Goal: Task Accomplishment & Management: Manage account settings

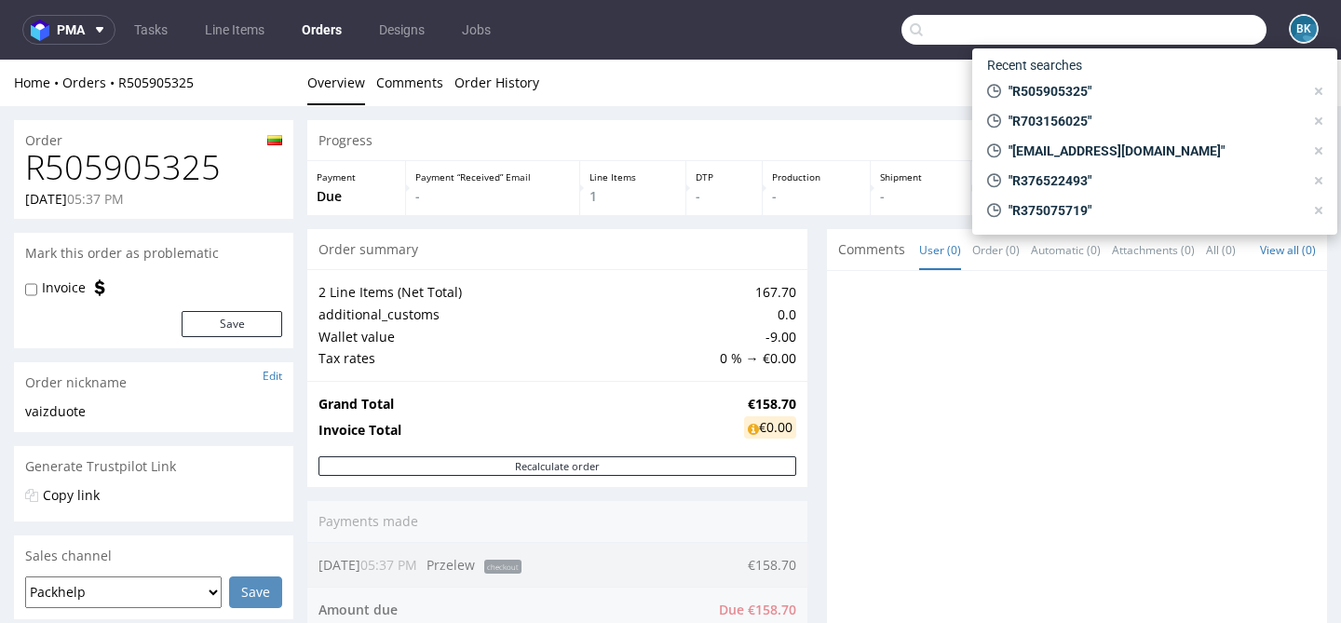
scroll to position [200, 0]
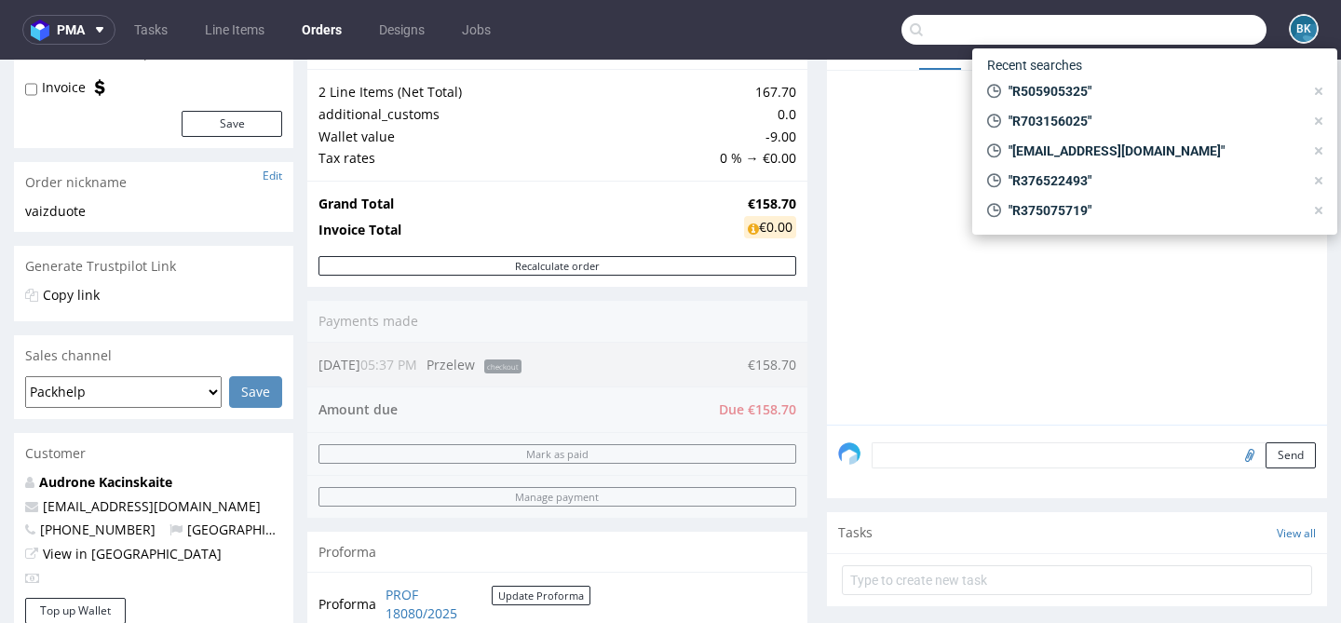
click at [1205, 20] on input "text" at bounding box center [1084, 30] width 365 height 30
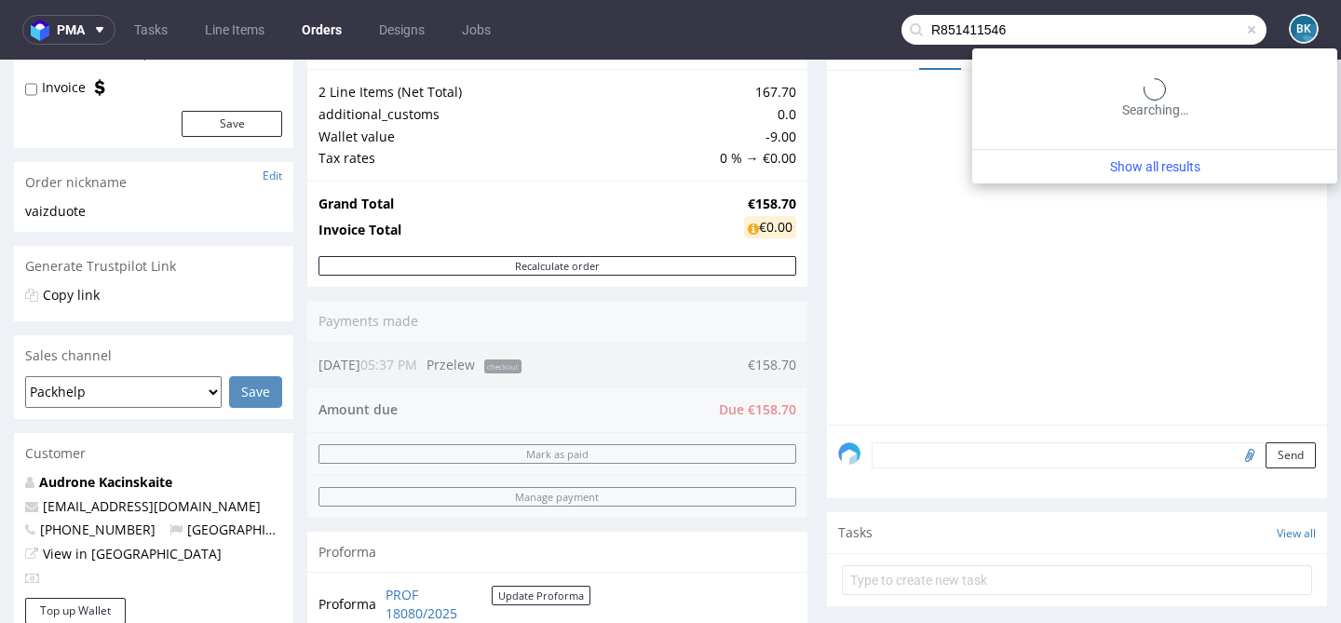
type input "R851411546"
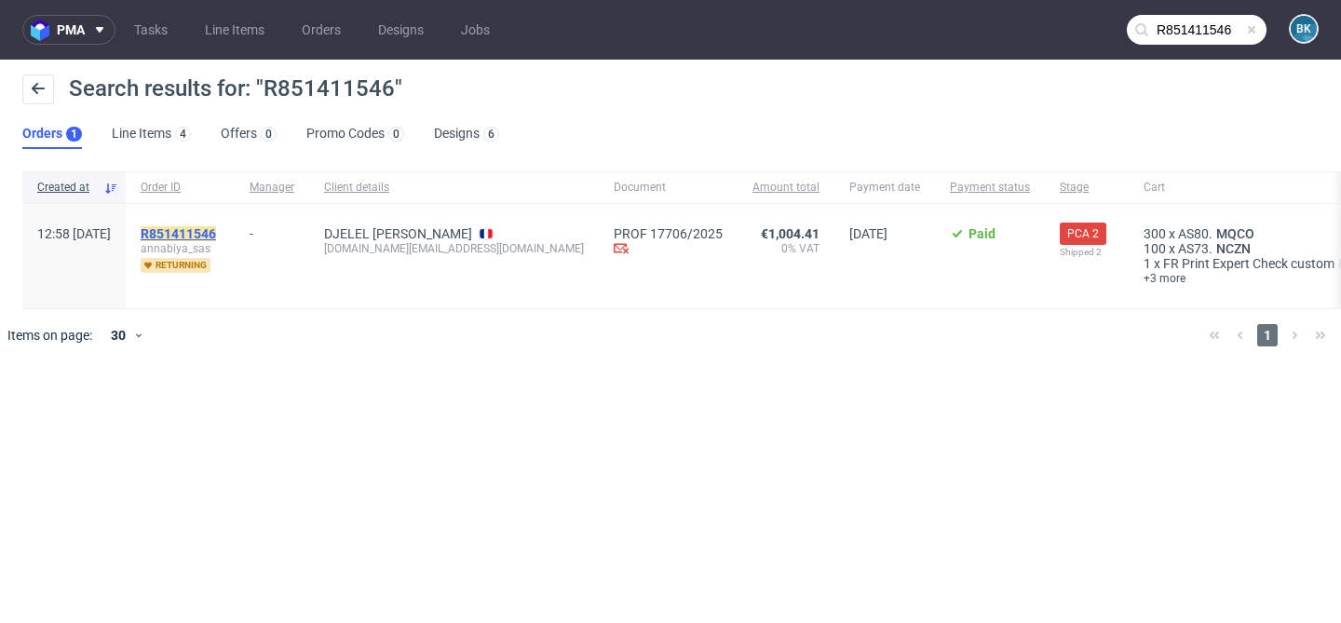
click at [216, 226] on mark "R851411546" at bounding box center [178, 233] width 75 height 15
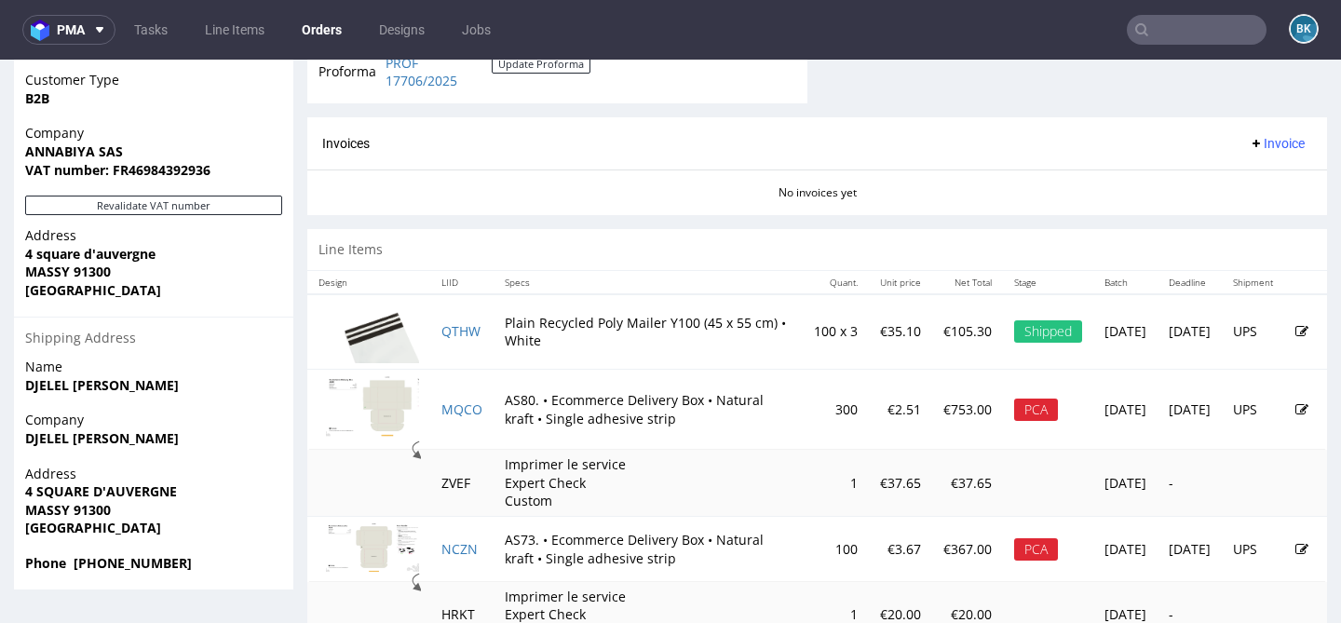
scroll to position [1061, 0]
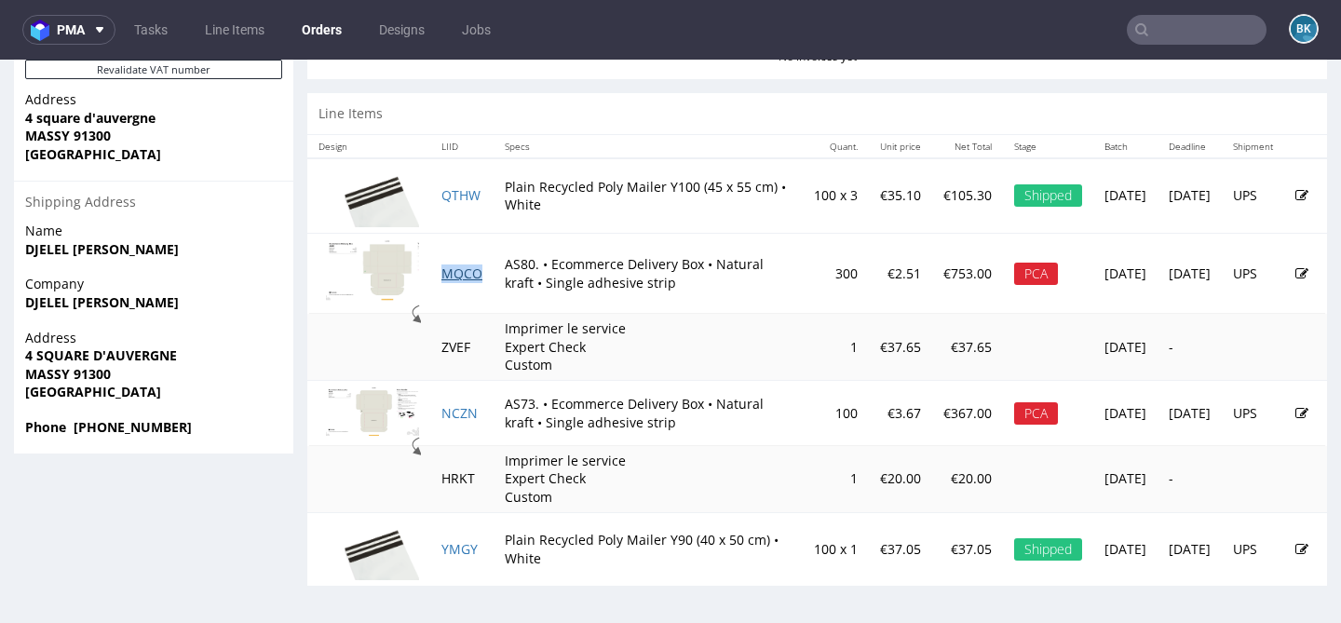
click at [462, 271] on link "MQCO" at bounding box center [461, 274] width 41 height 18
click at [461, 411] on link "NCZN" at bounding box center [459, 413] width 36 height 18
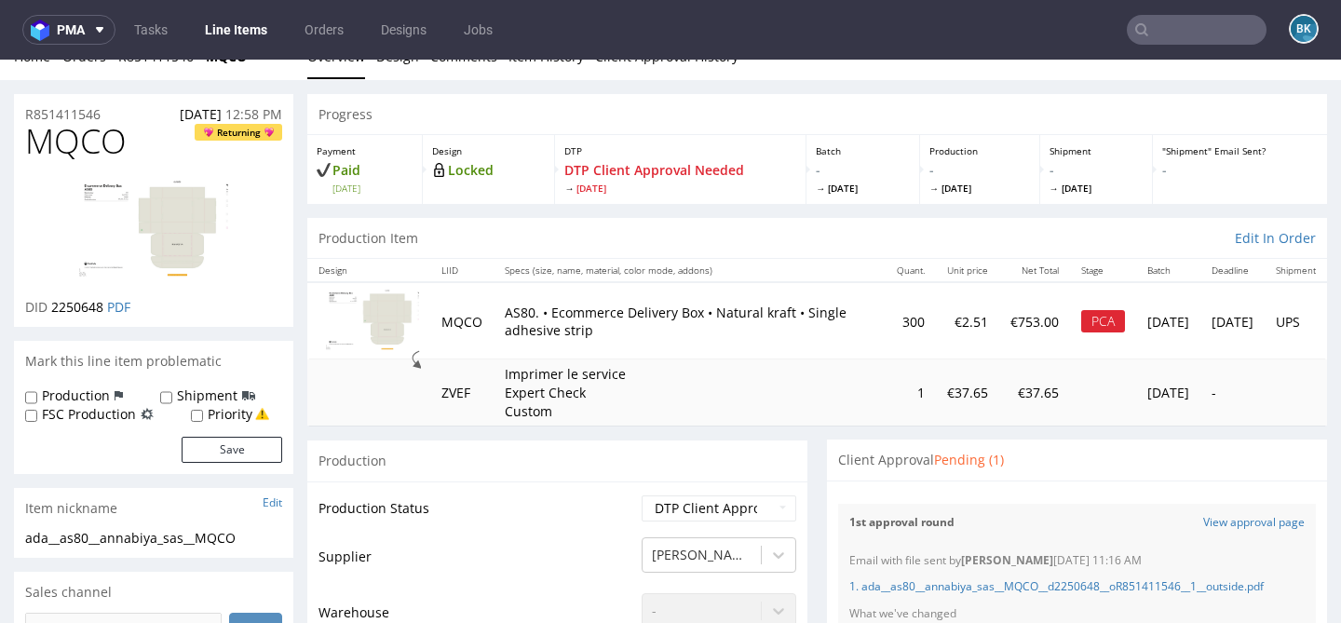
scroll to position [114, 0]
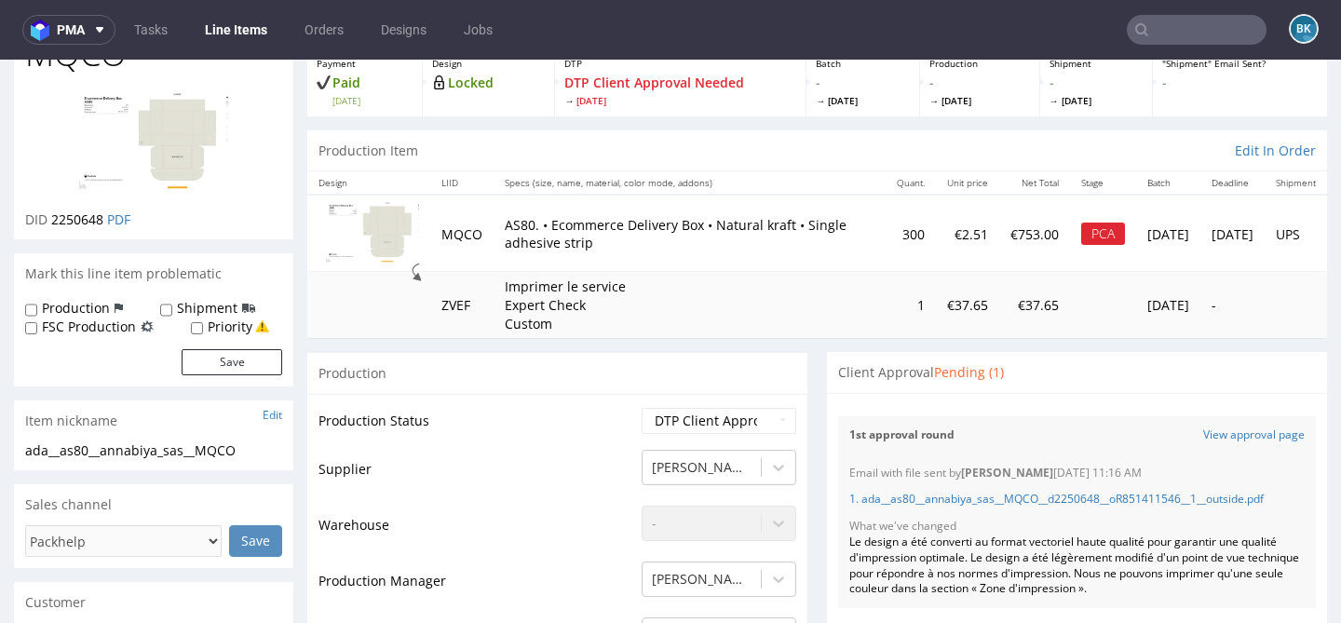
click at [183, 122] on img at bounding box center [153, 143] width 149 height 104
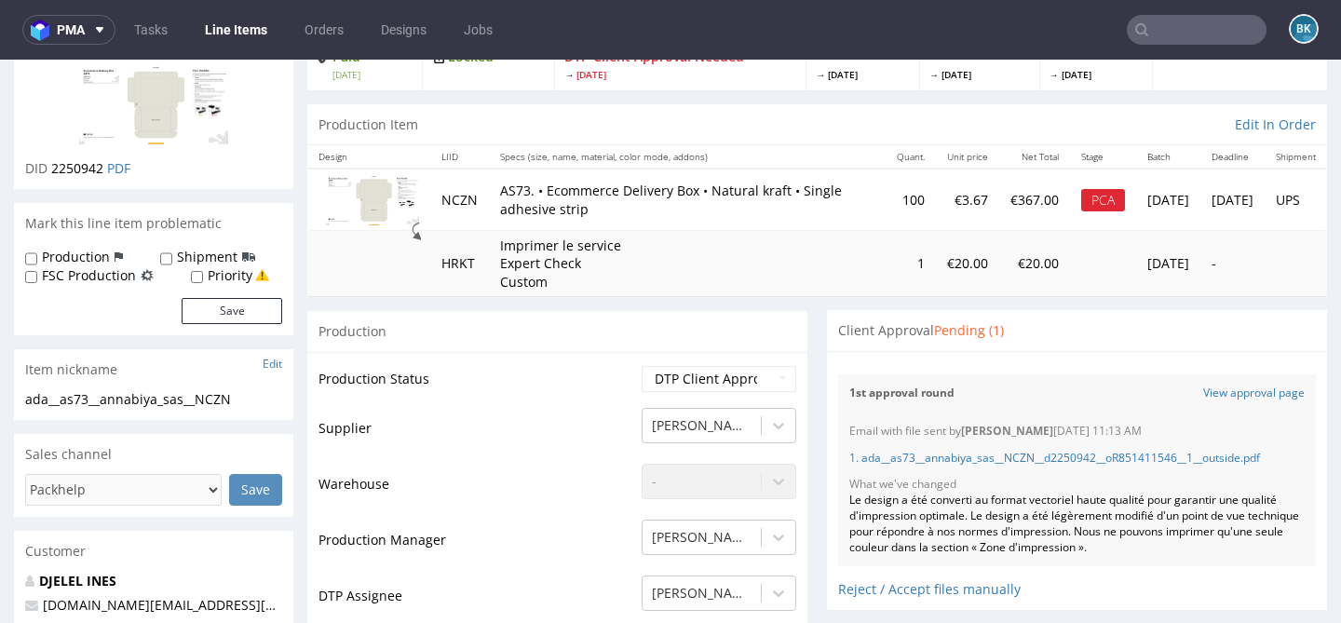
scroll to position [121, 0]
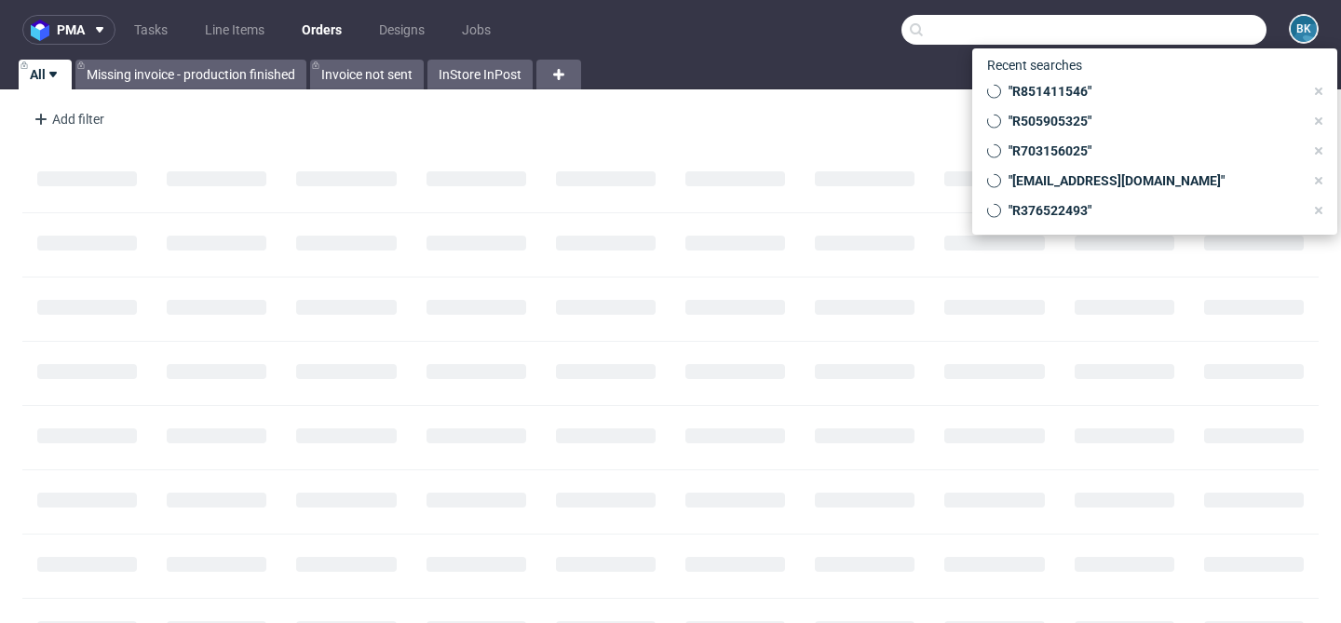
click at [1205, 34] on input "text" at bounding box center [1084, 30] width 365 height 30
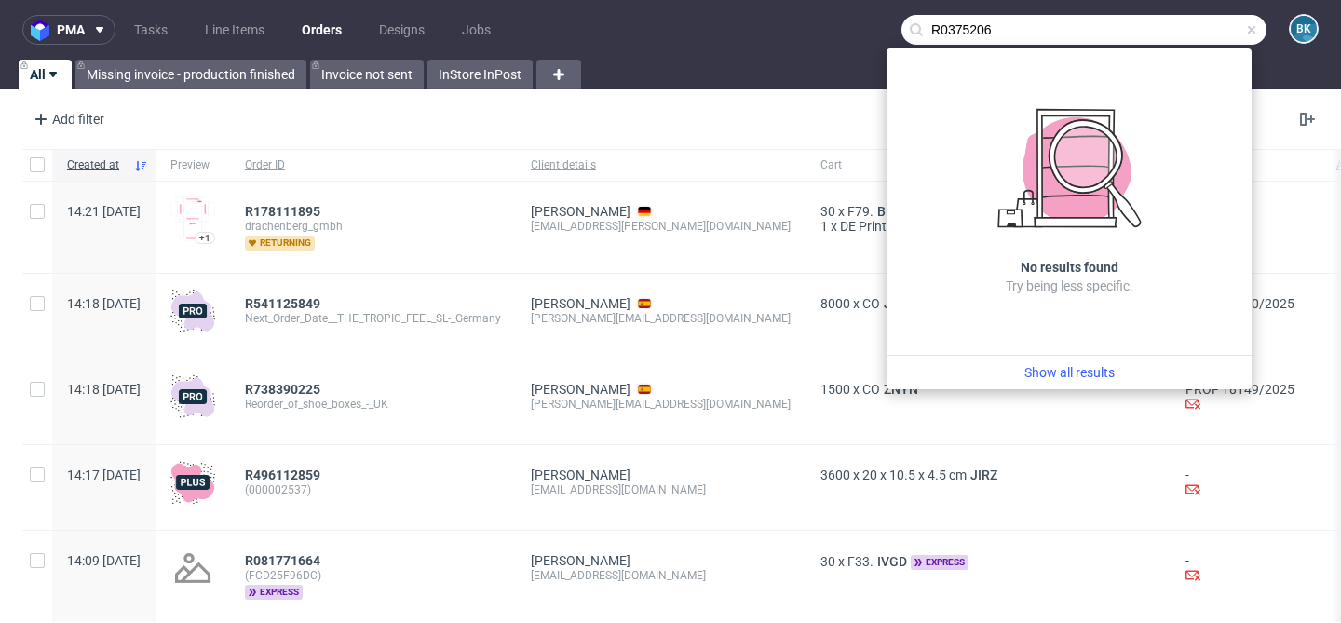
drag, startPoint x: 997, startPoint y: 31, endPoint x: 942, endPoint y: 29, distance: 55.0
click at [942, 29] on input "R0375206" at bounding box center [1084, 30] width 365 height 30
type input "R037525206"
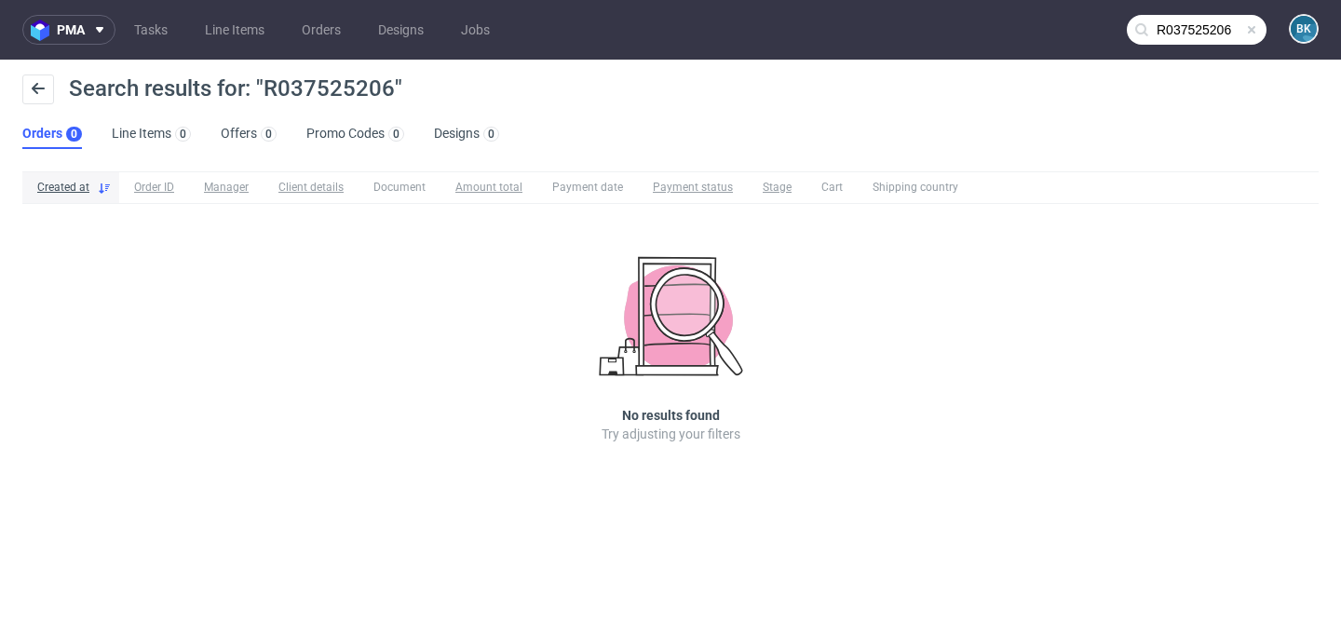
click at [314, 88] on span "Search results for: "R037525206"" at bounding box center [235, 88] width 333 height 26
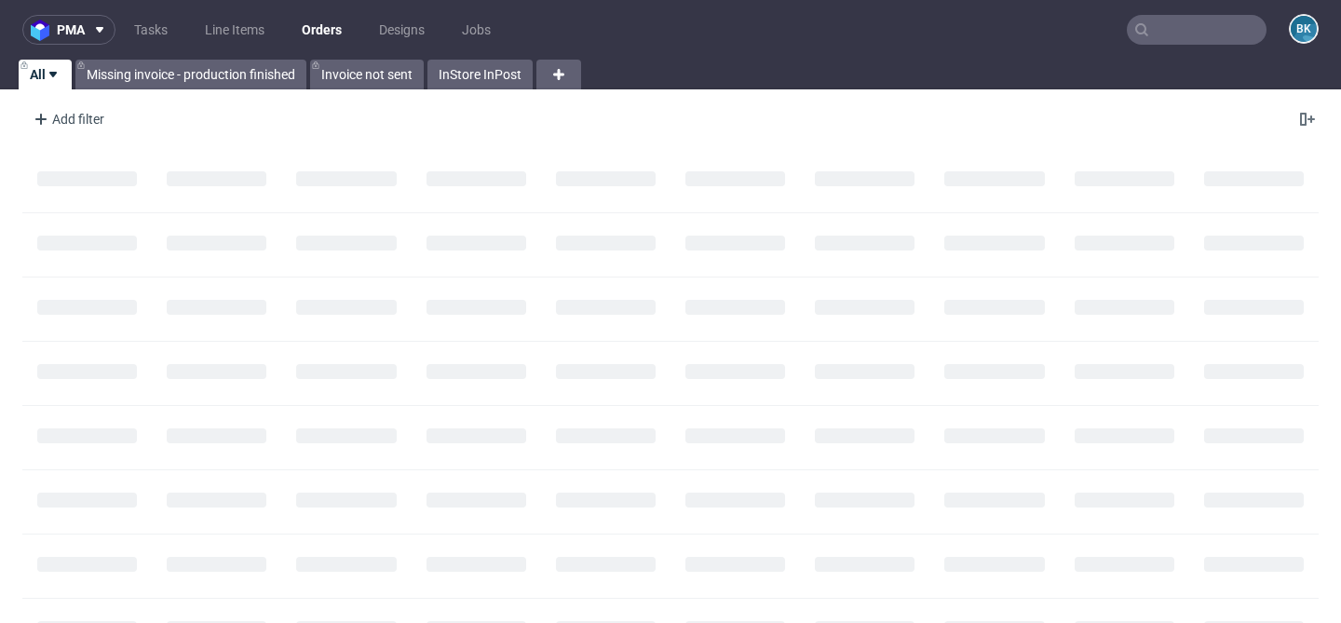
click at [1240, 34] on input "text" at bounding box center [1197, 30] width 140 height 30
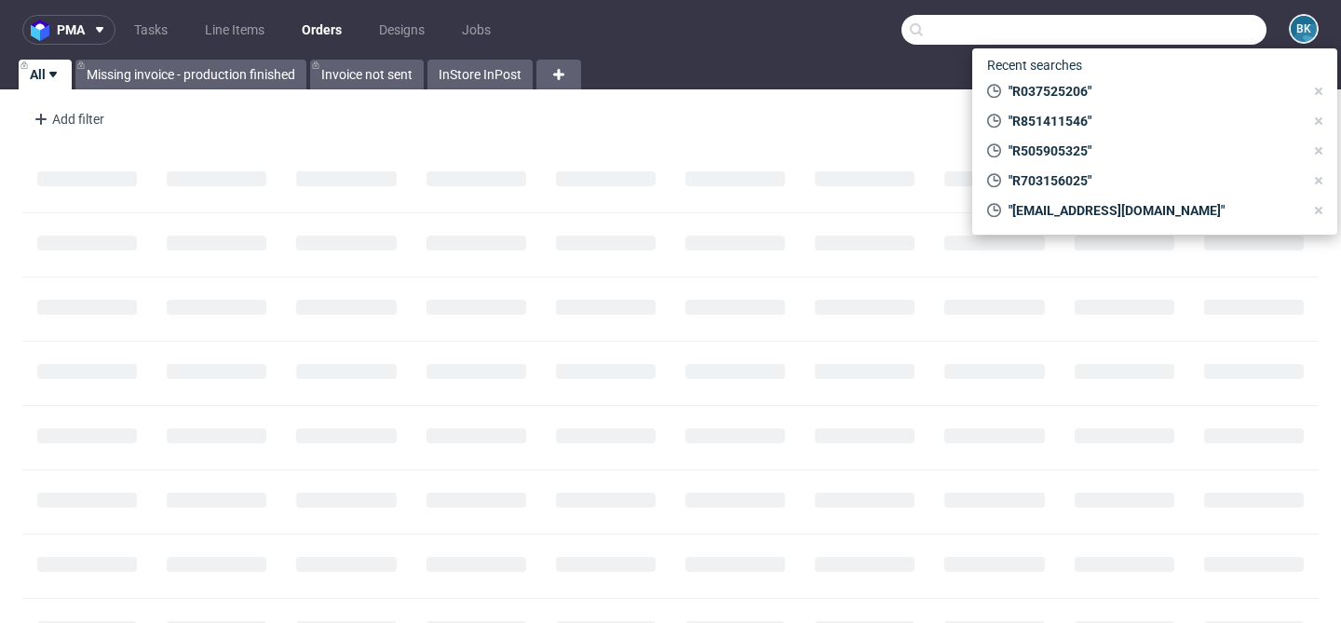
paste input "R851411546"
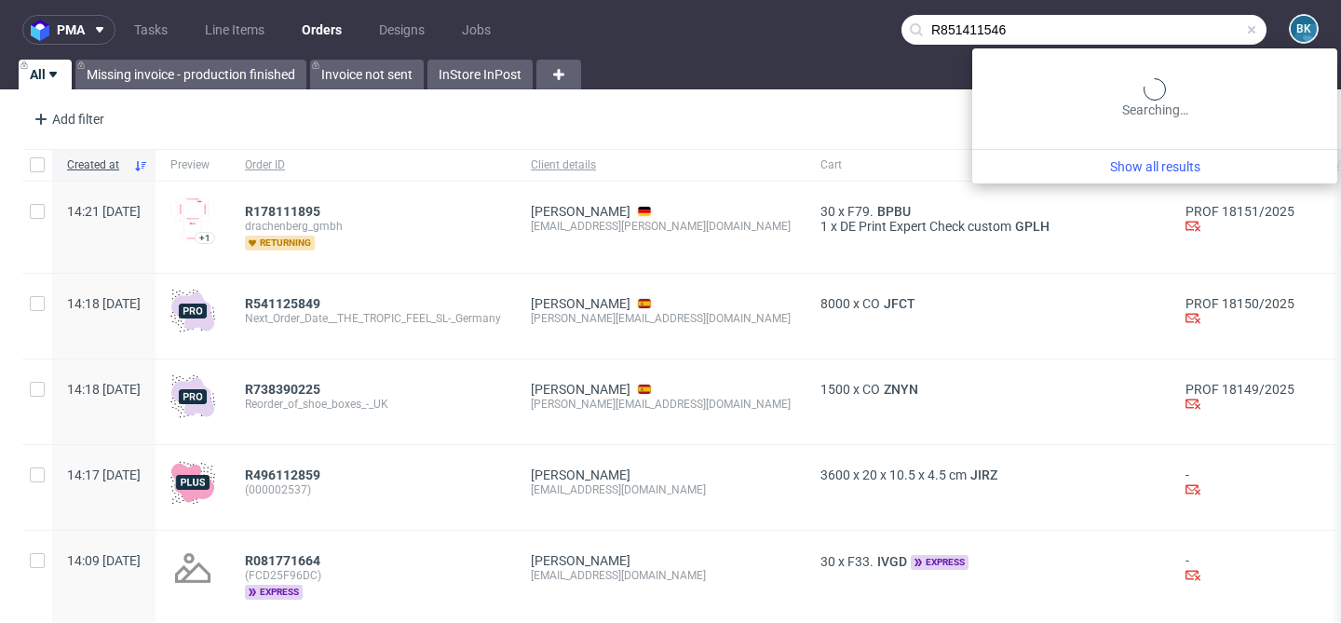
type input "R851411546"
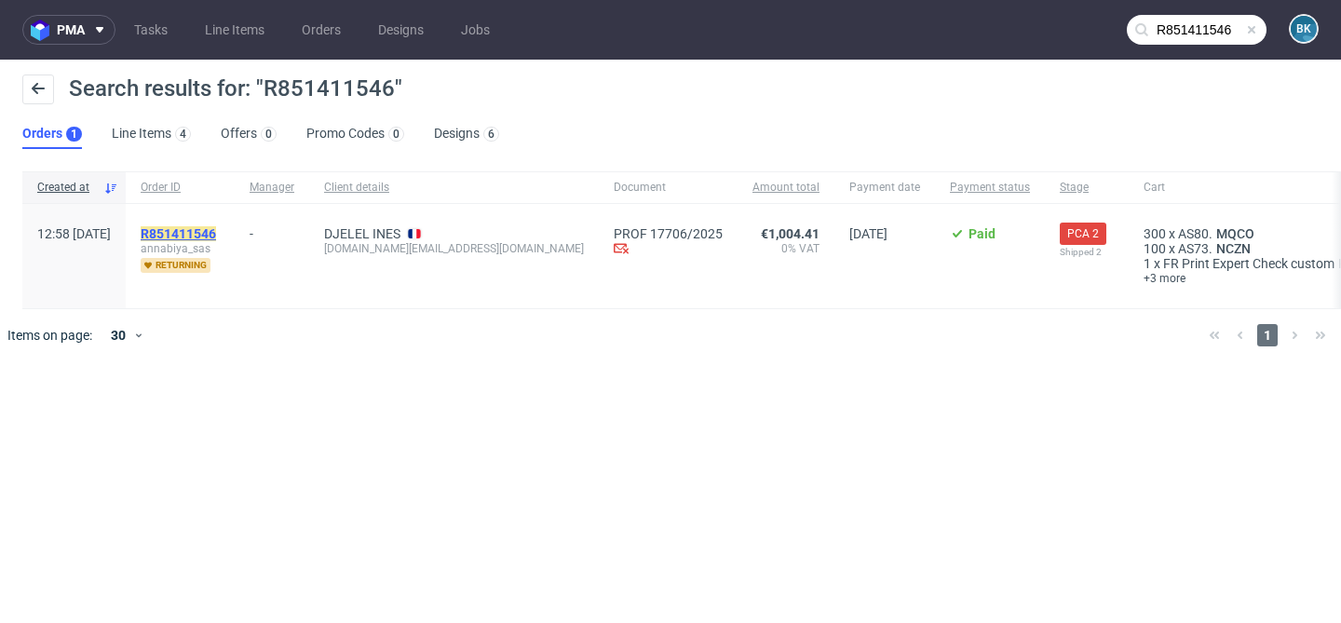
click at [216, 228] on mark "R851411546" at bounding box center [178, 233] width 75 height 15
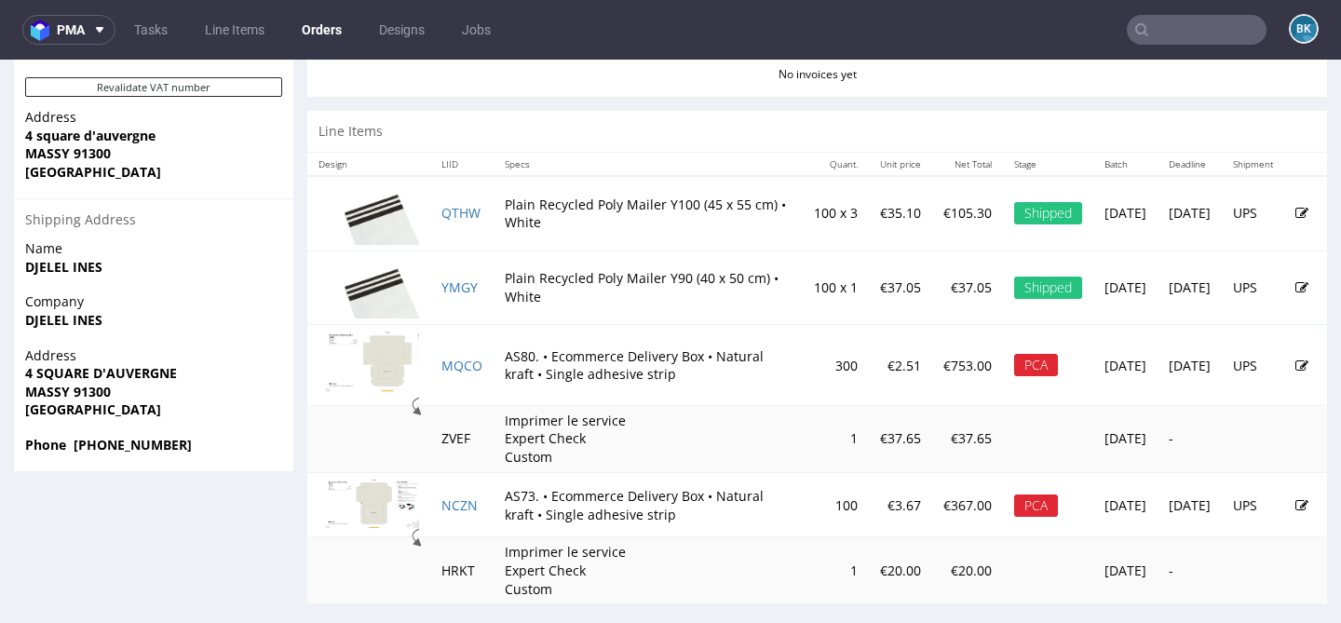
scroll to position [1044, 0]
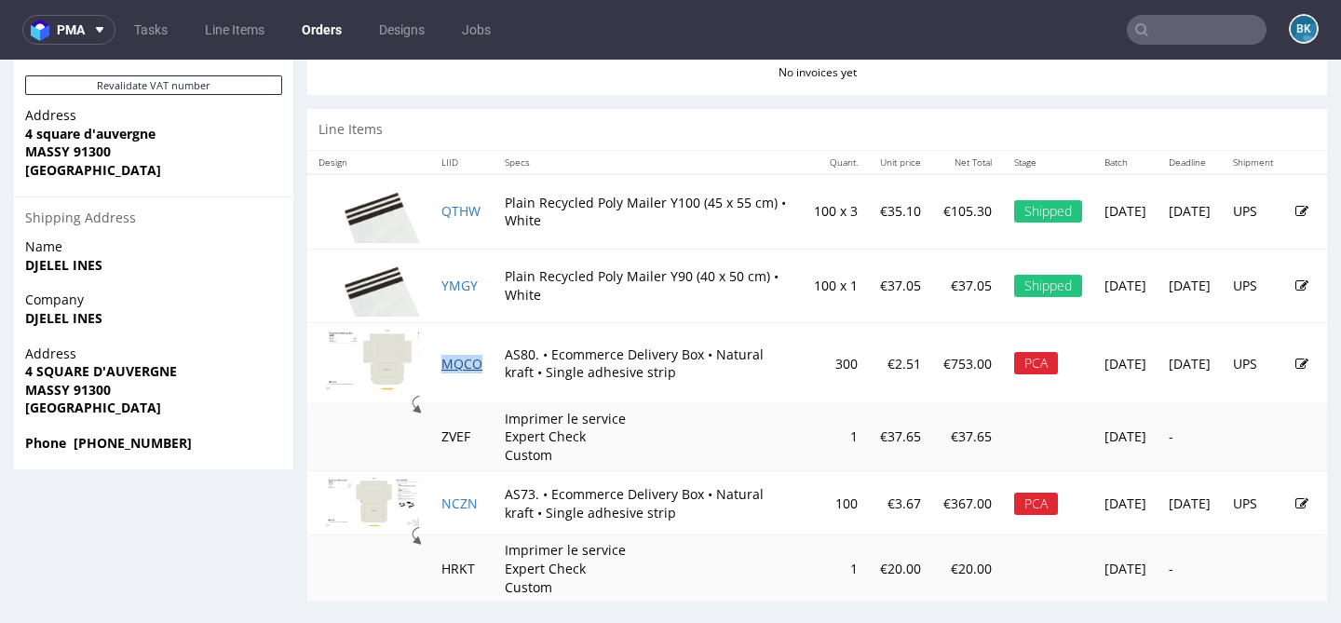
click at [470, 360] on link "MQCO" at bounding box center [461, 364] width 41 height 18
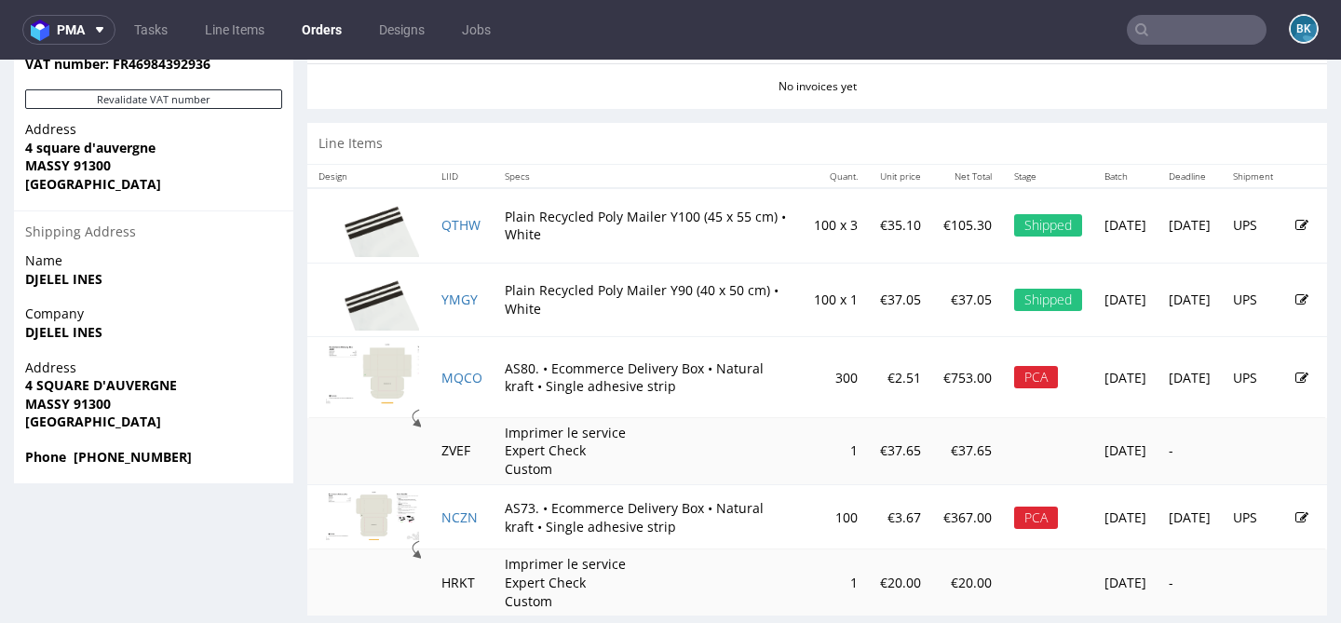
scroll to position [1061, 0]
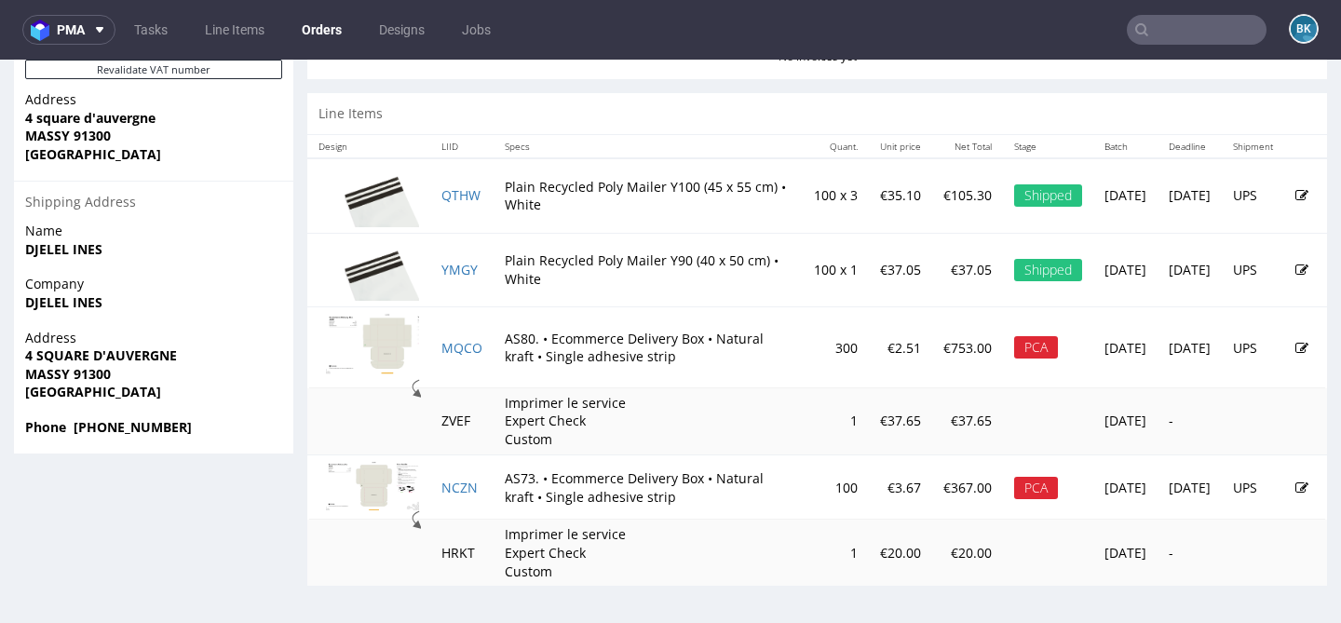
scroll to position [5, 0]
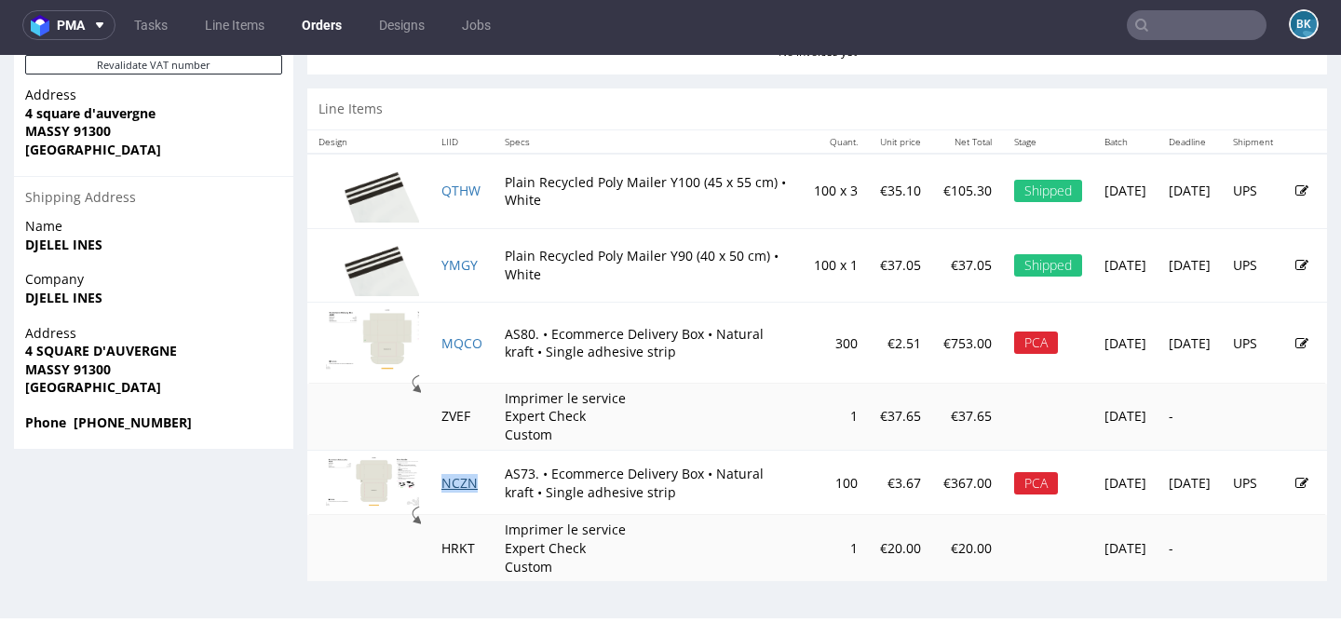
click at [449, 490] on td "NCZN" at bounding box center [461, 482] width 63 height 65
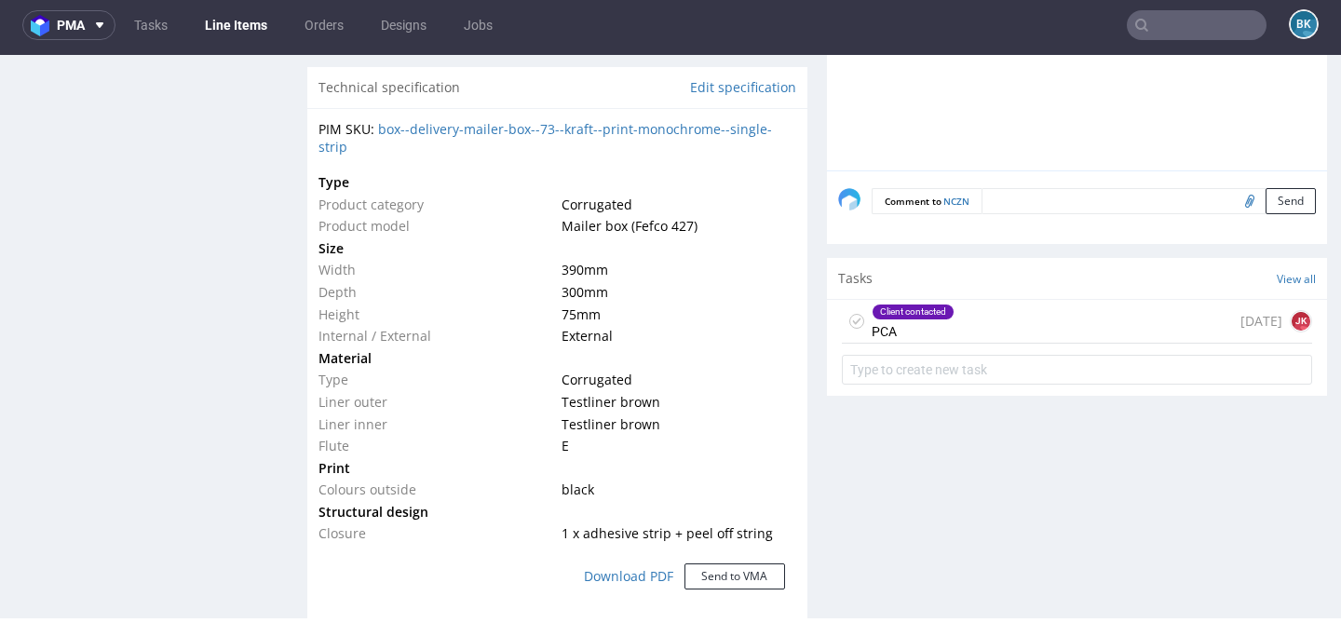
scroll to position [1361, 0]
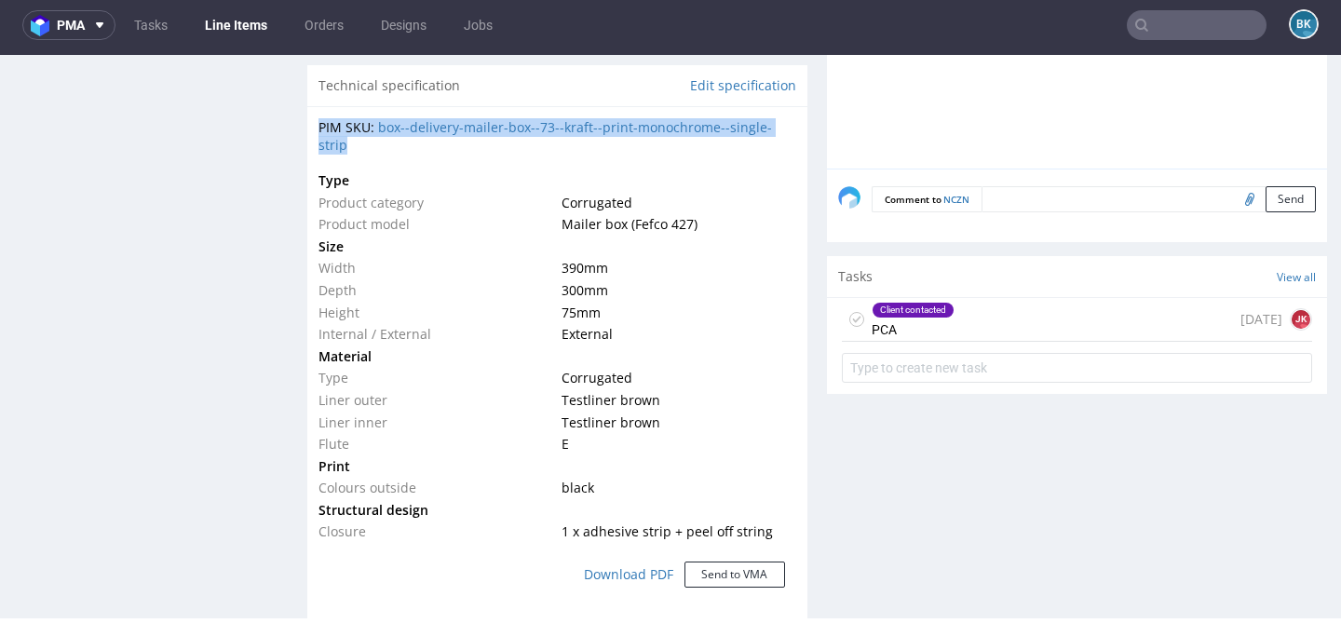
drag, startPoint x: 320, startPoint y: 123, endPoint x: 365, endPoint y: 145, distance: 50.0
click at [365, 145] on div "PIM SKU: box--delivery-mailer-box--73--kraft--print-monochrome--single-strip" at bounding box center [558, 136] width 478 height 36
copy div "PIM SKU: box--delivery-mailer-box--73--kraft--print-monochrome--single-strip"
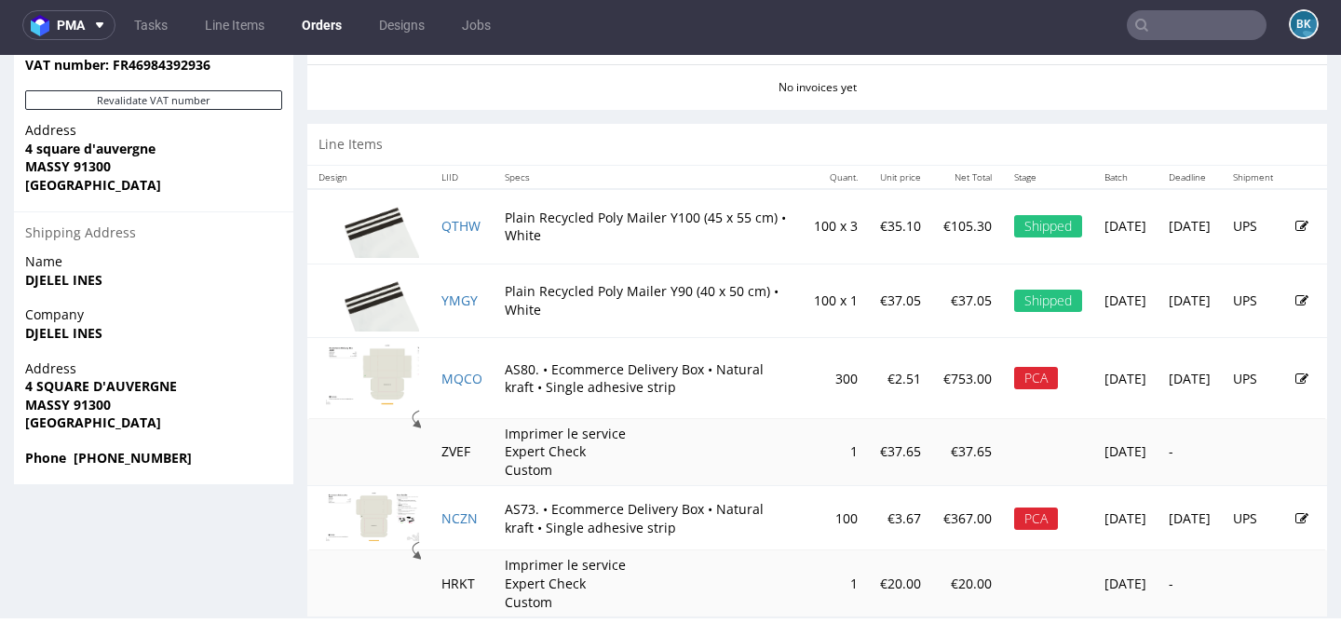
scroll to position [1042, 0]
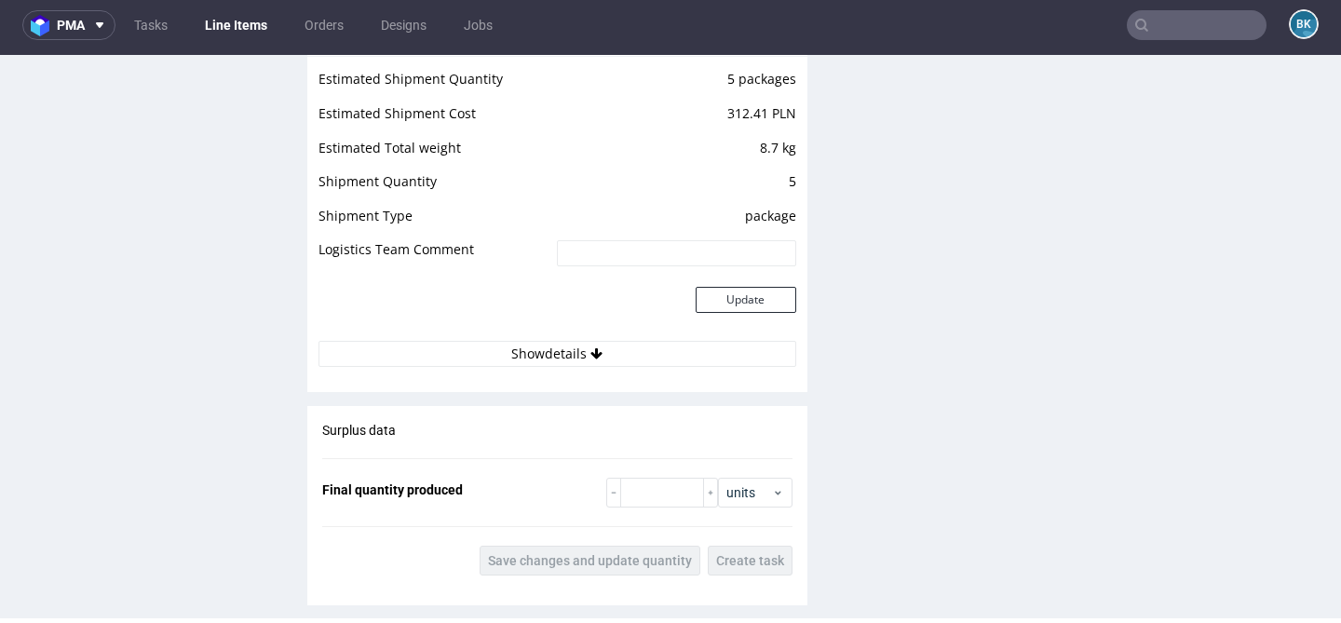
scroll to position [2011, 0]
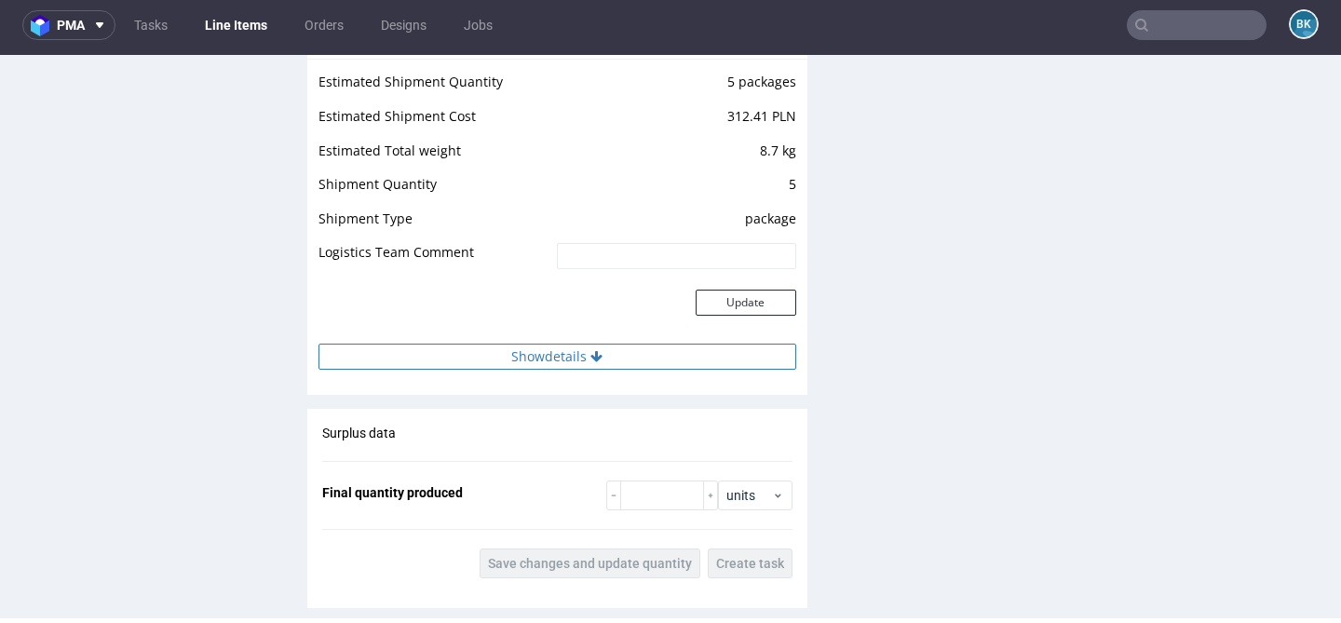
click at [572, 351] on button "Show details" at bounding box center [558, 357] width 478 height 26
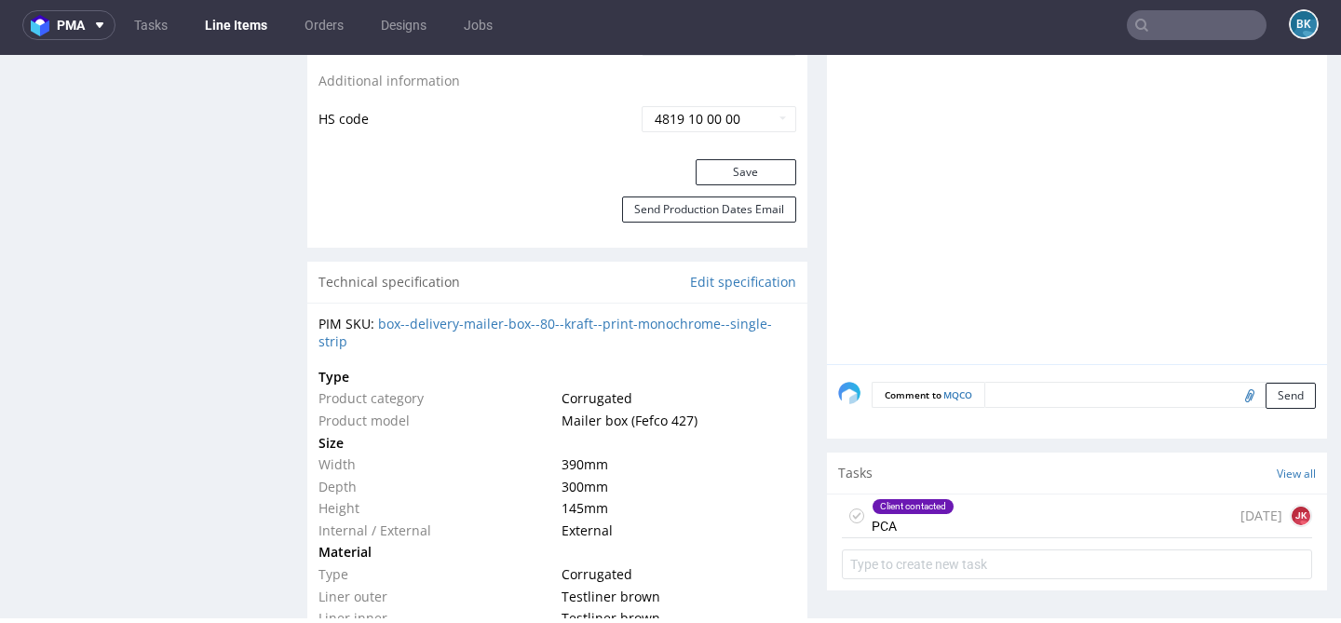
scroll to position [1179, 0]
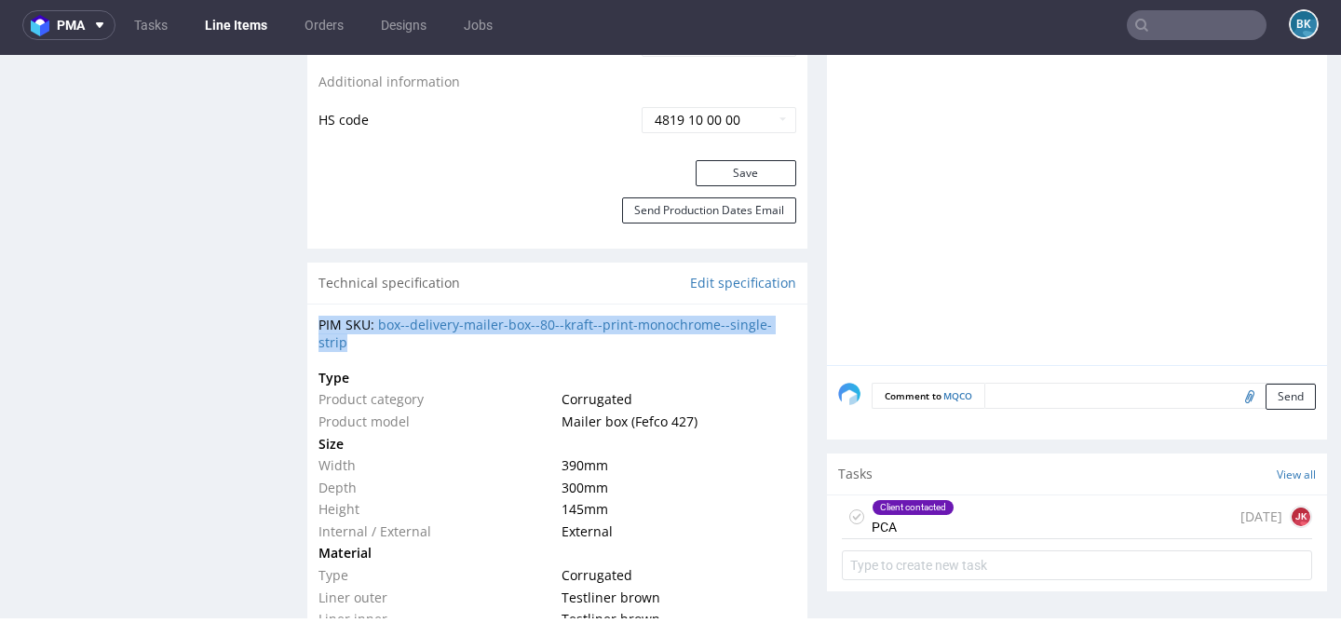
drag, startPoint x: 319, startPoint y: 319, endPoint x: 374, endPoint y: 344, distance: 59.2
click at [374, 344] on div "PIM SKU: box--delivery-mailer-box--80--kraft--print-monochrome--single-strip" at bounding box center [558, 334] width 478 height 36
copy div "PIM SKU: box--delivery-mailer-box--80--kraft--print-monochrome--single-strip"
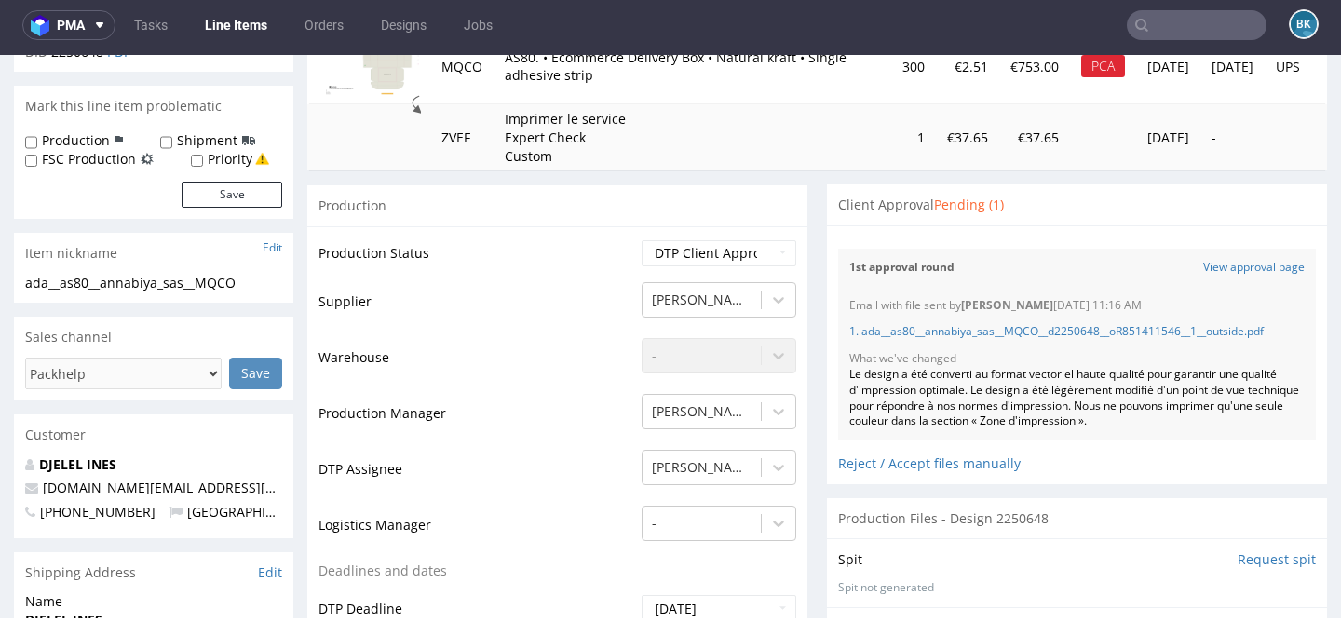
scroll to position [0, 0]
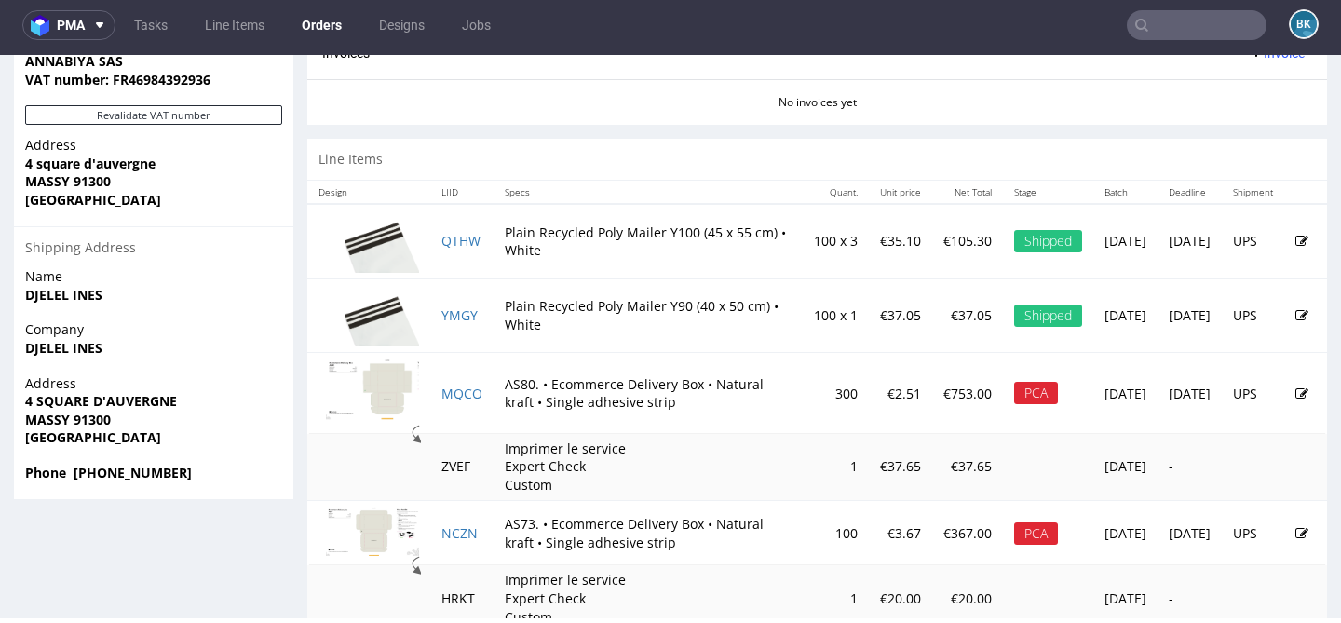
scroll to position [1011, 0]
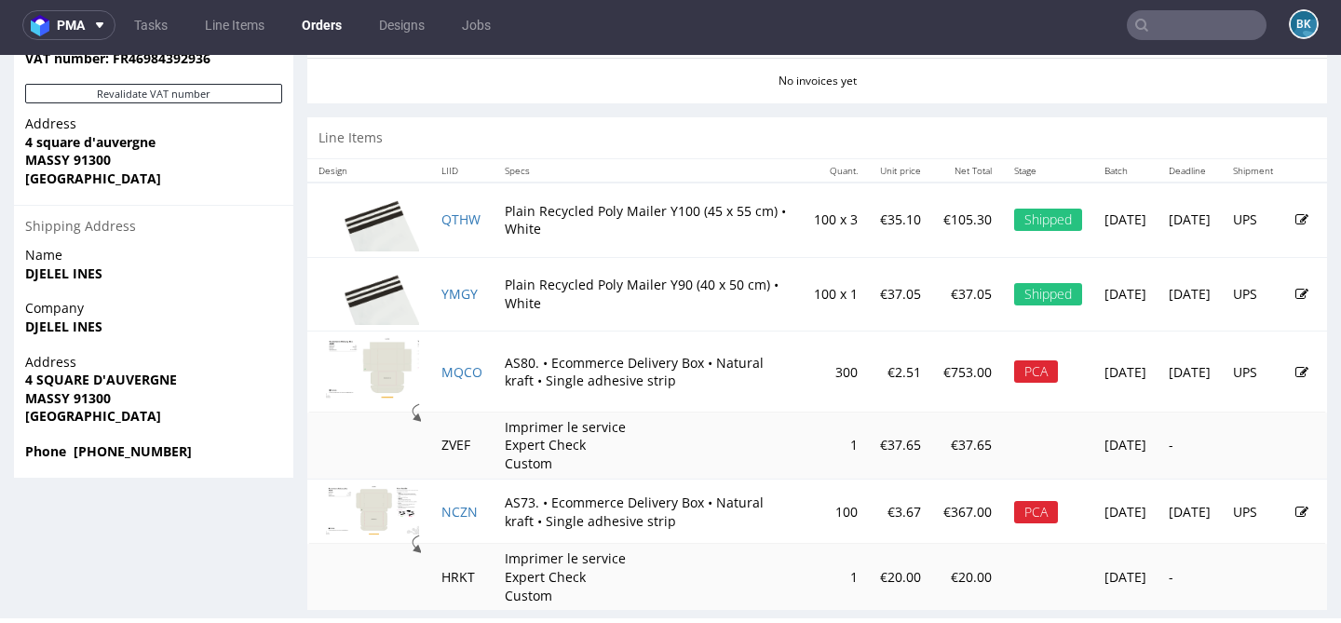
scroll to position [1040, 0]
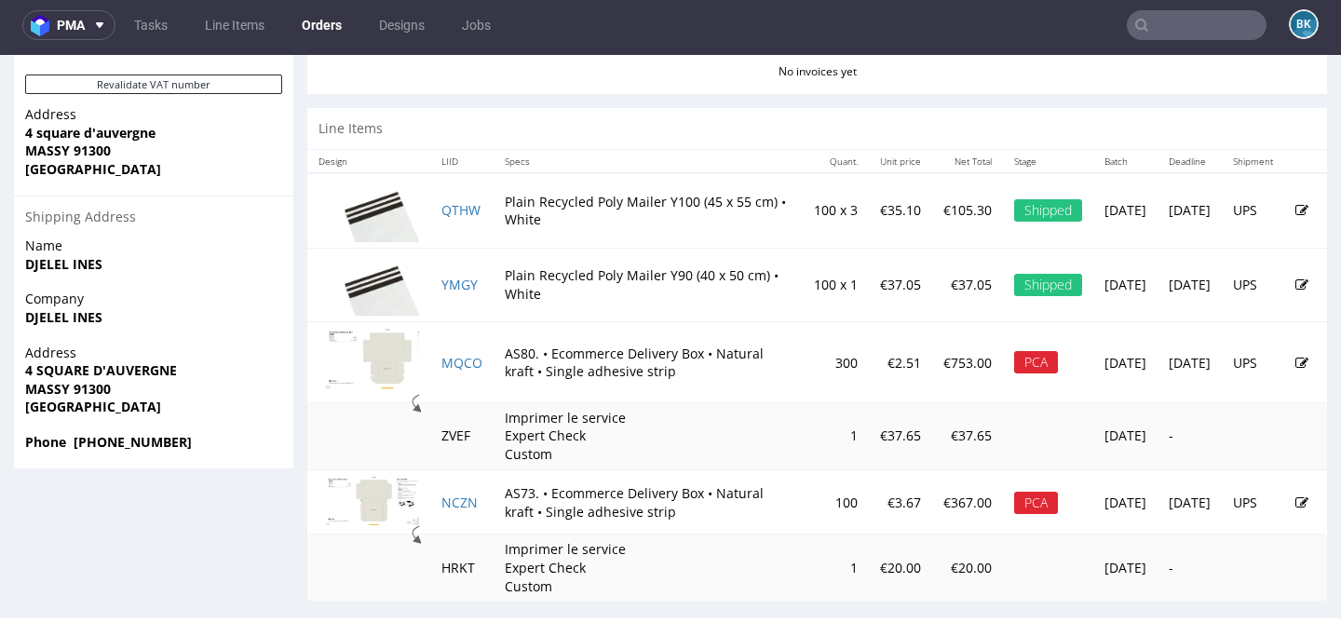
click at [1296, 498] on icon at bounding box center [1302, 502] width 13 height 13
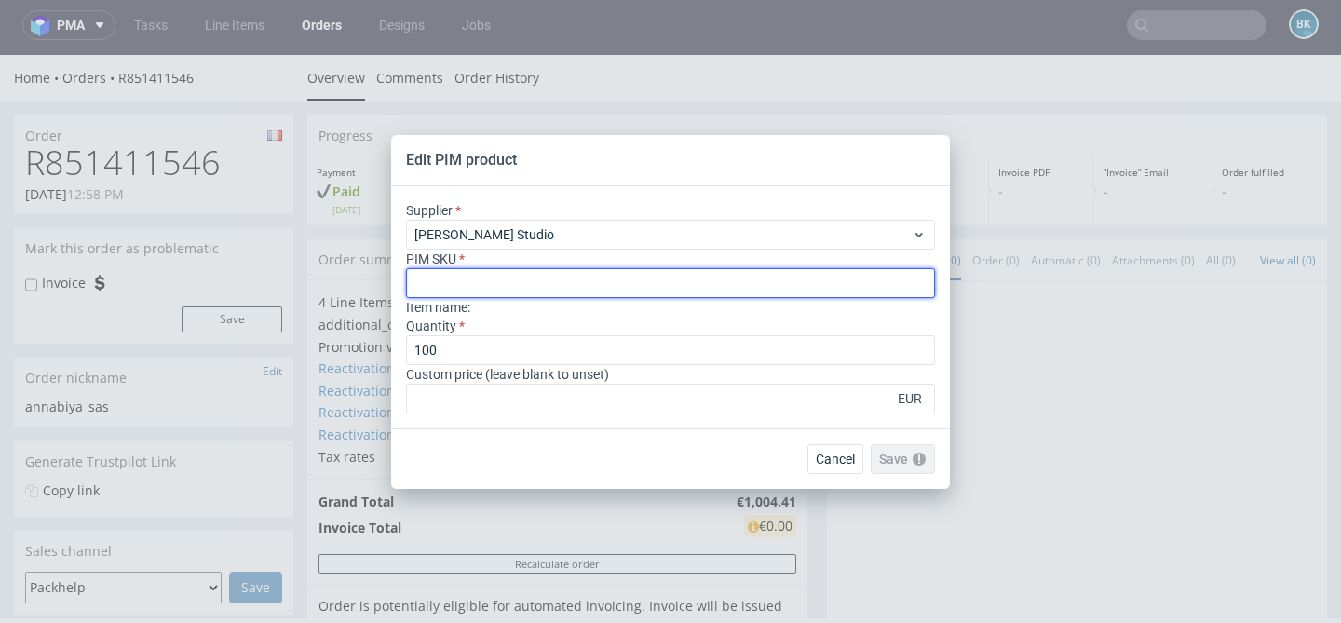
click at [505, 282] on input "text" at bounding box center [670, 283] width 529 height 30
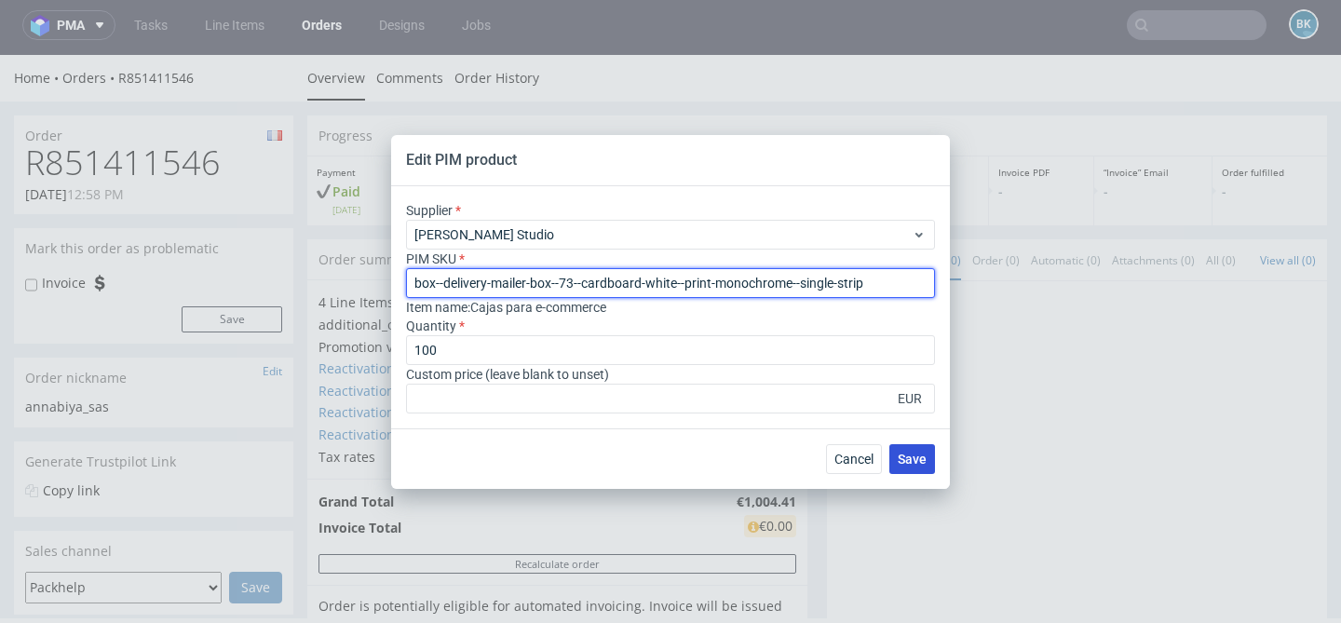
type input "box--delivery-mailer-box--73--cardboard-white--print-monochrome--single-strip"
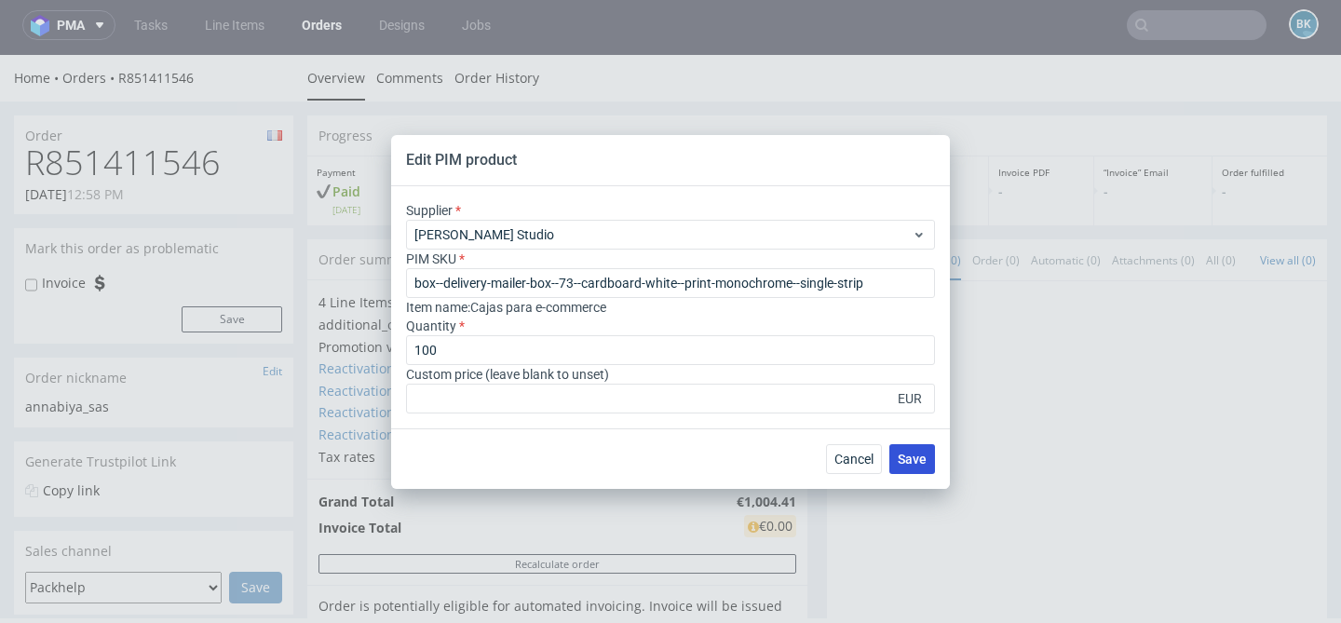
click at [921, 463] on span "Save" at bounding box center [912, 459] width 29 height 13
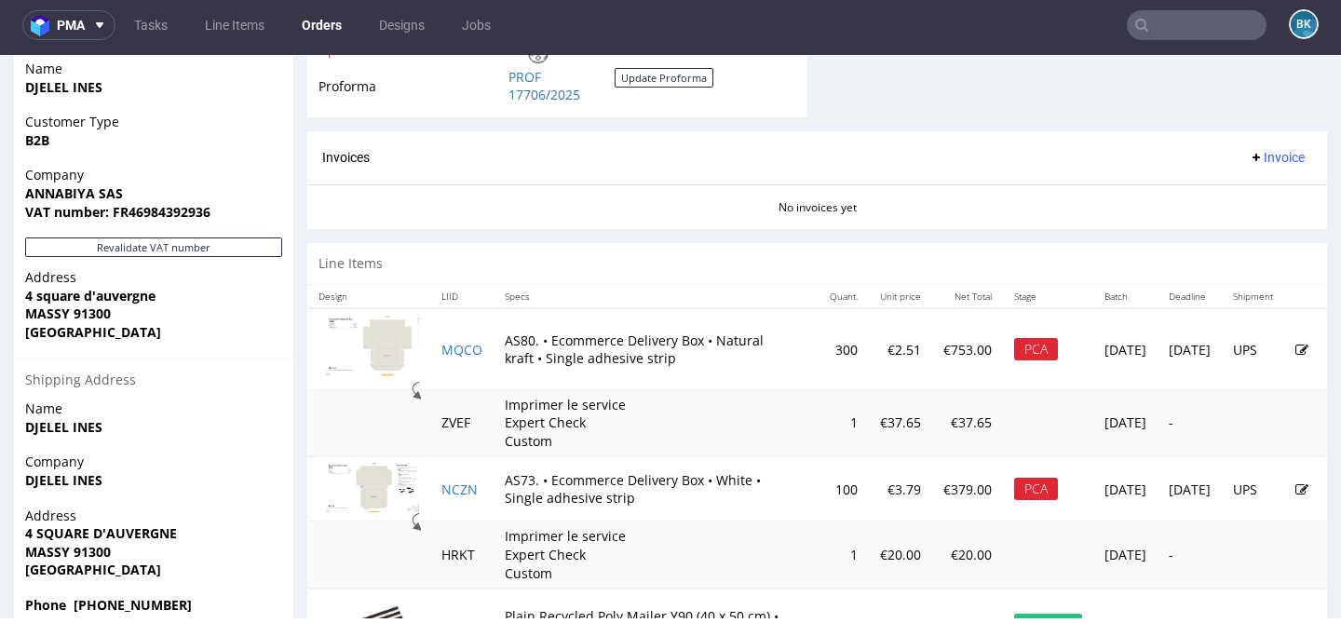
scroll to position [881, 0]
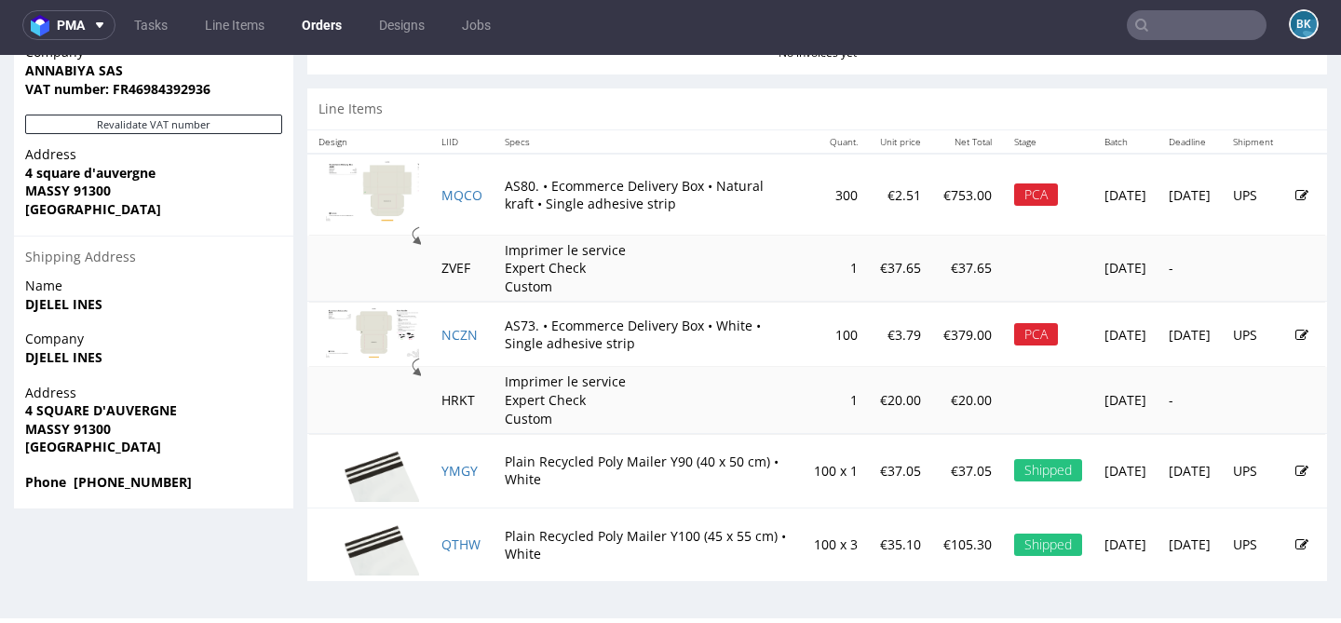
scroll to position [3, 0]
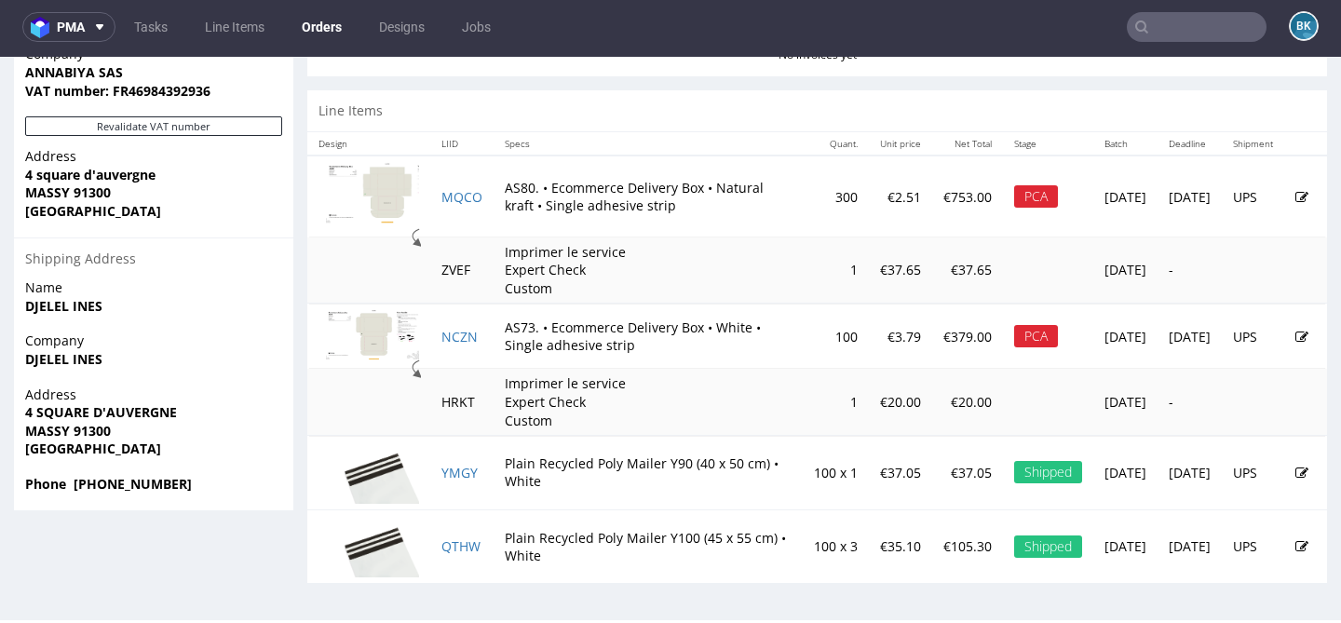
click at [1296, 193] on icon at bounding box center [1302, 197] width 13 height 13
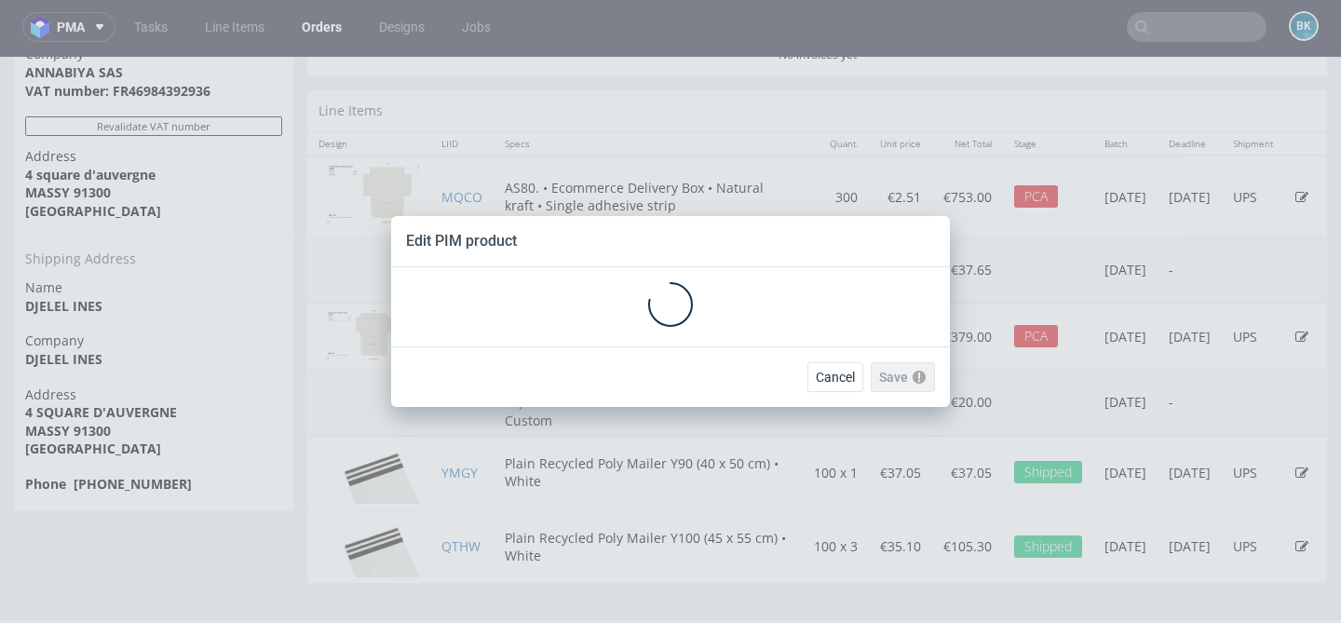
scroll to position [0, 0]
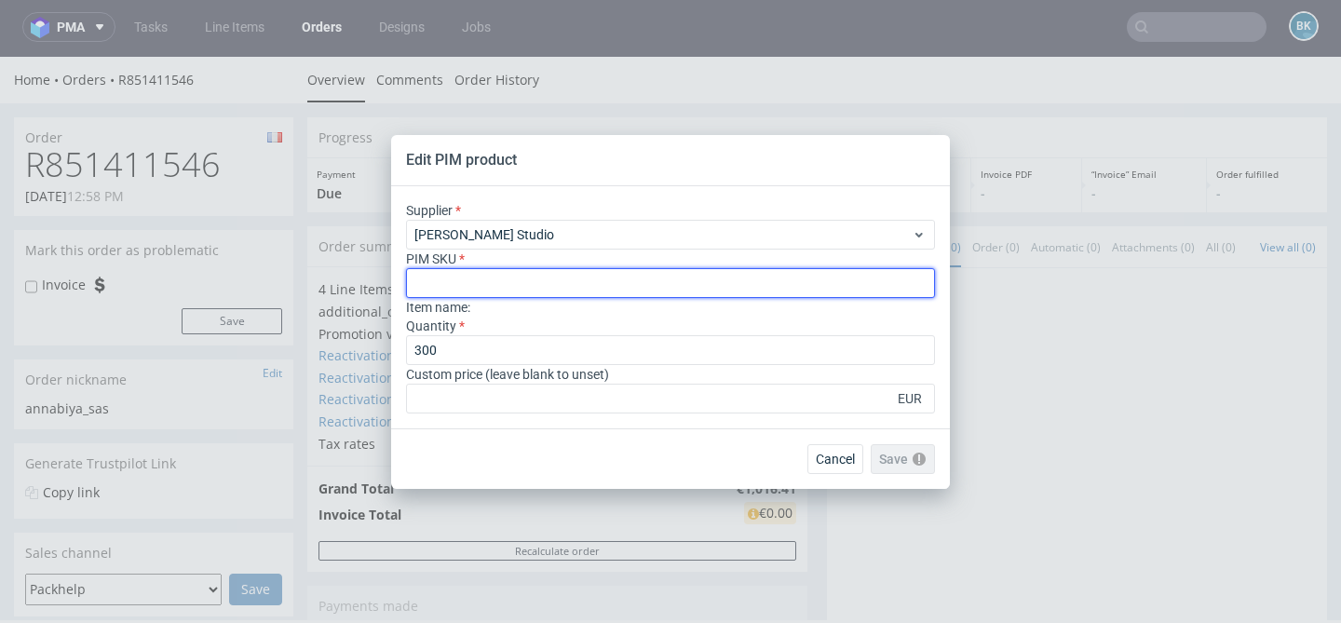
click at [476, 275] on input "text" at bounding box center [670, 283] width 529 height 30
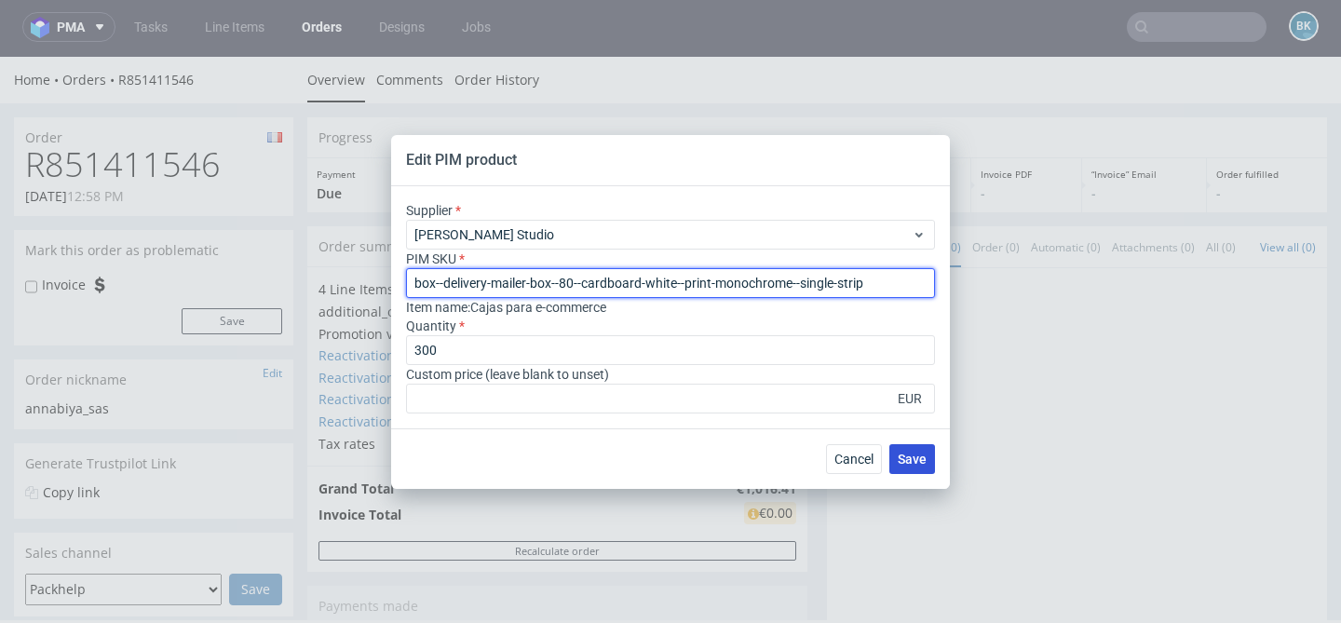
type input "box--delivery-mailer-box--80--cardboard-white--print-monochrome--single-strip"
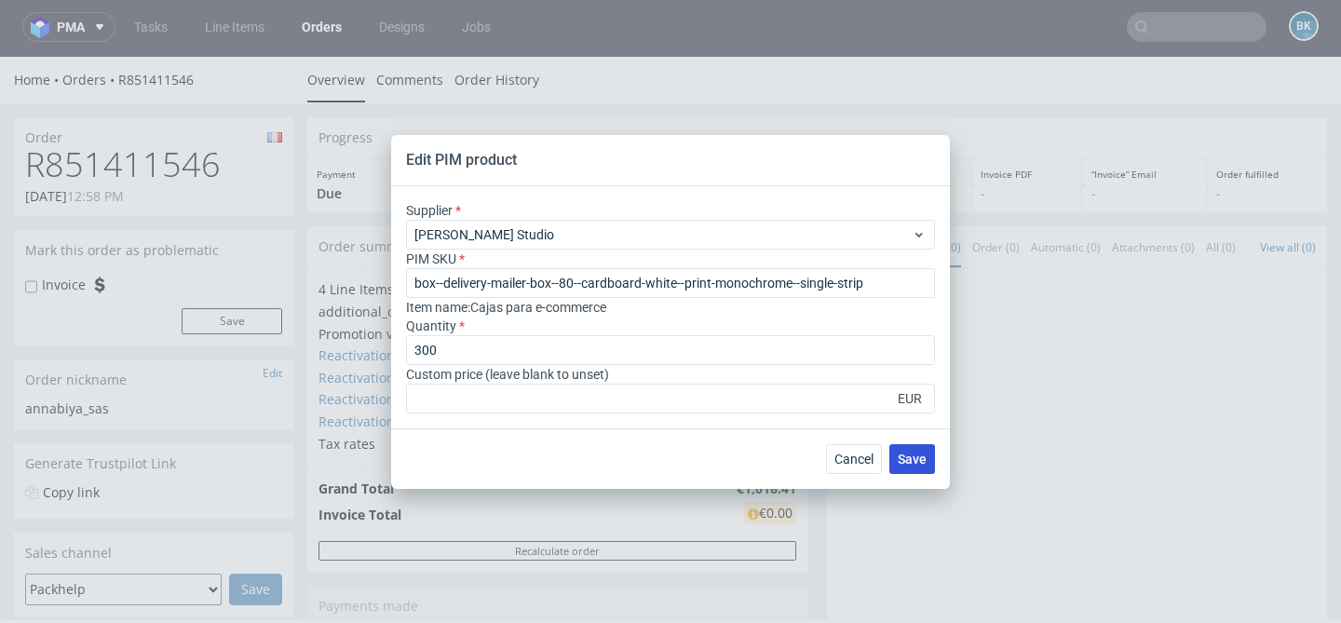
click at [905, 454] on span "Save" at bounding box center [912, 459] width 29 height 13
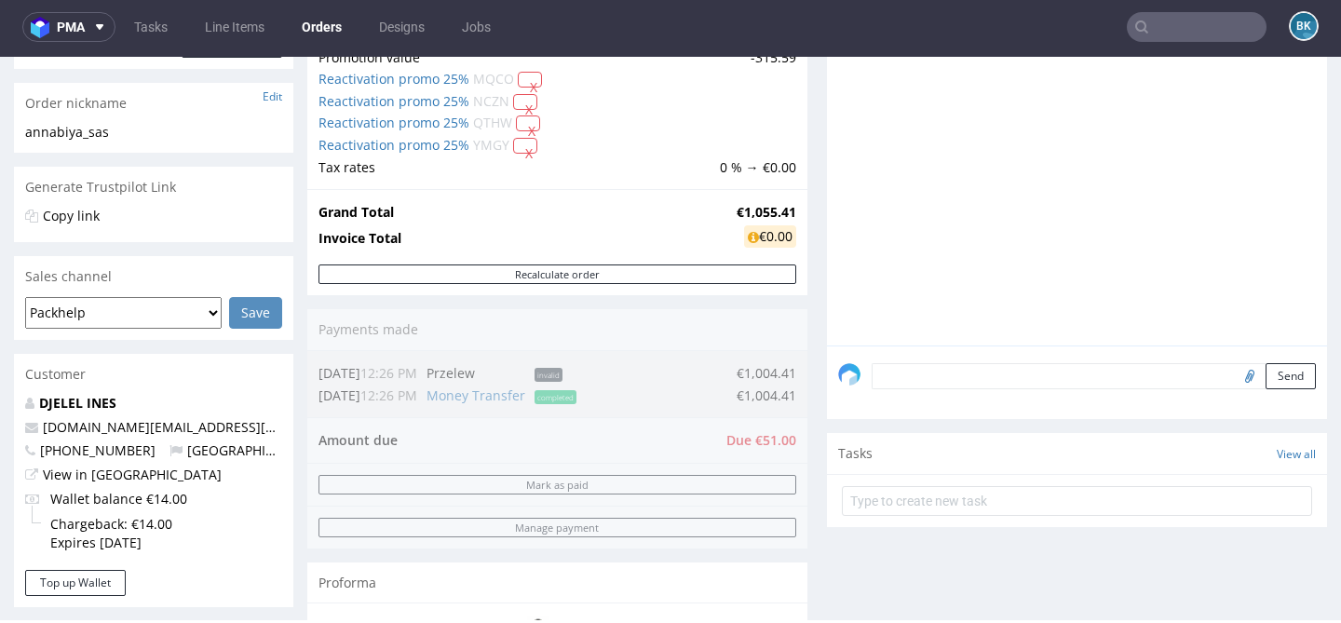
scroll to position [283, 0]
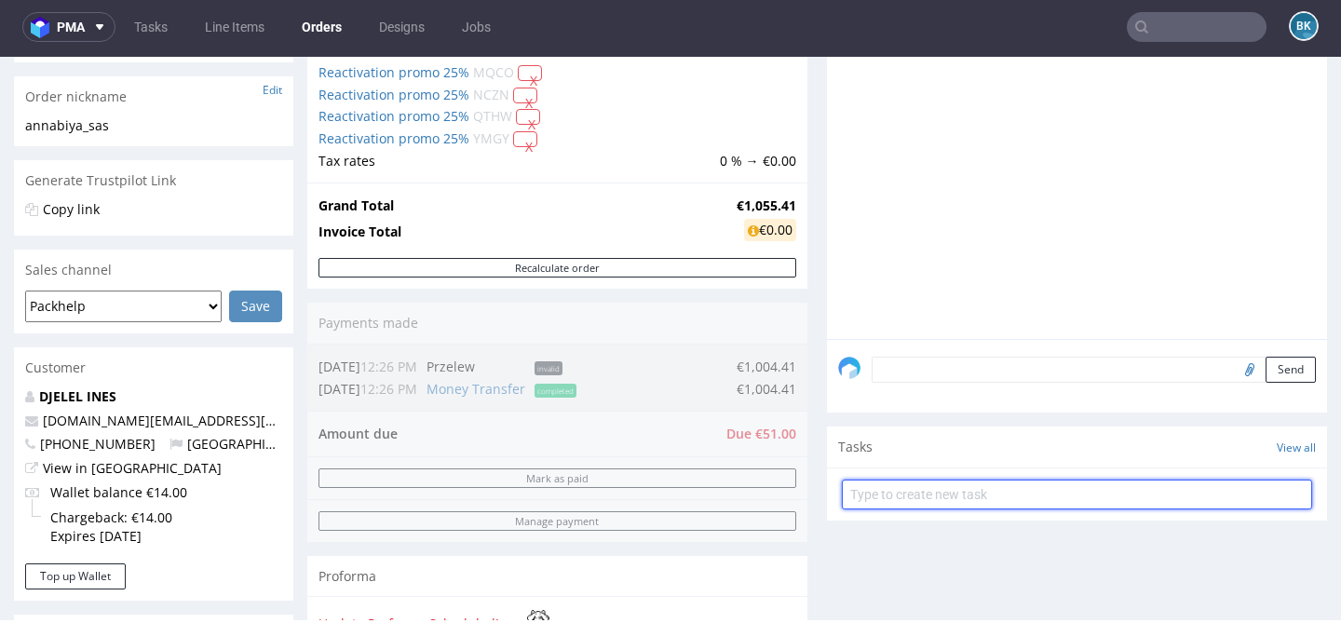
click at [939, 509] on input "text" at bounding box center [1077, 495] width 470 height 30
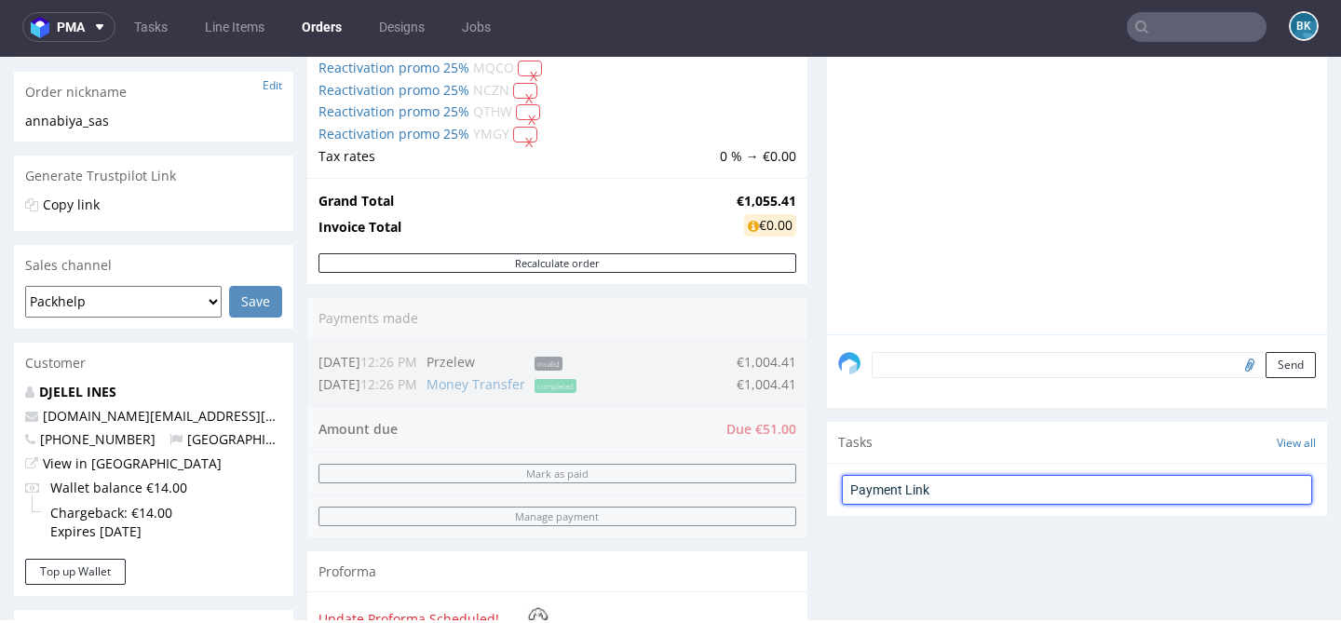
scroll to position [290, 0]
type input "Payment Link"
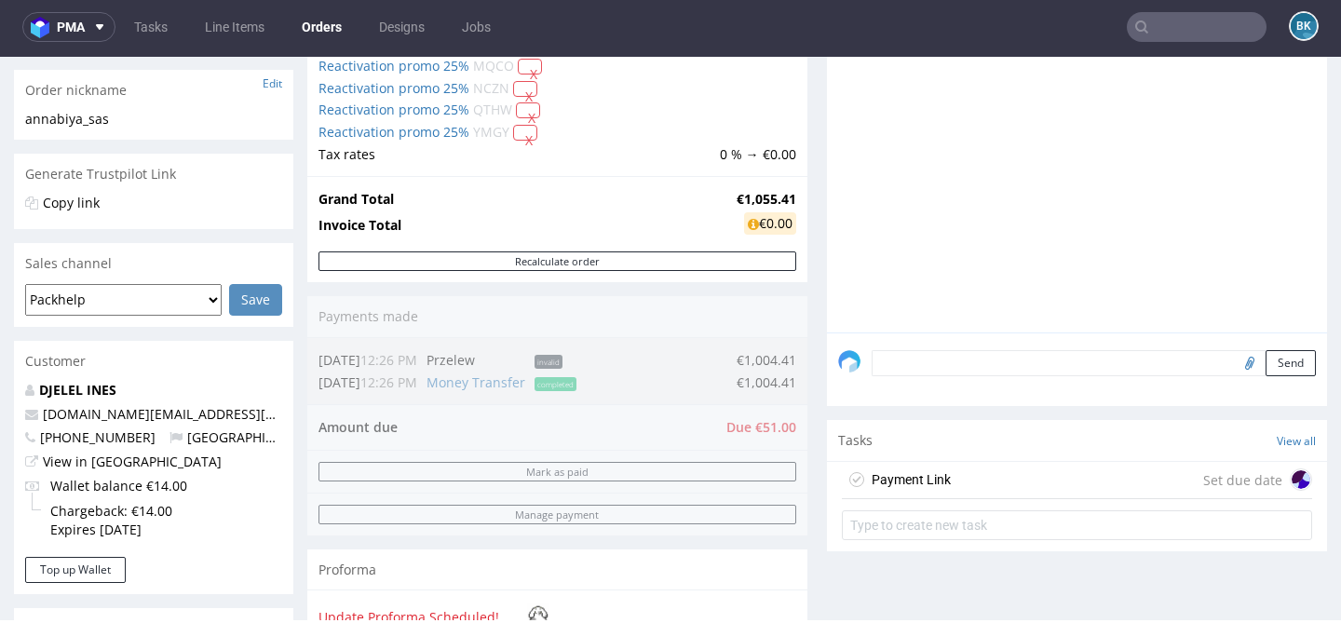
click at [976, 489] on div "Payment Link Set due date" at bounding box center [1077, 480] width 470 height 37
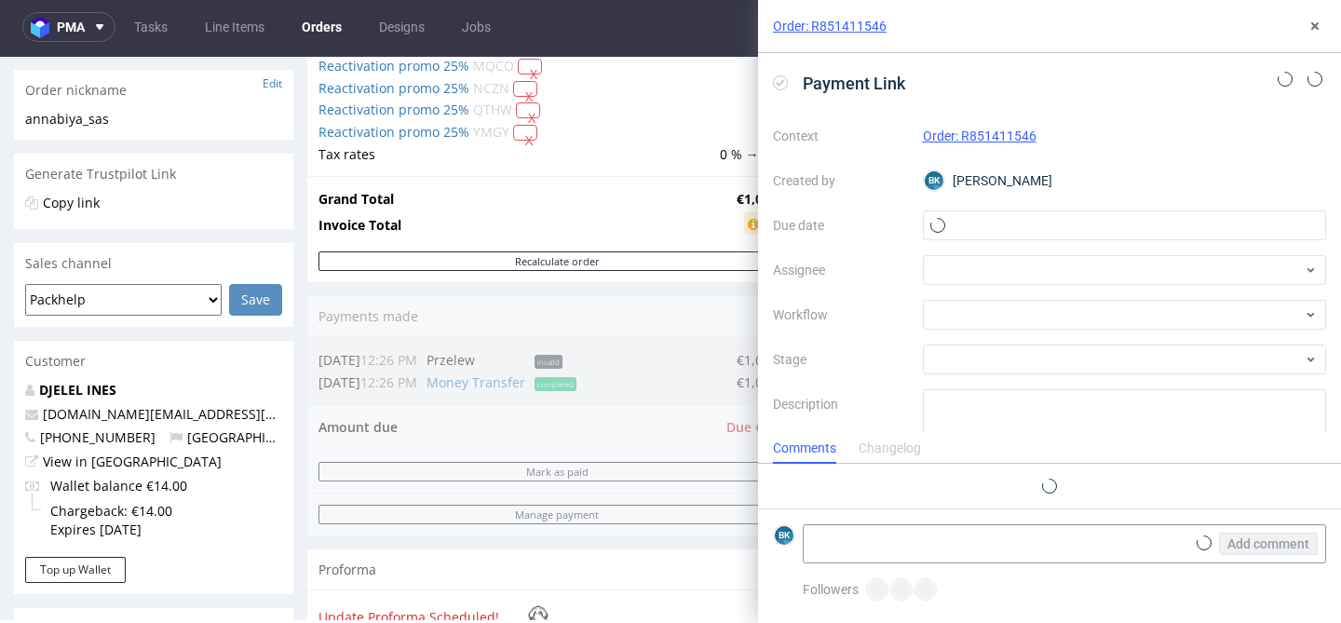
scroll to position [15, 0]
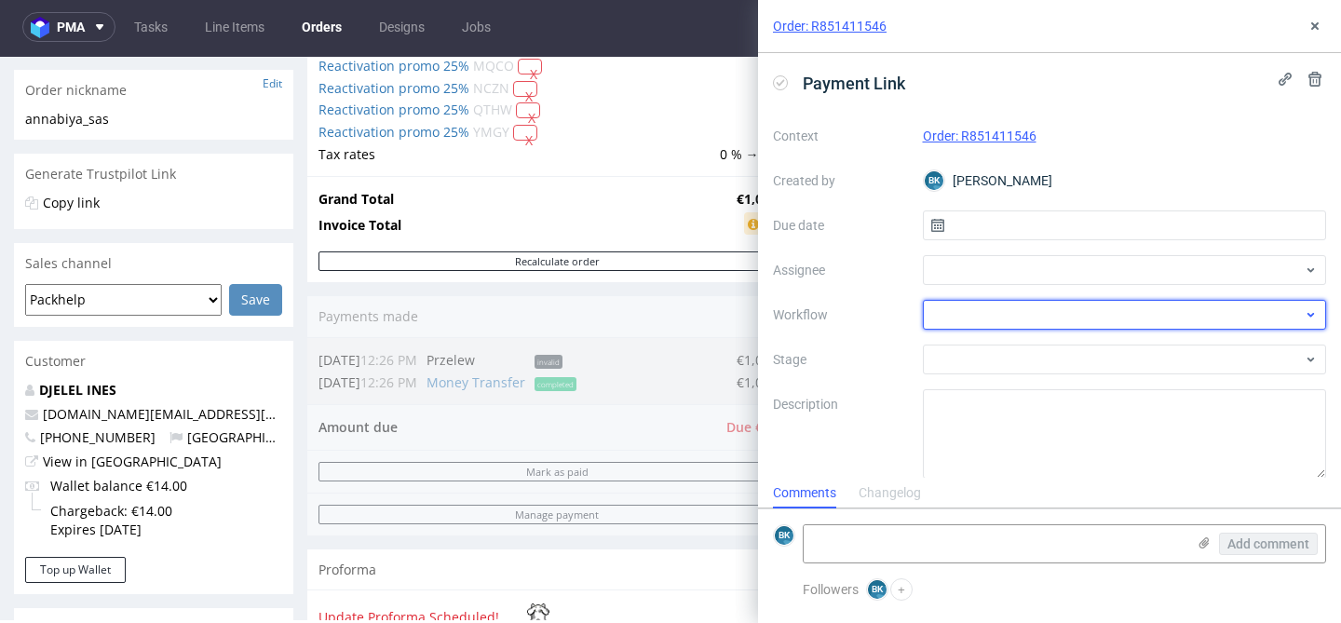
click at [948, 319] on div at bounding box center [1125, 315] width 404 height 30
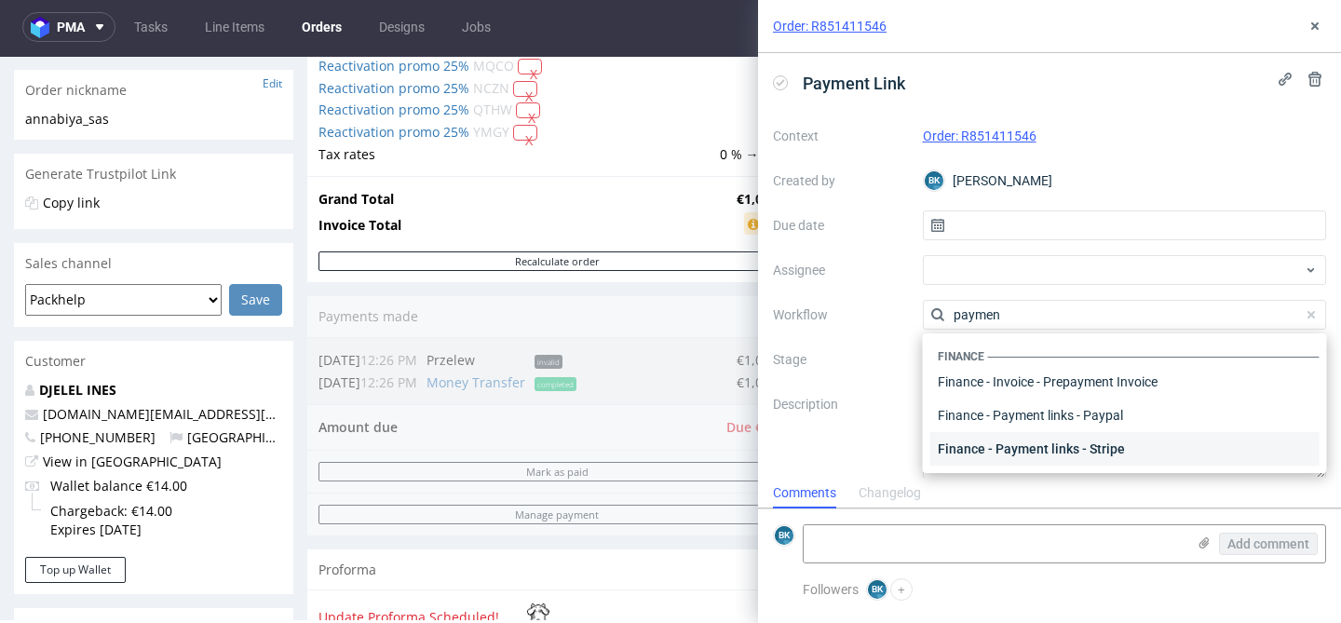
scroll to position [34, 0]
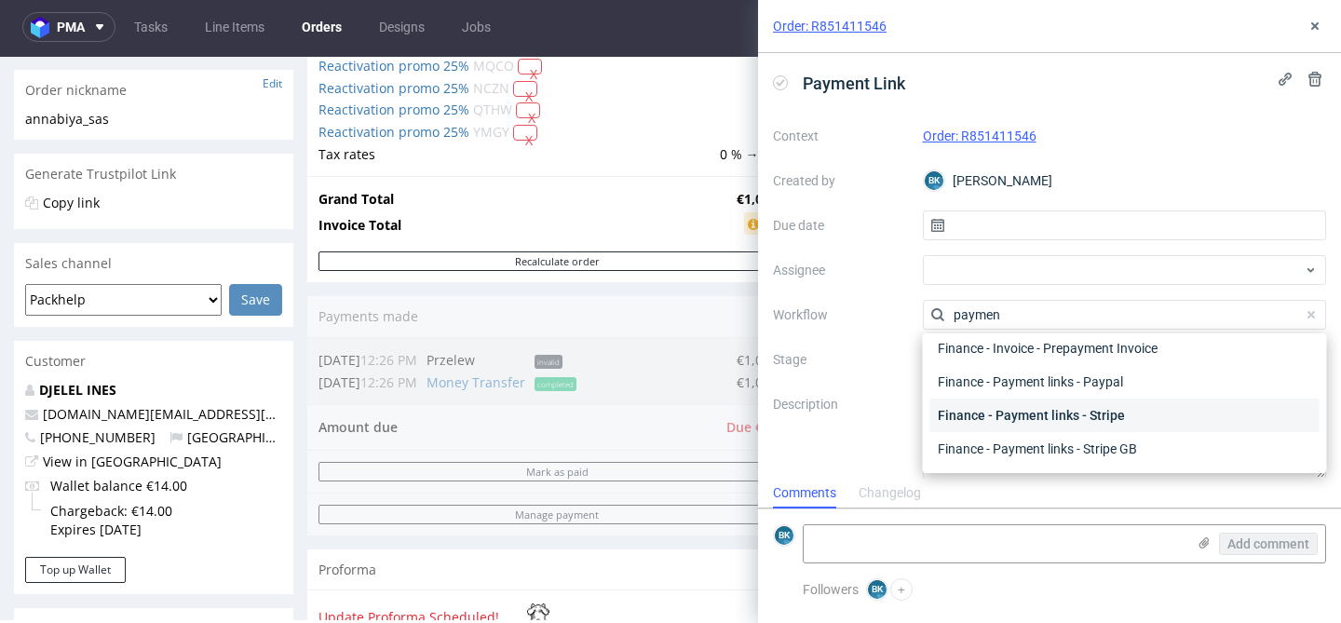
type input "paymen"
click at [1112, 407] on div "Finance - Payment links - Stripe" at bounding box center [1124, 416] width 389 height 34
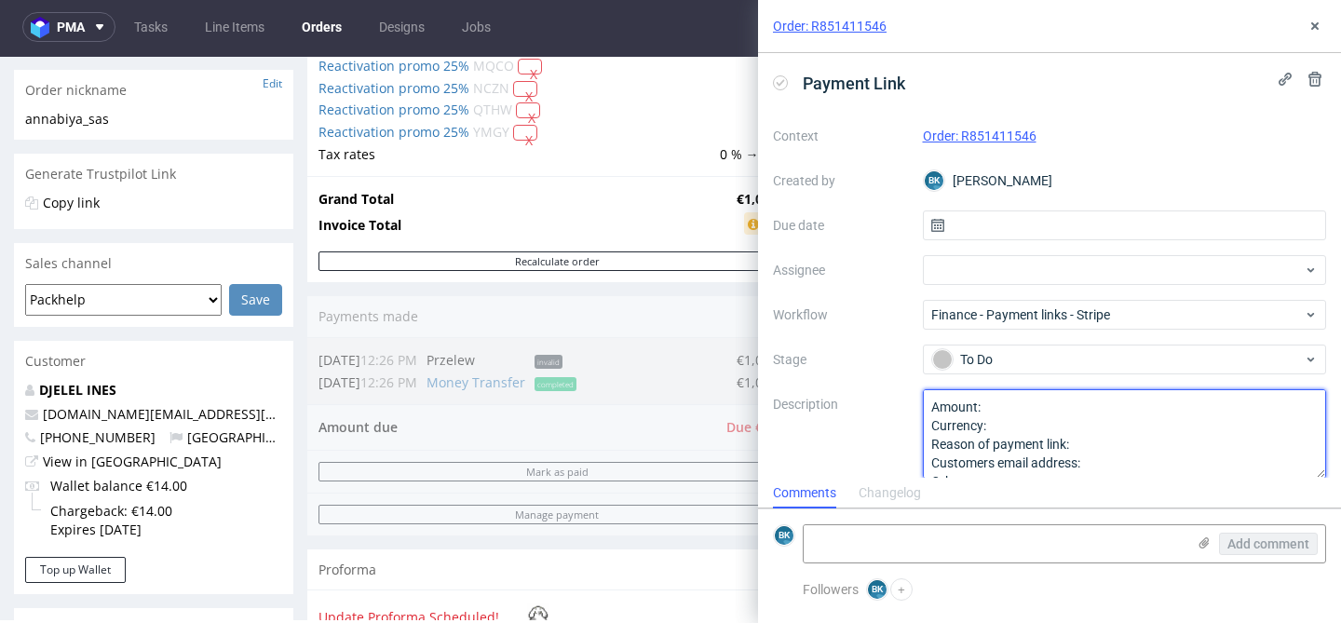
click at [1010, 406] on textarea "Amount: Currency: Reason of payment link: Customers email address: Other:" at bounding box center [1125, 433] width 404 height 89
click at [1026, 423] on textarea "Amount: Currency: Reason of payment link: Customers email address: Other:" at bounding box center [1125, 433] width 404 height 89
click at [1101, 441] on textarea "Amount: Currency: Reason of payment link: Customers email address: Other:" at bounding box center [1125, 433] width 404 height 89
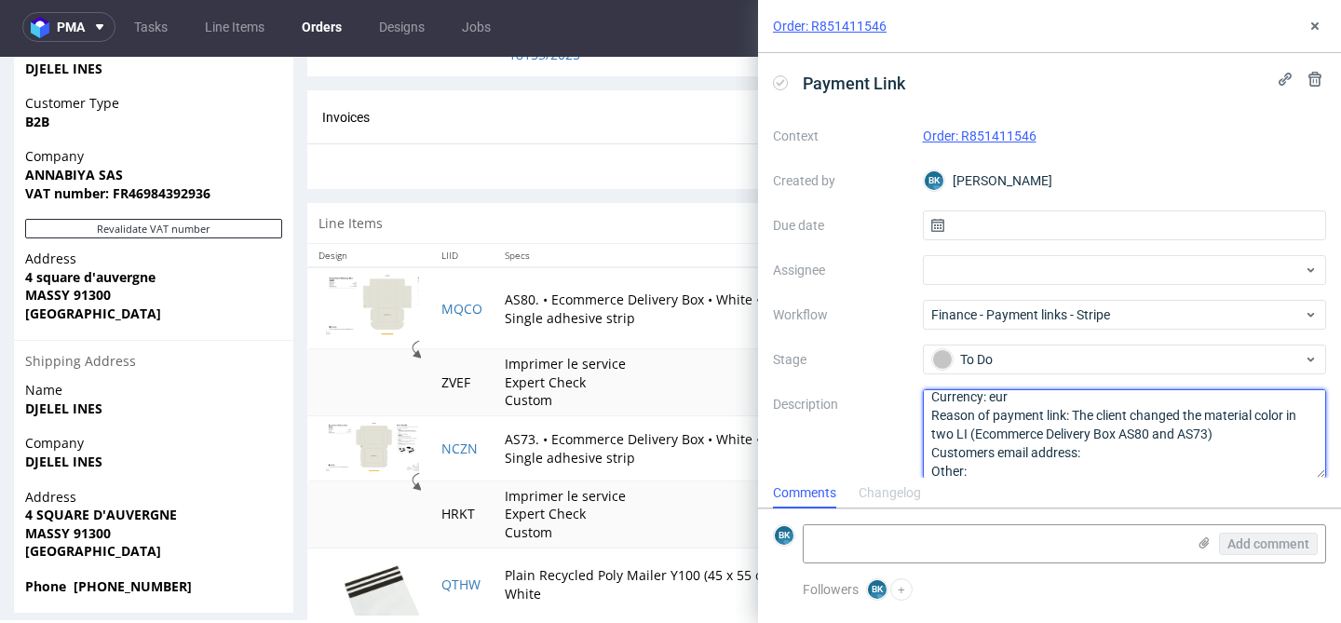
scroll to position [39, 0]
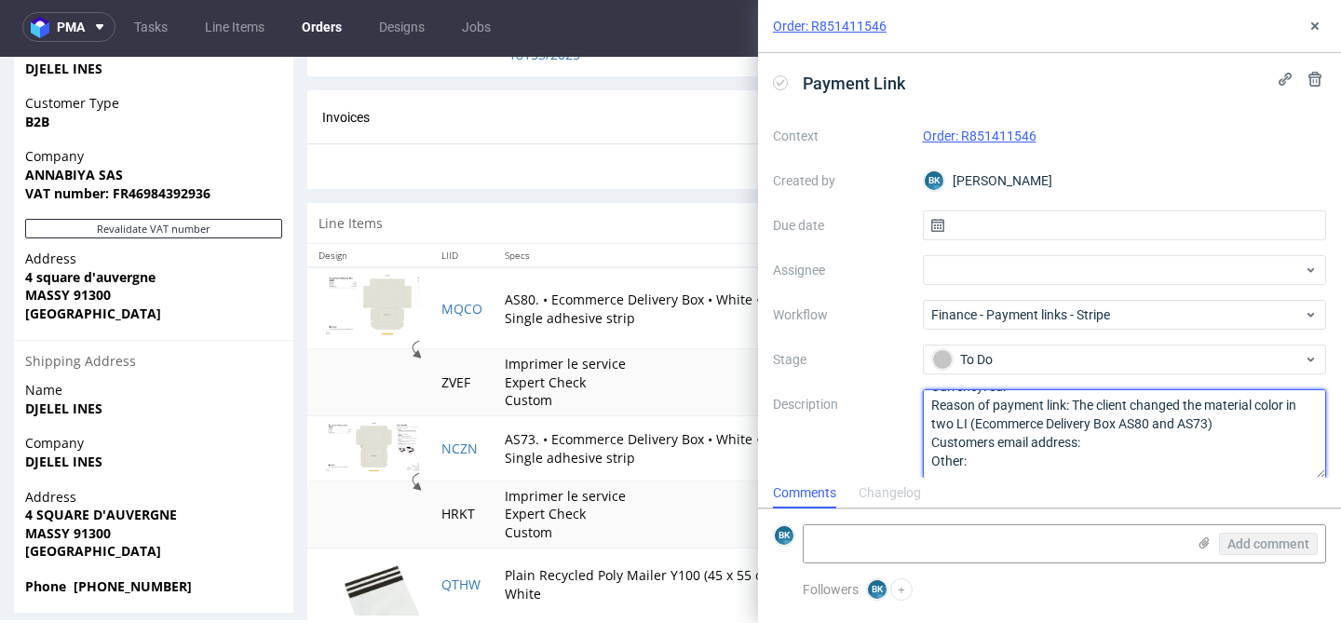
click at [1100, 447] on textarea "Amount: The amount due Currency: eur Reason of payment link: The client changed…" at bounding box center [1125, 433] width 404 height 89
paste textarea "[DOMAIN_NAME][EMAIL_ADDRESS][DOMAIN_NAME]"
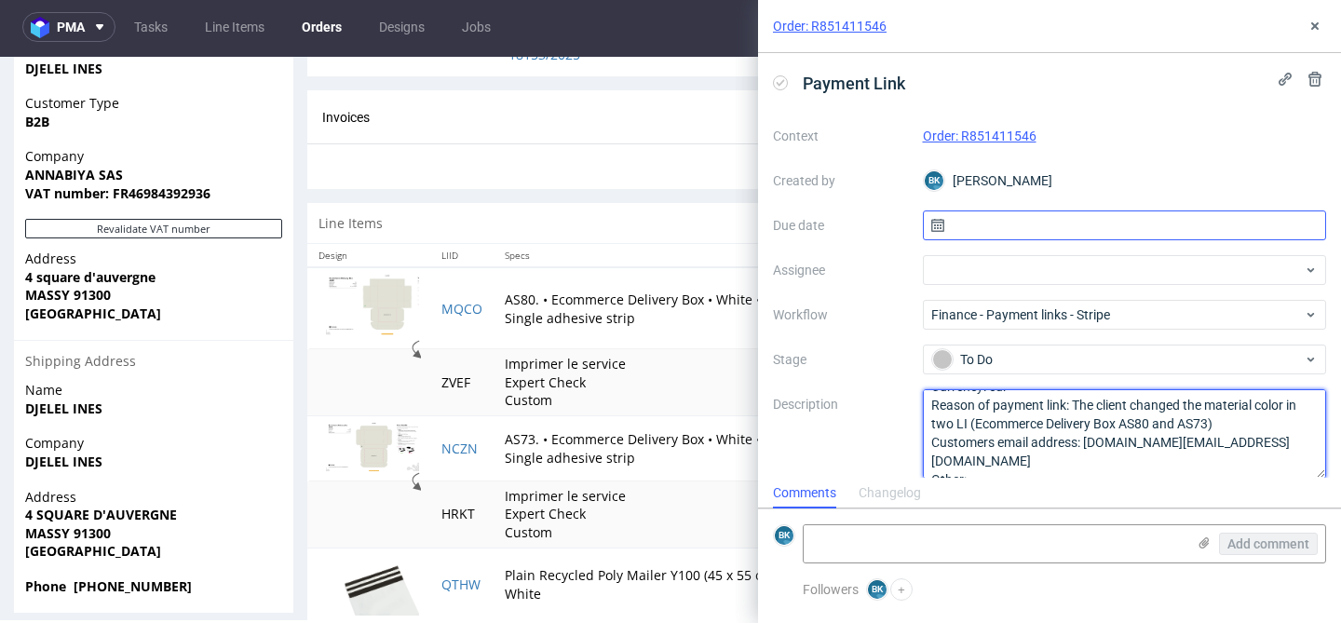
type textarea "Amount: The amount due Currency: eur Reason of payment link: The client changed…"
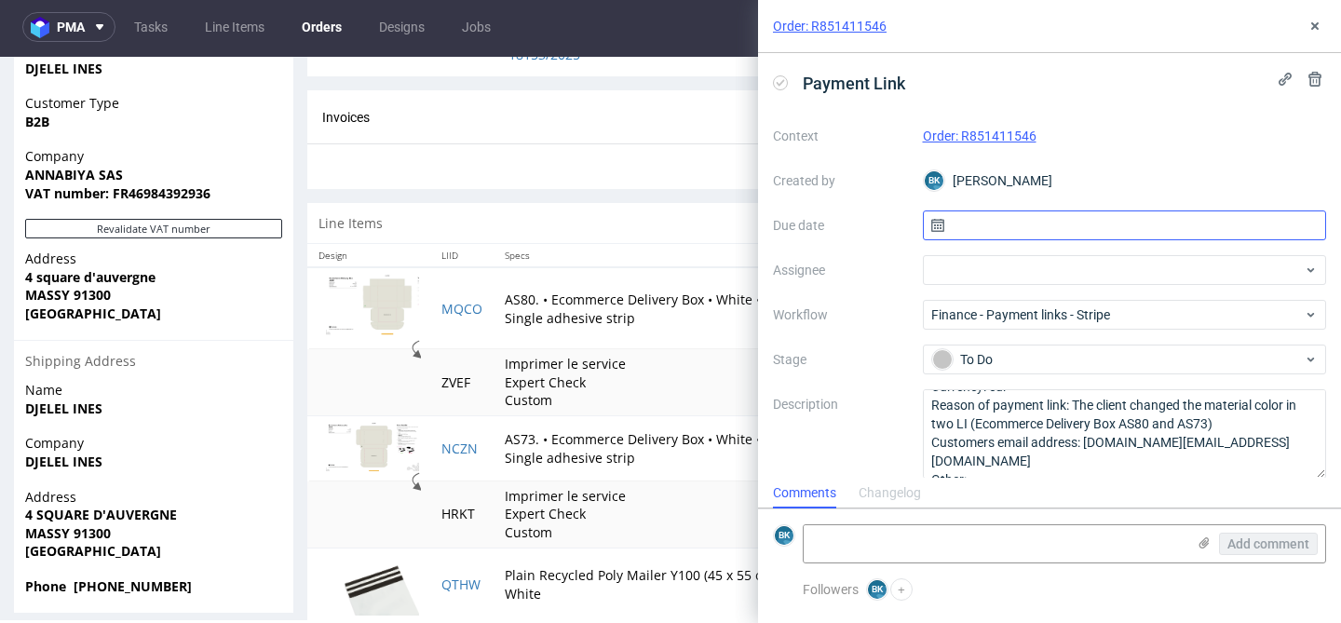
click at [1009, 224] on input "text" at bounding box center [1125, 226] width 404 height 30
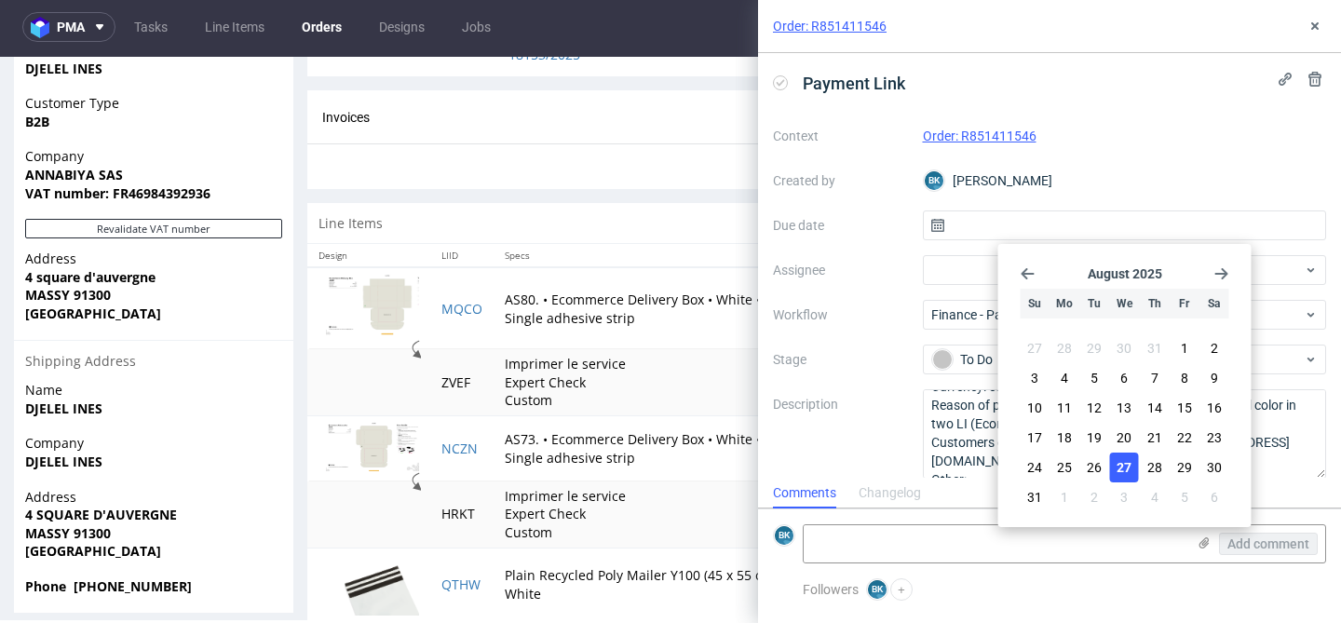
click at [1132, 464] on span "27" at bounding box center [1124, 467] width 15 height 19
type input "27/08/2025"
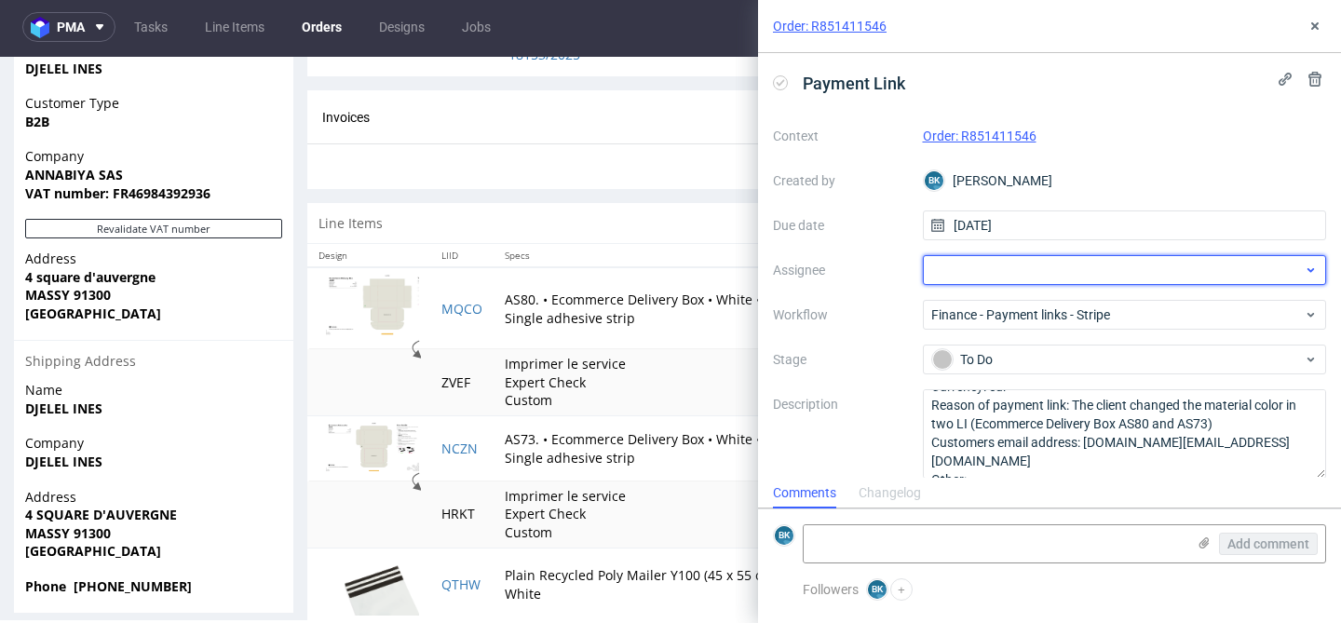
click at [972, 262] on div at bounding box center [1125, 270] width 404 height 30
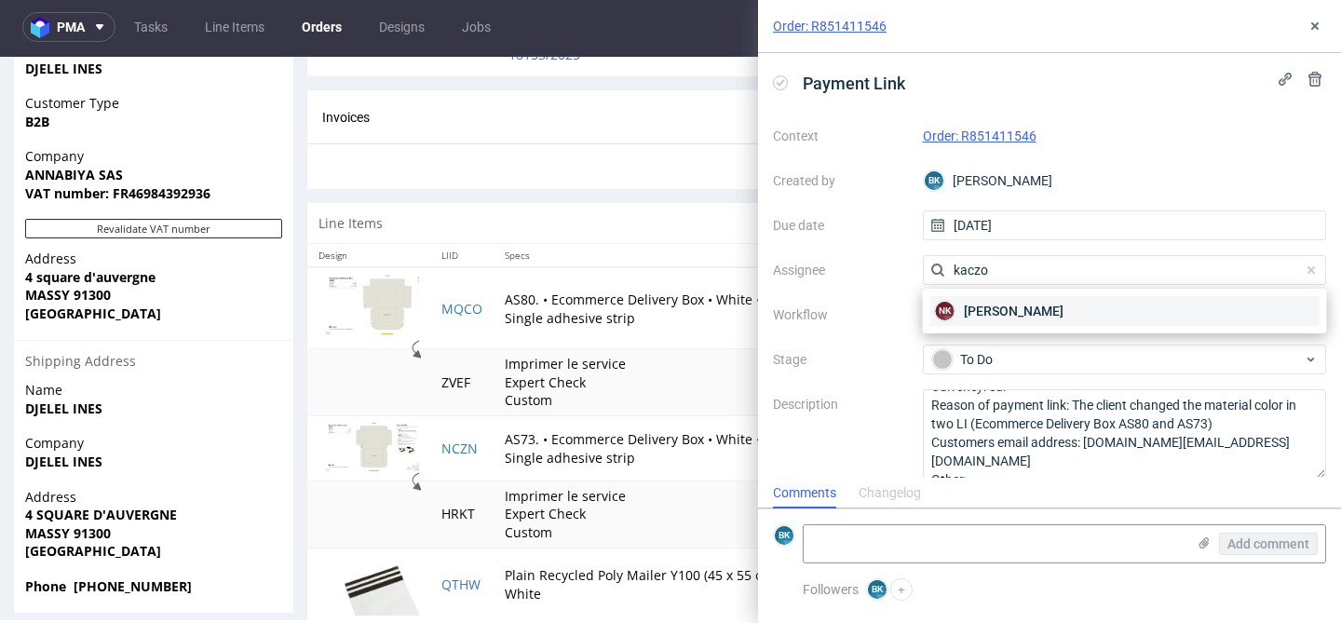
type input "kaczo"
click at [1022, 315] on span "Natalia Kaczorowska" at bounding box center [1014, 311] width 100 height 19
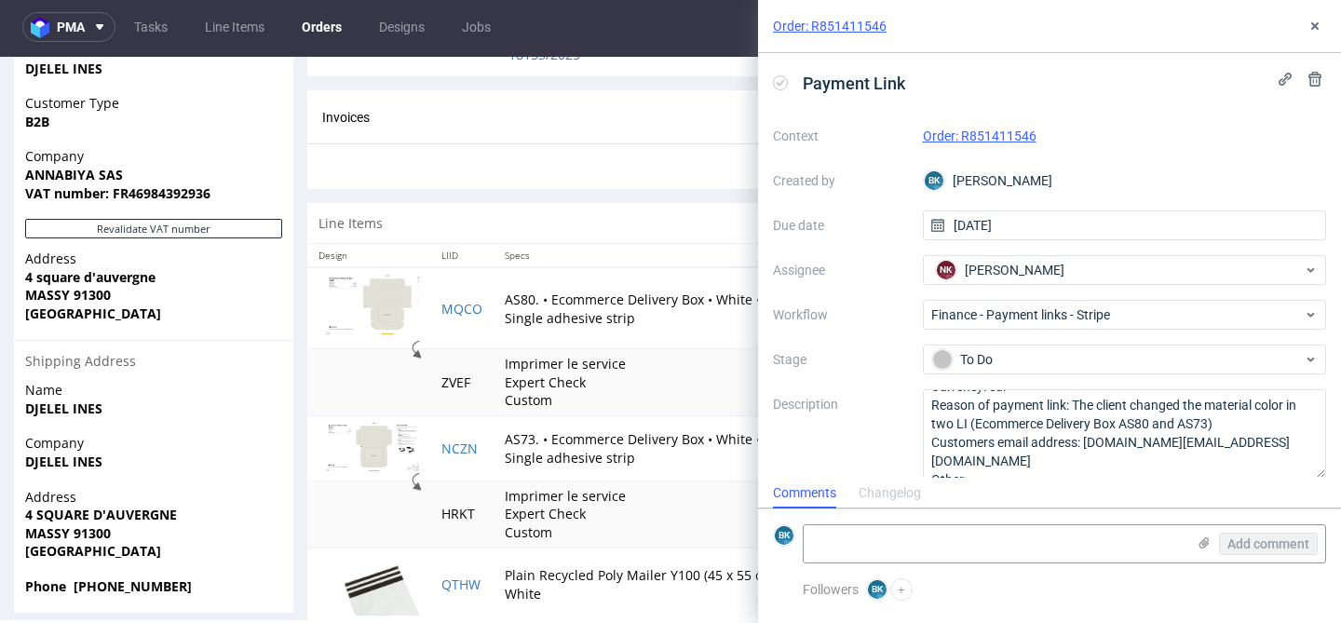
scroll to position [16, 0]
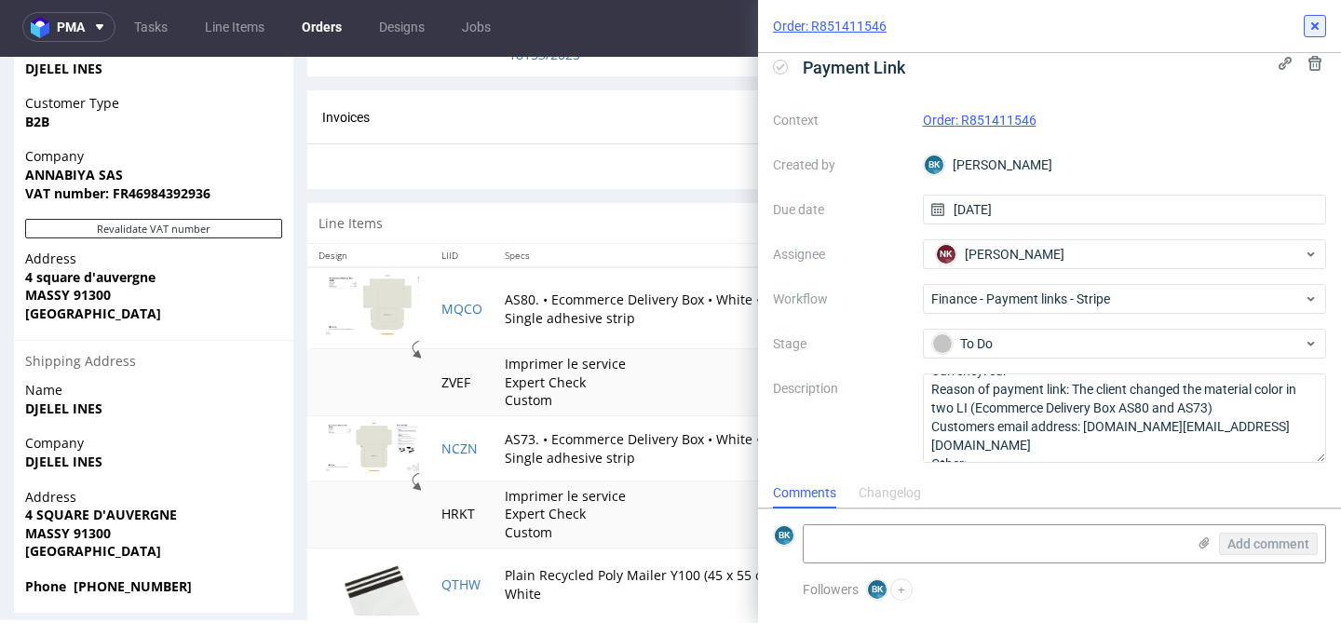
click at [1320, 30] on icon at bounding box center [1315, 26] width 15 height 15
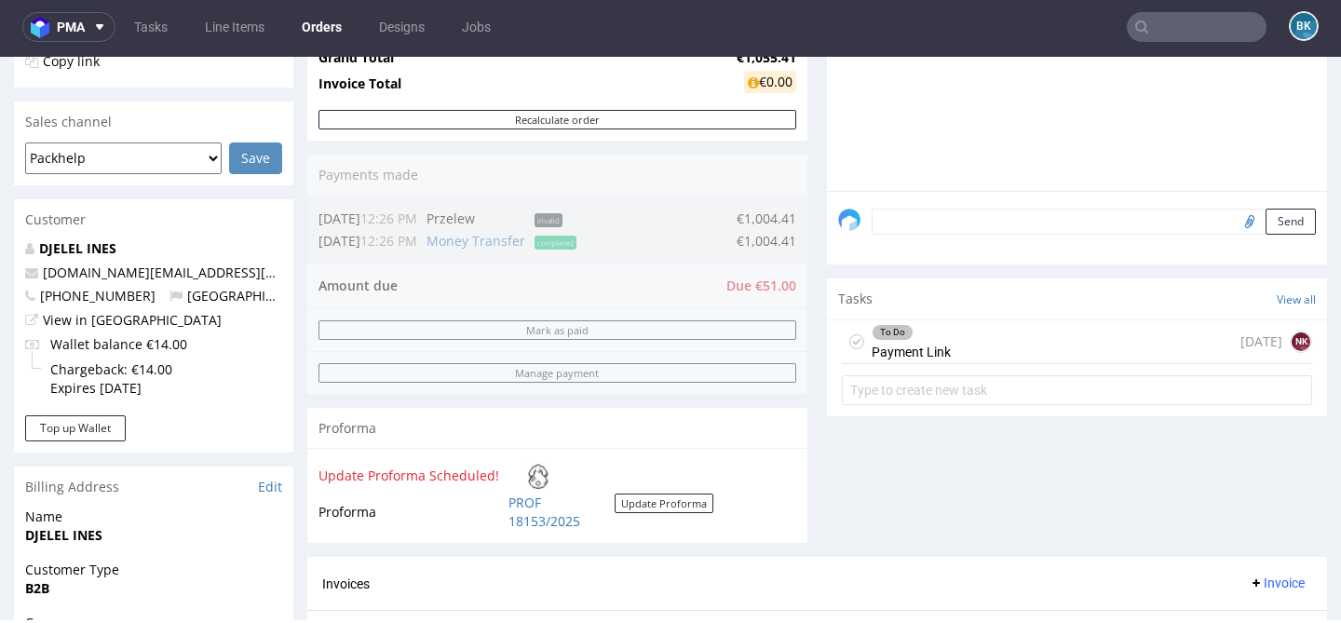
scroll to position [429, 0]
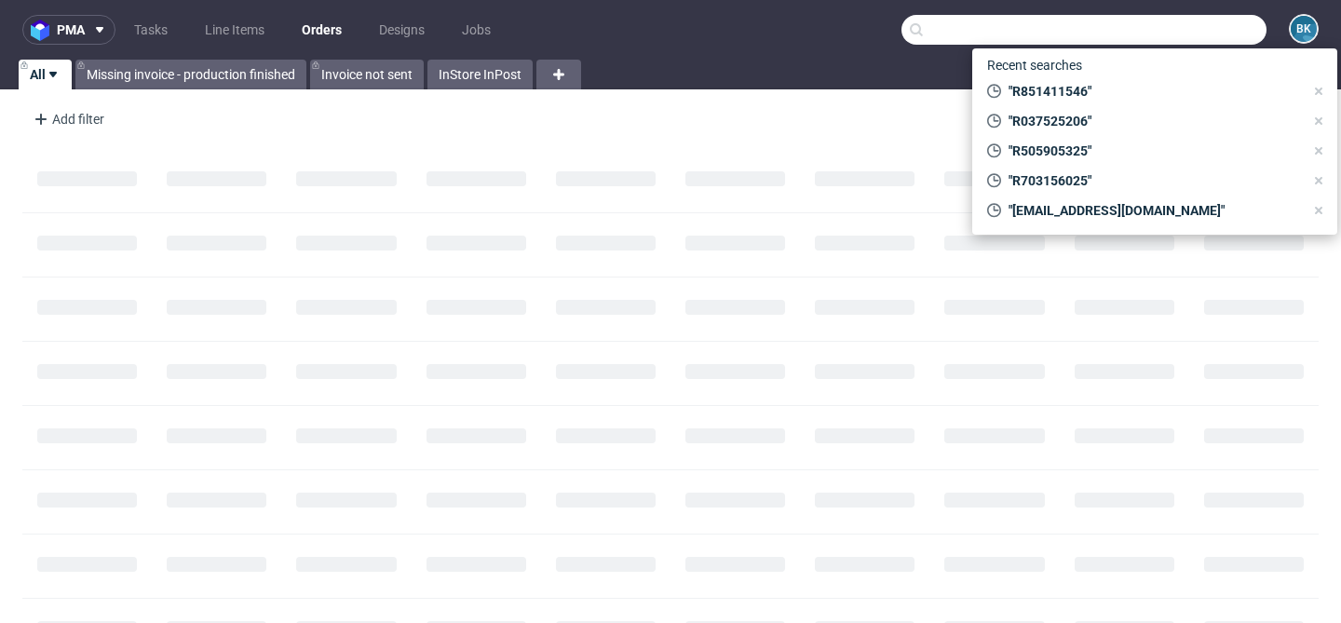
click at [1178, 27] on input "text" at bounding box center [1084, 30] width 365 height 30
paste input "R851411546"
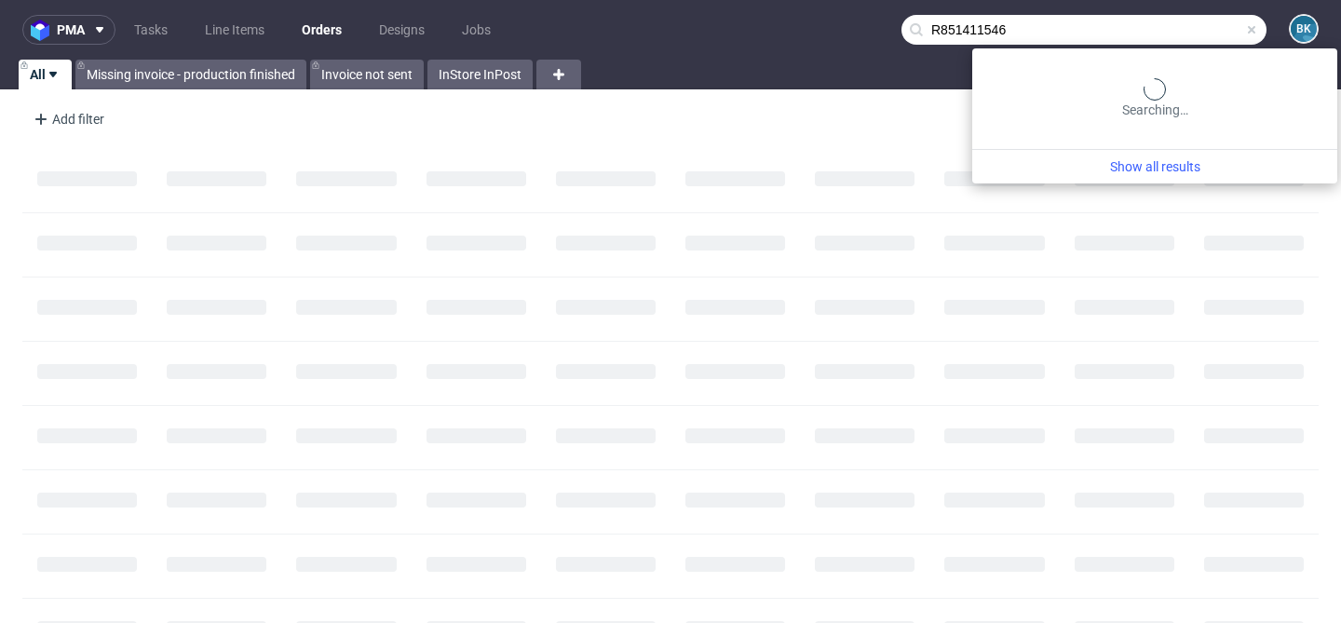
type input "R851411546"
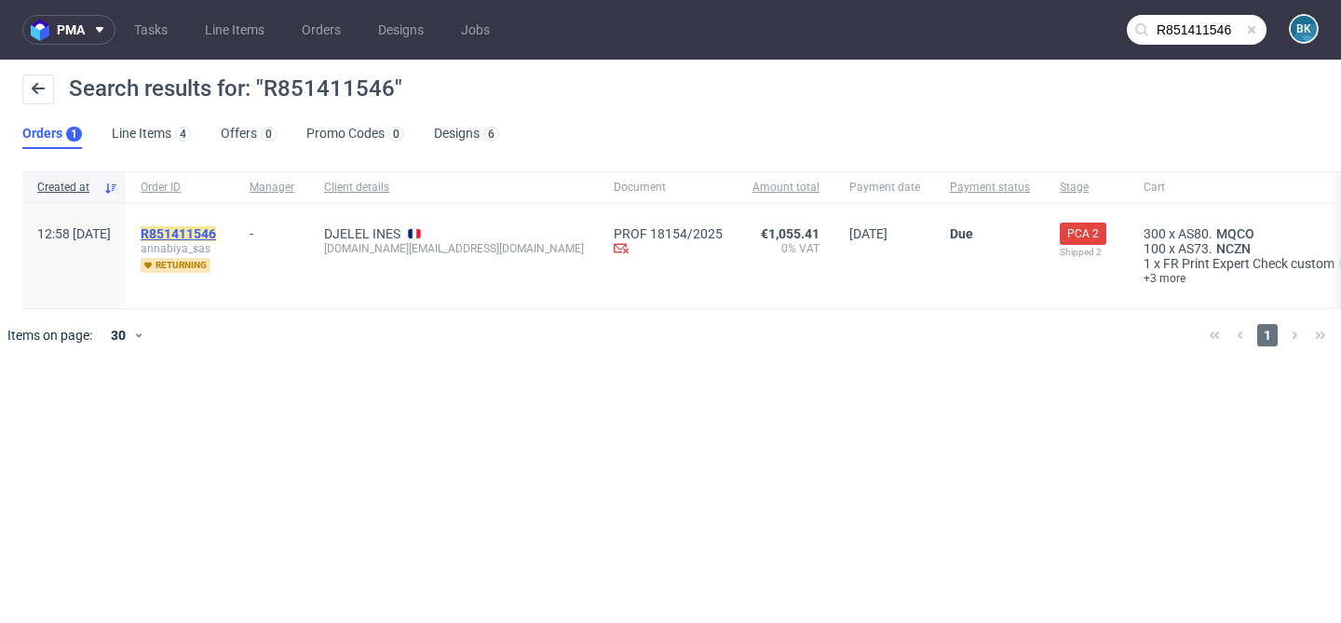
click at [216, 233] on mark "R851411546" at bounding box center [178, 233] width 75 height 15
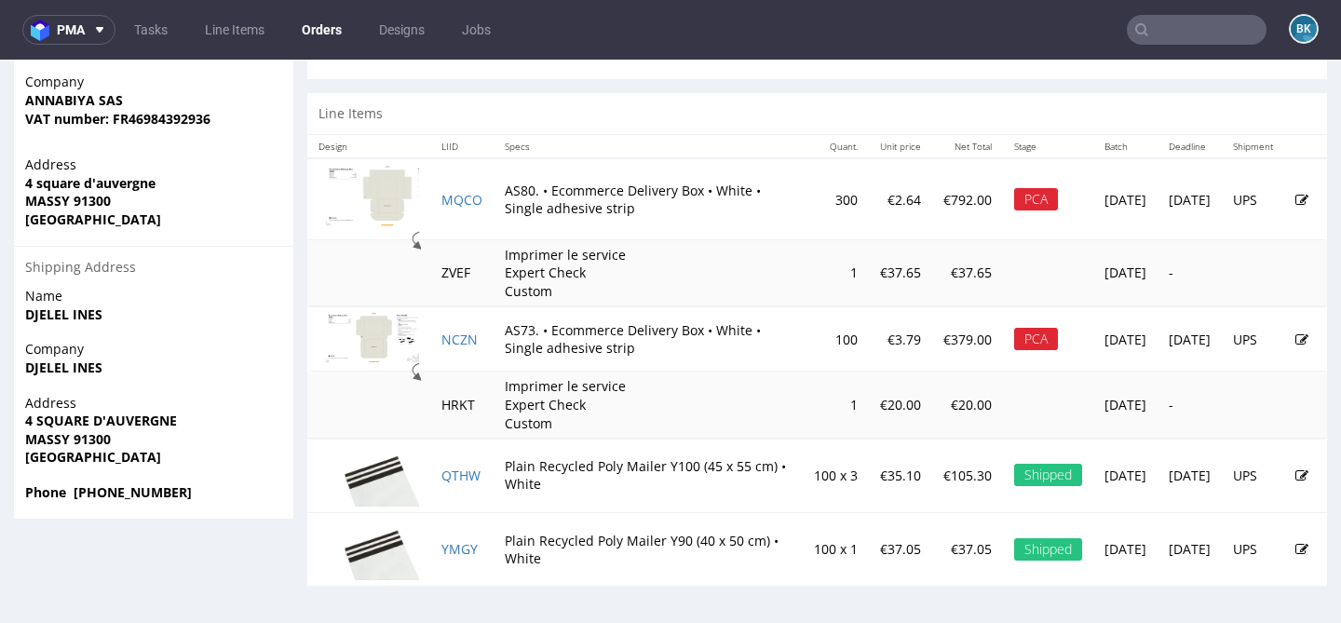
scroll to position [975, 0]
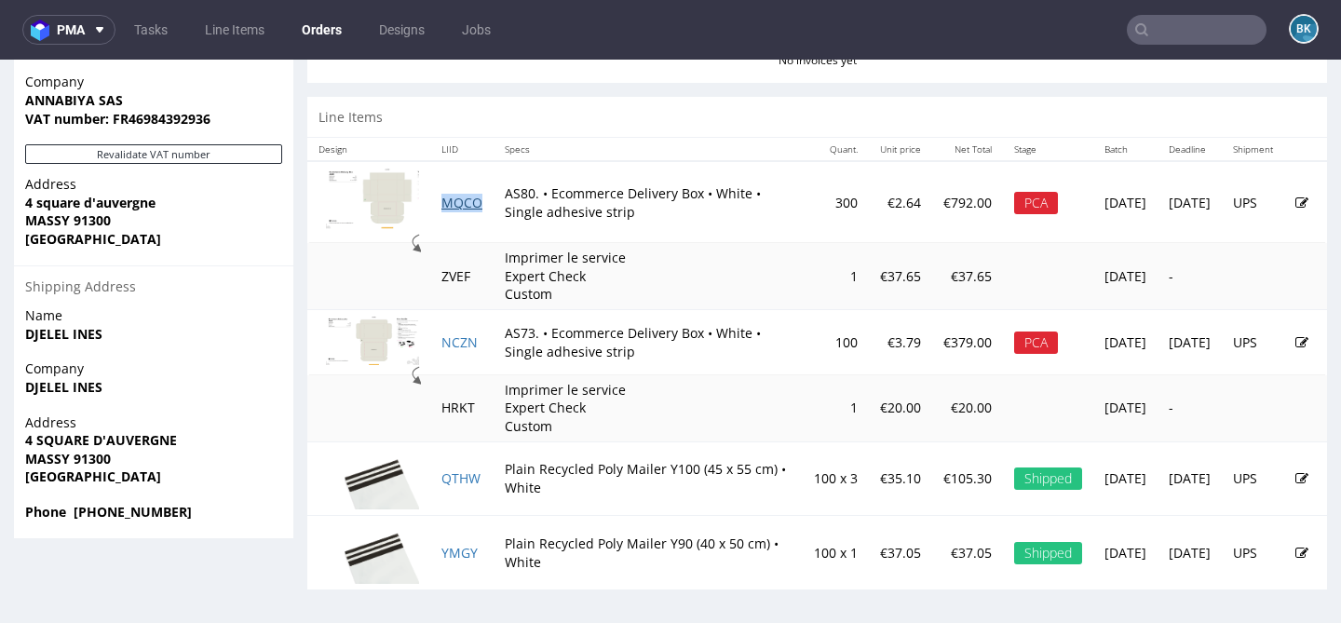
click at [453, 201] on link "MQCO" at bounding box center [461, 203] width 41 height 18
click at [1160, 29] on input "text" at bounding box center [1197, 30] width 140 height 30
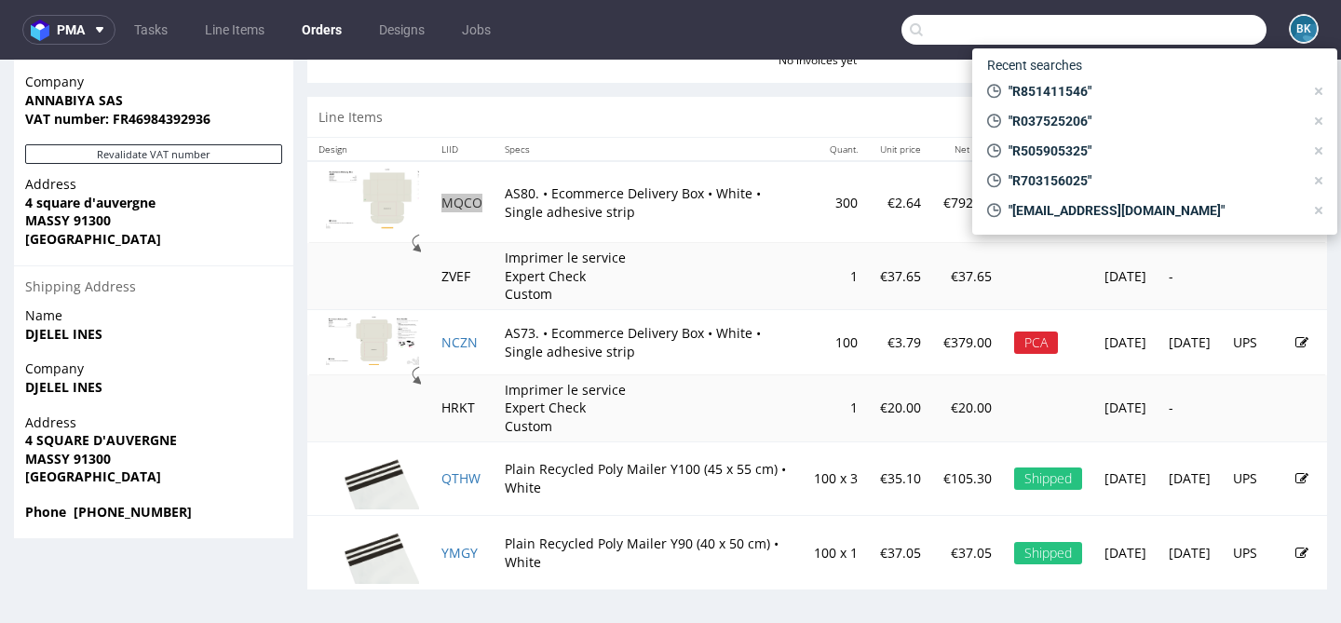
paste input "R851411546"
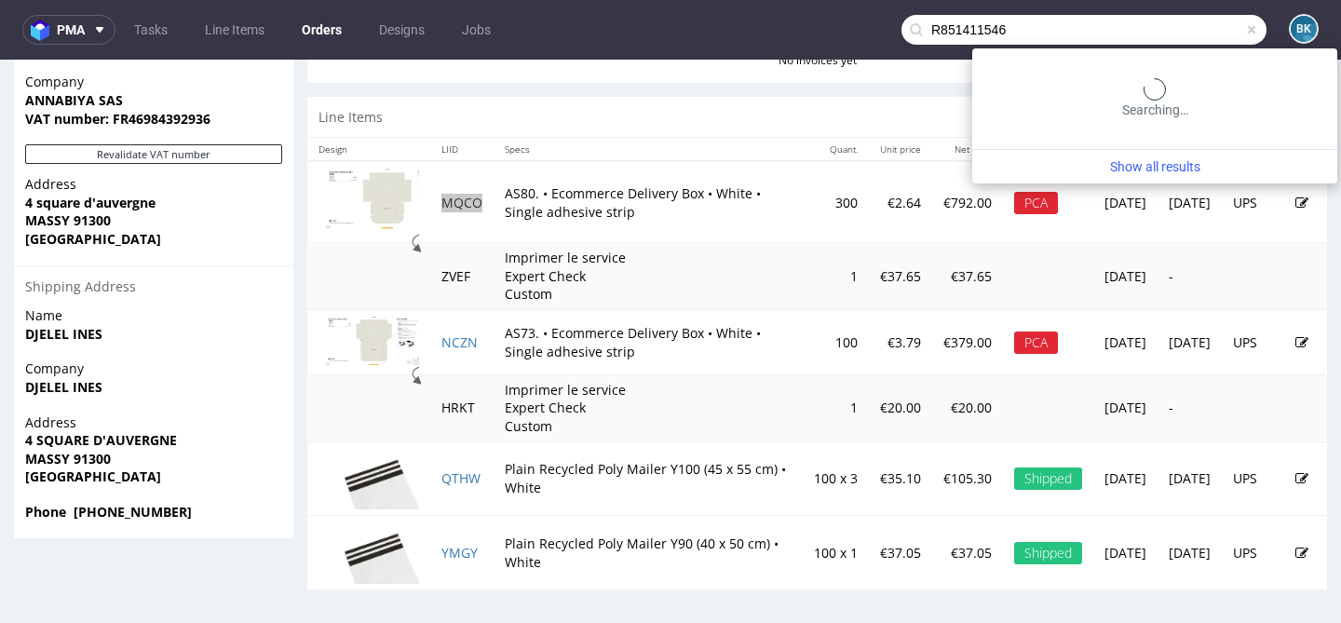
type input "R851411546"
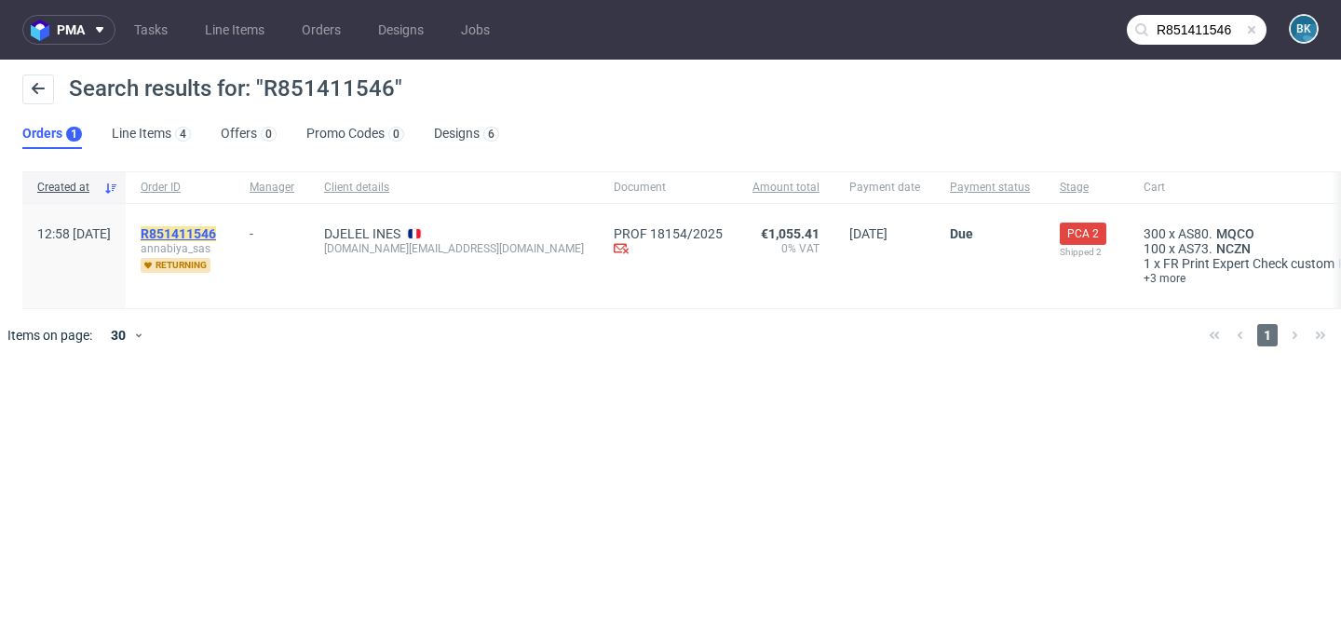
click at [216, 229] on mark "R851411546" at bounding box center [178, 233] width 75 height 15
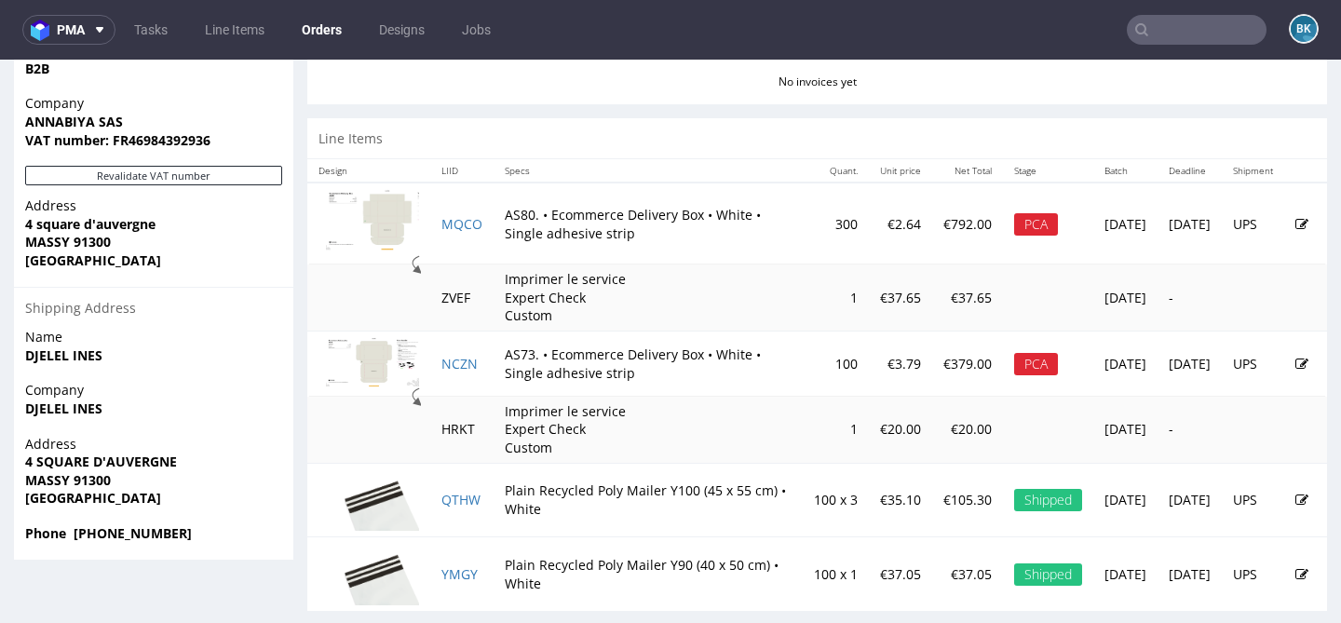
scroll to position [979, 0]
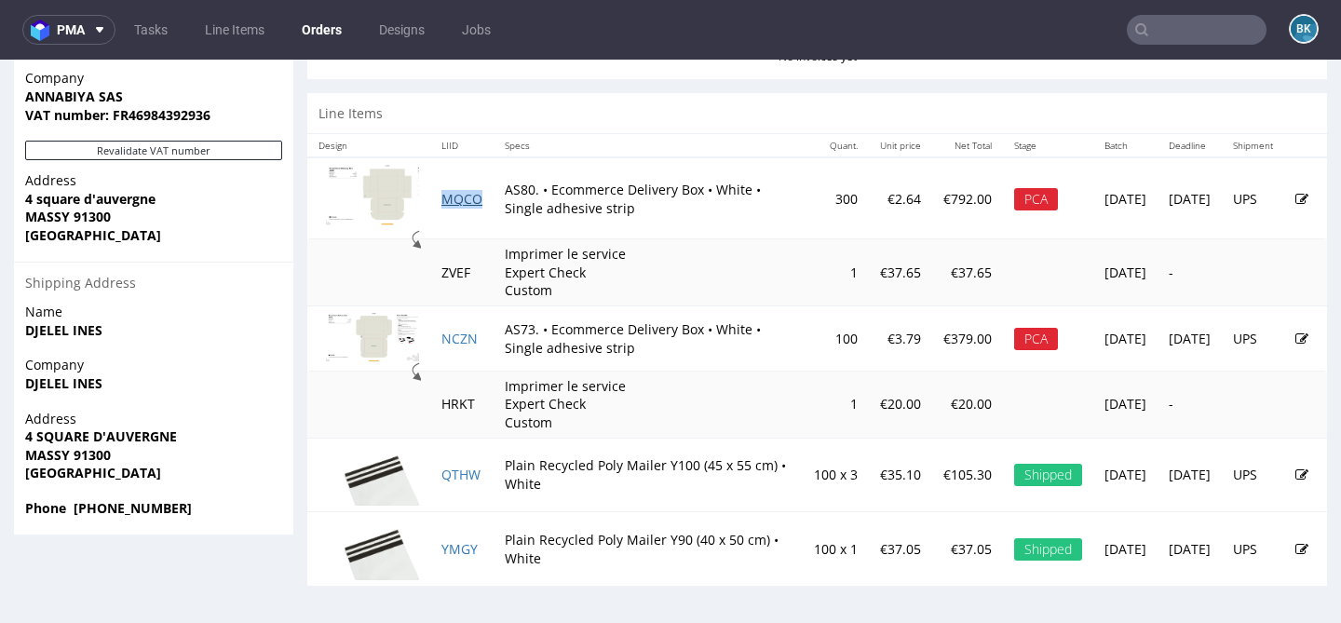
click at [459, 193] on link "MQCO" at bounding box center [461, 199] width 41 height 18
click at [450, 334] on link "NCZN" at bounding box center [459, 339] width 36 height 18
click at [469, 198] on link "MQCO" at bounding box center [461, 199] width 41 height 18
click at [465, 337] on link "NCZN" at bounding box center [459, 339] width 36 height 18
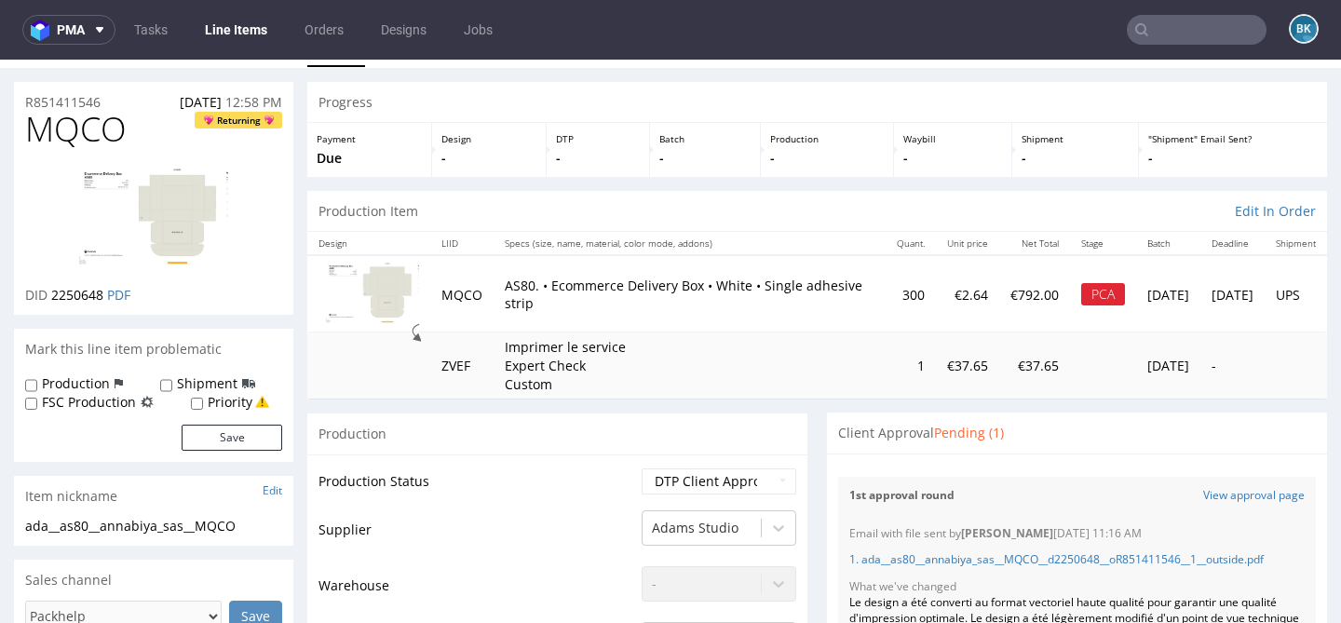
scroll to position [44, 0]
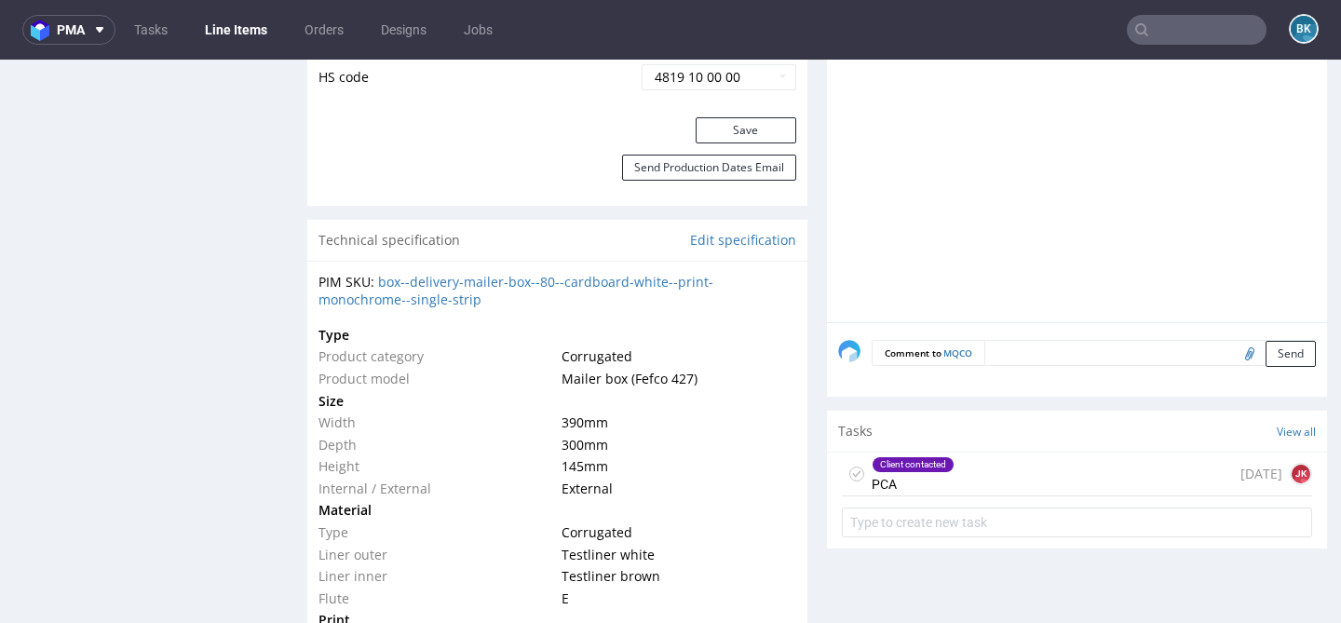
scroll to position [1228, 0]
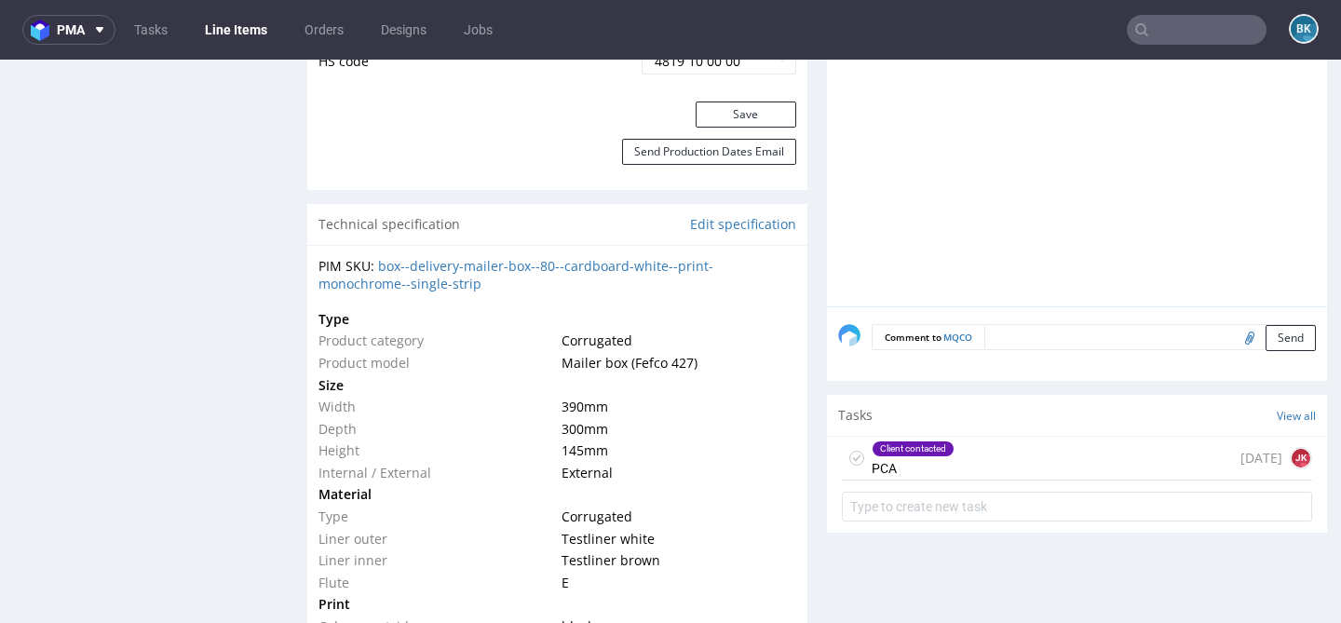
click at [1011, 463] on div "Client contacted PCA [DATE] [PERSON_NAME]" at bounding box center [1077, 459] width 470 height 44
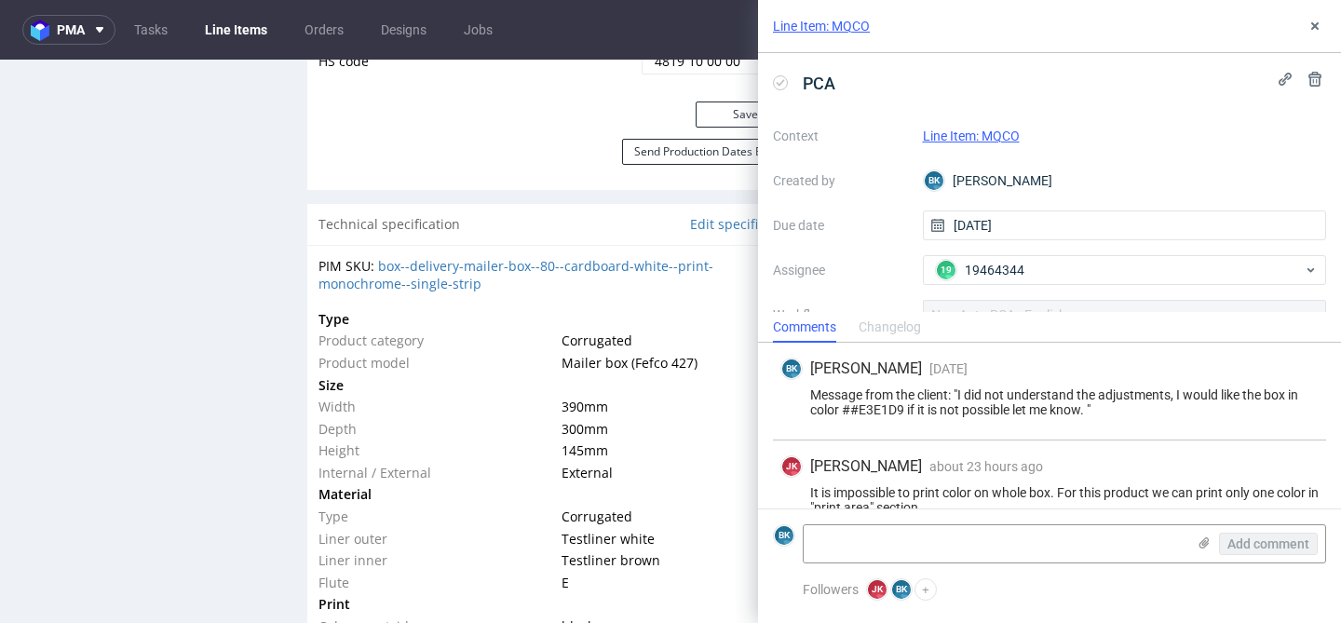
scroll to position [111, 0]
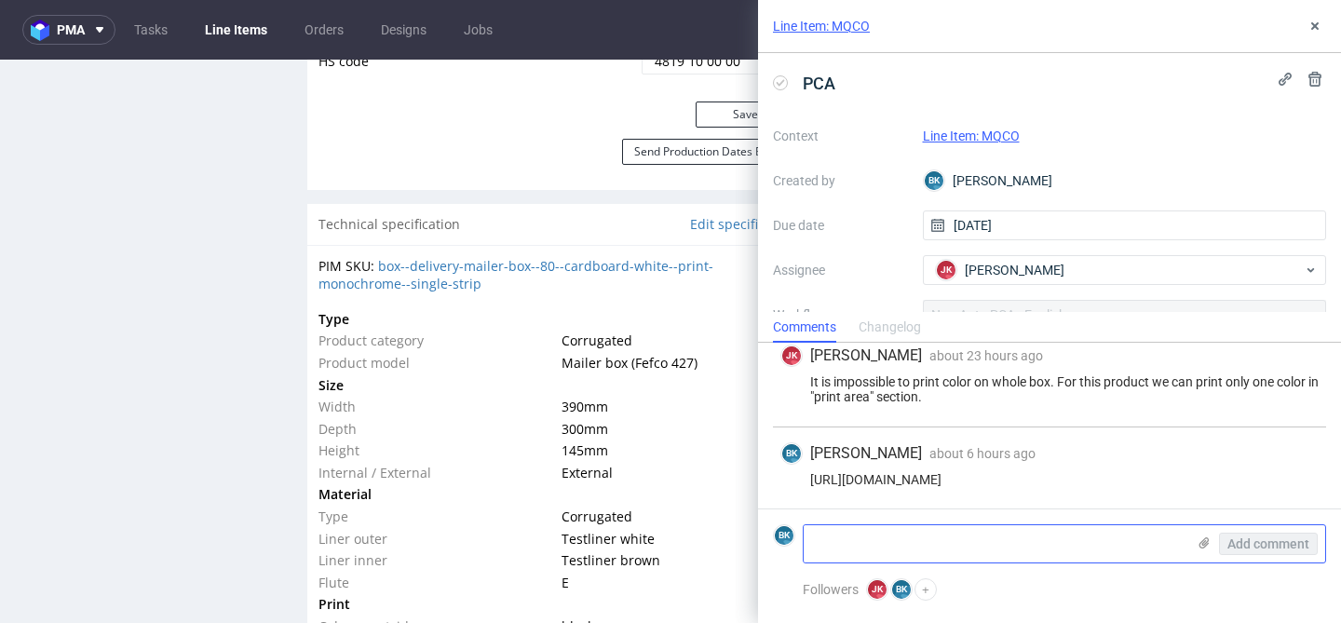
click at [839, 545] on textarea at bounding box center [995, 543] width 382 height 37
type textarea "I"
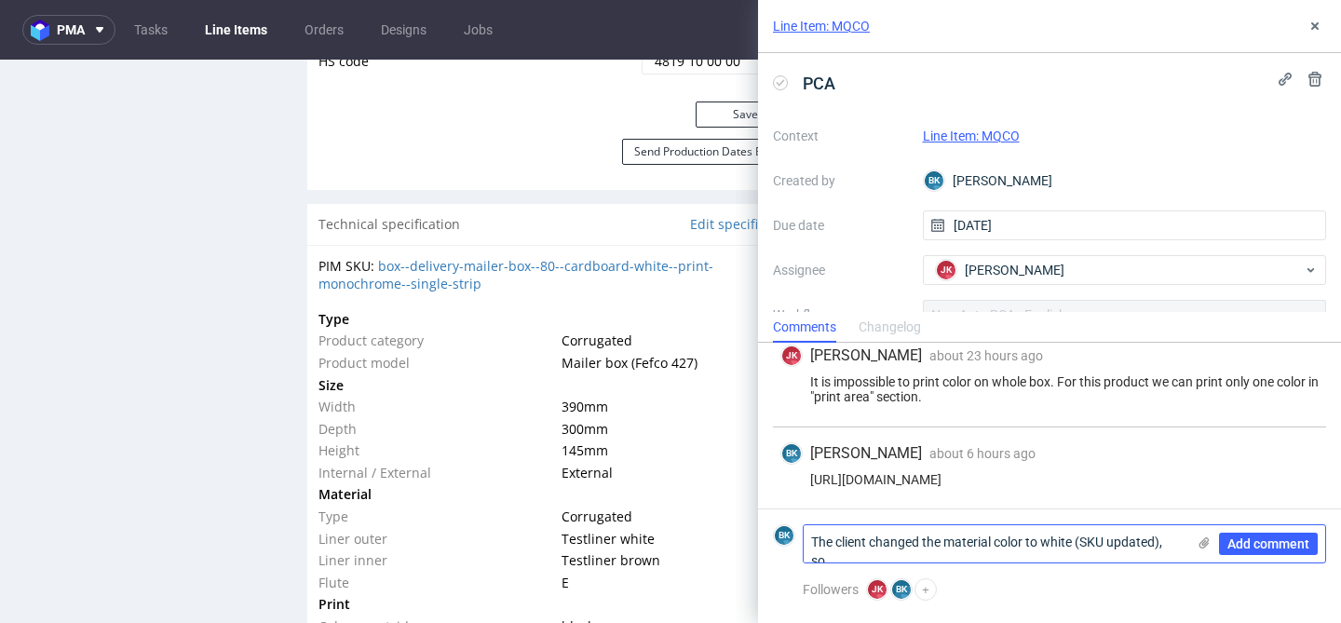
scroll to position [0, 0]
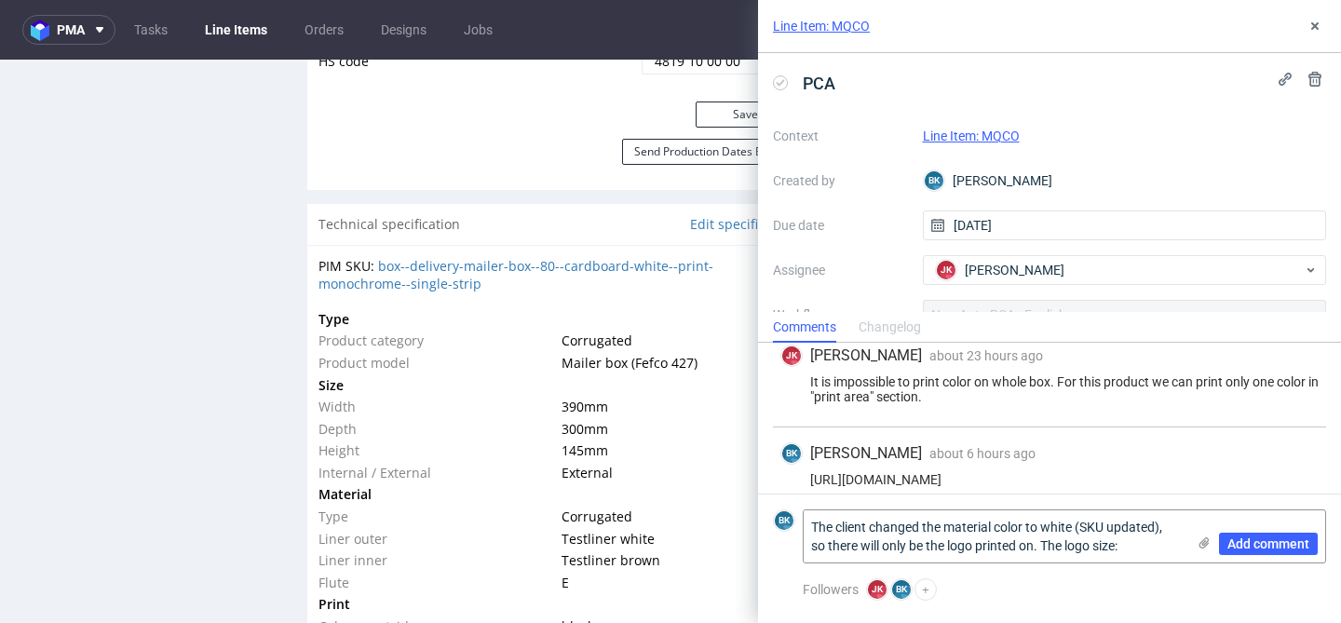
paste textarea "3 x 10cm"
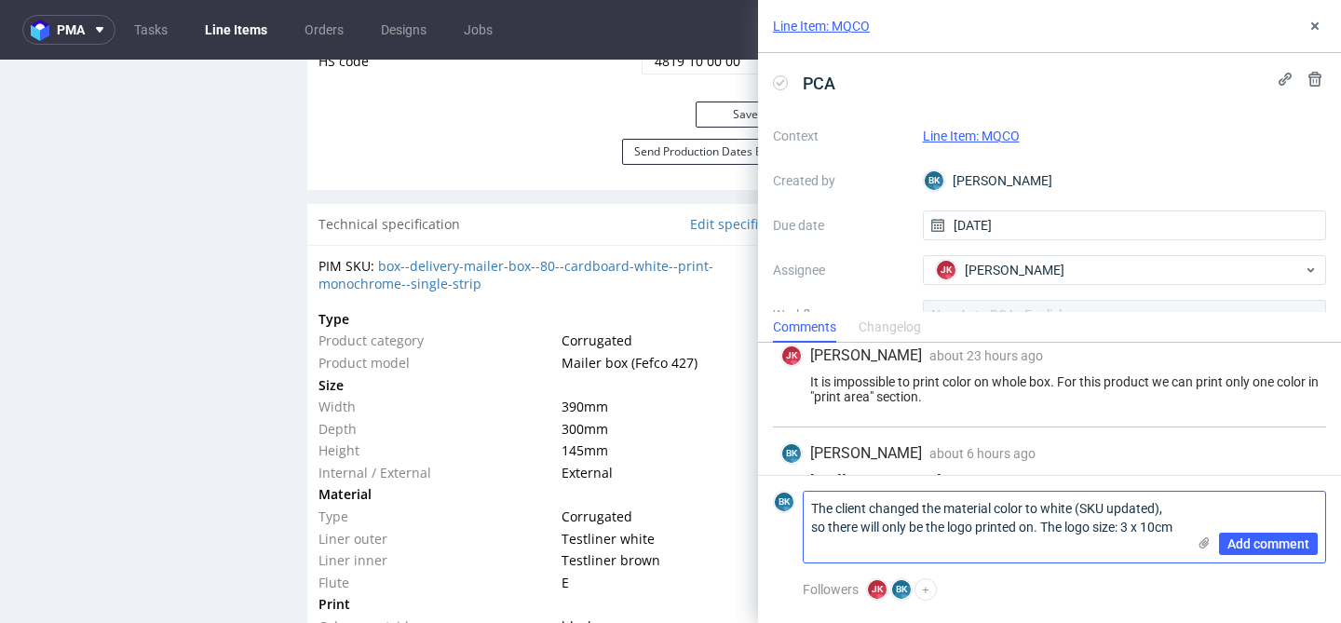
click at [811, 549] on textarea "The client changed the material color to white (SKU updated), so there will onl…" at bounding box center [995, 527] width 382 height 71
click at [862, 550] on textarea "The client changed the material color to white (SKU updated), so there will onl…" at bounding box center [995, 527] width 382 height 71
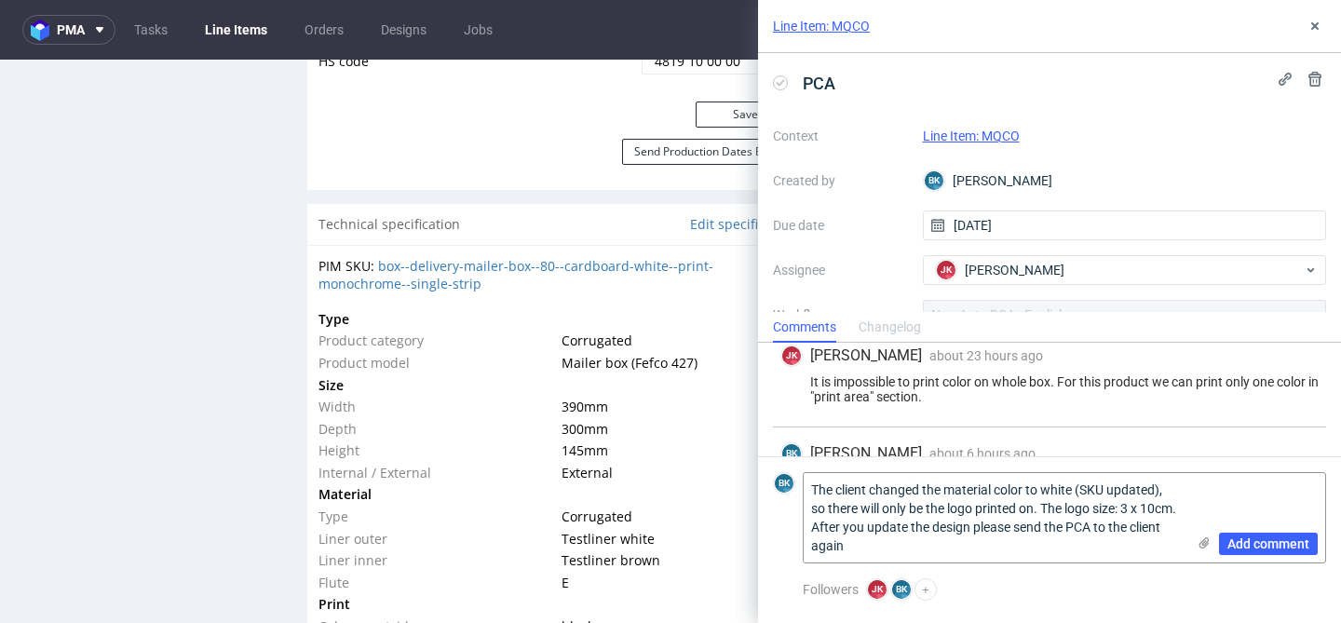
drag, startPoint x: 897, startPoint y: 549, endPoint x: 789, endPoint y: 478, distance: 129.2
click at [789, 478] on div "BK The client changed the material color to white (SKU updated), so there will …" at bounding box center [1049, 517] width 553 height 91
click at [1237, 504] on div "Add comment" at bounding box center [1256, 517] width 140 height 89
click at [1011, 532] on textarea "The client changed the material color to white (SKU updated), so there will onl…" at bounding box center [995, 517] width 382 height 89
type textarea "The client changed the material color to white (SKU updated), so there will onl…"
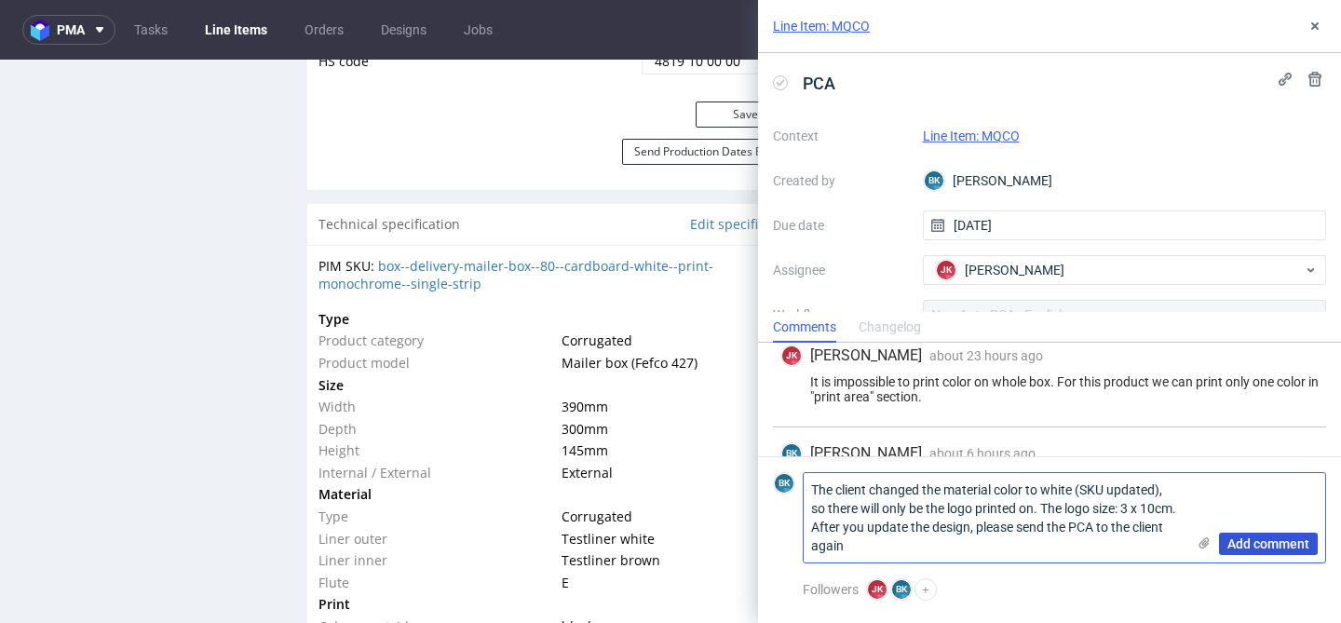
click at [1276, 541] on span "Add comment" at bounding box center [1269, 543] width 82 height 13
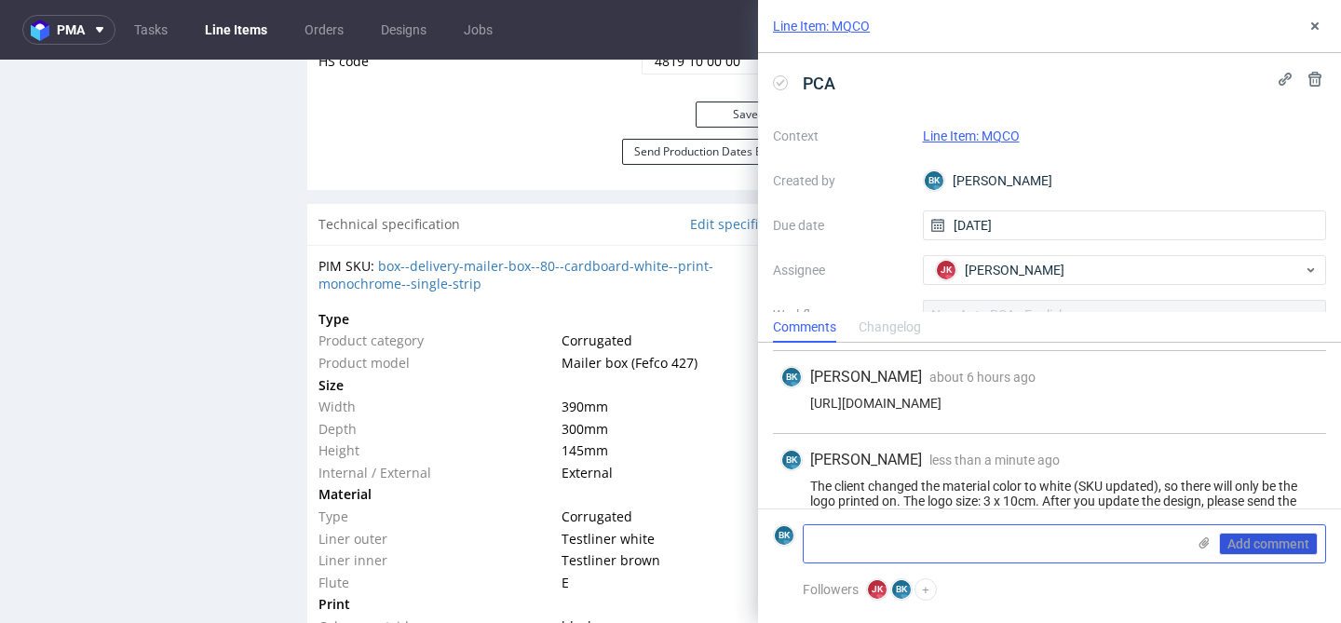
scroll to position [224, 0]
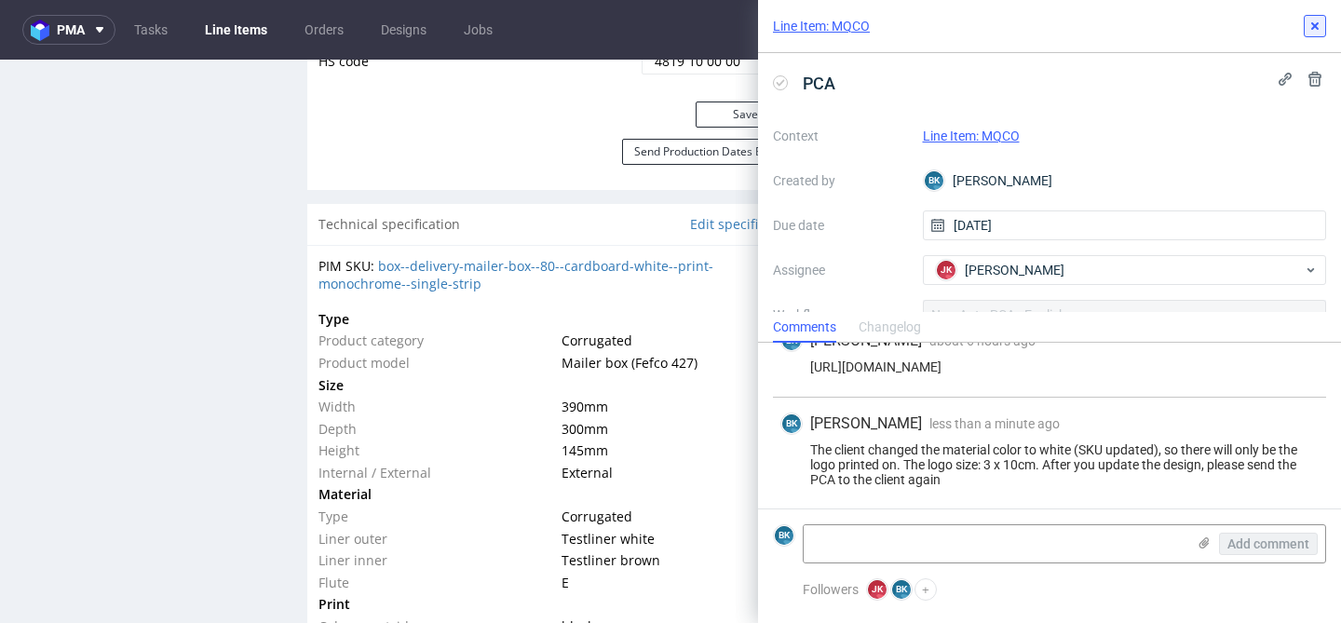
click at [1316, 27] on use at bounding box center [1314, 25] width 7 height 7
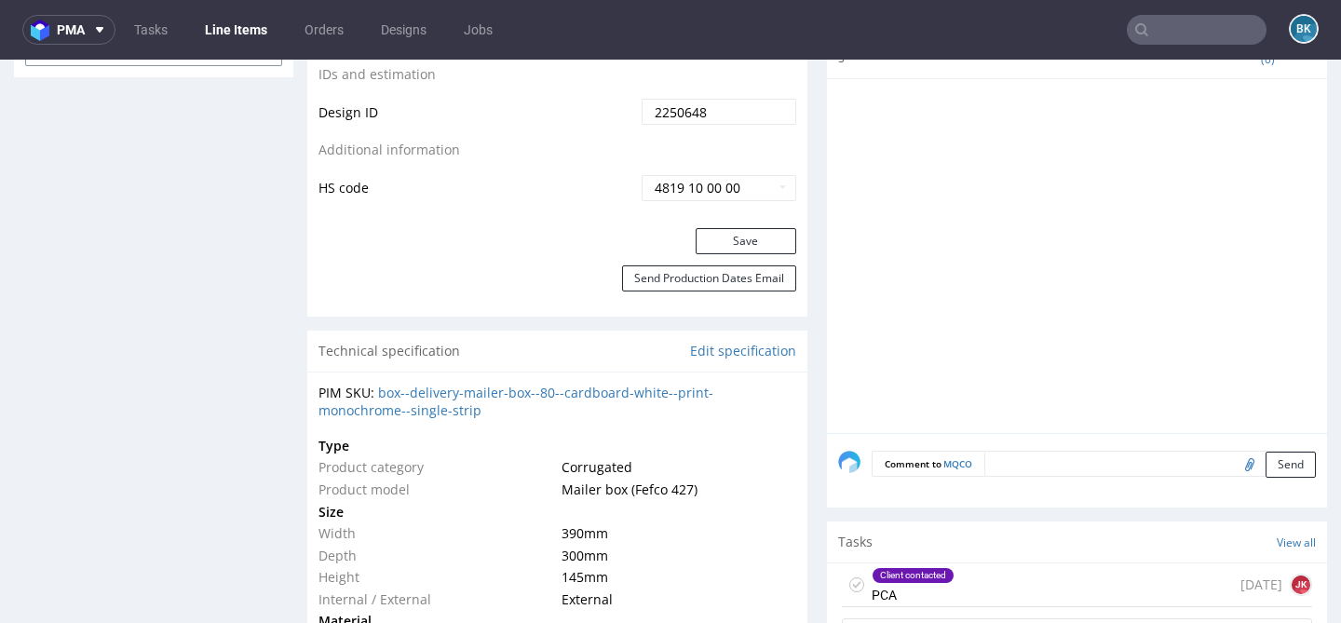
scroll to position [1104, 0]
click at [947, 589] on div "Client contacted PCA" at bounding box center [913, 582] width 83 height 43
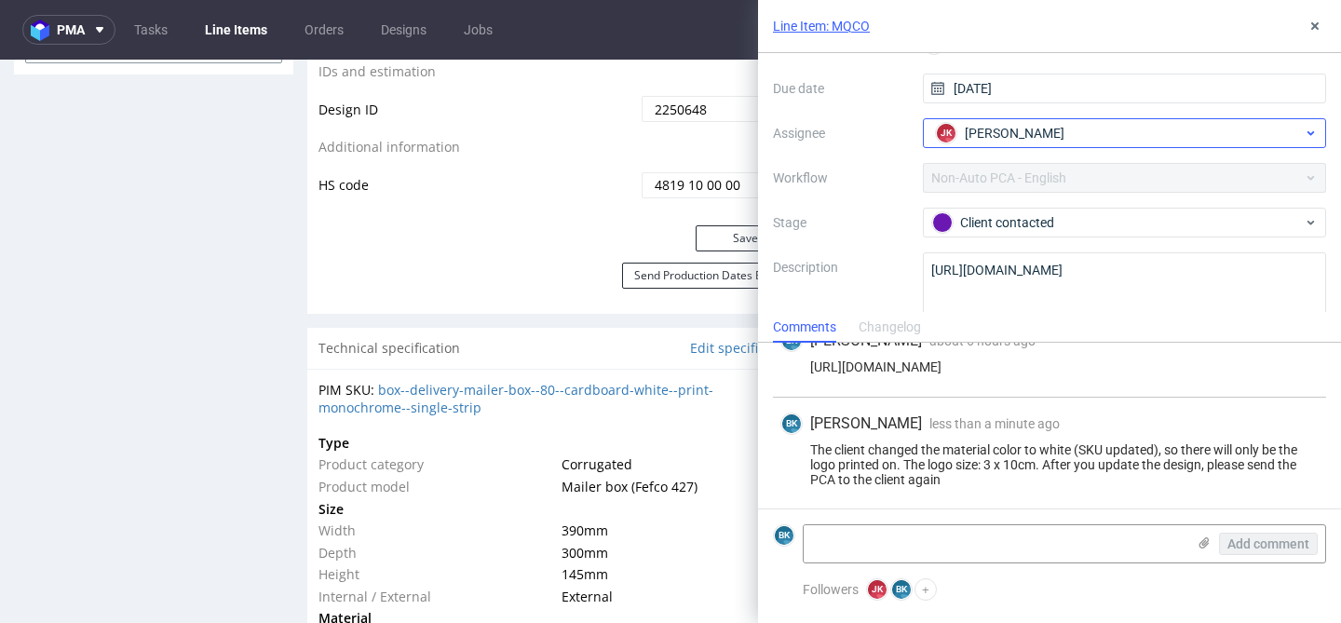
scroll to position [140, 0]
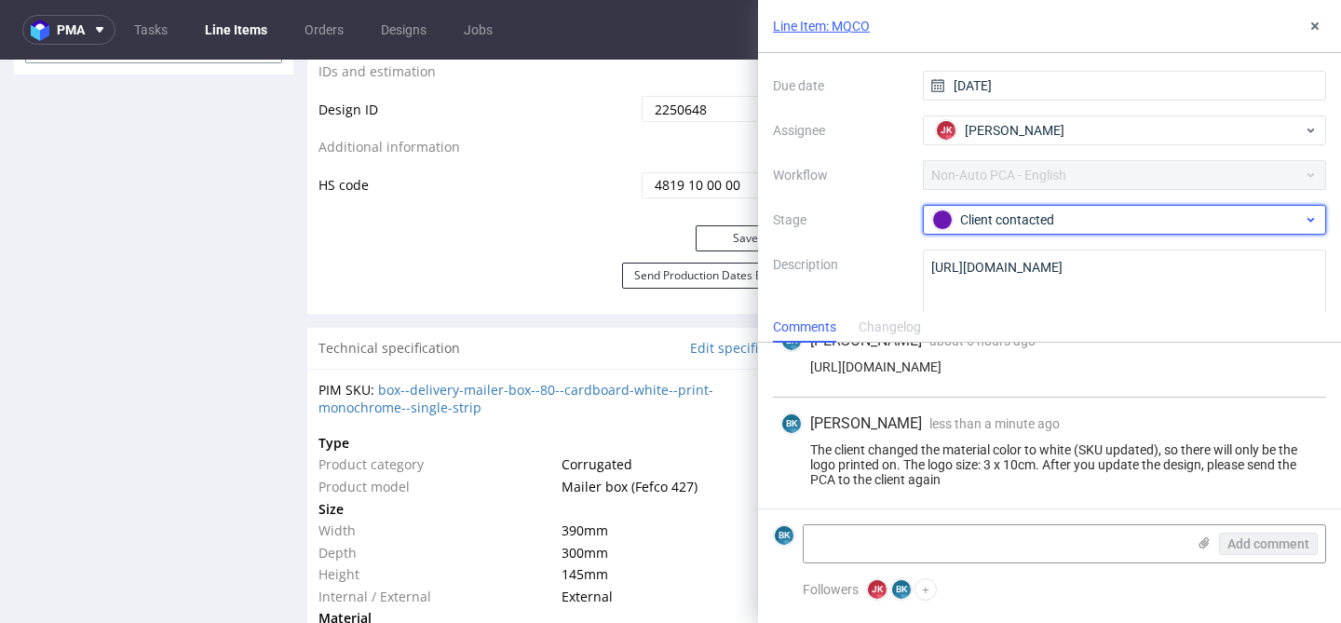
click at [996, 232] on div "Client contacted" at bounding box center [1125, 220] width 404 height 30
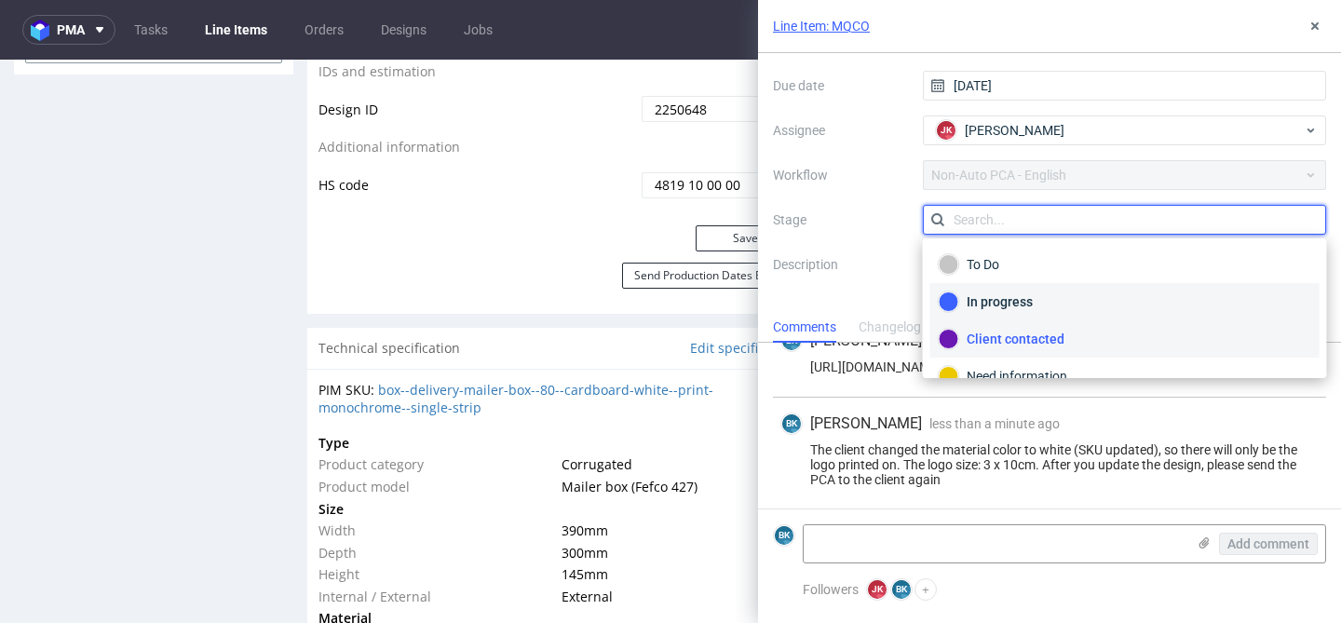
scroll to position [99, 0]
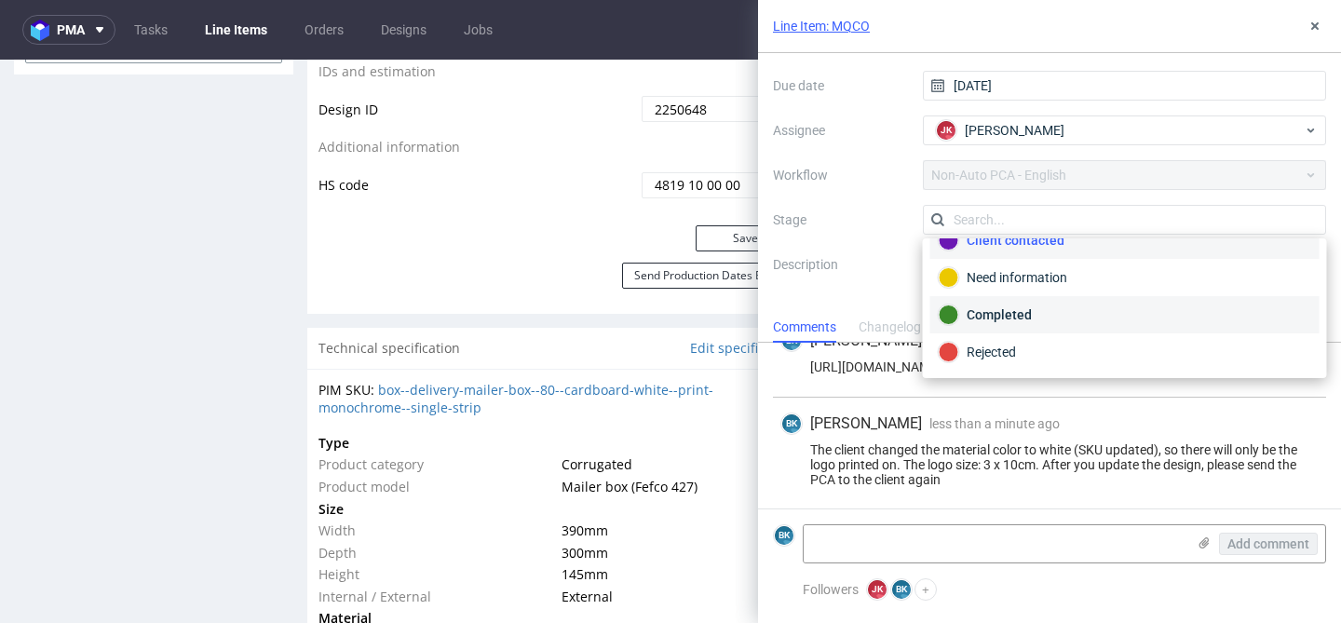
click at [1011, 309] on div "Completed" at bounding box center [1125, 315] width 373 height 20
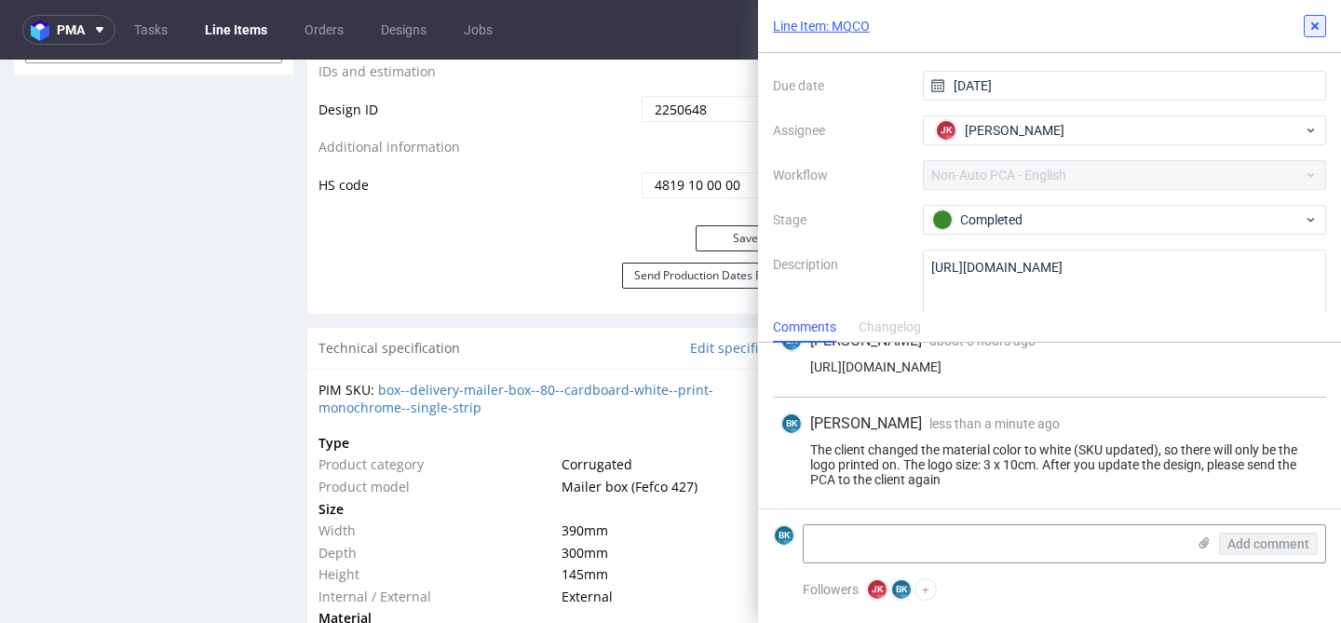
click at [1316, 25] on icon at bounding box center [1315, 26] width 15 height 15
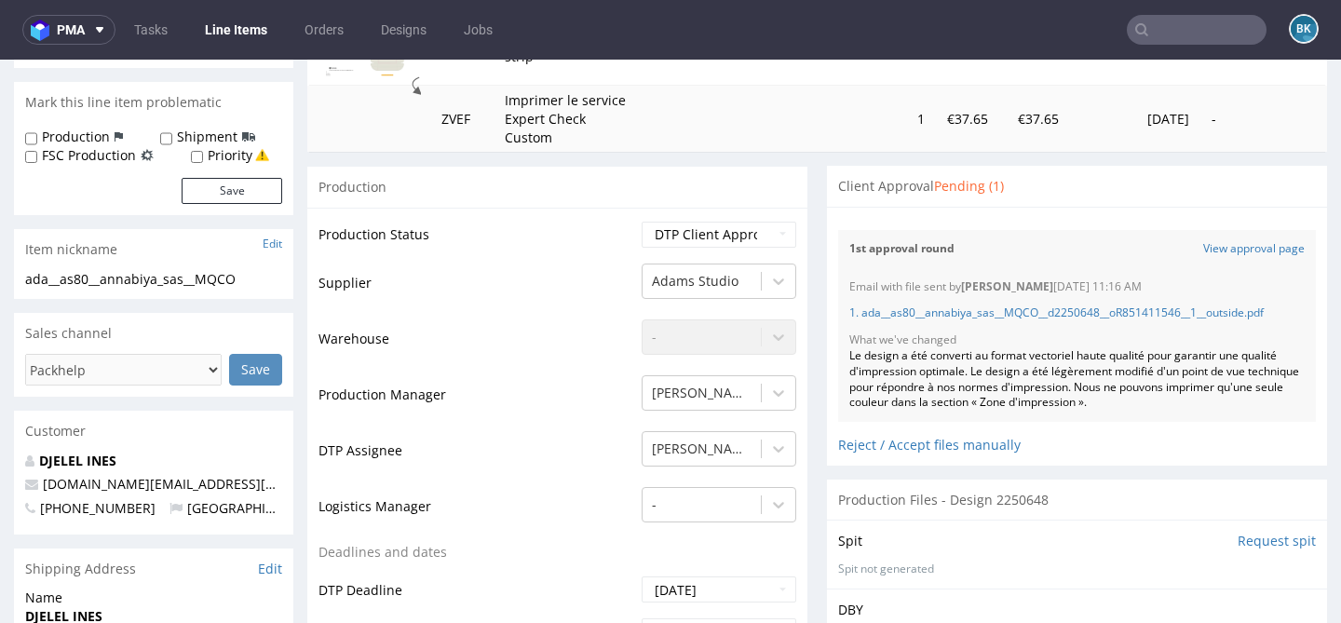
scroll to position [278, 0]
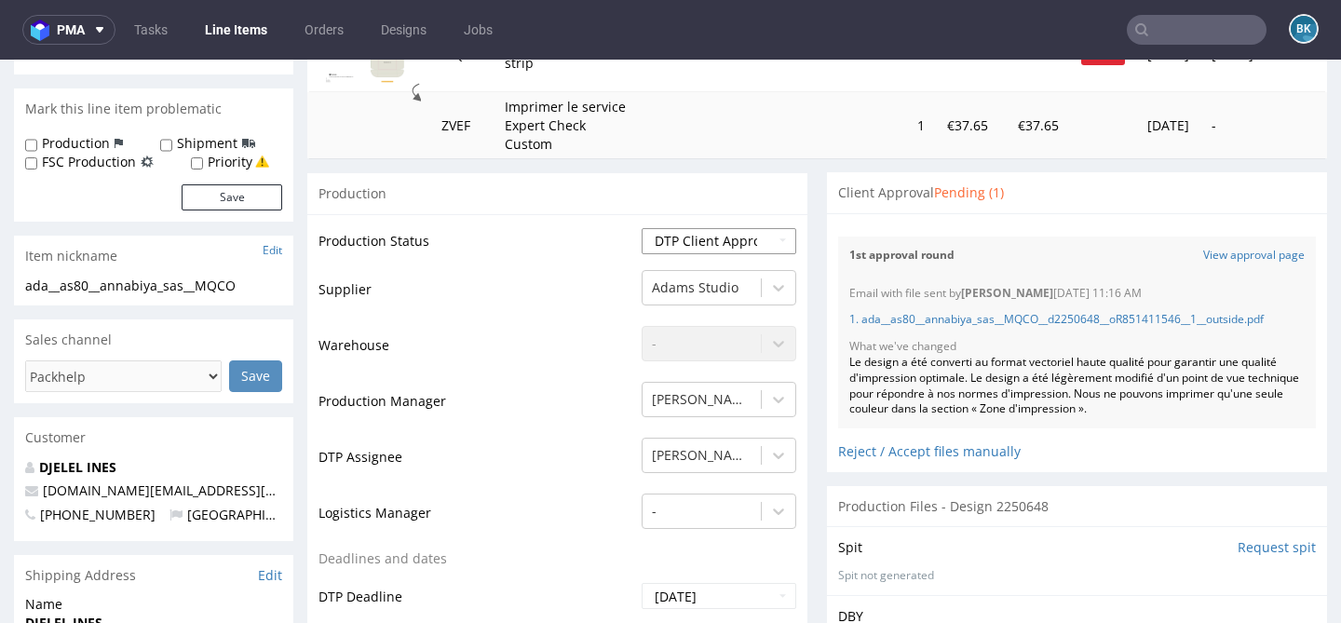
click at [705, 238] on select "Waiting for Artwork Waiting for Diecut Waiting for Mockup Waiting for DTP Waiti…" at bounding box center [719, 241] width 155 height 26
select select "back_for_dtp"
click at [642, 228] on select "Waiting for Artwork Waiting for Diecut Waiting for Mockup Waiting for DTP Waiti…" at bounding box center [719, 241] width 155 height 26
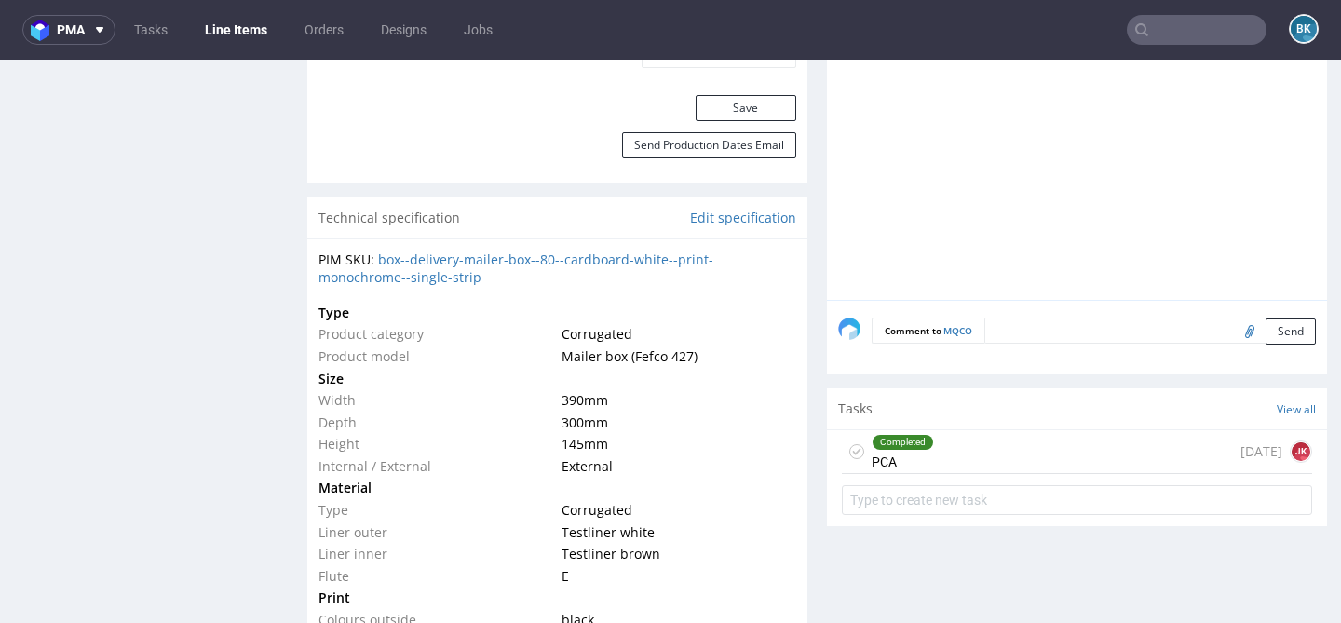
scroll to position [1235, 0]
click at [761, 106] on button "Save" at bounding box center [746, 107] width 101 height 26
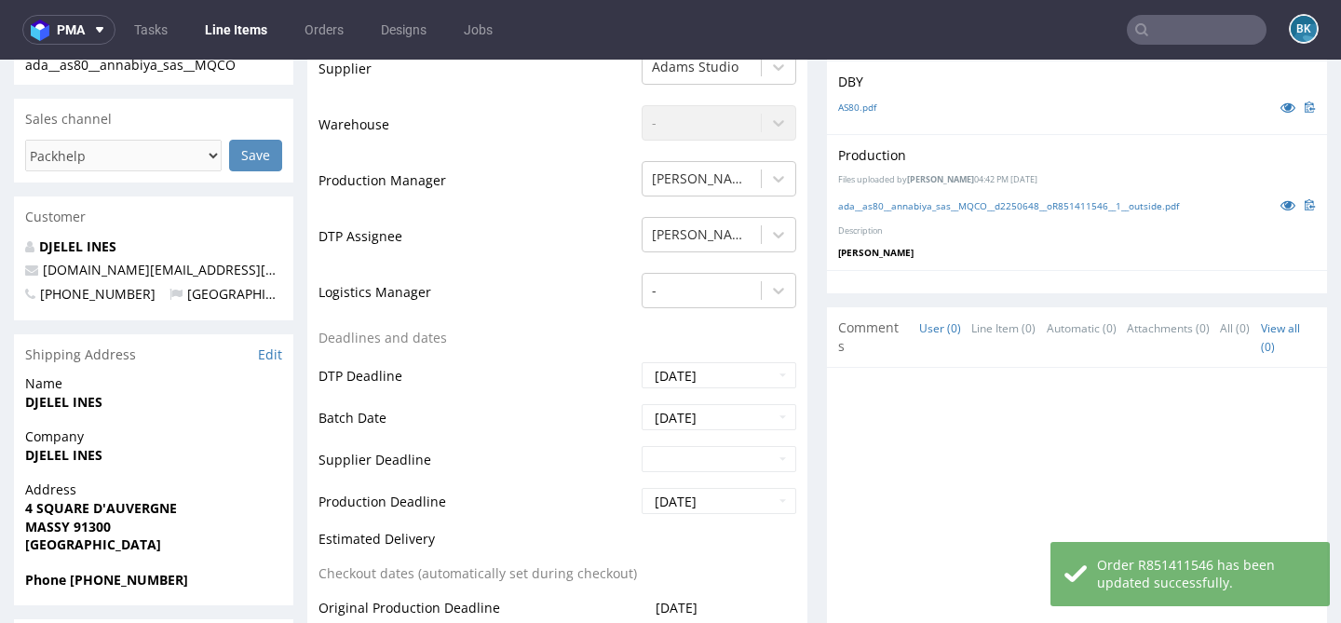
scroll to position [0, 0]
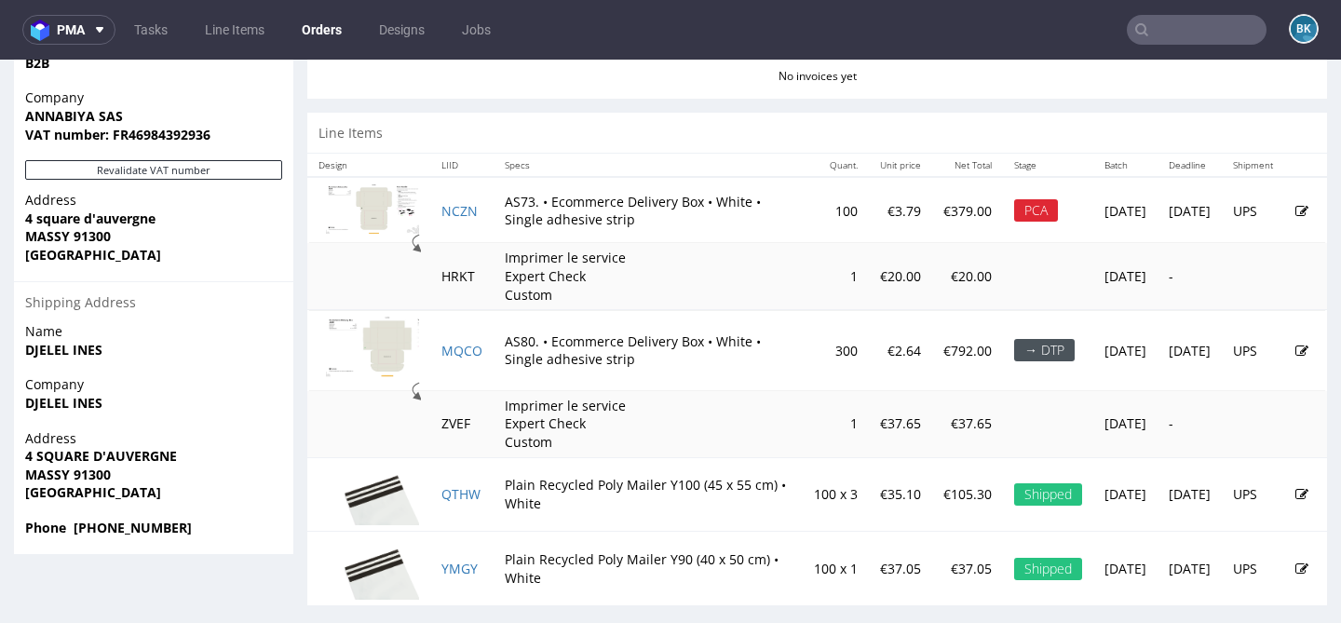
scroll to position [966, 0]
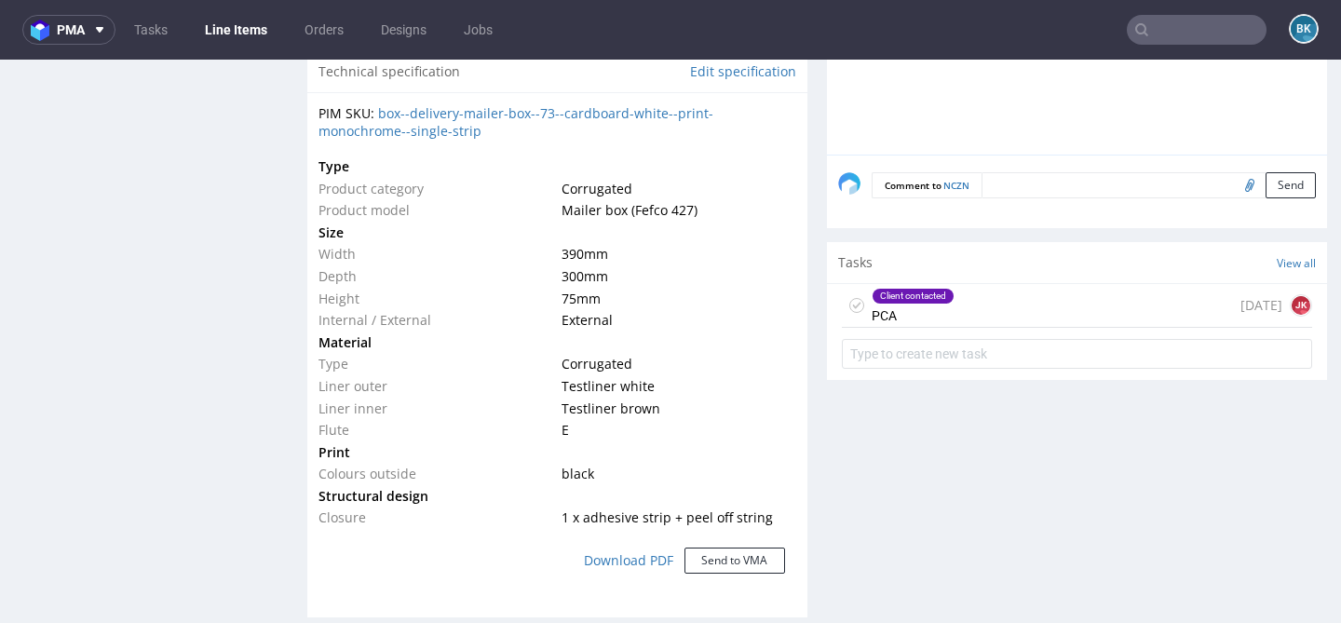
scroll to position [1398, 0]
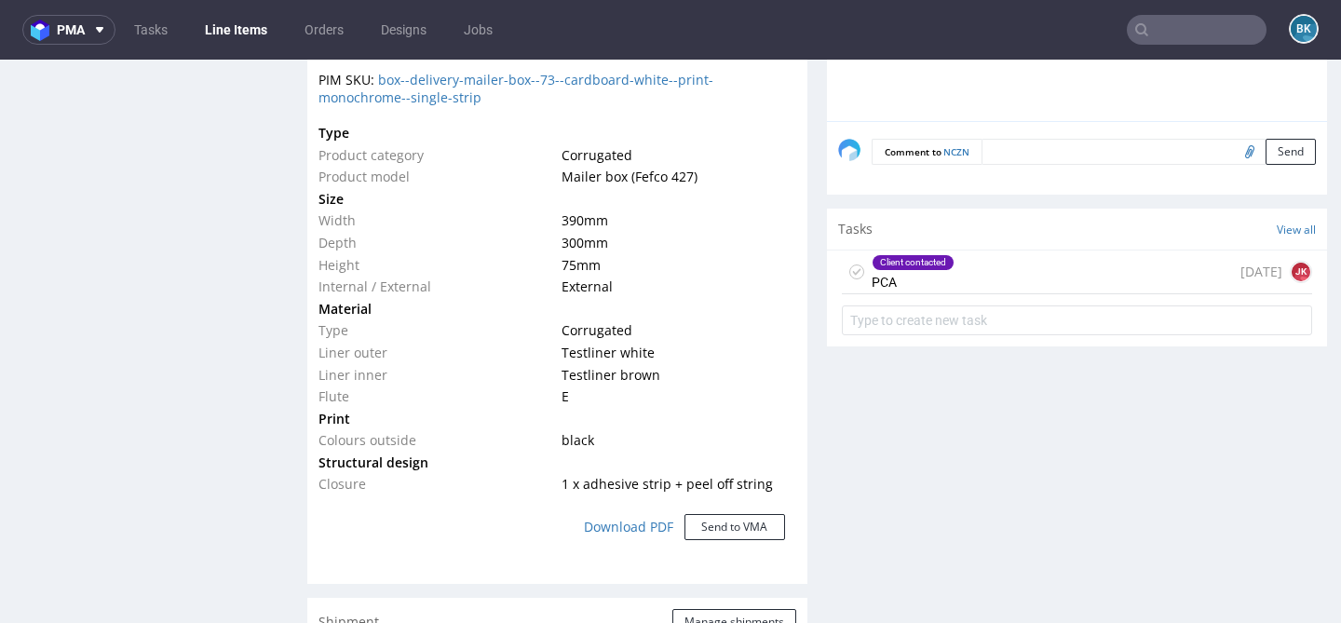
click at [952, 279] on div "Client contacted PCA 1 day ago JK" at bounding box center [1077, 273] width 470 height 44
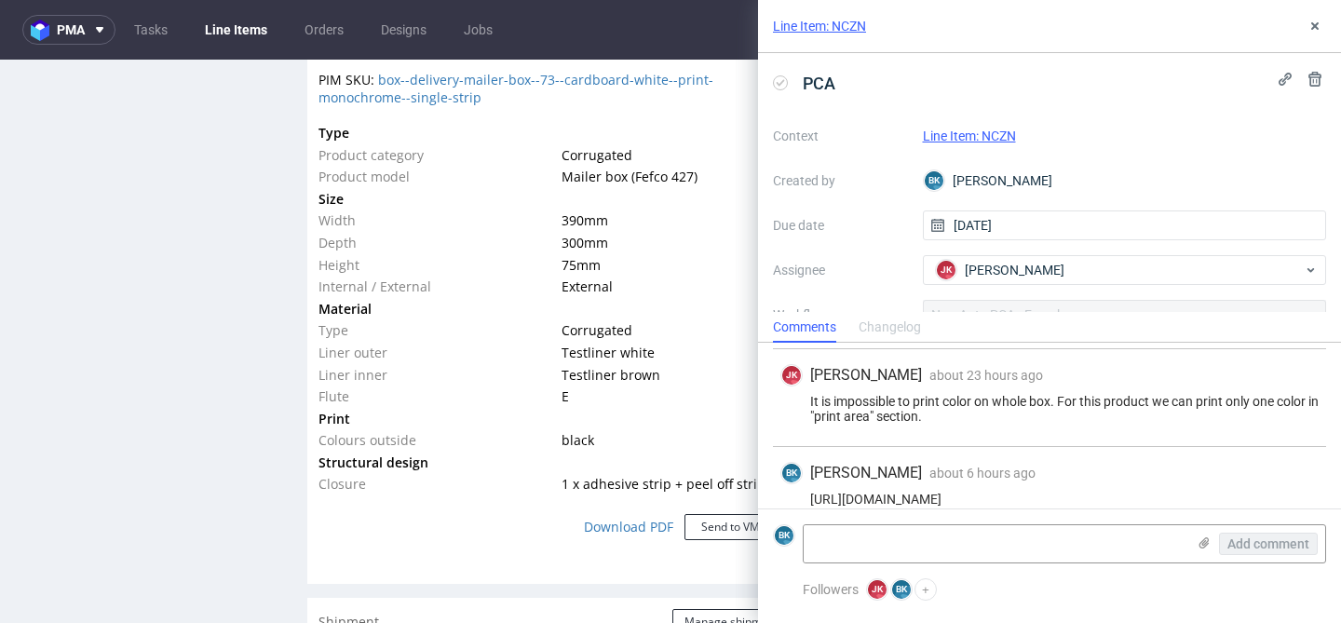
scroll to position [111, 0]
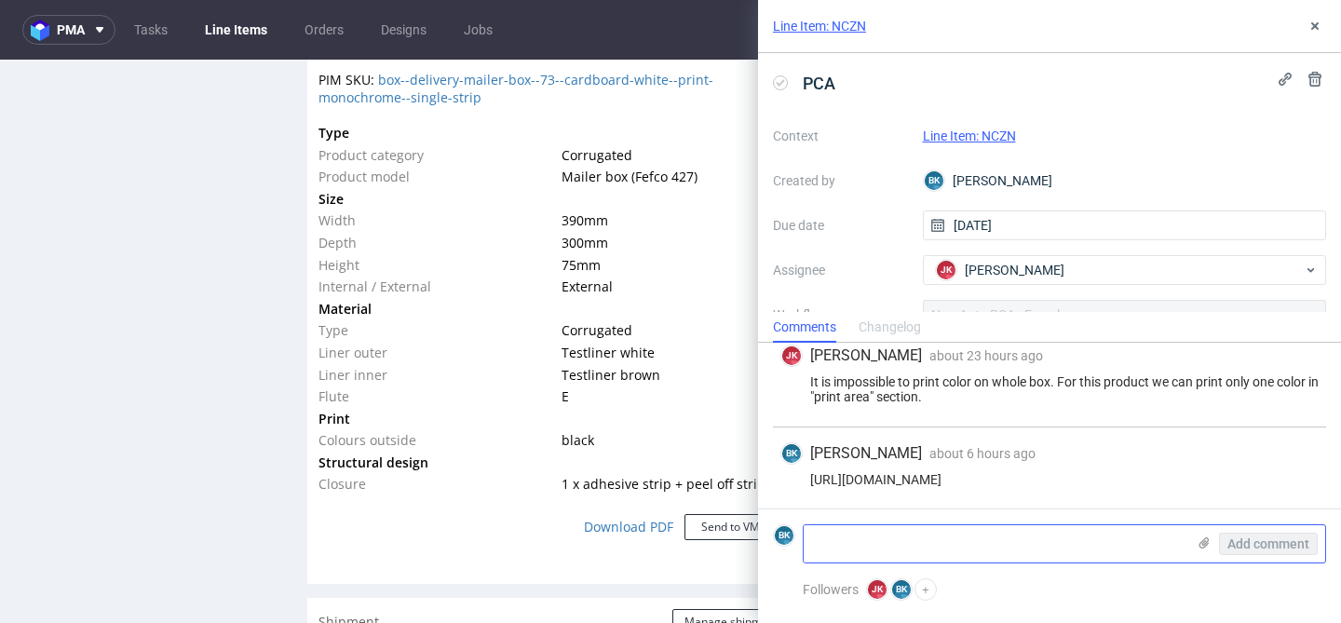
click at [921, 533] on textarea at bounding box center [995, 543] width 382 height 37
paste textarea "The client changed the material color to white (SKU updated), so there will onl…"
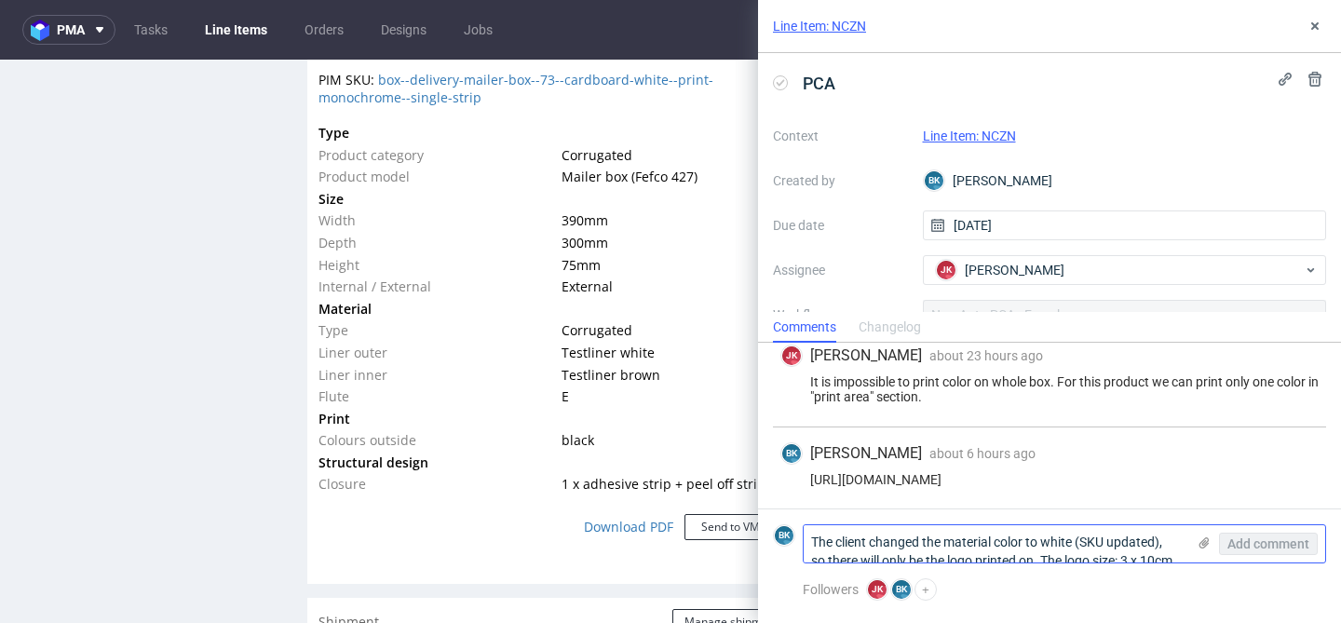
scroll to position [0, 0]
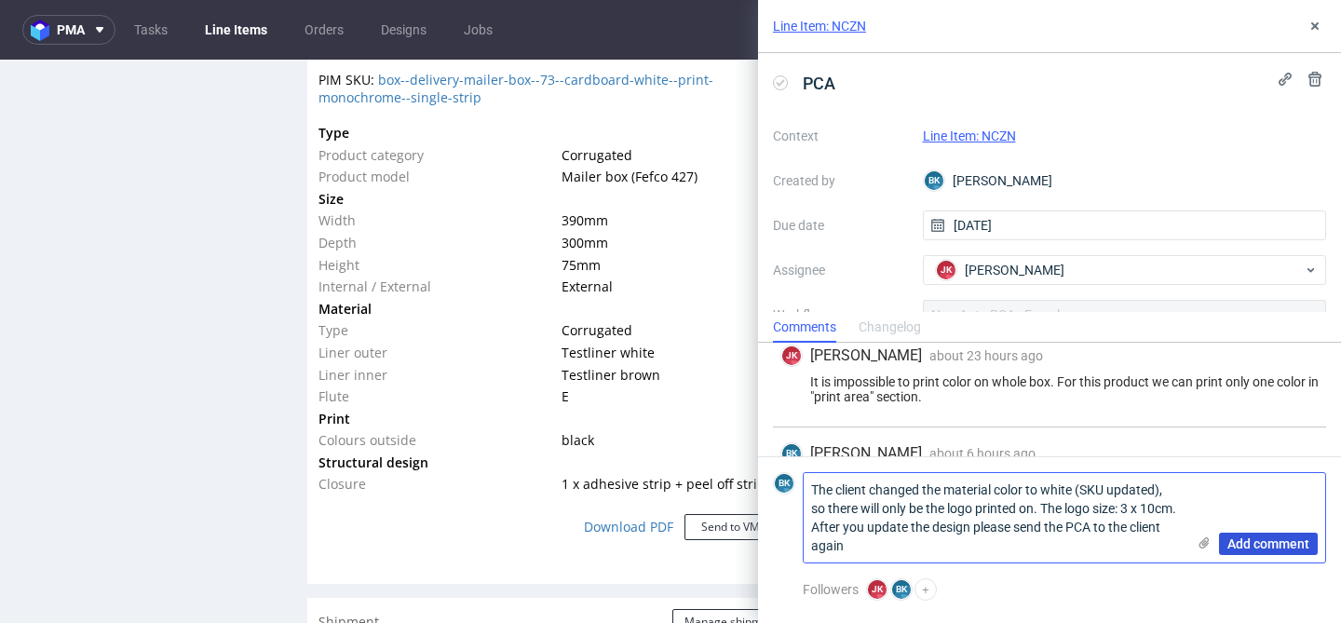
type textarea "The client changed the material color to white (SKU updated), so there will onl…"
click at [1278, 543] on span "Add comment" at bounding box center [1269, 543] width 82 height 13
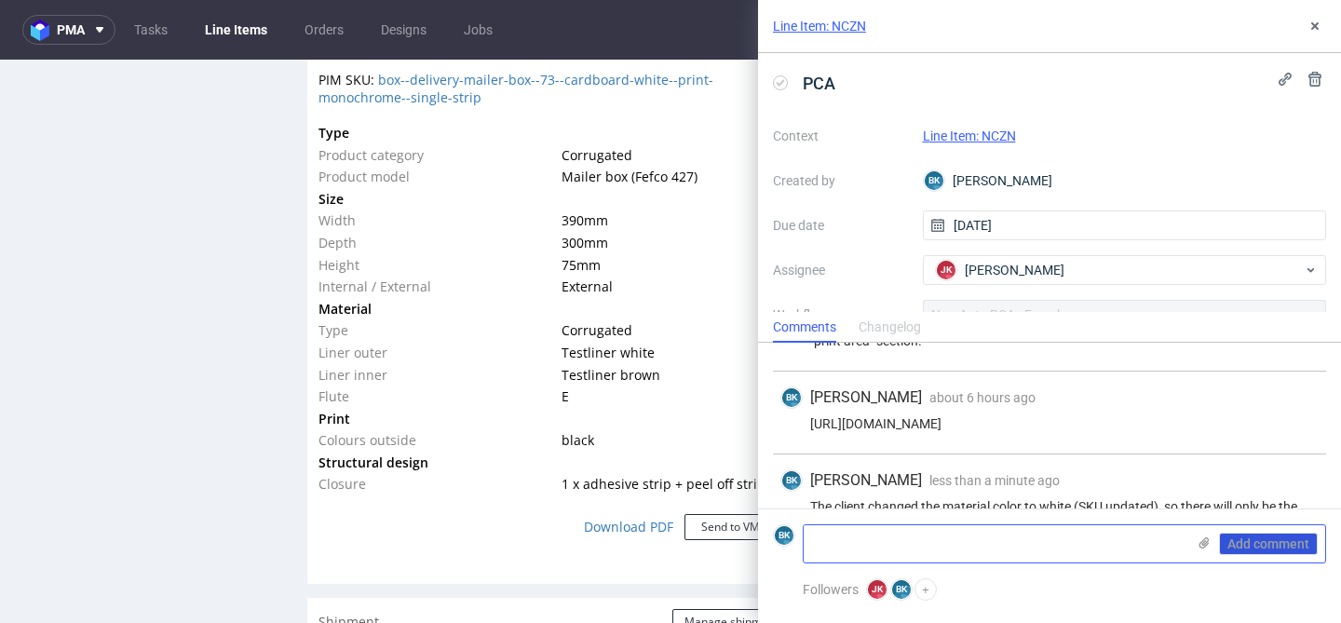
scroll to position [224, 0]
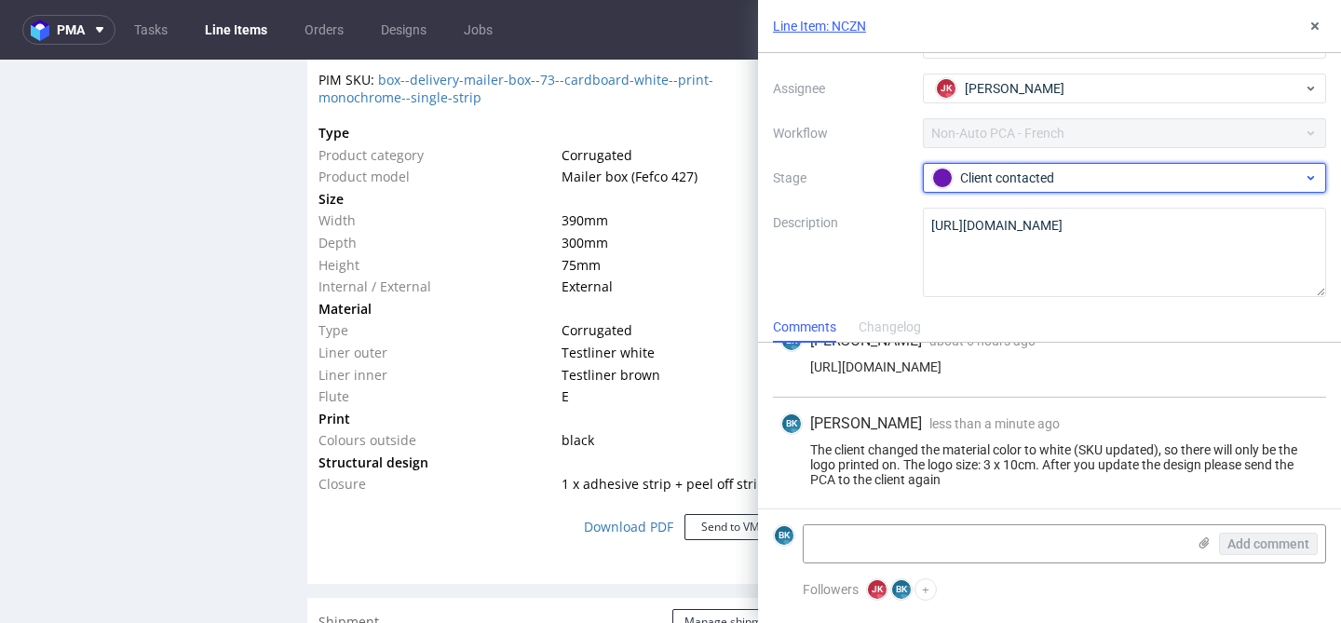
click at [1067, 178] on div "Client contacted" at bounding box center [1117, 178] width 371 height 20
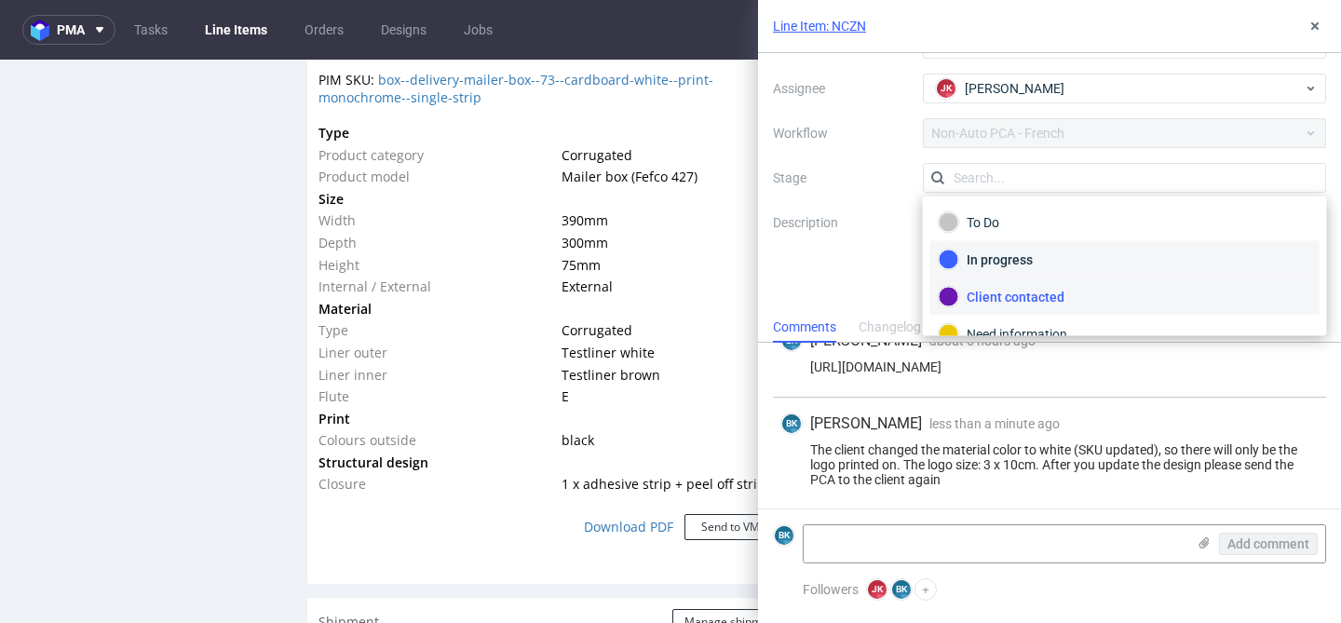
scroll to position [99, 0]
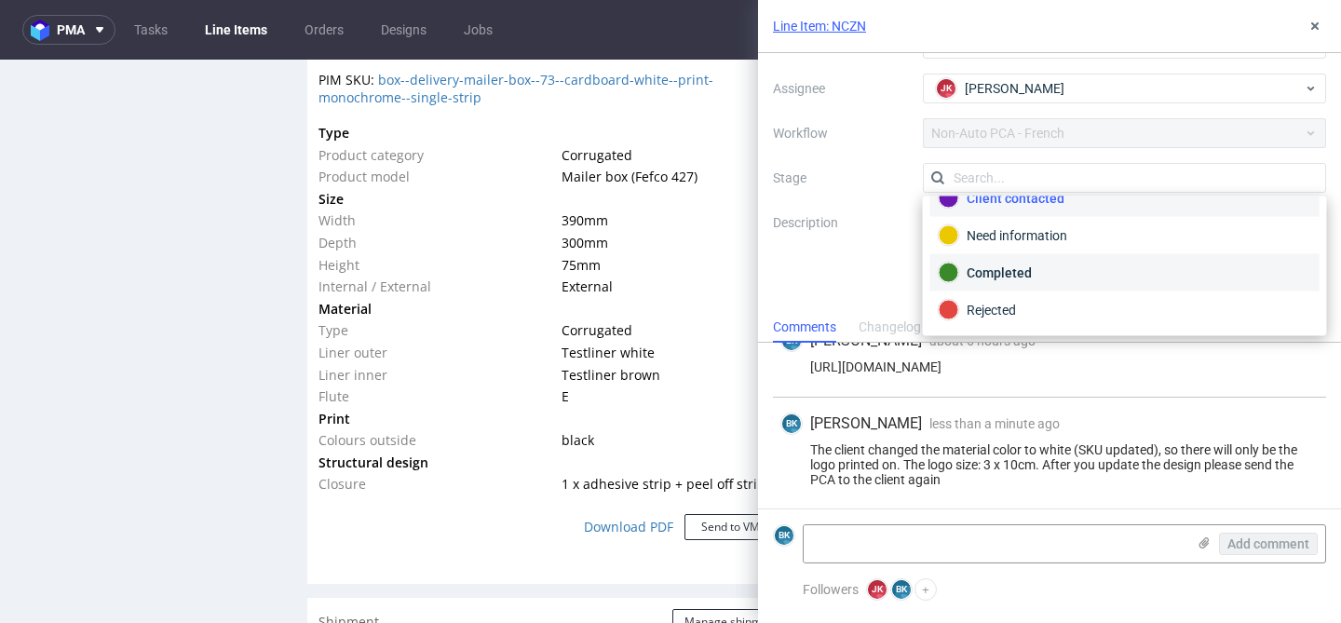
click at [1008, 265] on div "Completed" at bounding box center [1125, 273] width 373 height 20
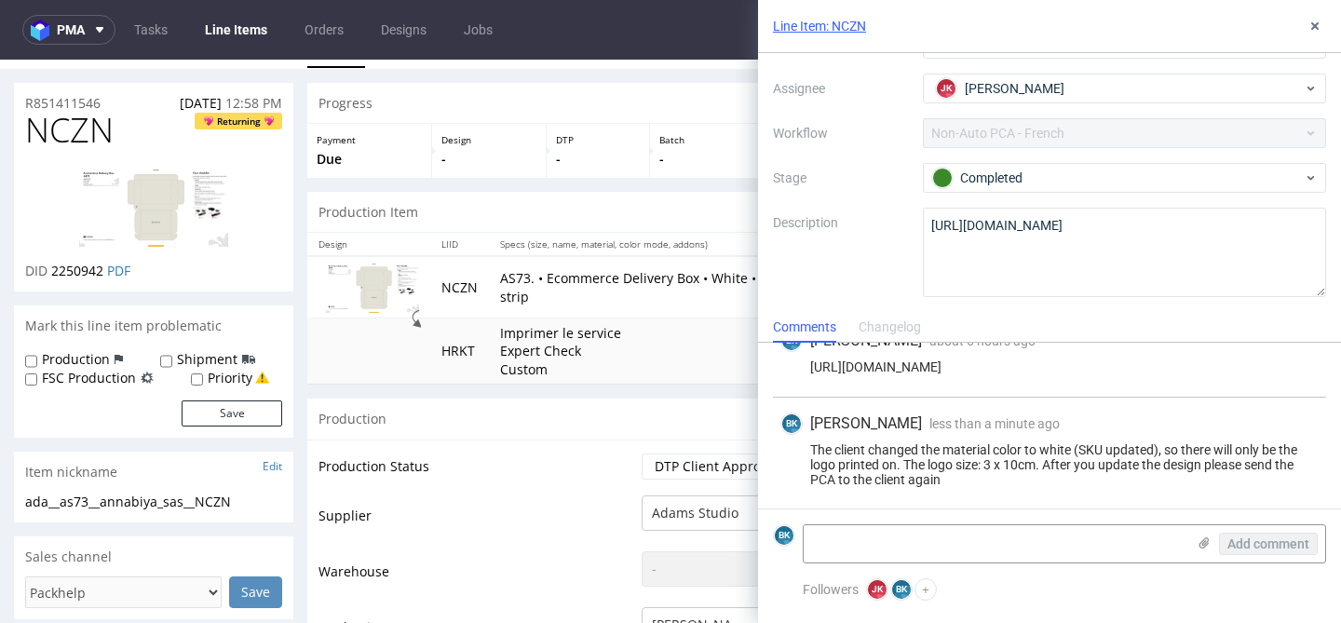
scroll to position [38, 0]
click at [721, 469] on select "Waiting for Artwork Waiting for Diecut Waiting for Mockup Waiting for DTP Waiti…" at bounding box center [719, 466] width 155 height 26
select select "back_for_dtp"
click at [642, 453] on select "Waiting for Artwork Waiting for Diecut Waiting for Mockup Waiting for DTP Waiti…" at bounding box center [719, 466] width 155 height 26
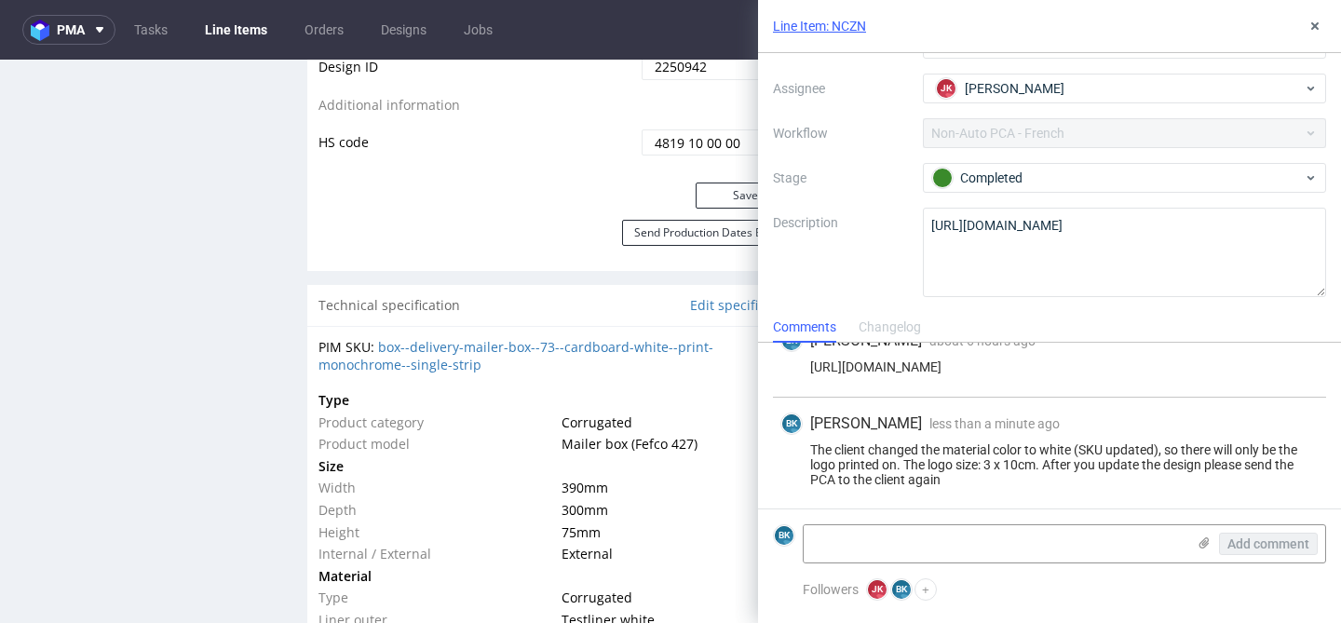
scroll to position [1130, 0]
click at [730, 197] on button "Save" at bounding box center [746, 196] width 101 height 26
click at [1317, 30] on icon at bounding box center [1315, 26] width 15 height 15
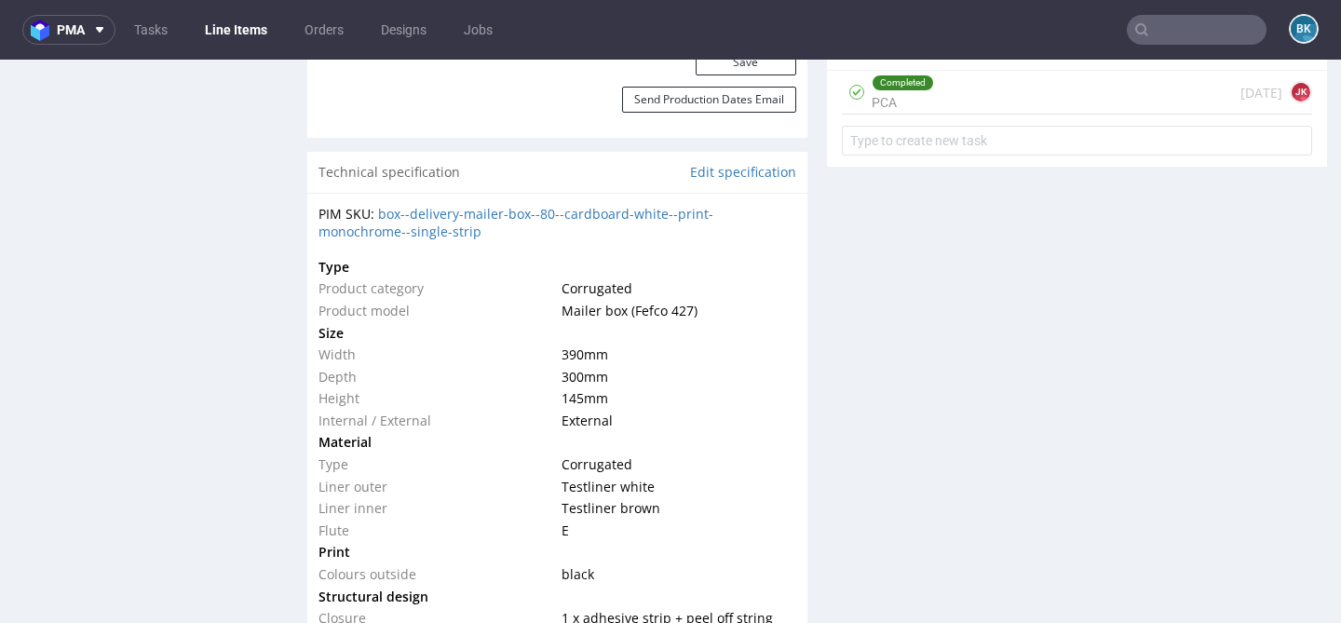
scroll to position [1302, 0]
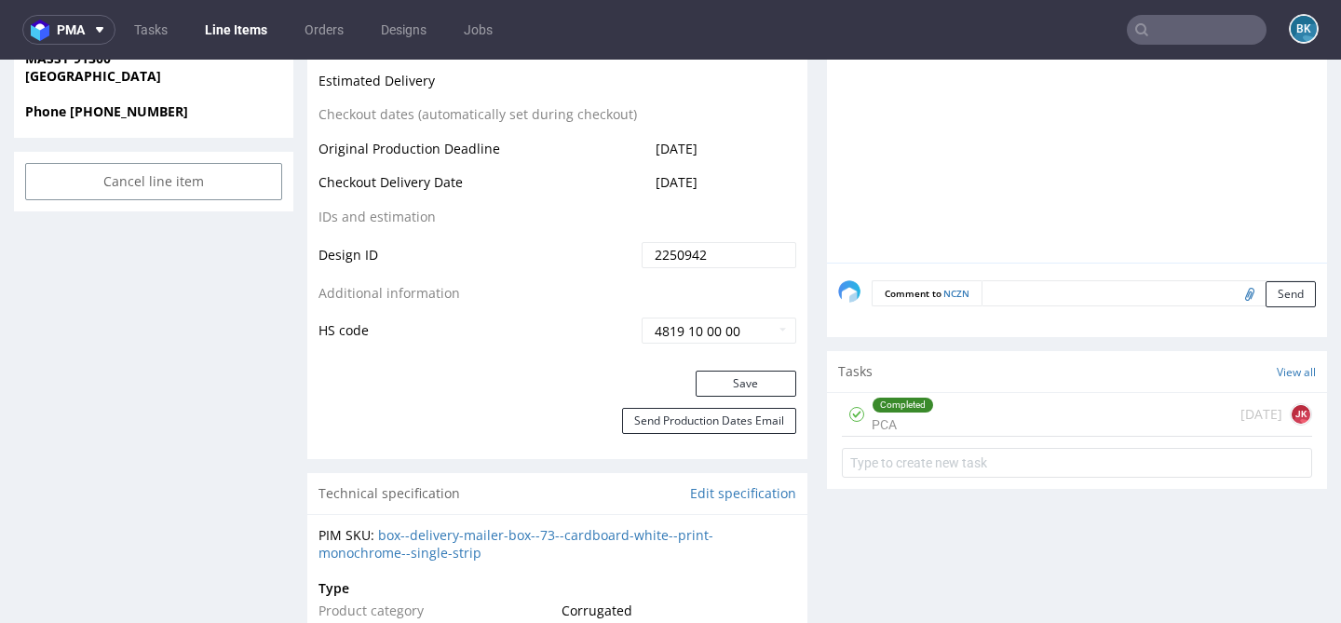
scroll to position [950, 0]
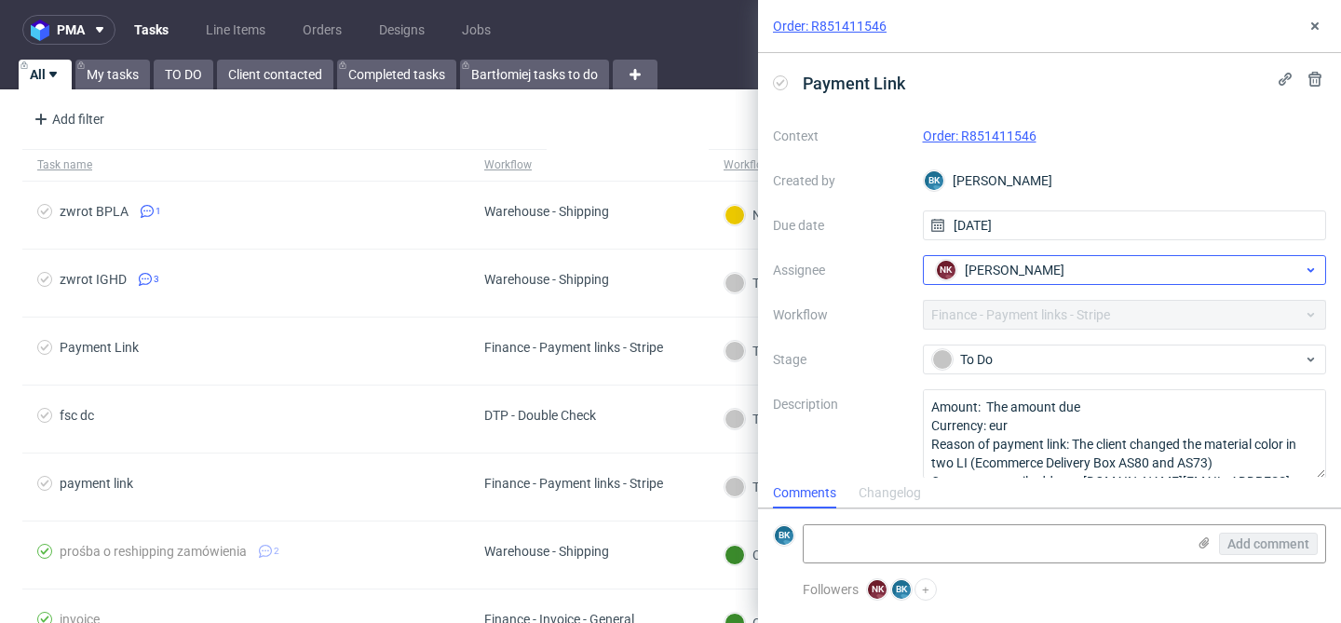
scroll to position [16, 0]
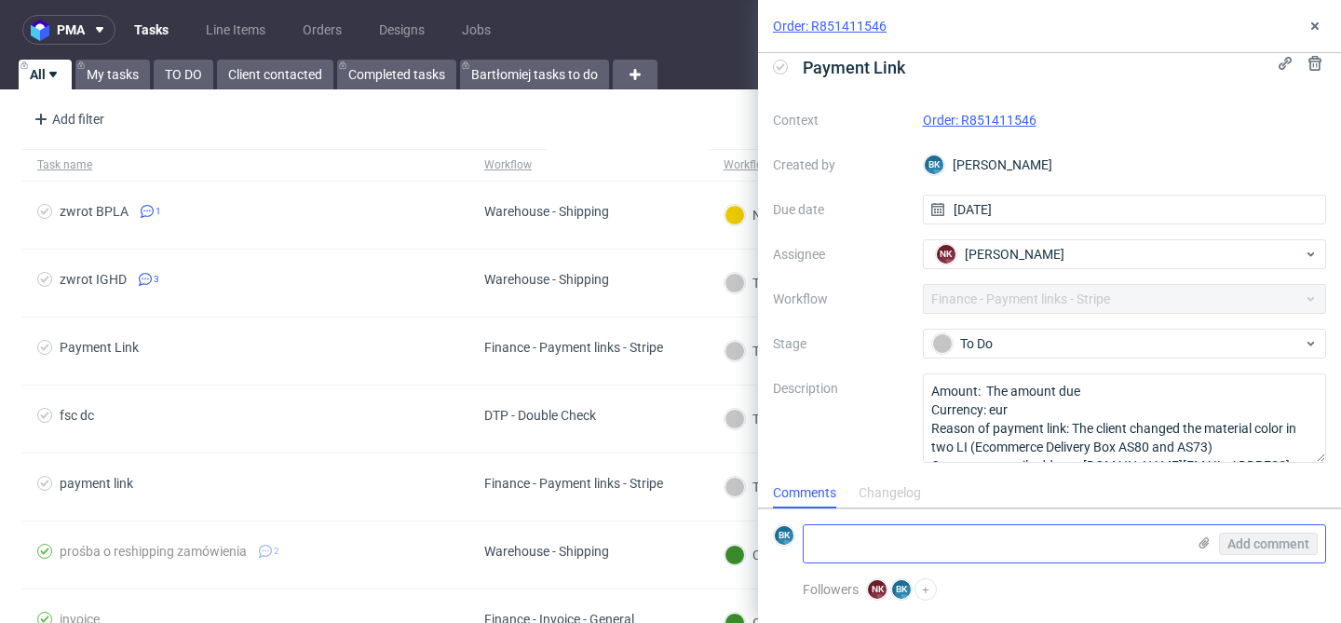
click at [890, 539] on textarea at bounding box center [995, 543] width 382 height 37
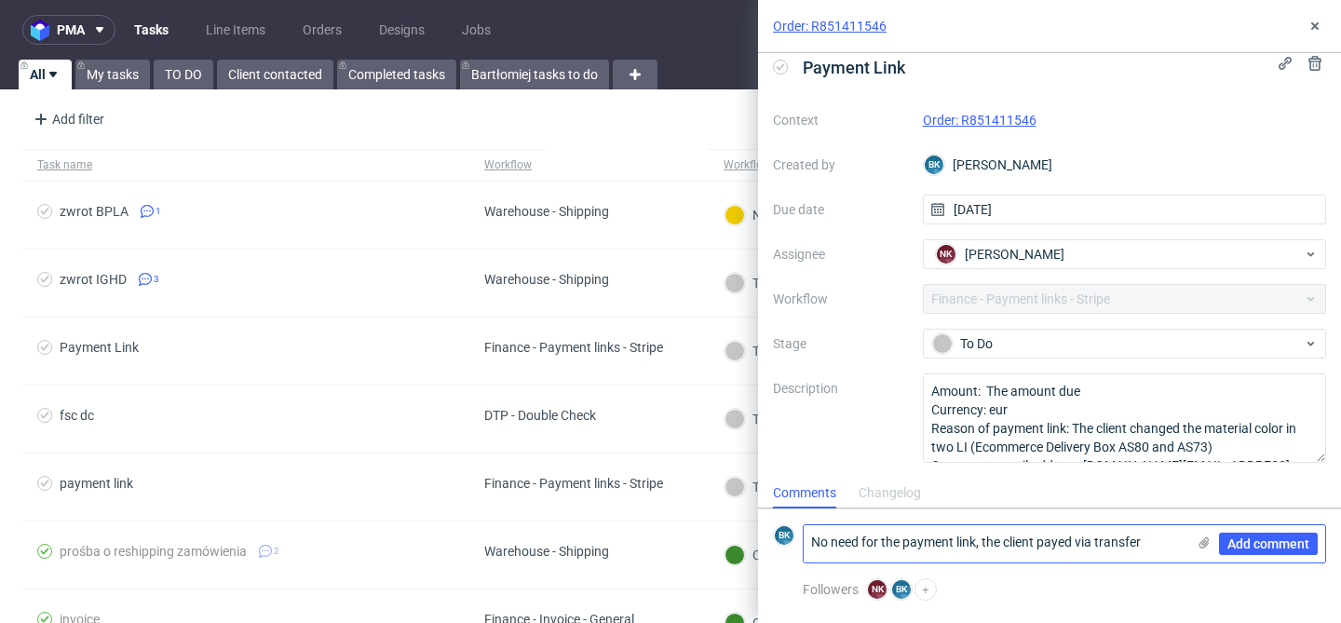
type textarea "No need for the payment link, the client payed via transfer"
click at [1202, 544] on use at bounding box center [1205, 542] width 10 height 11
click at [0, 0] on input "file" at bounding box center [0, 0] width 0 height 0
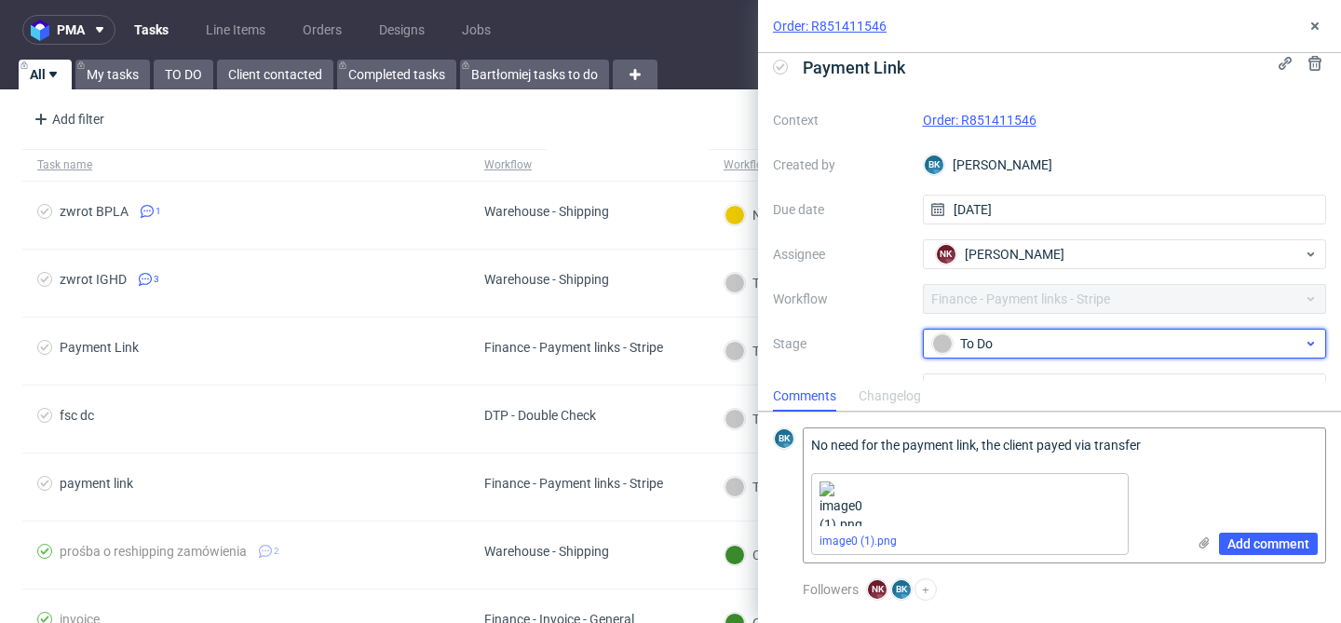
click at [978, 338] on div "To Do" at bounding box center [1117, 343] width 371 height 20
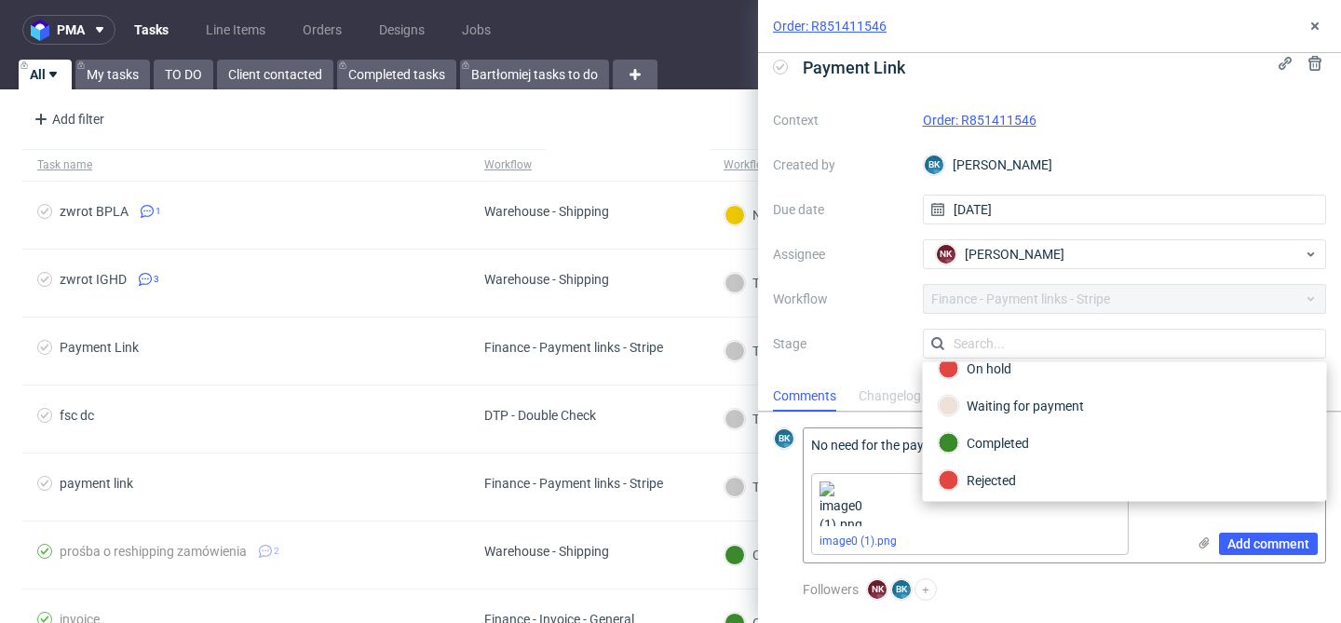
scroll to position [136, 0]
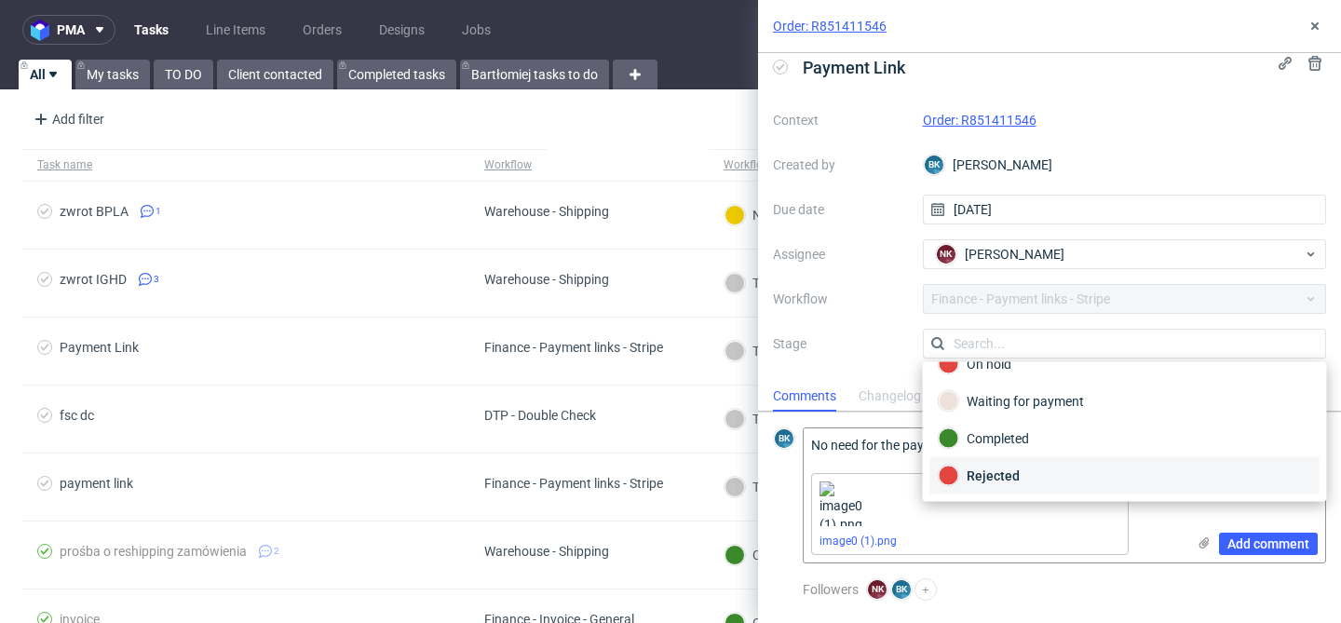
click at [1017, 470] on div "Rejected" at bounding box center [1125, 476] width 373 height 20
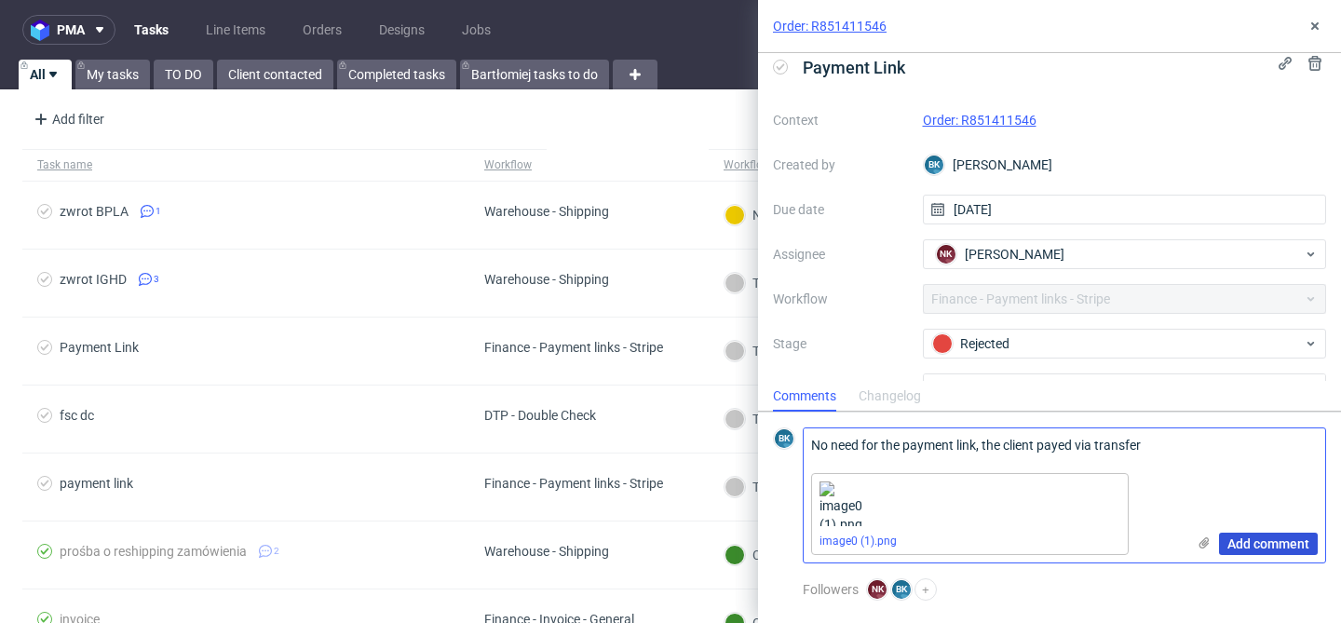
click at [1266, 540] on span "Add comment" at bounding box center [1269, 543] width 82 height 13
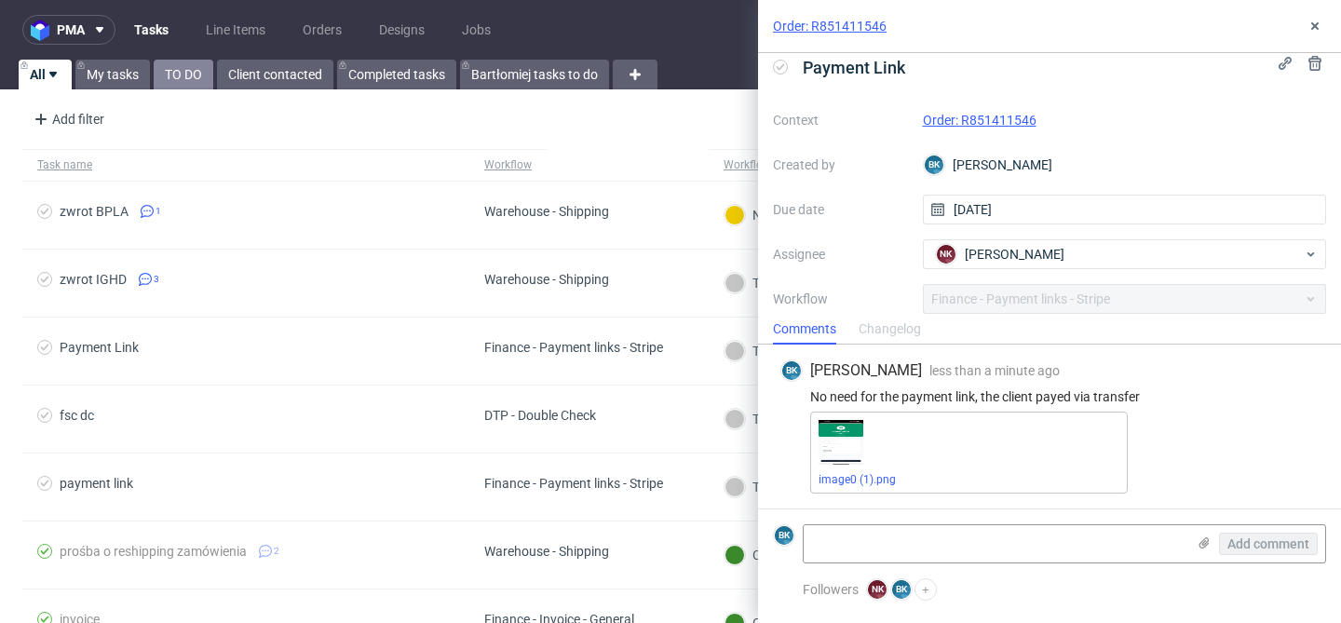
click at [178, 75] on link "TO DO" at bounding box center [184, 75] width 60 height 30
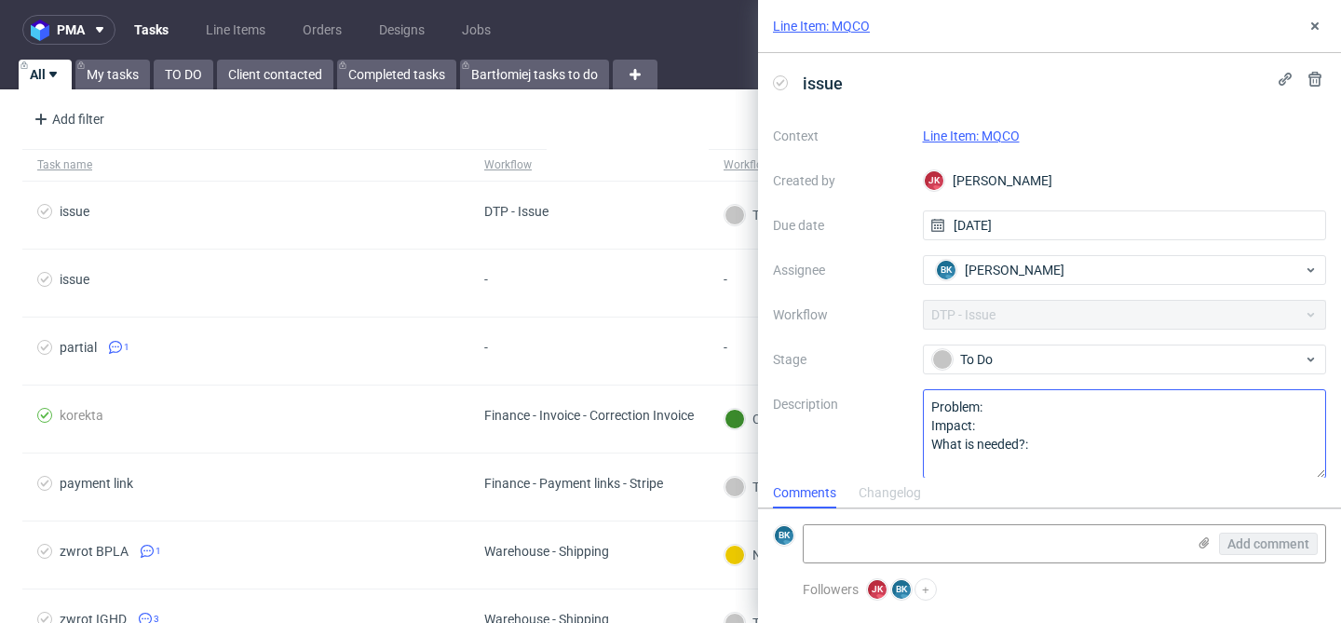
scroll to position [16, 0]
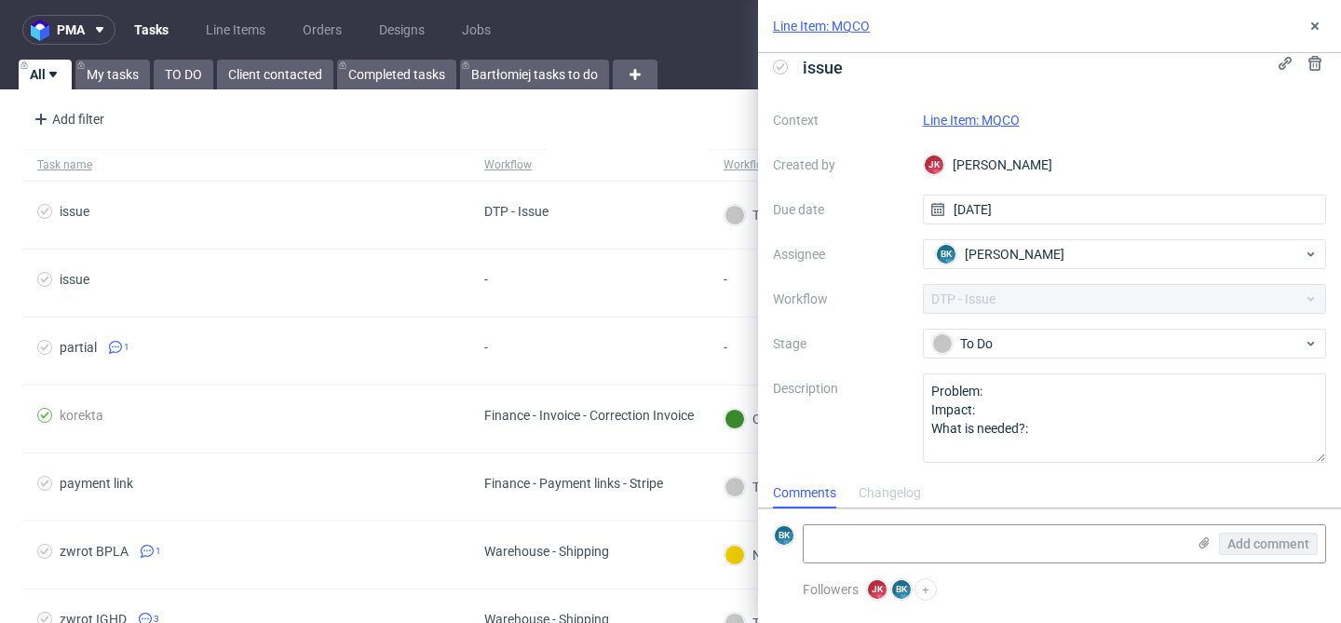
click at [976, 116] on link "Line Item: MQCO" at bounding box center [971, 120] width 97 height 15
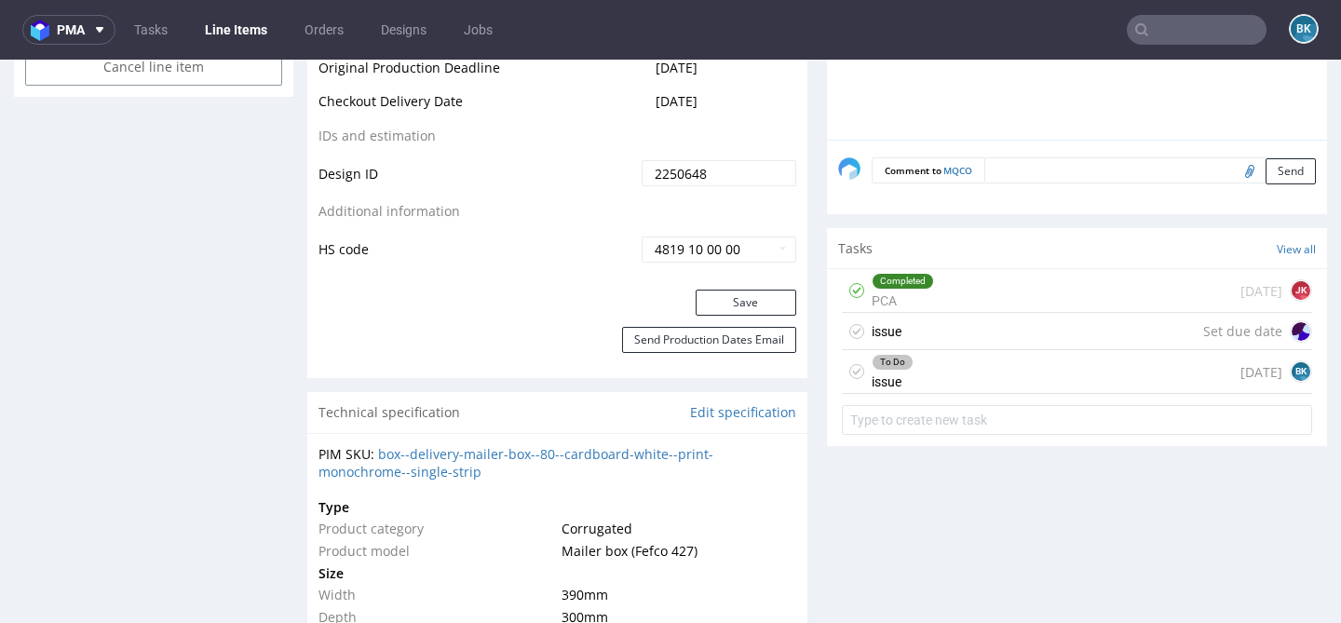
scroll to position [1086, 0]
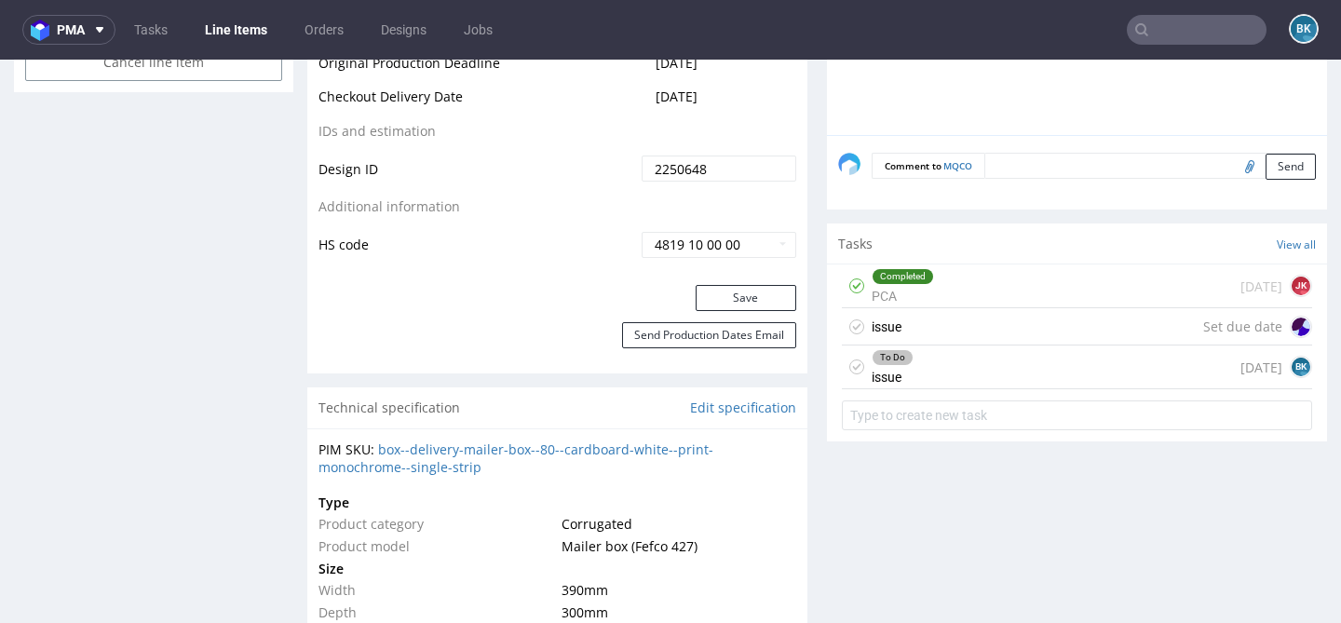
click at [998, 366] on div "To Do issue [DATE] BK" at bounding box center [1077, 368] width 470 height 44
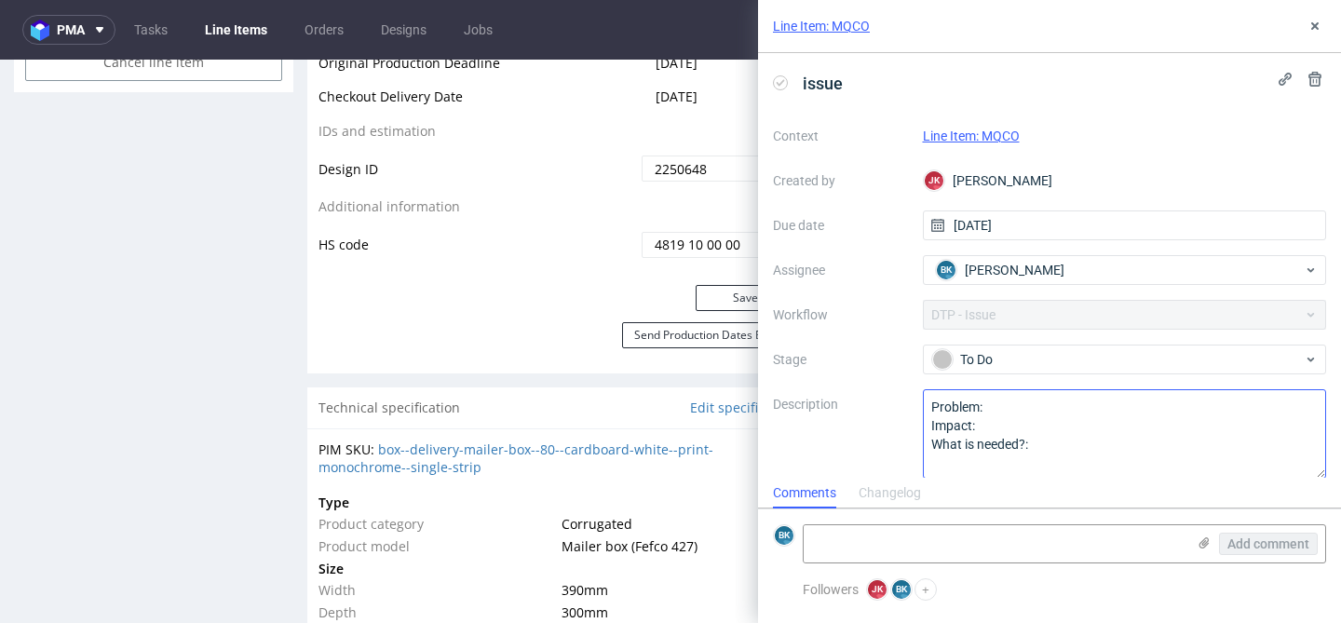
scroll to position [16, 0]
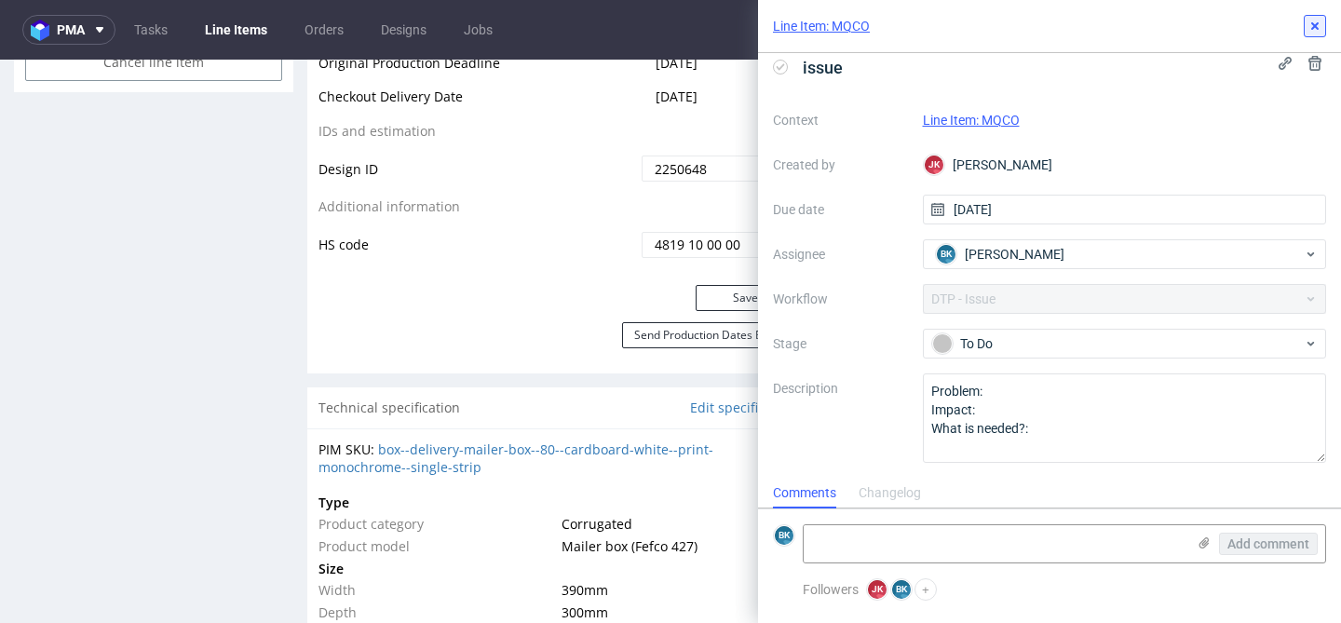
click at [1310, 30] on icon at bounding box center [1315, 26] width 15 height 15
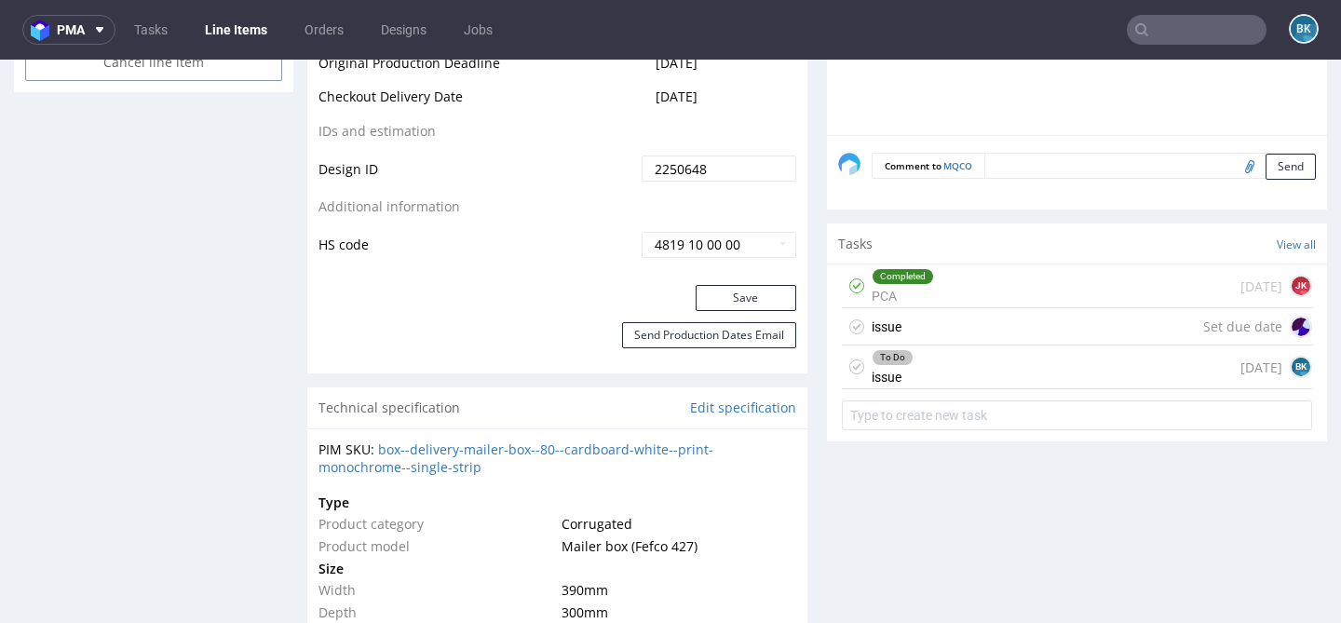
click at [1099, 333] on div "issue Set due date" at bounding box center [1077, 326] width 470 height 37
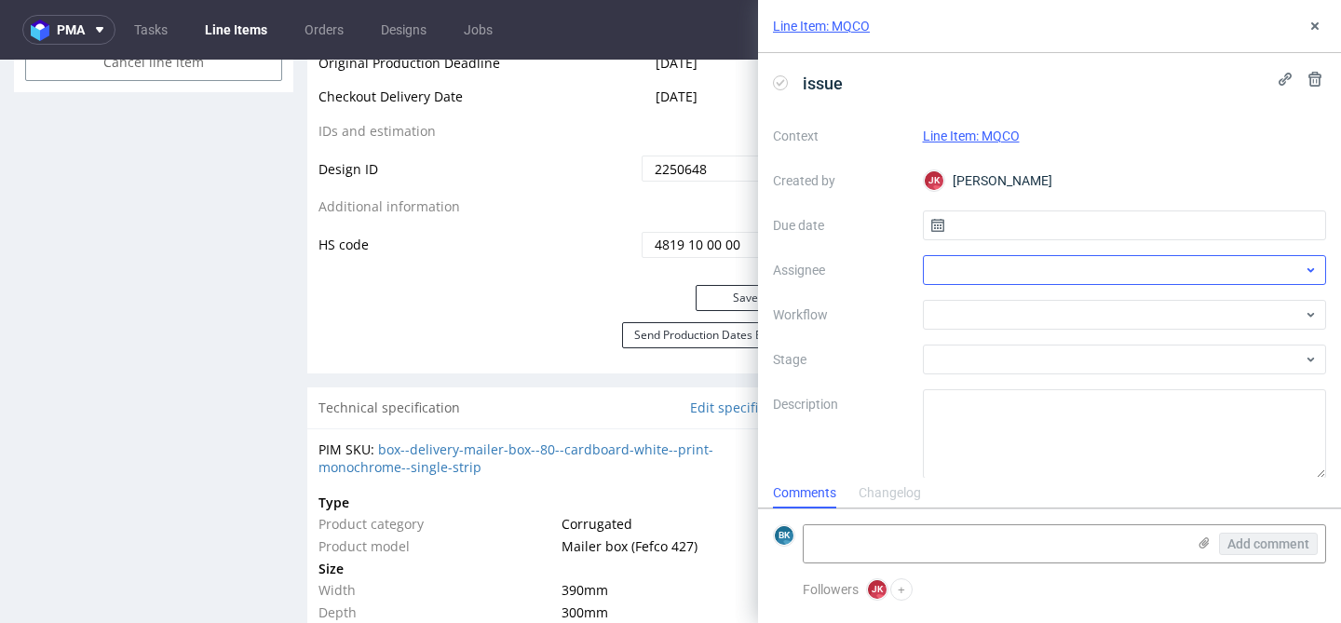
scroll to position [10, 0]
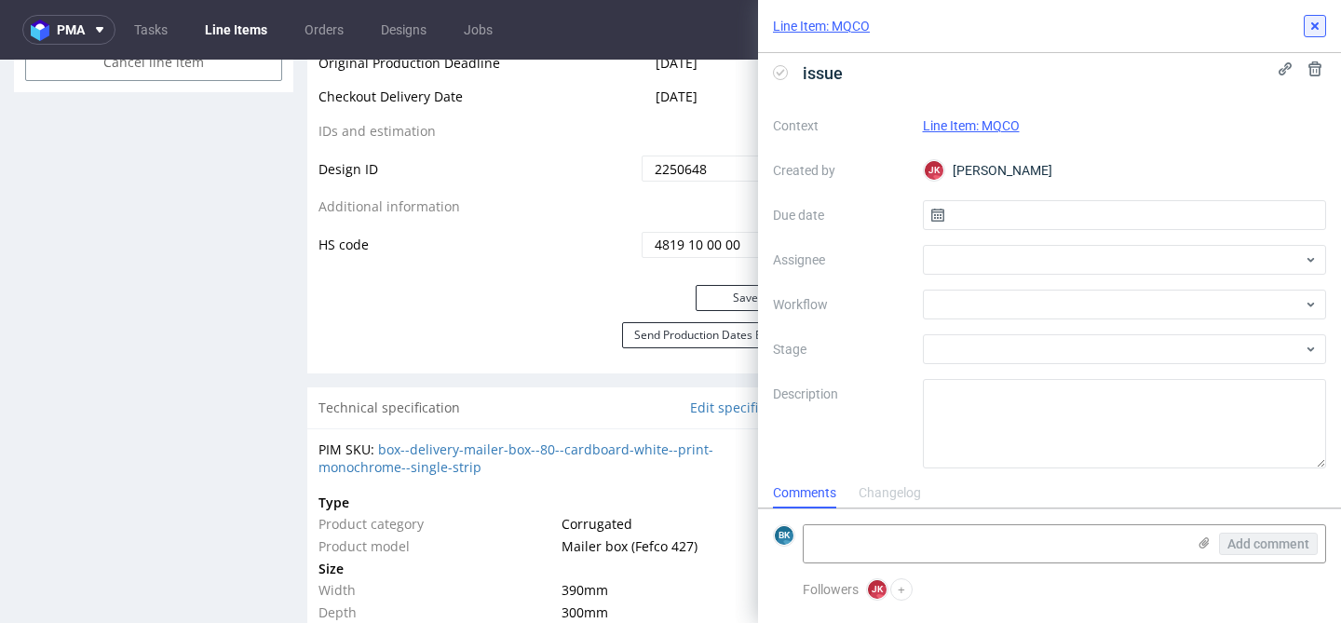
click at [1314, 21] on icon at bounding box center [1315, 26] width 15 height 15
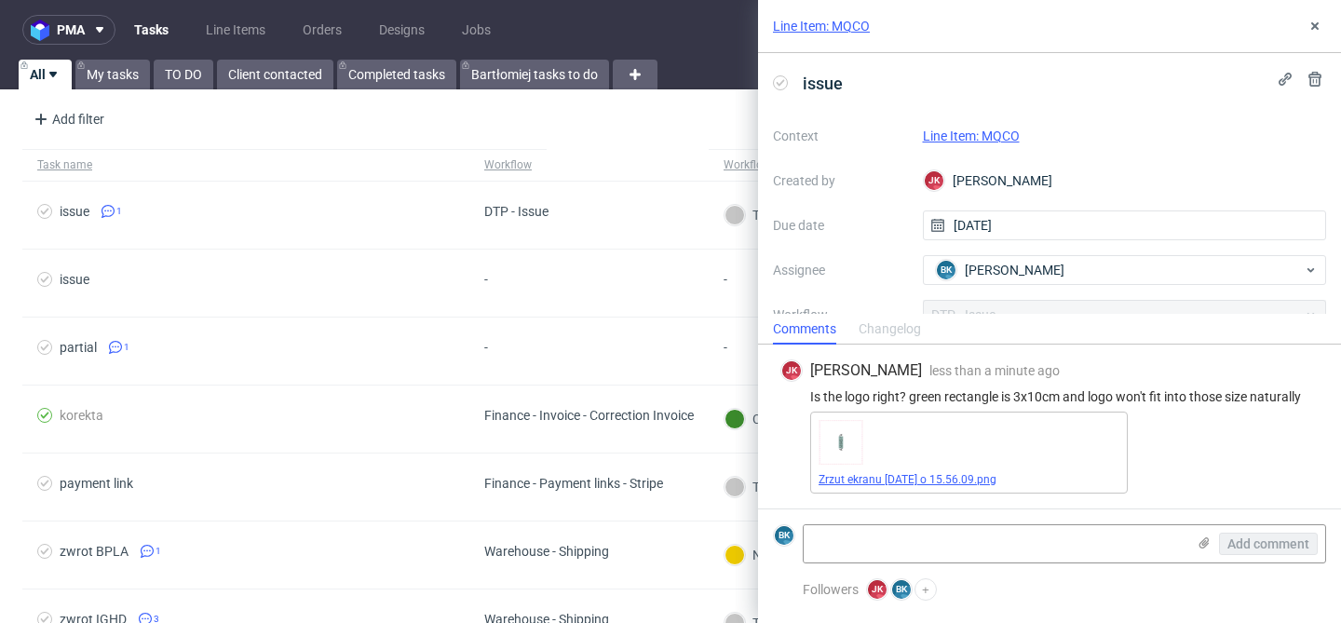
click at [932, 475] on link "Zrzut ekranu 2025-08-27 o 15.56.09.png" at bounding box center [908, 479] width 178 height 13
click at [1003, 547] on textarea at bounding box center [995, 543] width 382 height 37
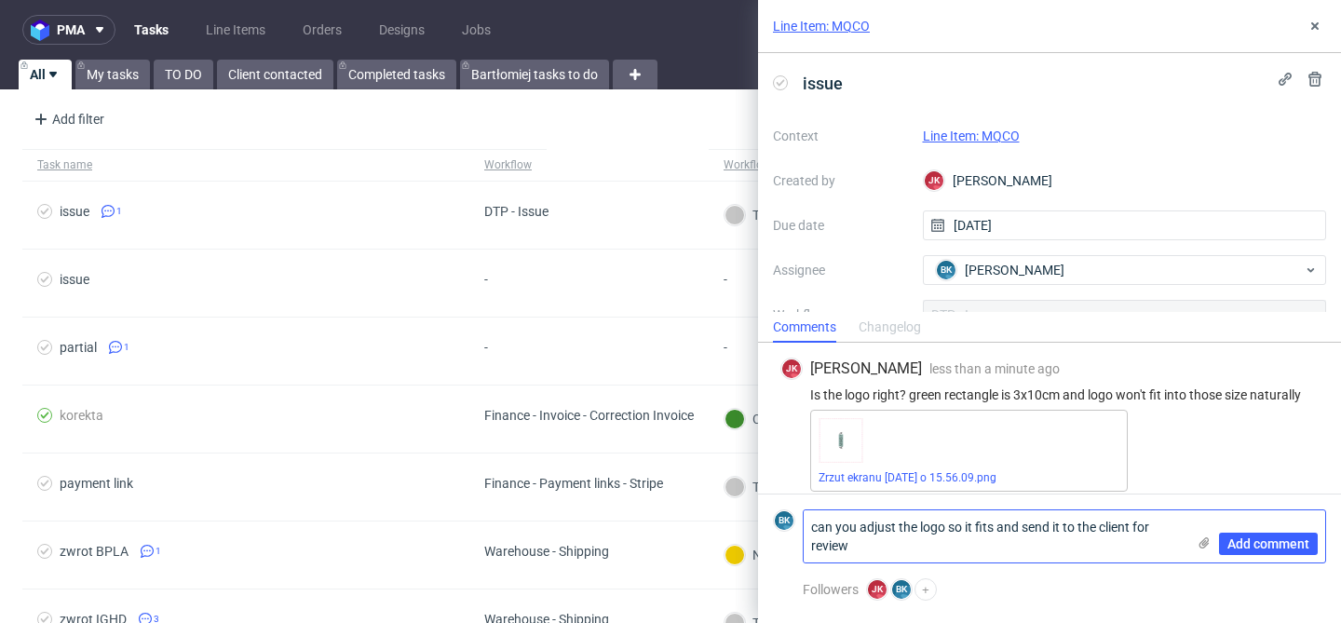
click at [1164, 532] on textarea "can you adjust the logo so it fits and send it to the client for review" at bounding box center [995, 536] width 382 height 52
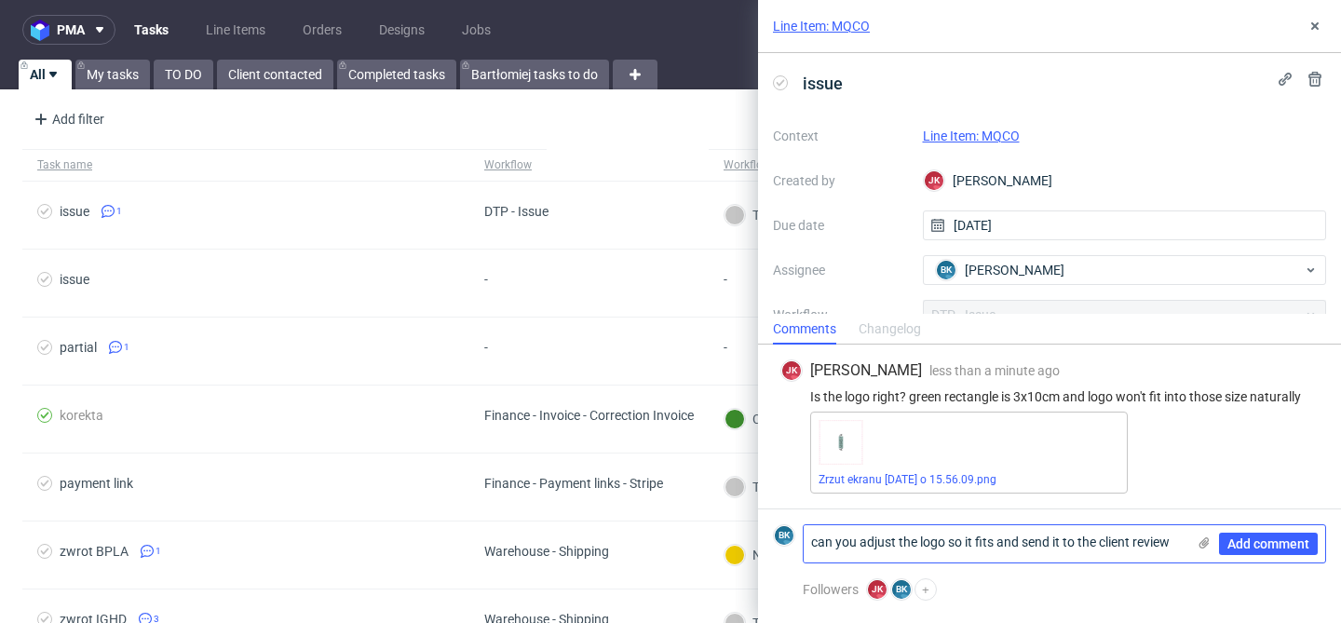
click at [1170, 543] on textarea "can you adjust the logo so it fits and send it to the client review" at bounding box center [995, 543] width 382 height 37
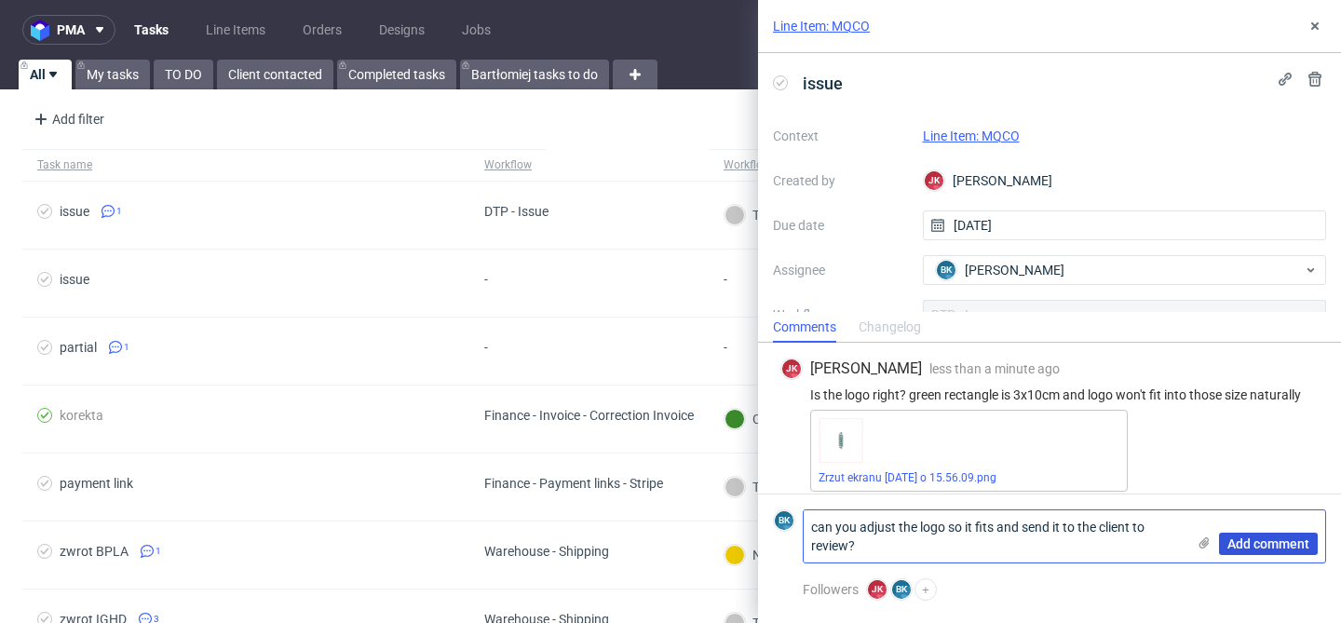
type textarea "can you adjust the logo so it fits and send it to the client to review?"
click at [1253, 539] on span "Add comment" at bounding box center [1269, 543] width 82 height 13
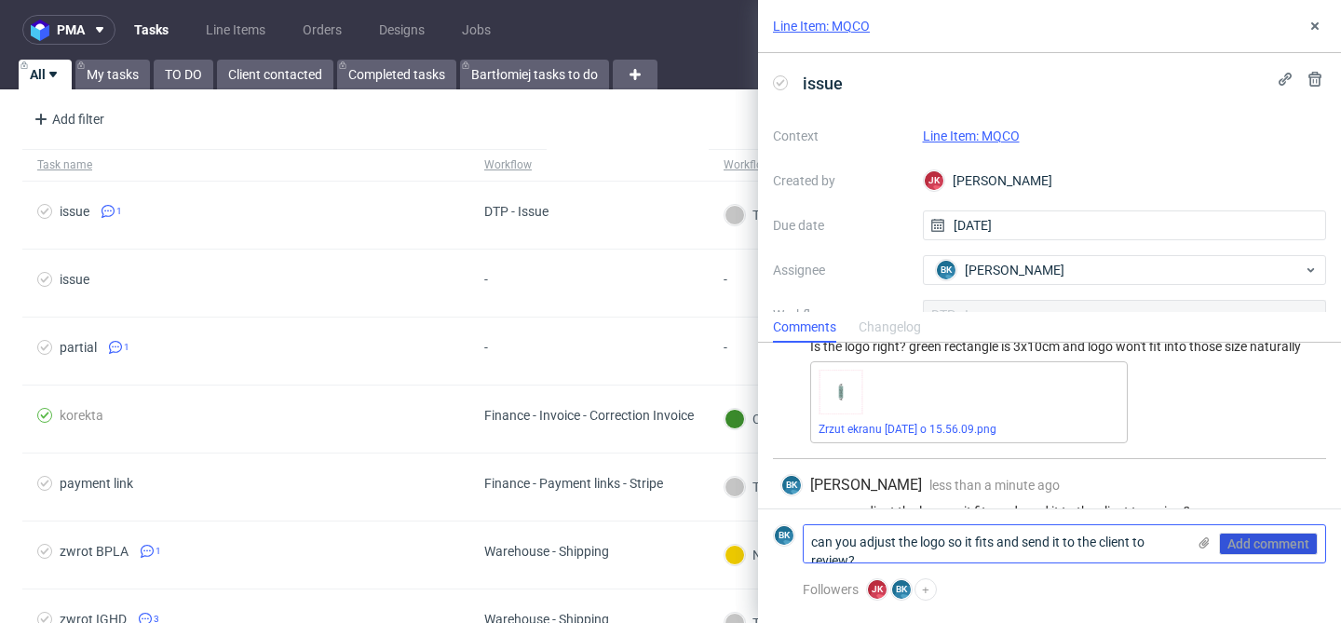
scroll to position [80, 0]
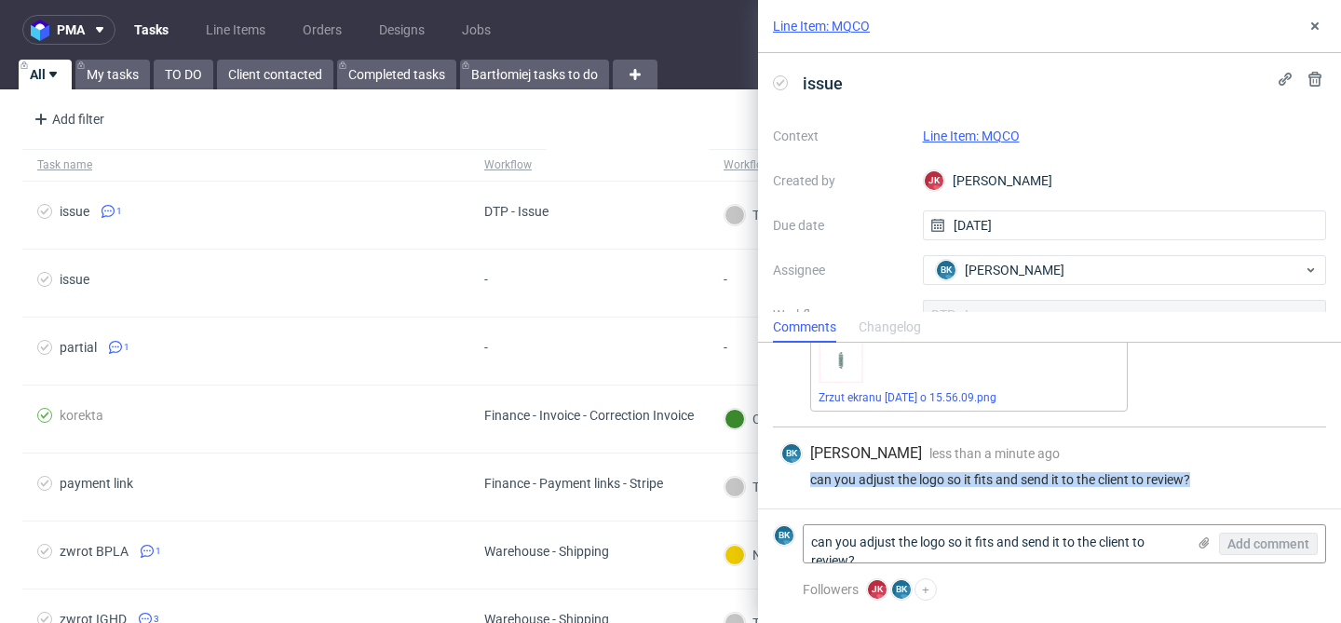
drag, startPoint x: 1201, startPoint y: 480, endPoint x: 793, endPoint y: 474, distance: 408.0
click at [793, 472] on div "can you adjust the logo so it fits and send it to the client to review?" at bounding box center [1050, 479] width 538 height 15
copy div "can you adjust the logo so it fits and send it to the client to review?"
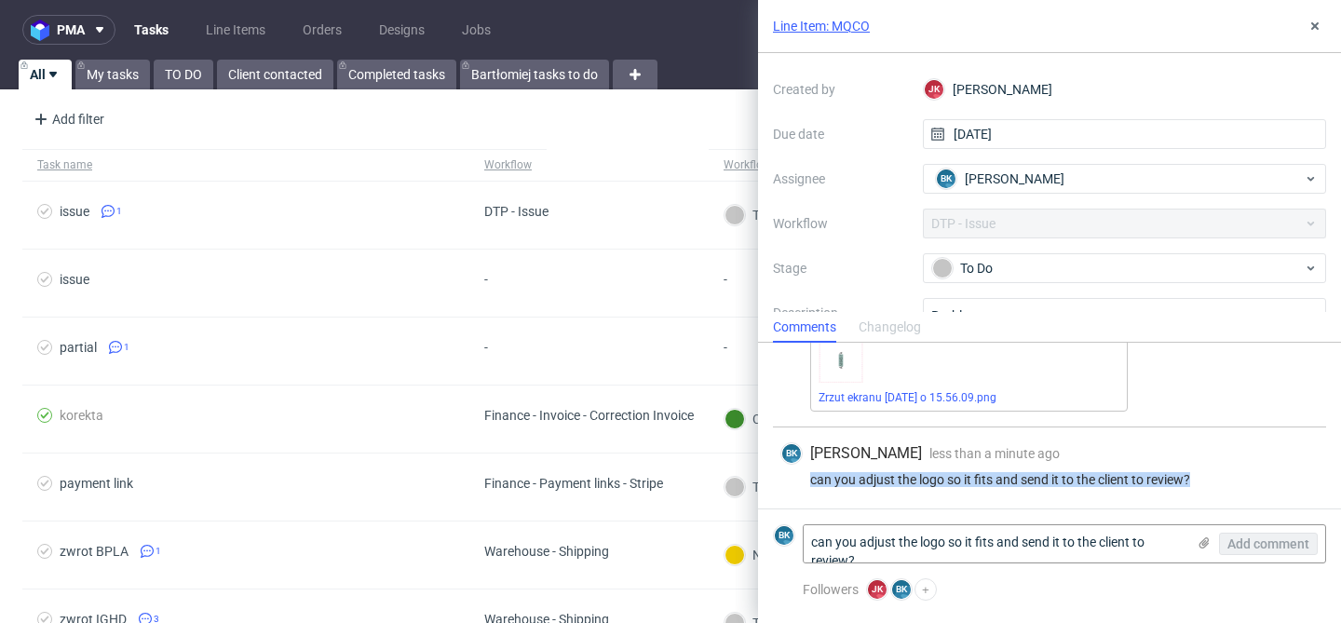
scroll to position [0, 0]
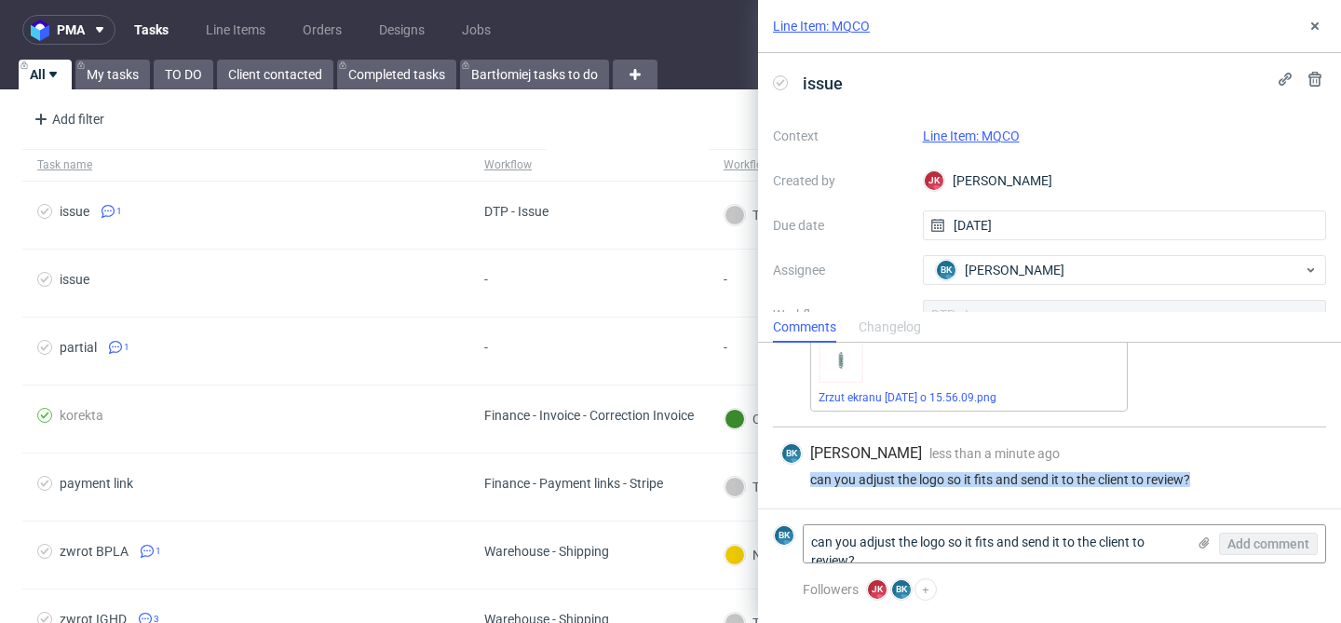
click at [830, 26] on link "Line Item: MQCO" at bounding box center [821, 26] width 97 height 19
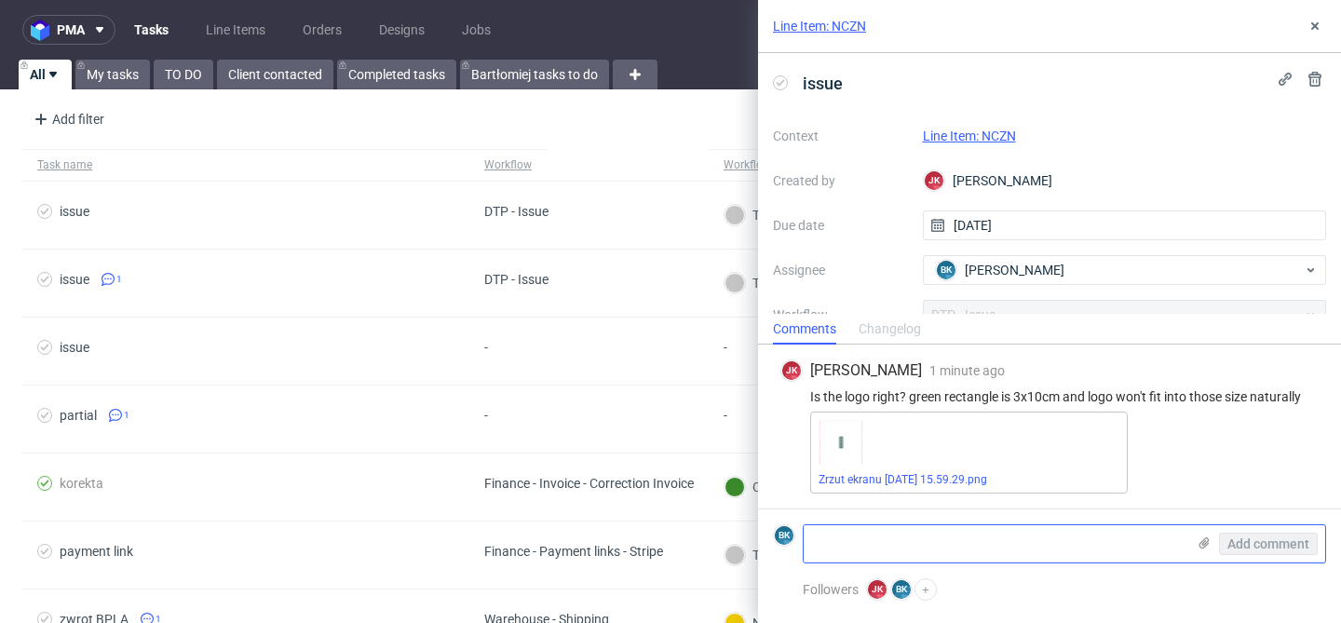
click at [924, 550] on textarea at bounding box center [995, 543] width 382 height 37
paste textarea "can you adjust the logo so it fits and send it to the client to review?"
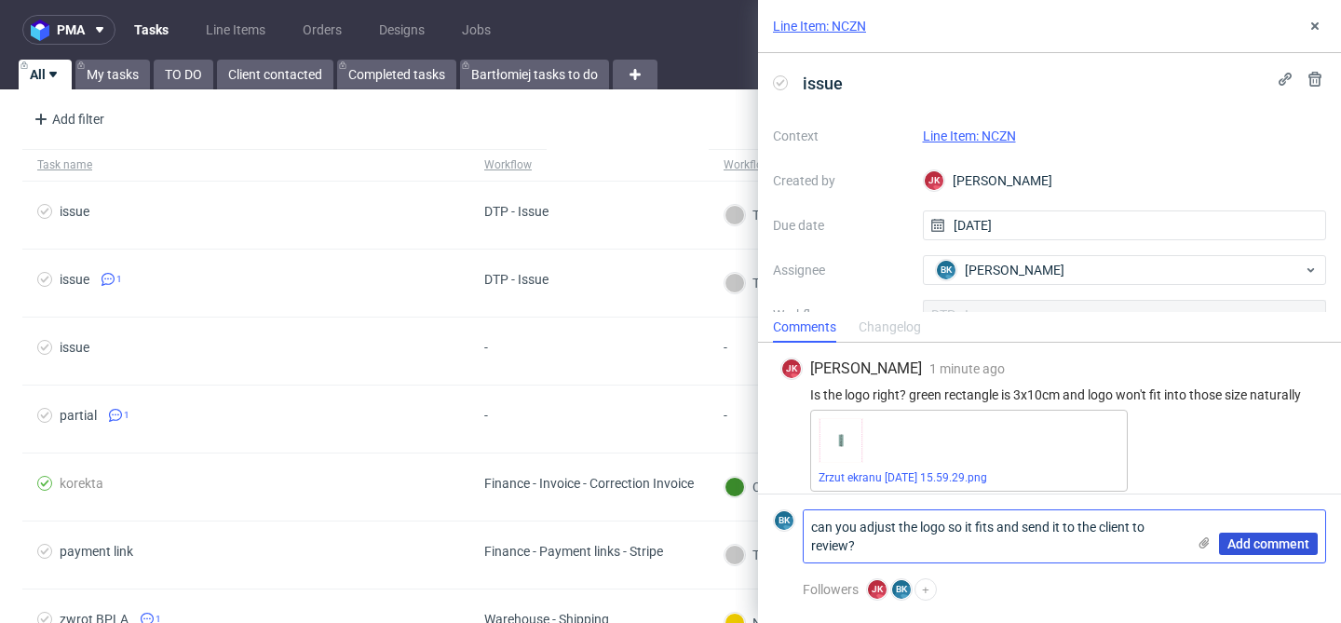
type textarea "can you adjust the logo so it fits and send it to the client to review?"
click at [1253, 541] on span "Add comment" at bounding box center [1269, 543] width 82 height 13
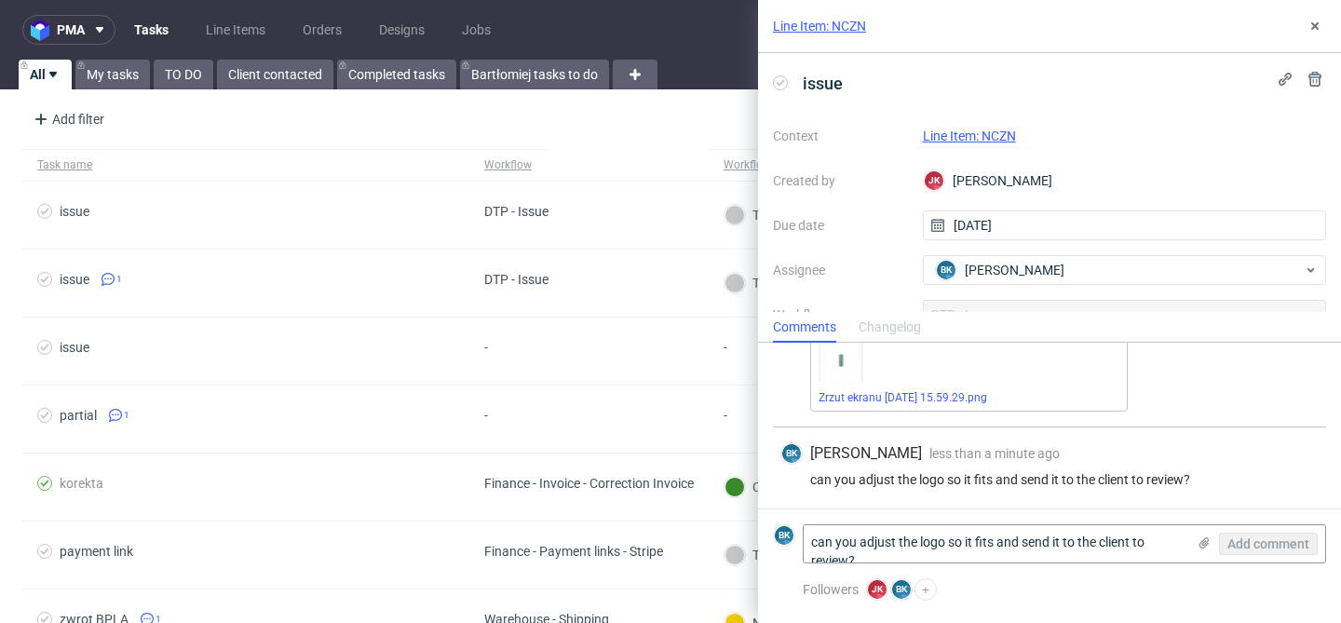
click at [820, 27] on link "Line Item: NCZN" at bounding box center [819, 26] width 93 height 19
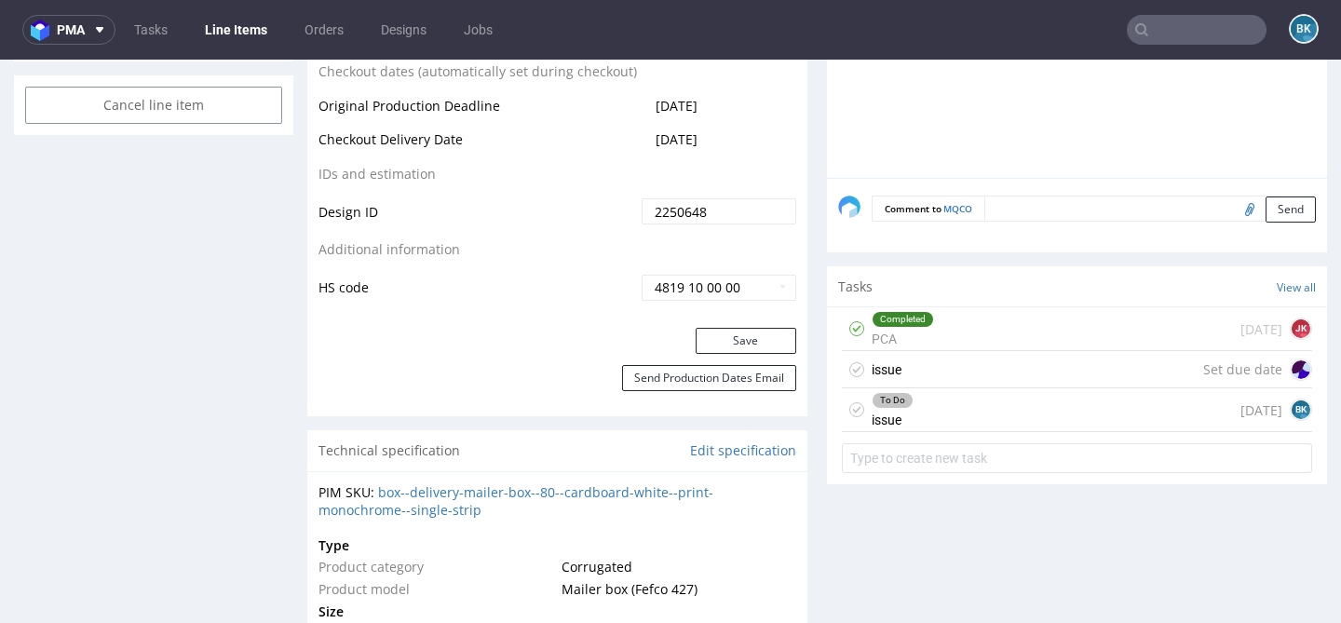
scroll to position [1080, 0]
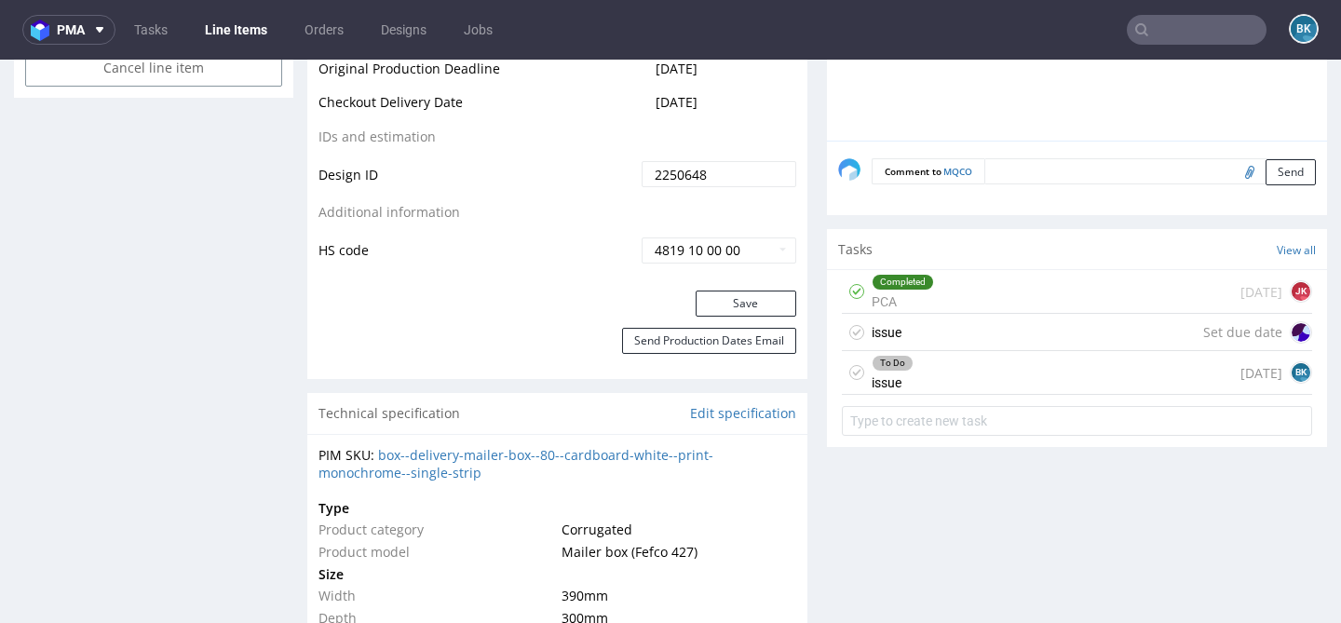
click at [923, 374] on div "To Do issue [DATE] BK" at bounding box center [1077, 373] width 470 height 44
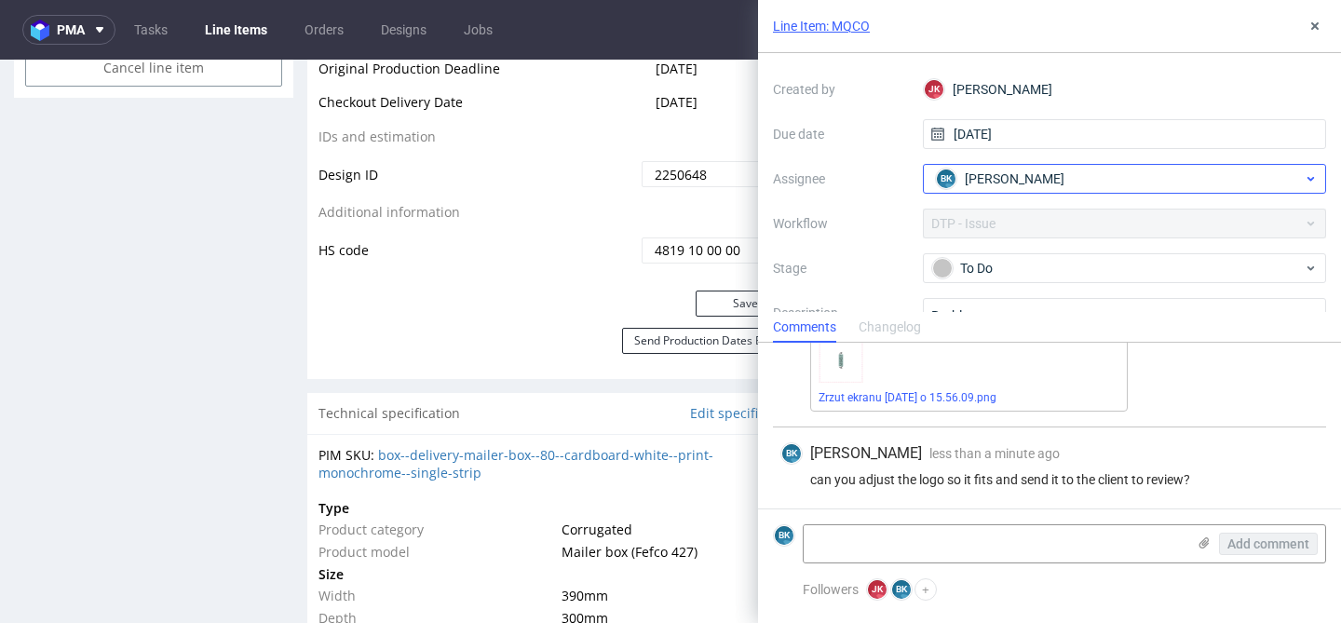
scroll to position [98, 0]
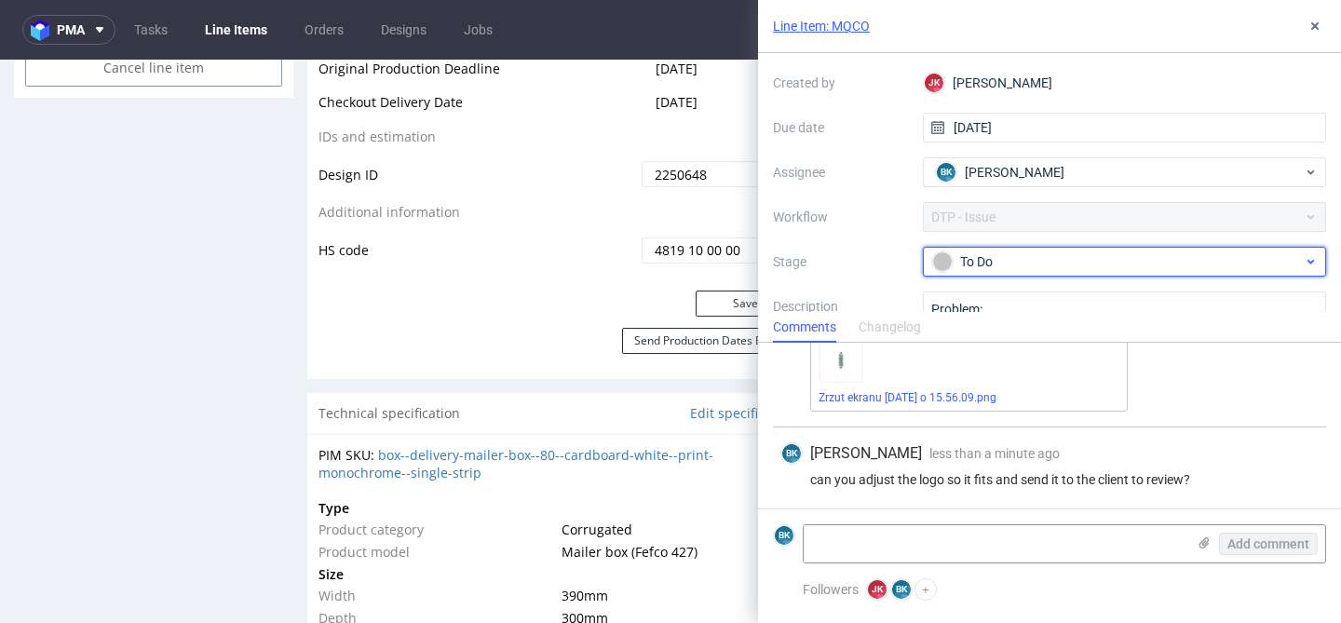
click at [993, 255] on div "To Do" at bounding box center [1117, 261] width 371 height 20
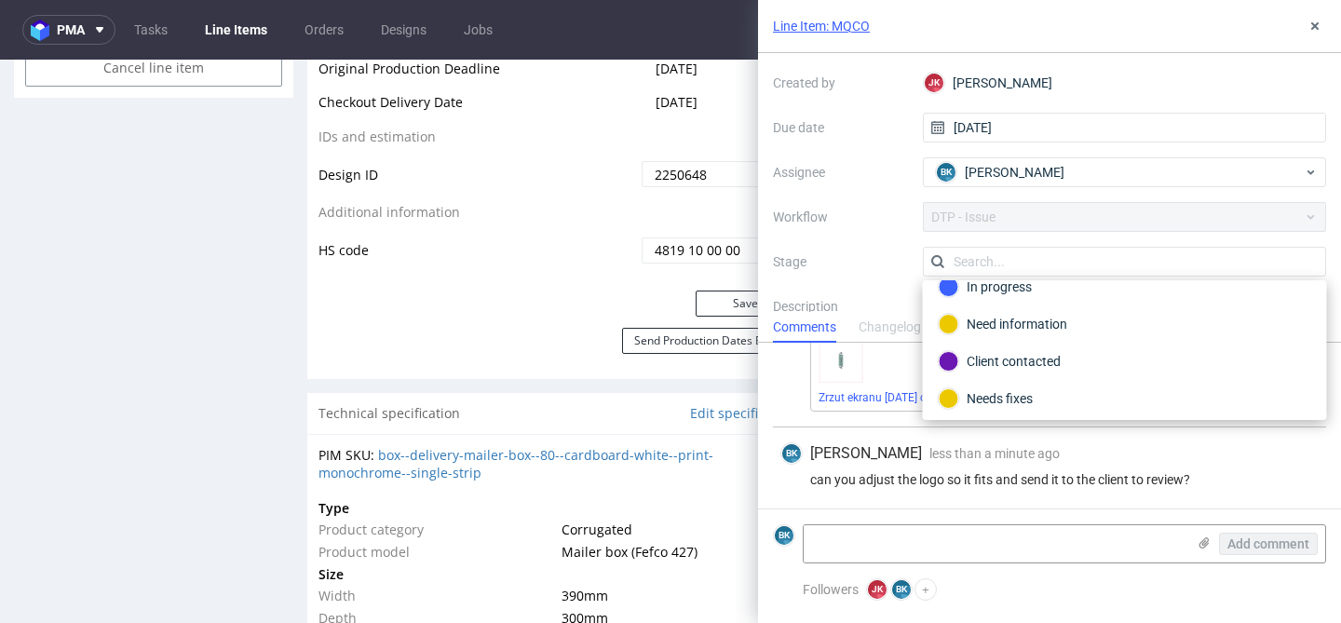
scroll to position [136, 0]
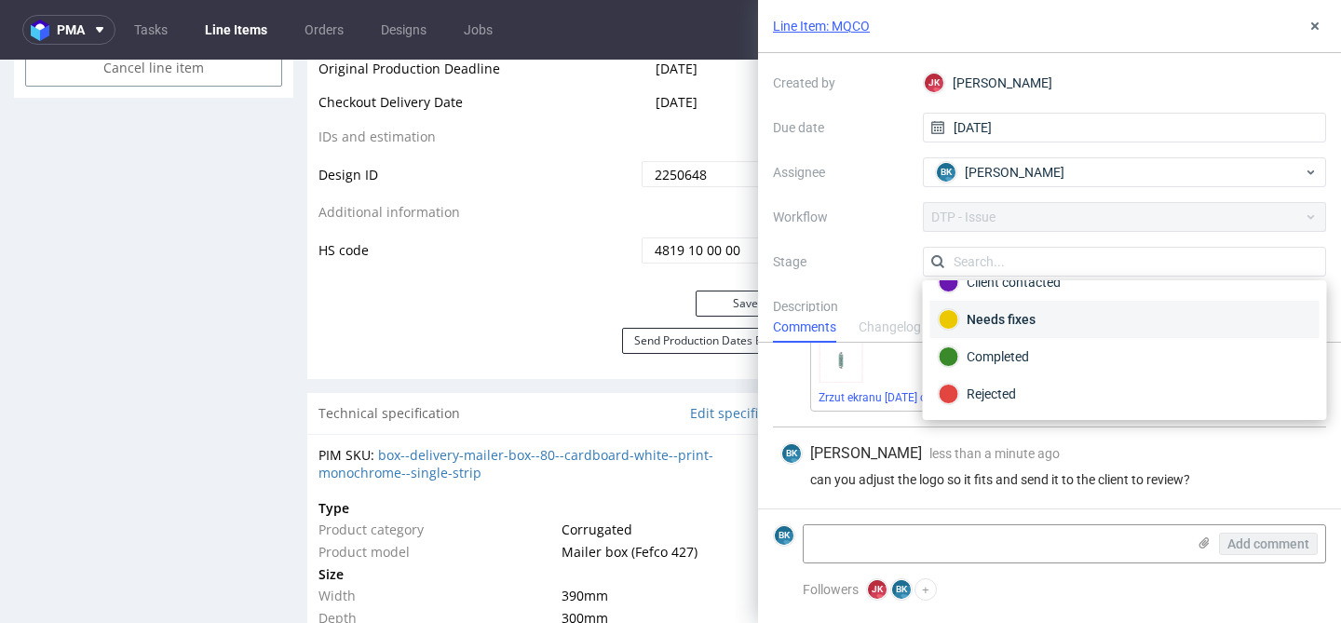
click at [991, 321] on div "Needs fixes" at bounding box center [1125, 319] width 373 height 20
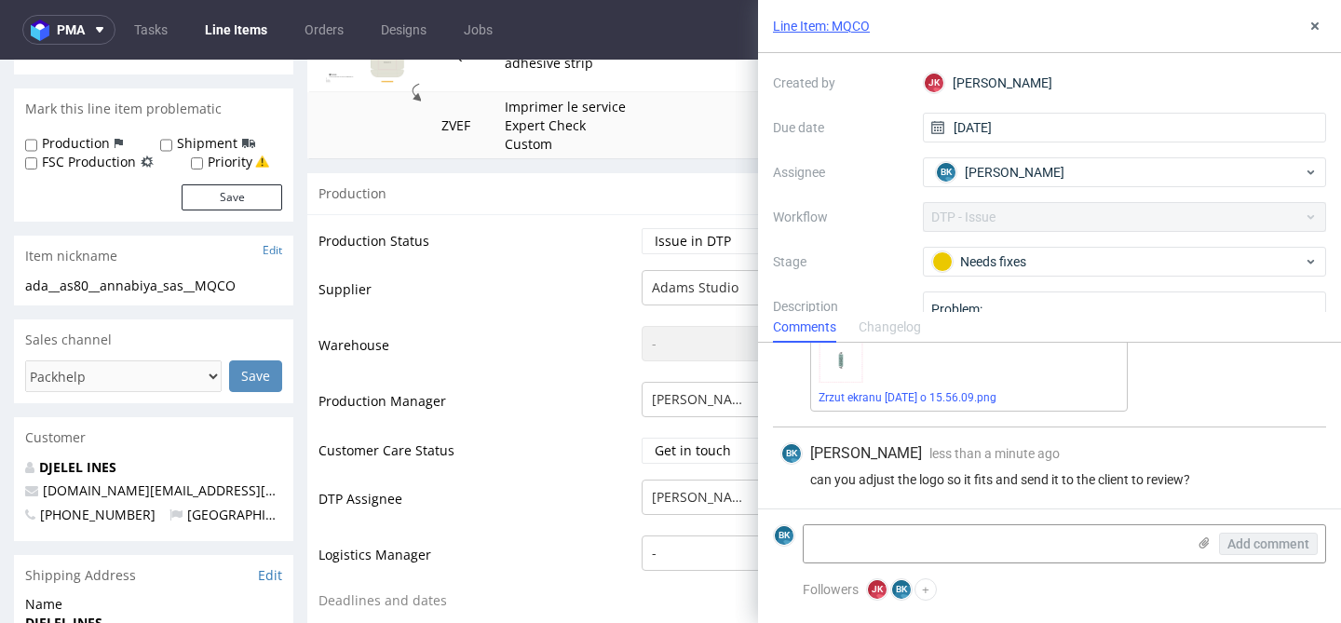
scroll to position [255, 0]
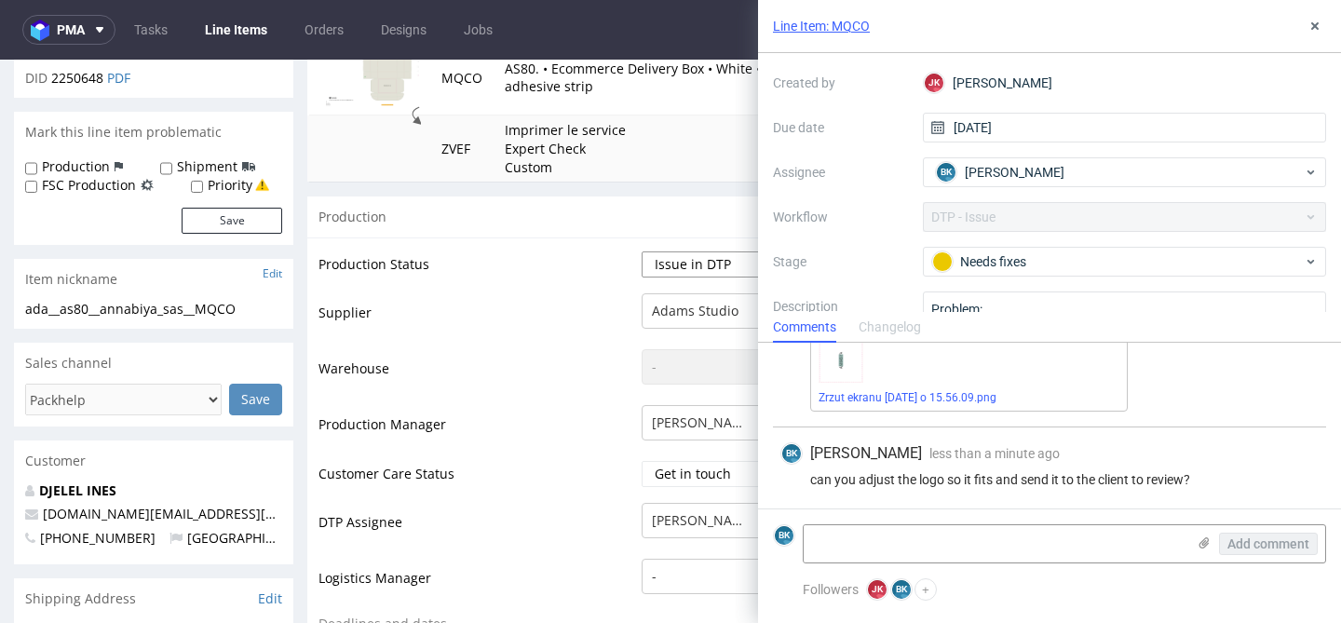
click at [666, 265] on select "Waiting for Artwork Waiting for Diecut Waiting for Mockup Waiting for DTP Waiti…" at bounding box center [719, 264] width 155 height 26
select select "back_for_dtp"
click at [642, 251] on select "Waiting for Artwork Waiting for Diecut Waiting for Mockup Waiting for DTP Waiti…" at bounding box center [719, 264] width 155 height 26
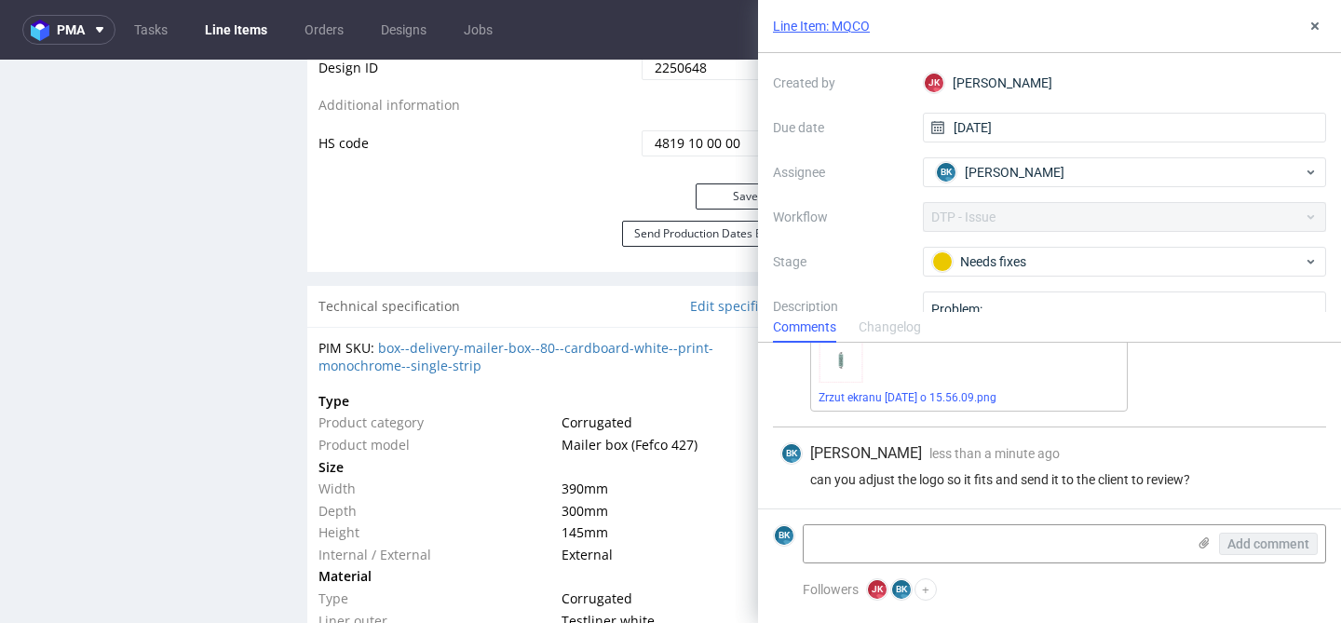
scroll to position [1216, 0]
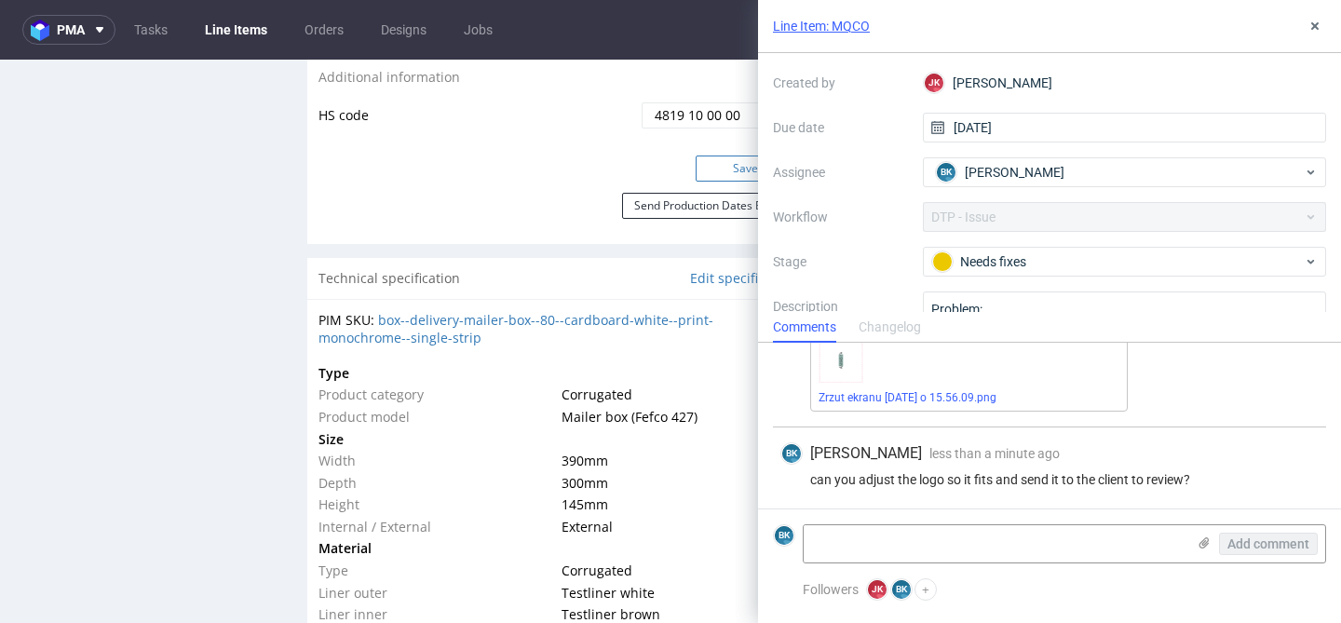
click at [730, 167] on button "Save" at bounding box center [746, 169] width 101 height 26
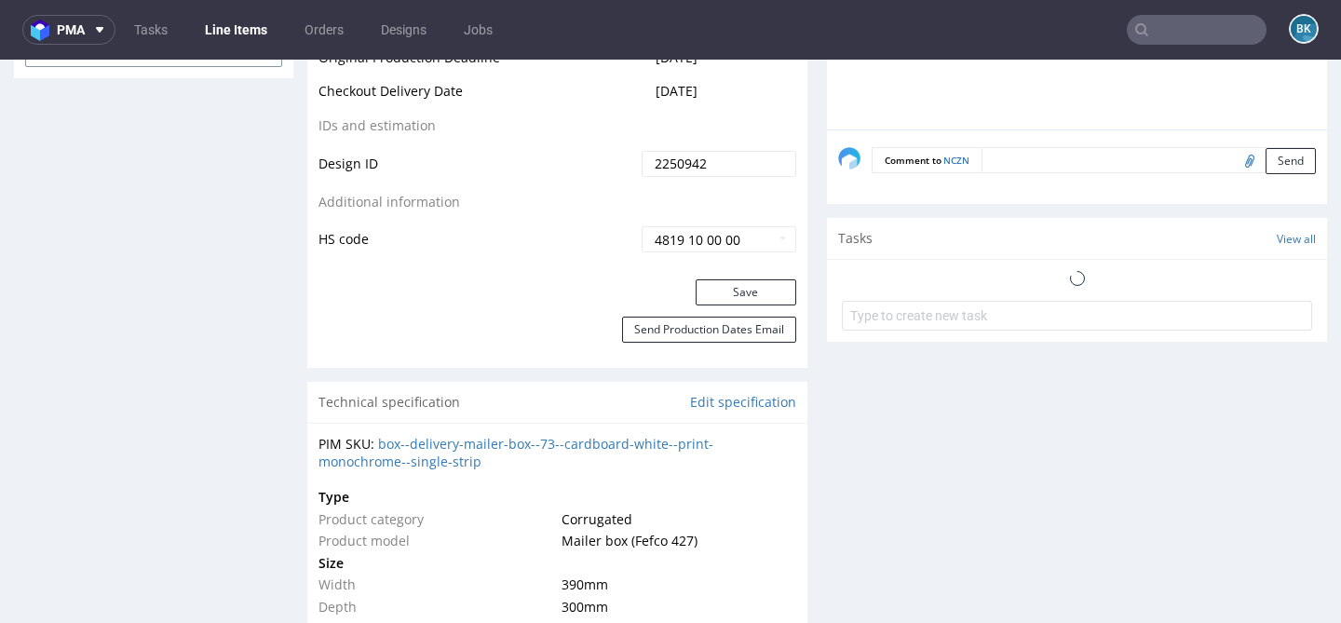
scroll to position [1084, 0]
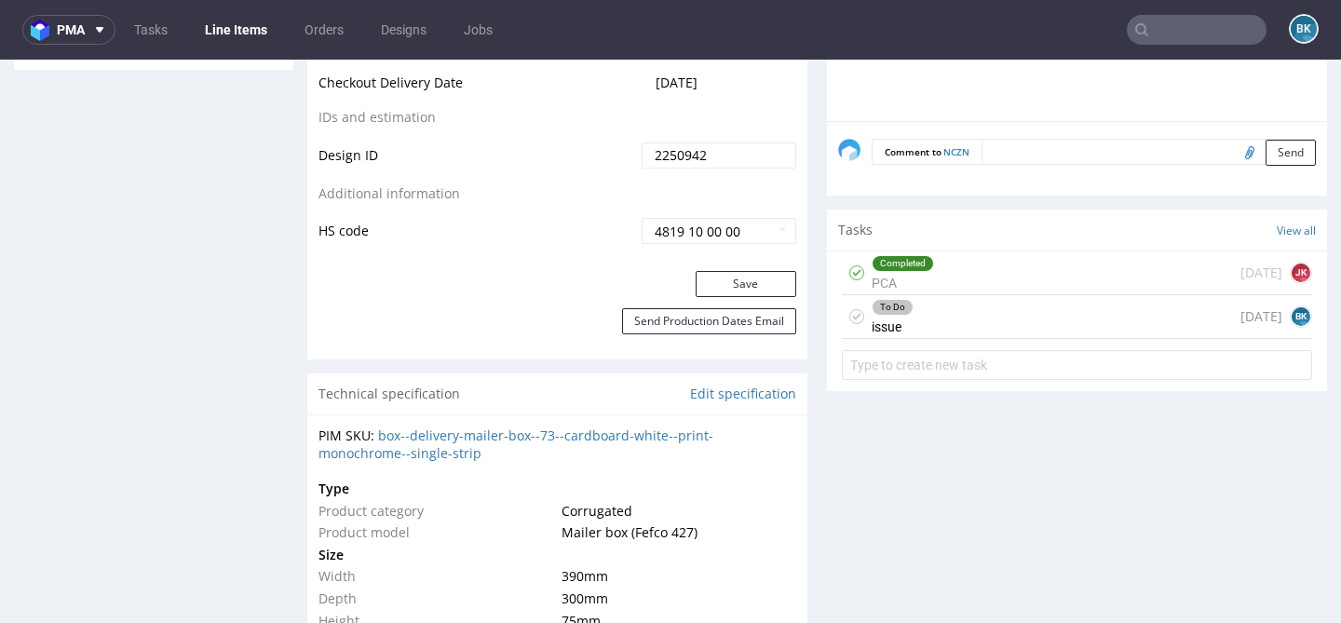
click at [931, 316] on div "To Do issue today BK" at bounding box center [1077, 317] width 470 height 44
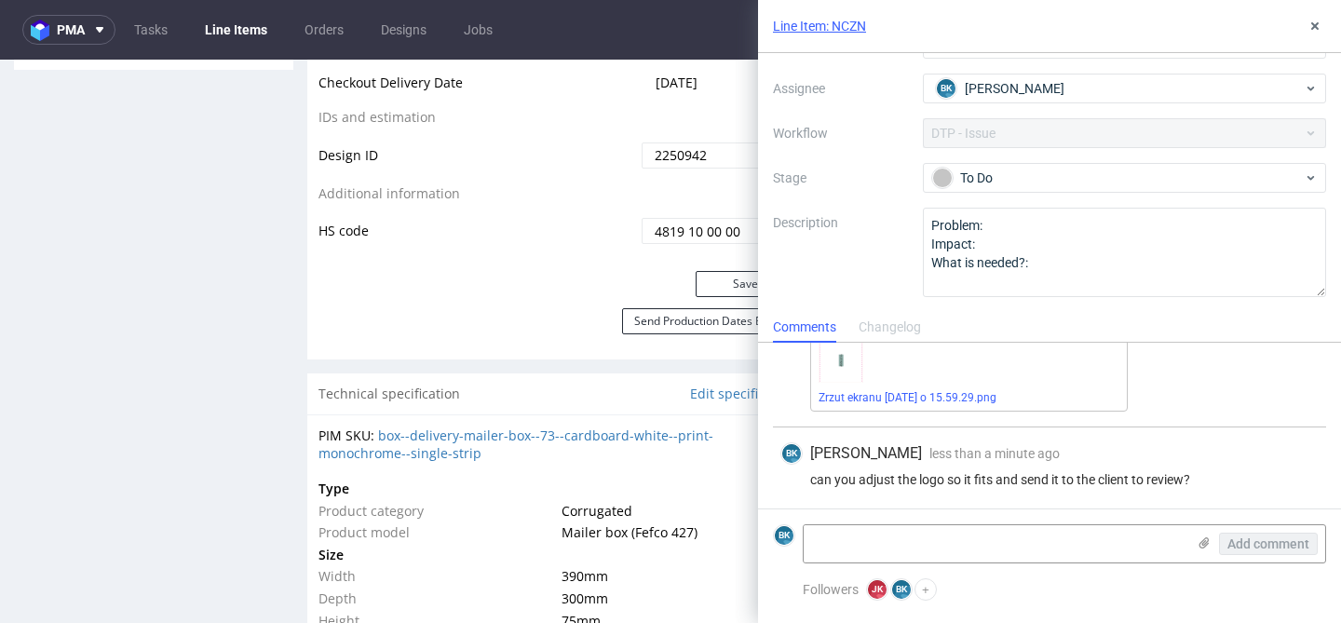
scroll to position [182, 0]
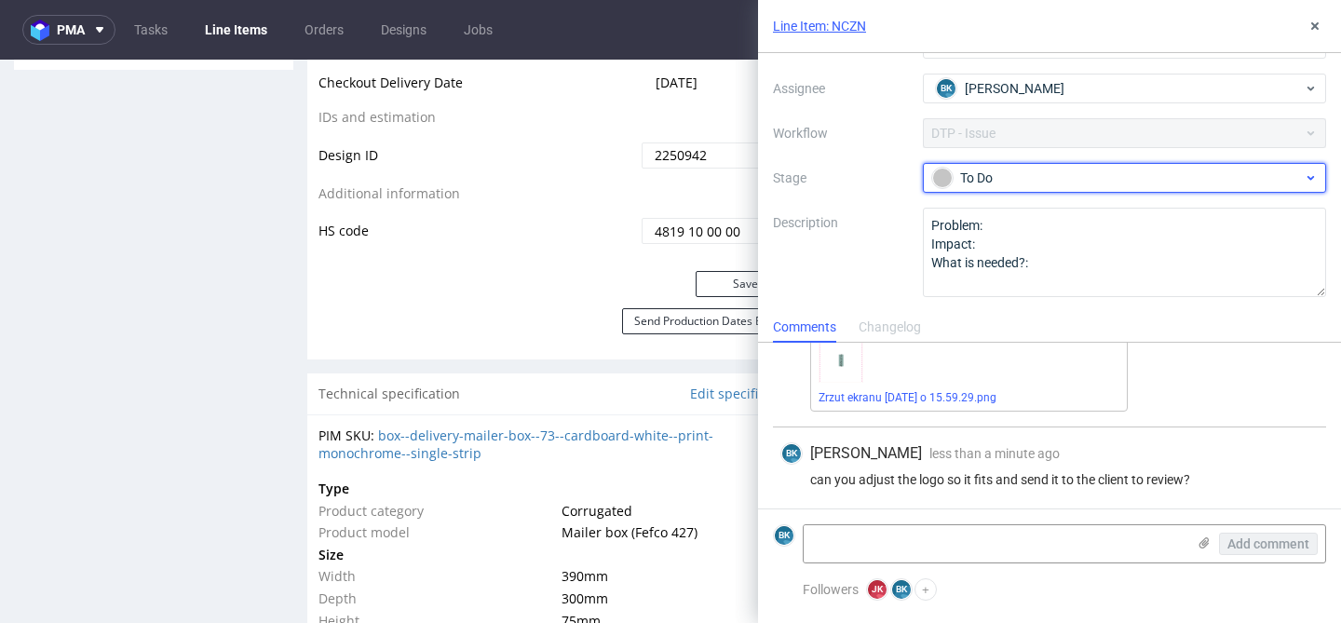
click at [998, 164] on div "To Do" at bounding box center [1125, 178] width 404 height 30
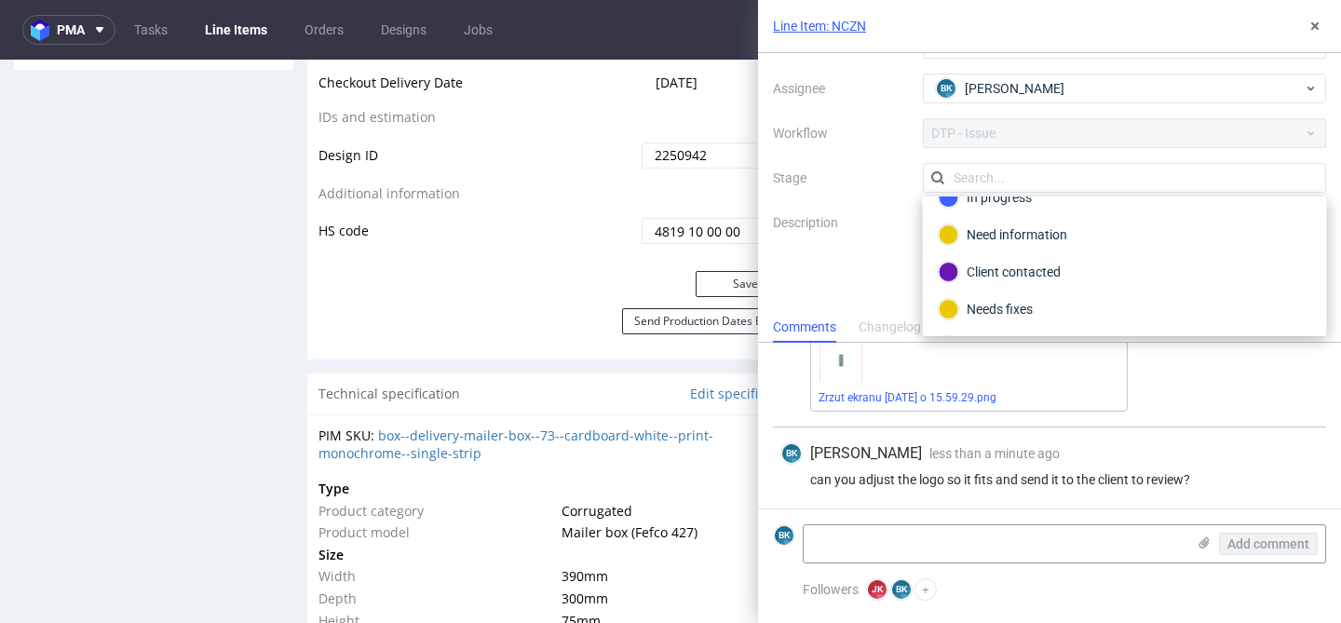
scroll to position [63, 0]
click at [1011, 229] on div "Need information" at bounding box center [1125, 234] width 373 height 20
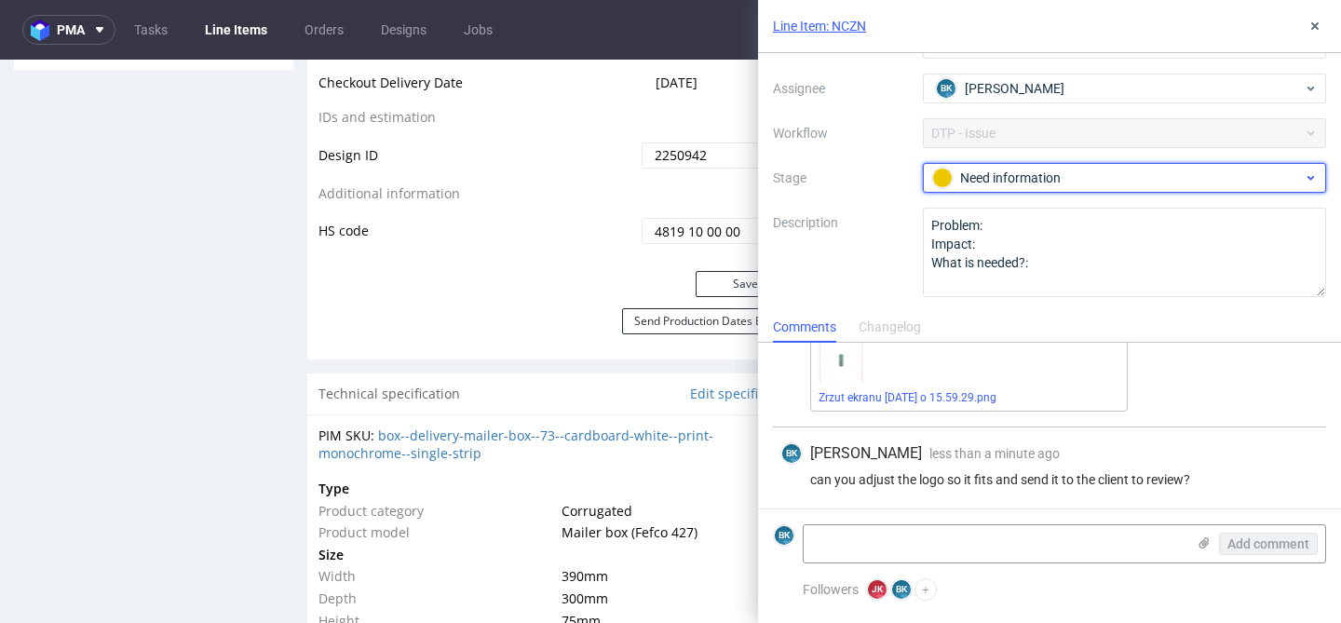
click at [1008, 174] on div "Need information" at bounding box center [1117, 178] width 371 height 20
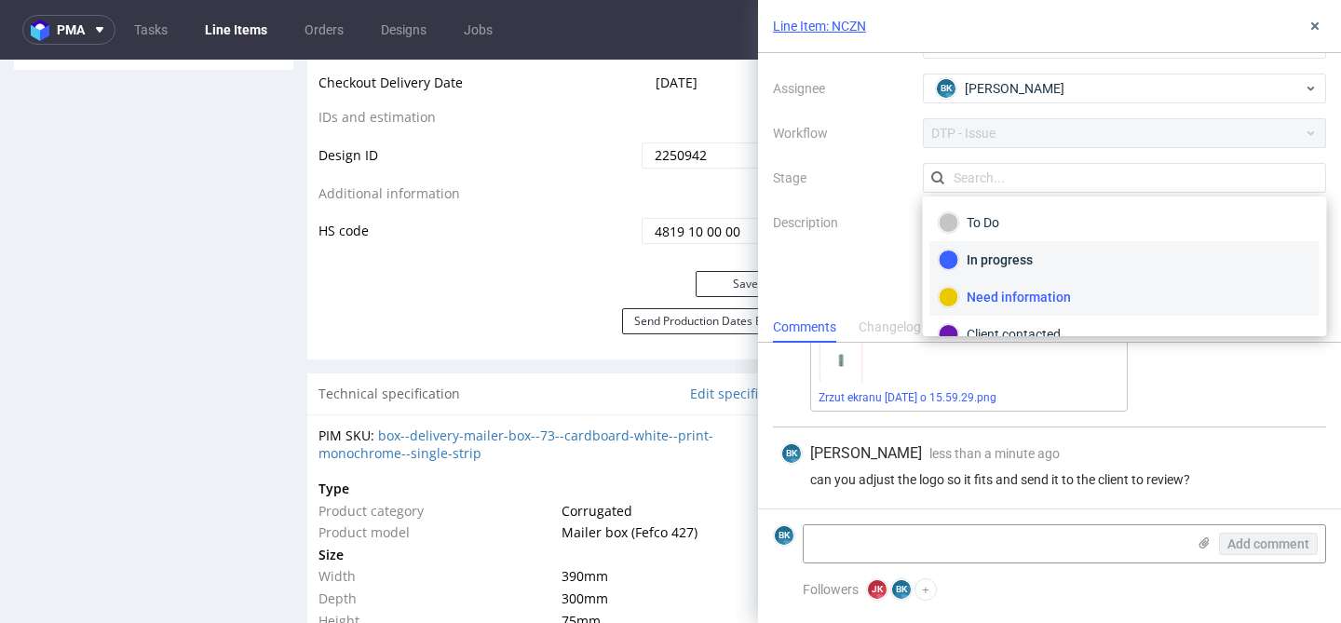
scroll to position [136, 0]
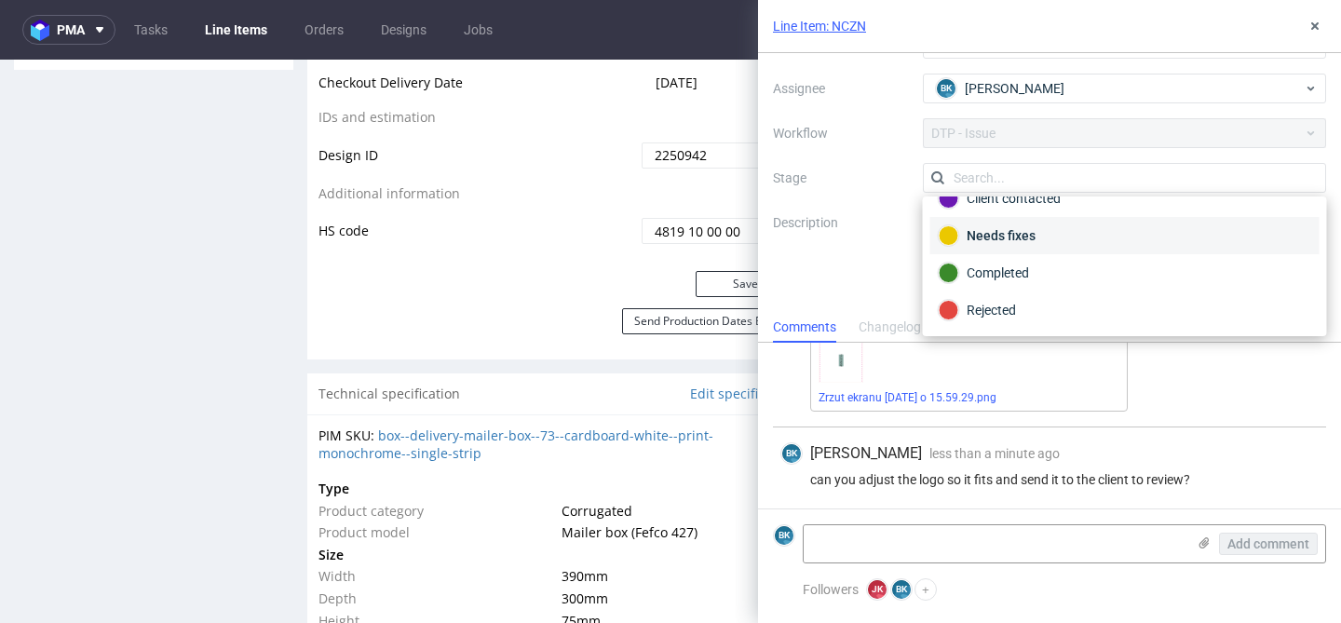
click at [1008, 236] on div "Needs fixes" at bounding box center [1125, 235] width 373 height 20
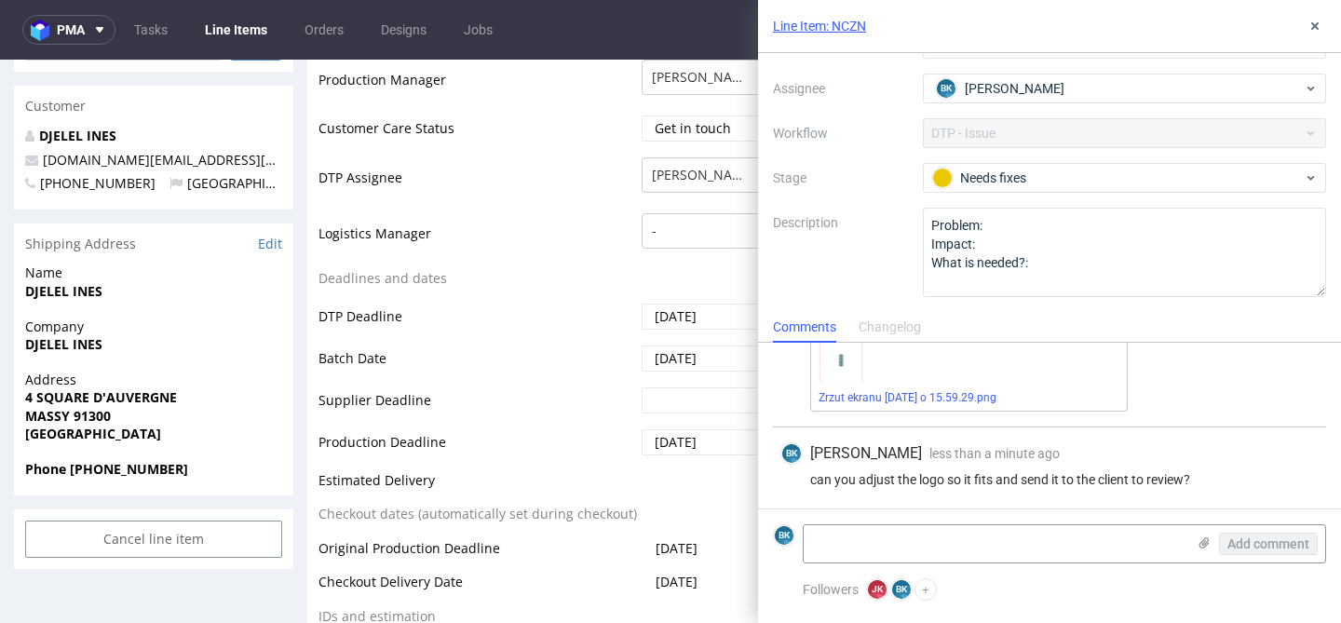
scroll to position [0, 0]
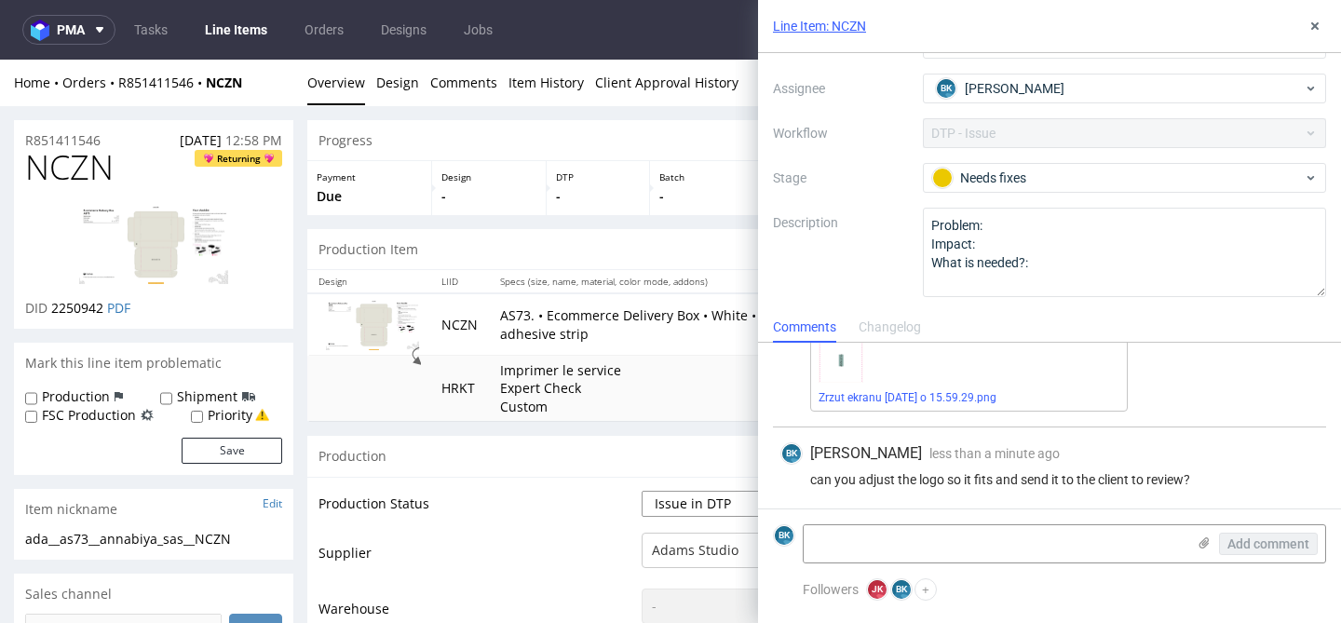
click at [667, 501] on select "Waiting for Artwork Waiting for Diecut Waiting for Mockup Waiting for DTP Waiti…" at bounding box center [719, 504] width 155 height 26
select select "back_for_dtp"
click at [642, 491] on select "Waiting for Artwork Waiting for Diecut Waiting for Mockup Waiting for DTP Waiti…" at bounding box center [719, 504] width 155 height 26
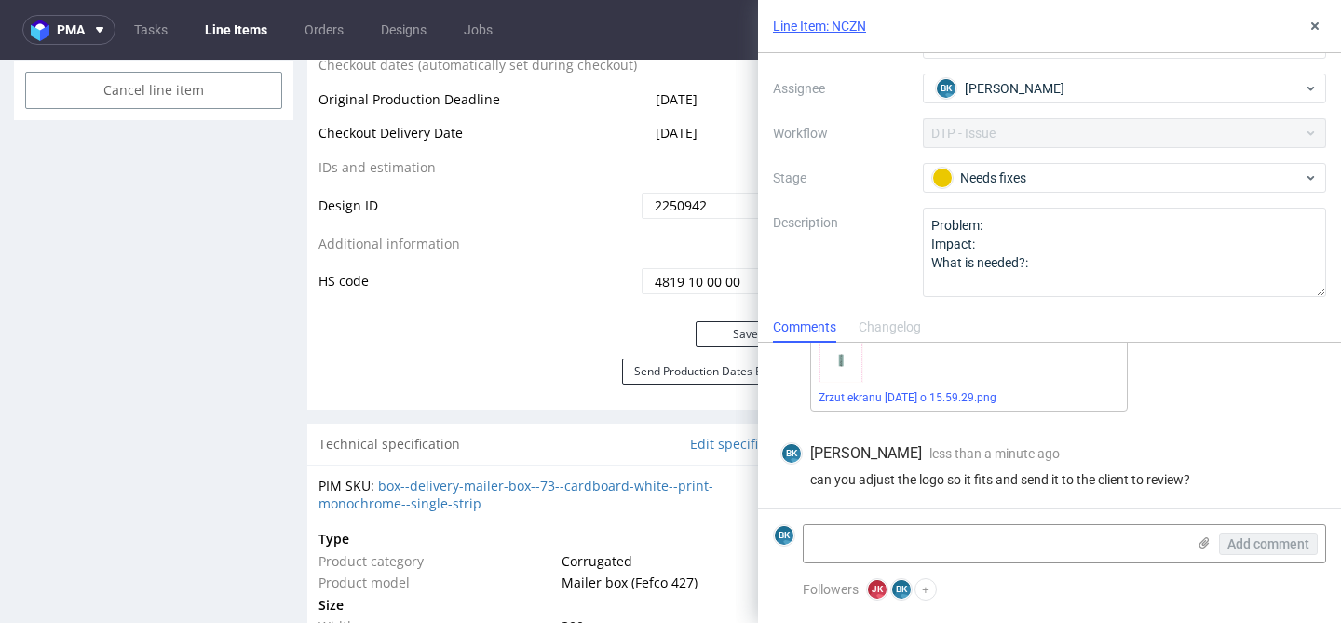
scroll to position [1095, 0]
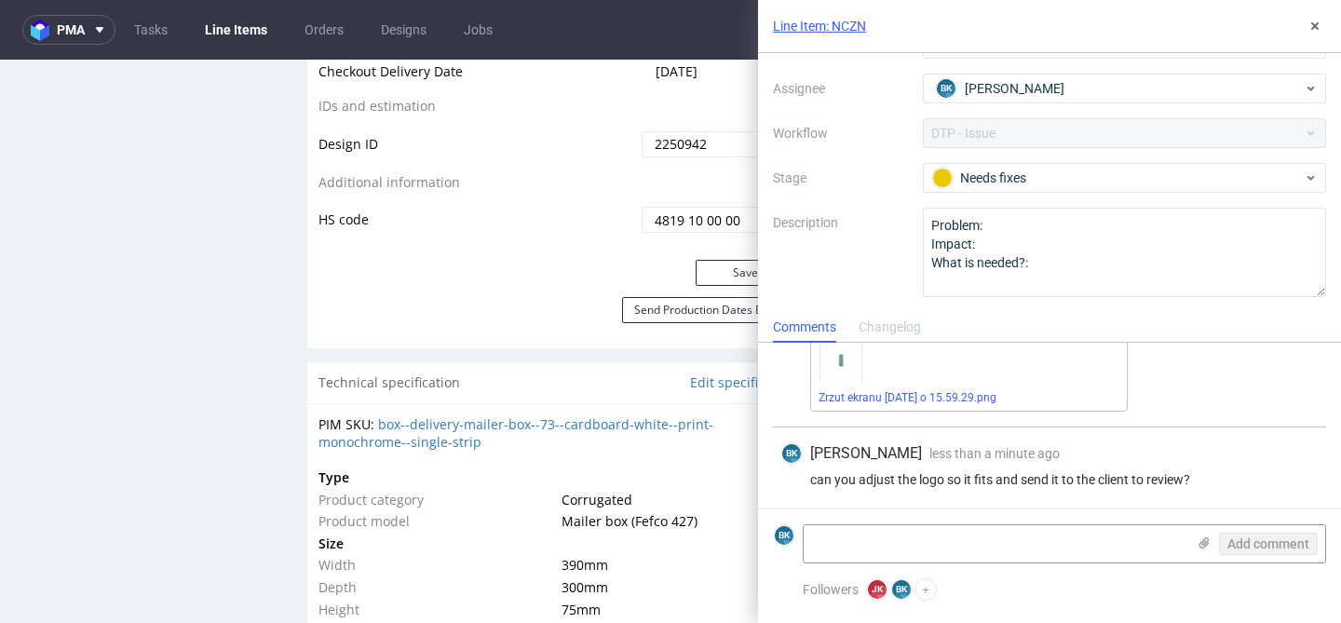
click at [737, 273] on div "Line Item: NCZN issue Context Line Item: NCZN Created by JK Jan Kocik Due date …" at bounding box center [1038, 311] width 605 height 623
click at [727, 272] on button "Save" at bounding box center [746, 273] width 101 height 26
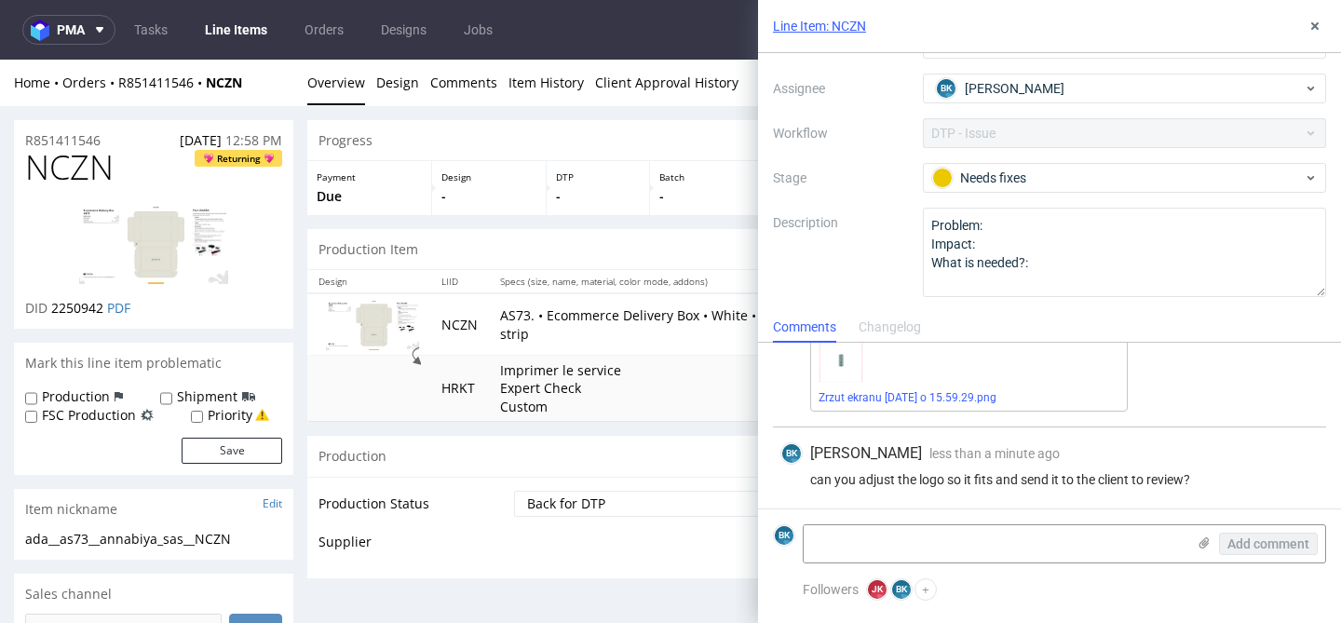
scroll to position [0, 0]
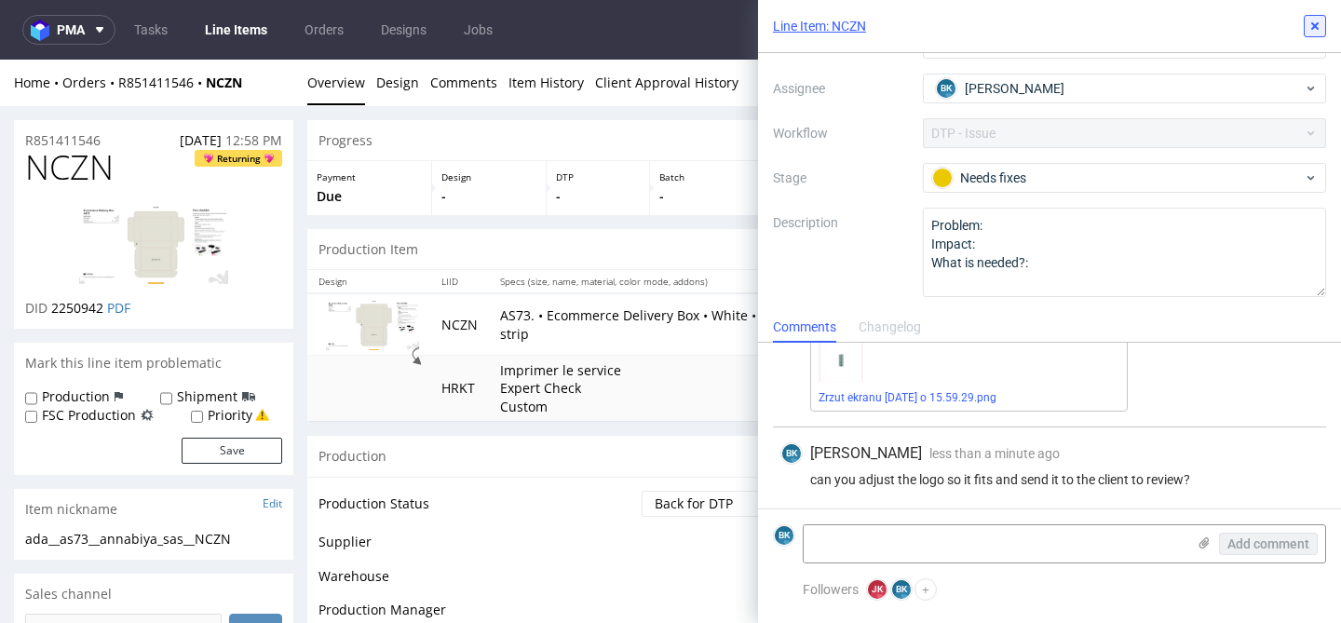
click at [1311, 22] on icon at bounding box center [1315, 26] width 15 height 15
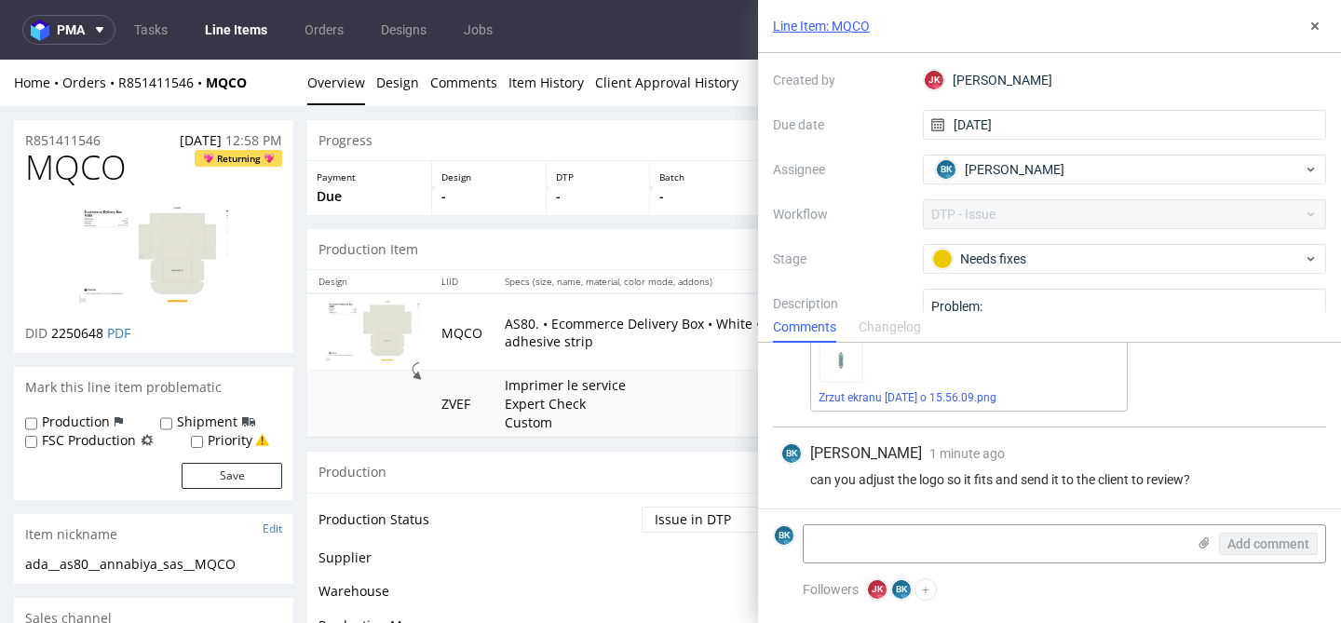
scroll to position [105, 0]
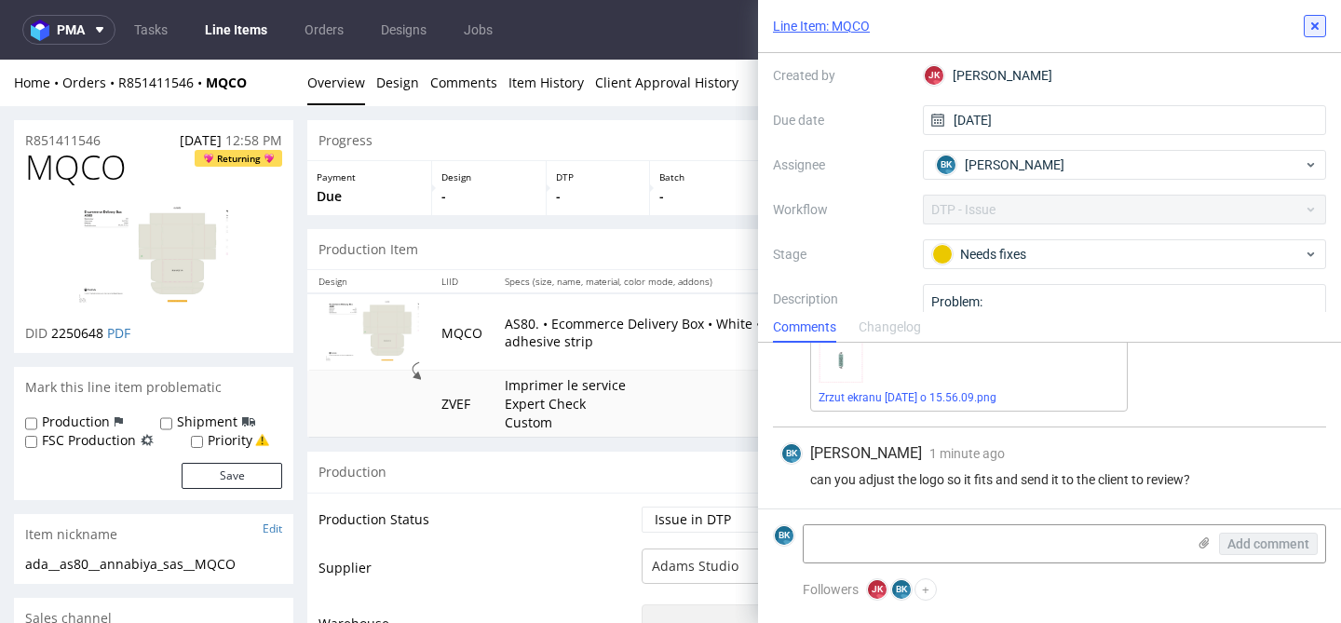
click at [1312, 30] on icon at bounding box center [1315, 26] width 15 height 15
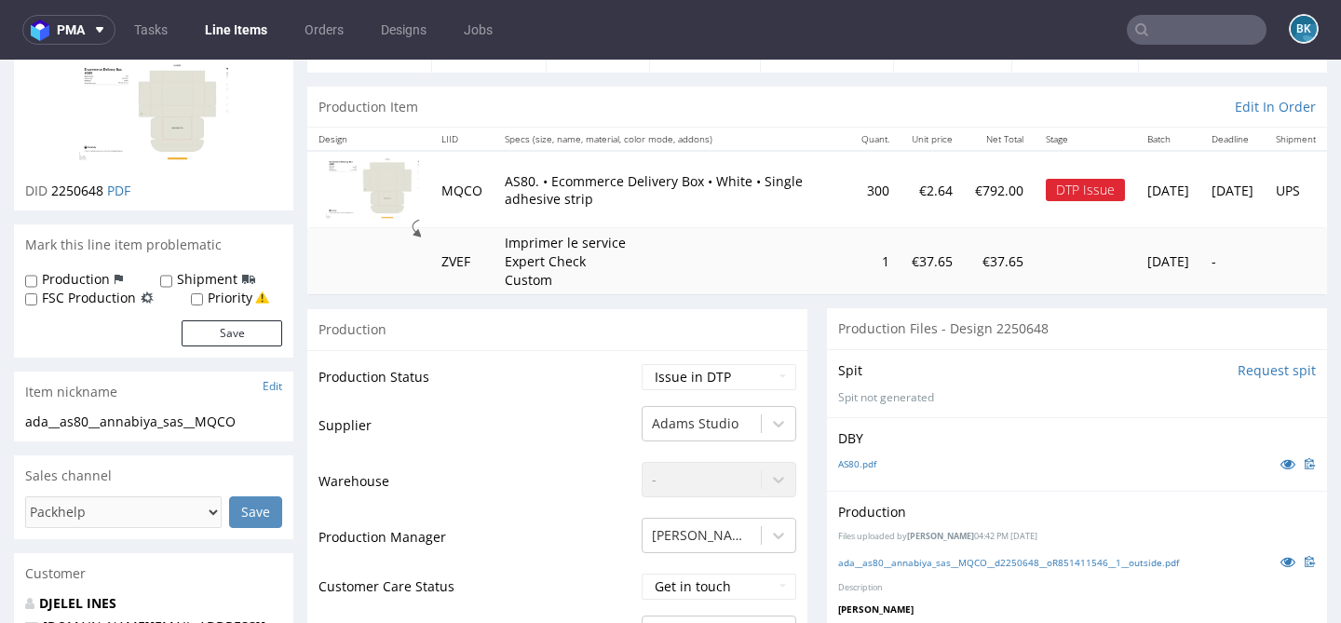
scroll to position [146, 0]
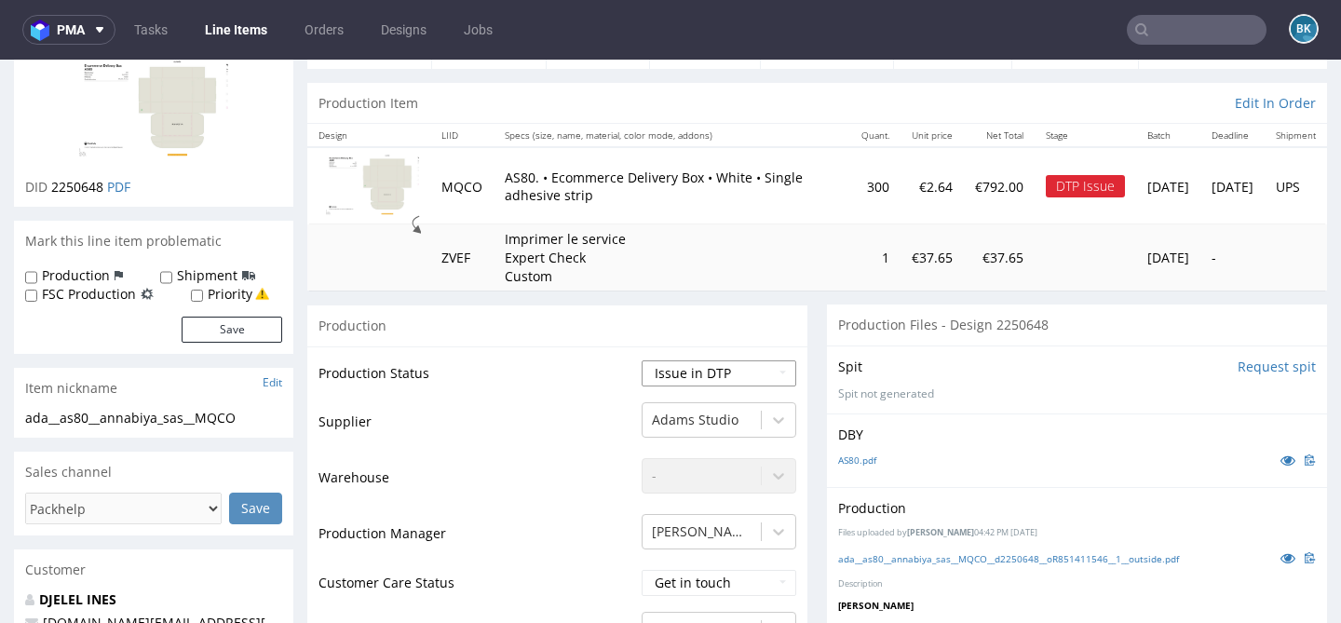
click at [693, 375] on select "Waiting for Artwork Waiting for Diecut Waiting for Mockup Waiting for DTP Waiti…" at bounding box center [719, 373] width 155 height 26
select select "back_for_dtp"
click at [642, 360] on select "Waiting for Artwork Waiting for Diecut Waiting for Mockup Waiting for DTP Waiti…" at bounding box center [719, 373] width 155 height 26
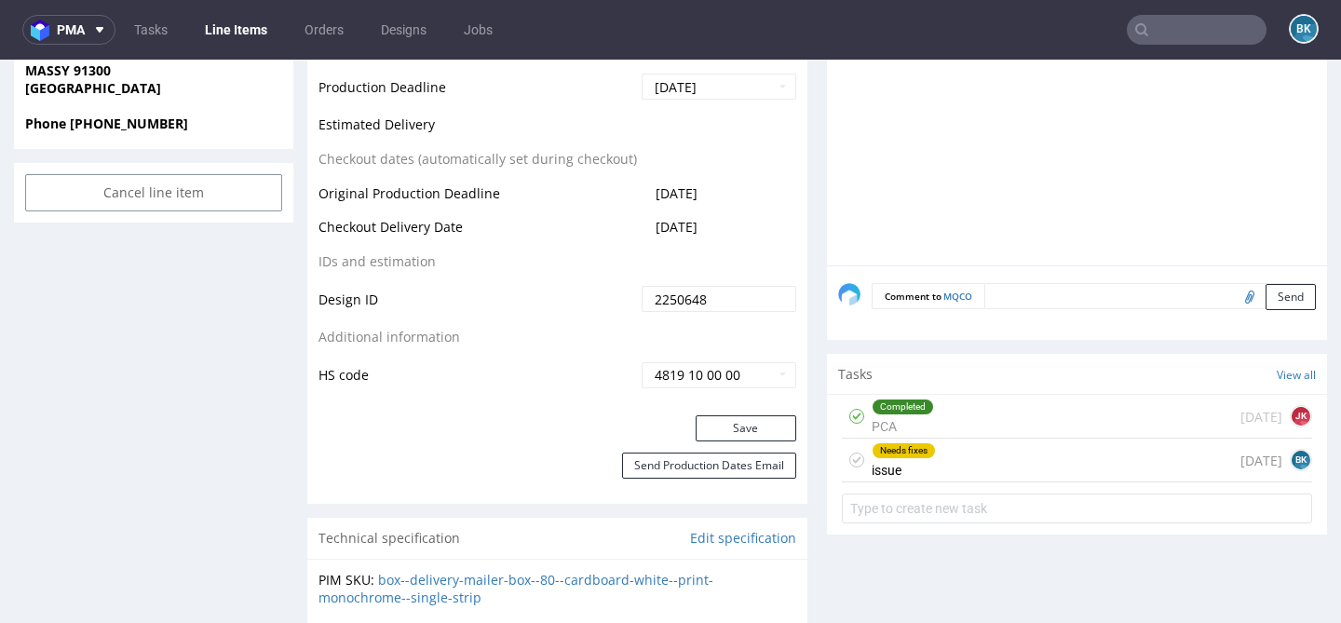
scroll to position [1067, 0]
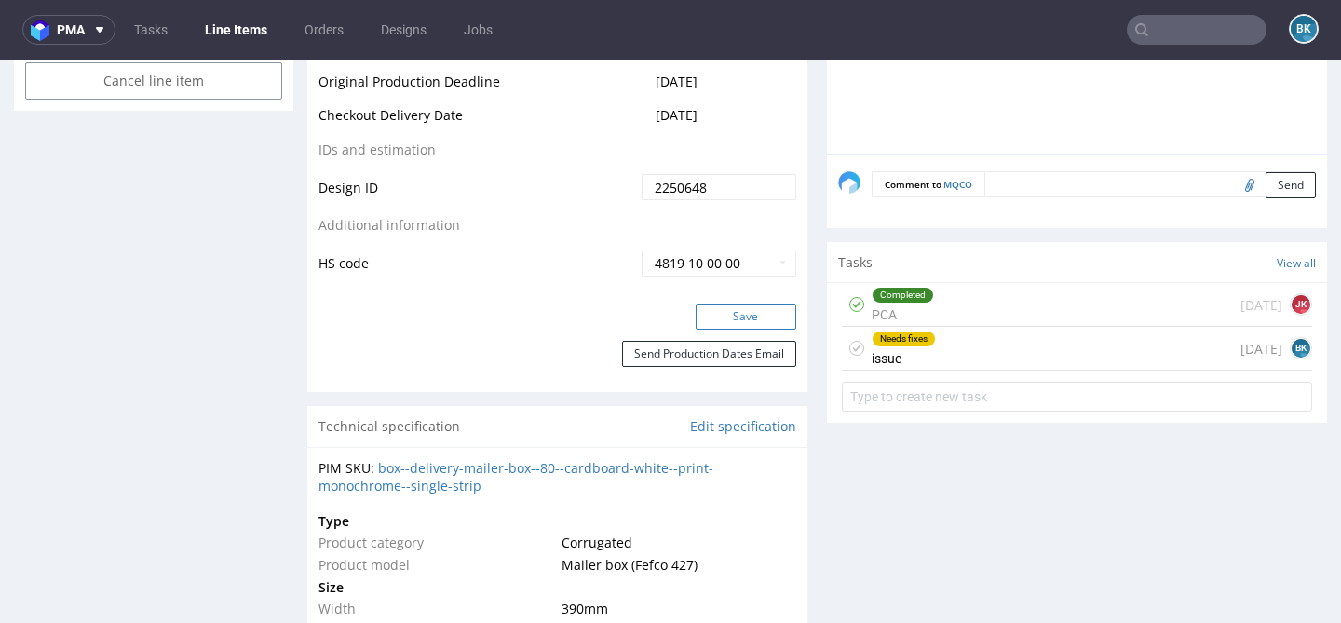
click at [749, 315] on button "Save" at bounding box center [746, 317] width 101 height 26
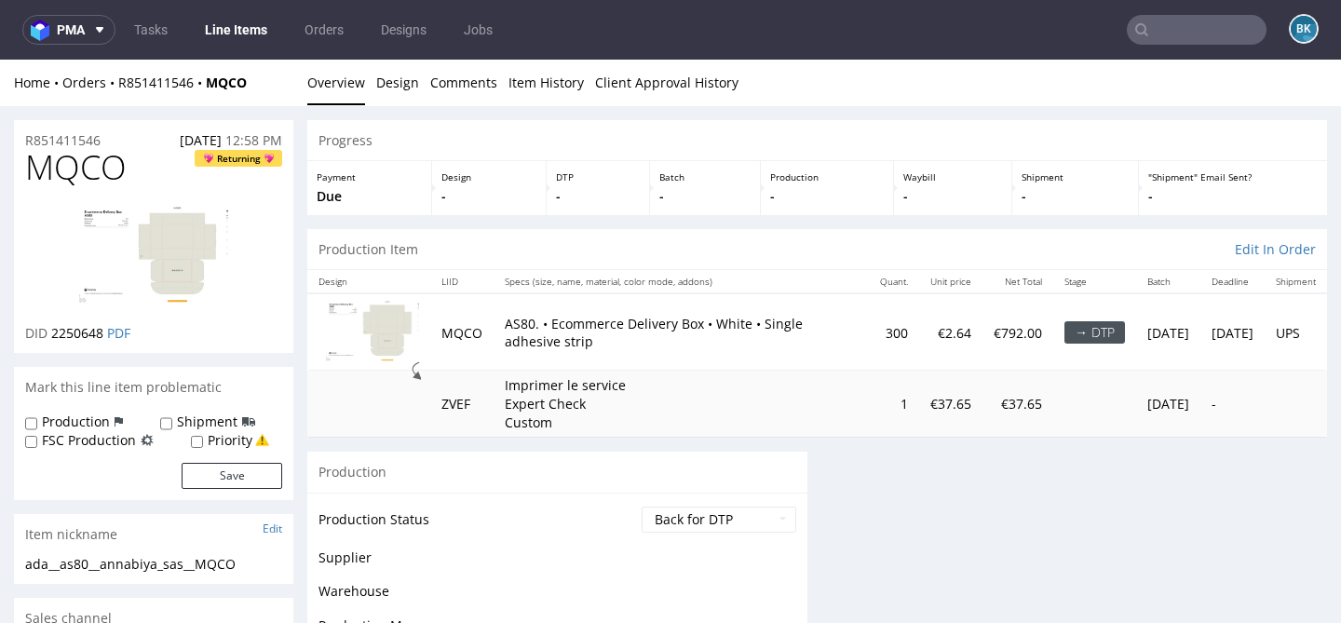
scroll to position [0, 0]
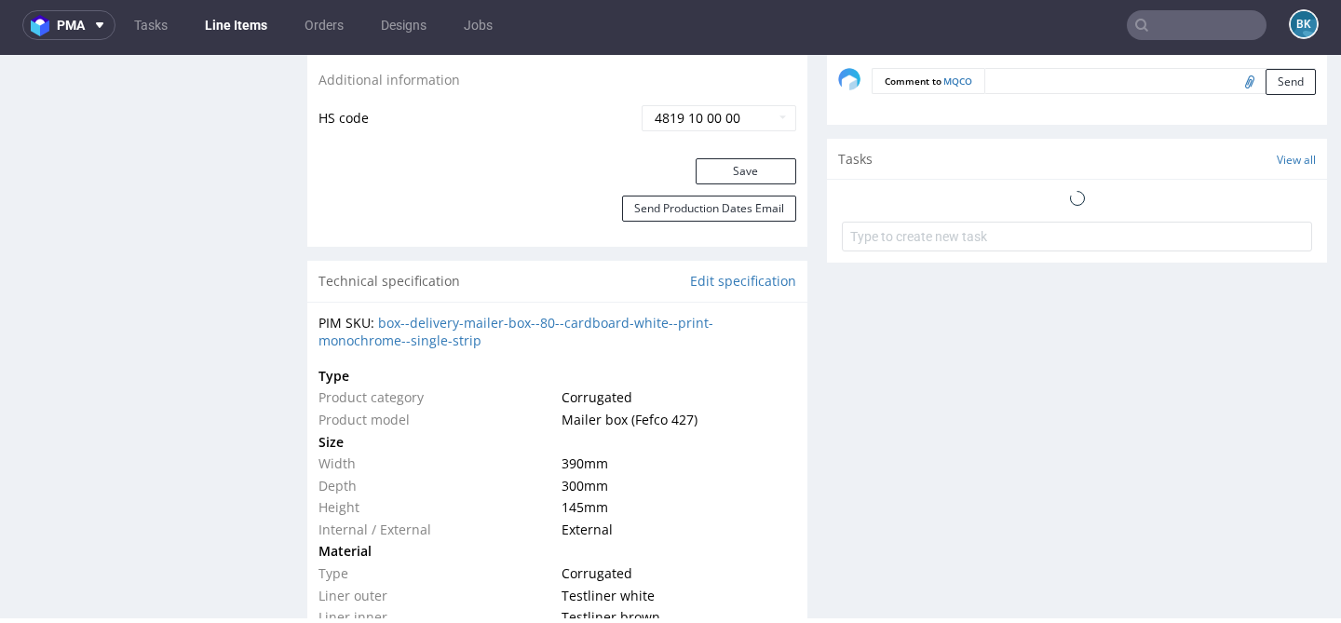
scroll to position [1167, 0]
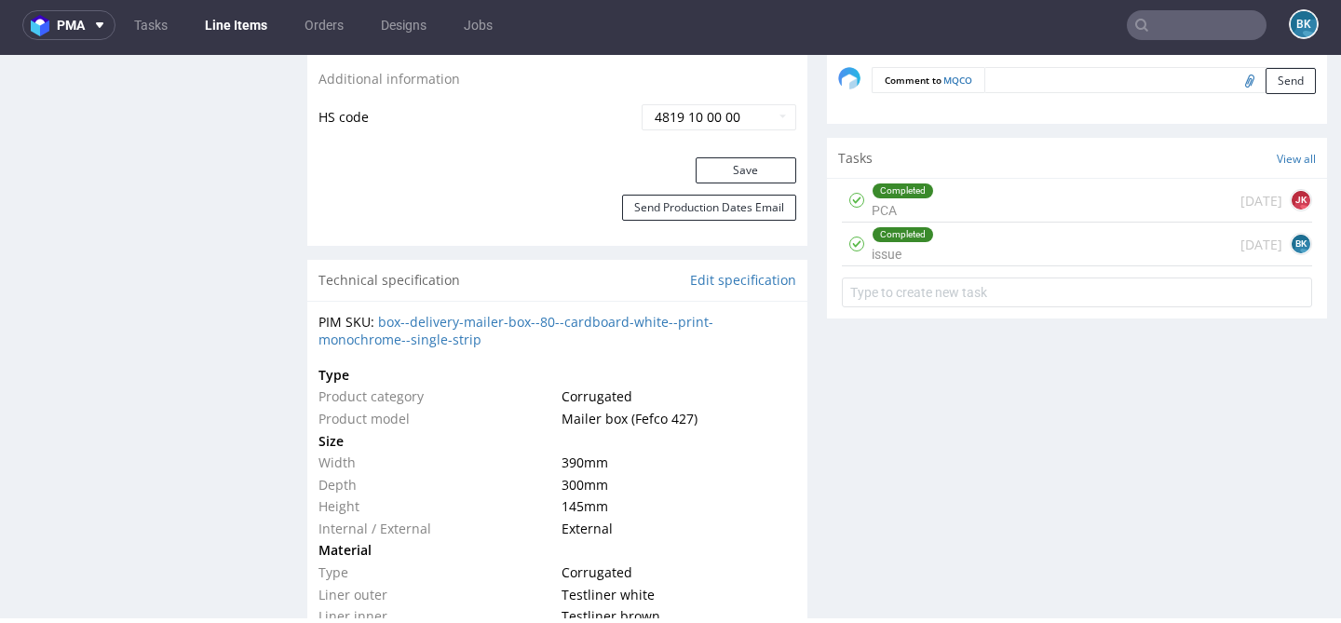
click at [912, 192] on div "Completed" at bounding box center [903, 190] width 61 height 15
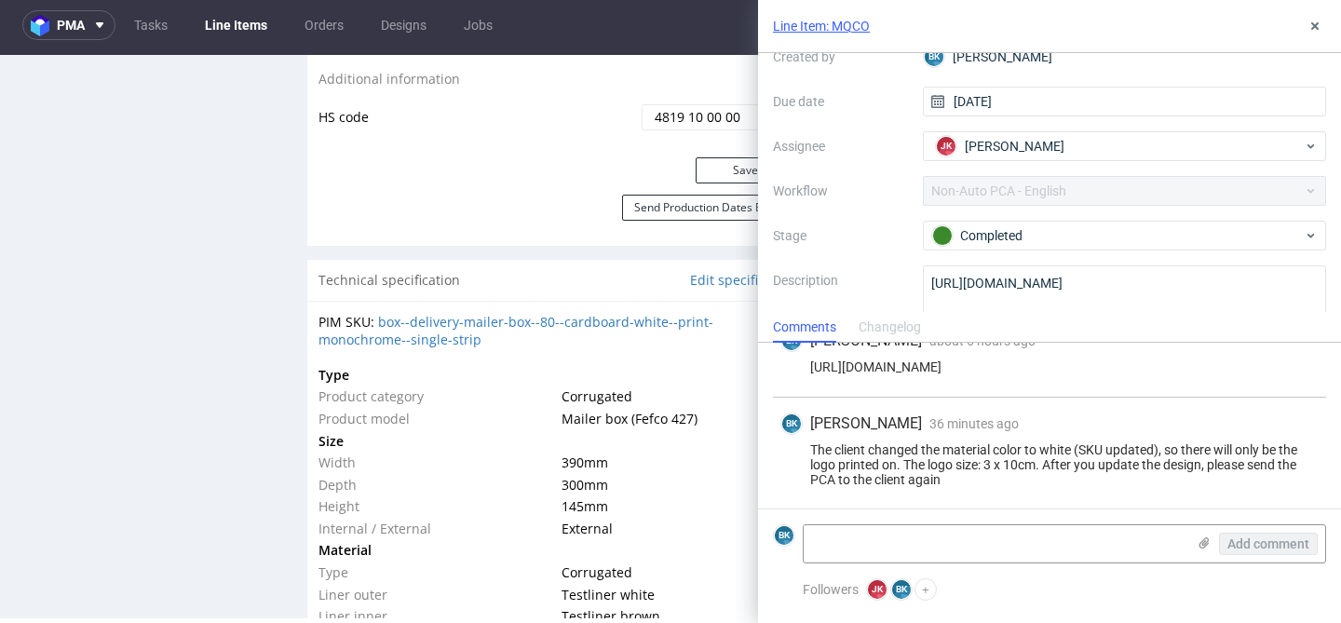
scroll to position [131, 0]
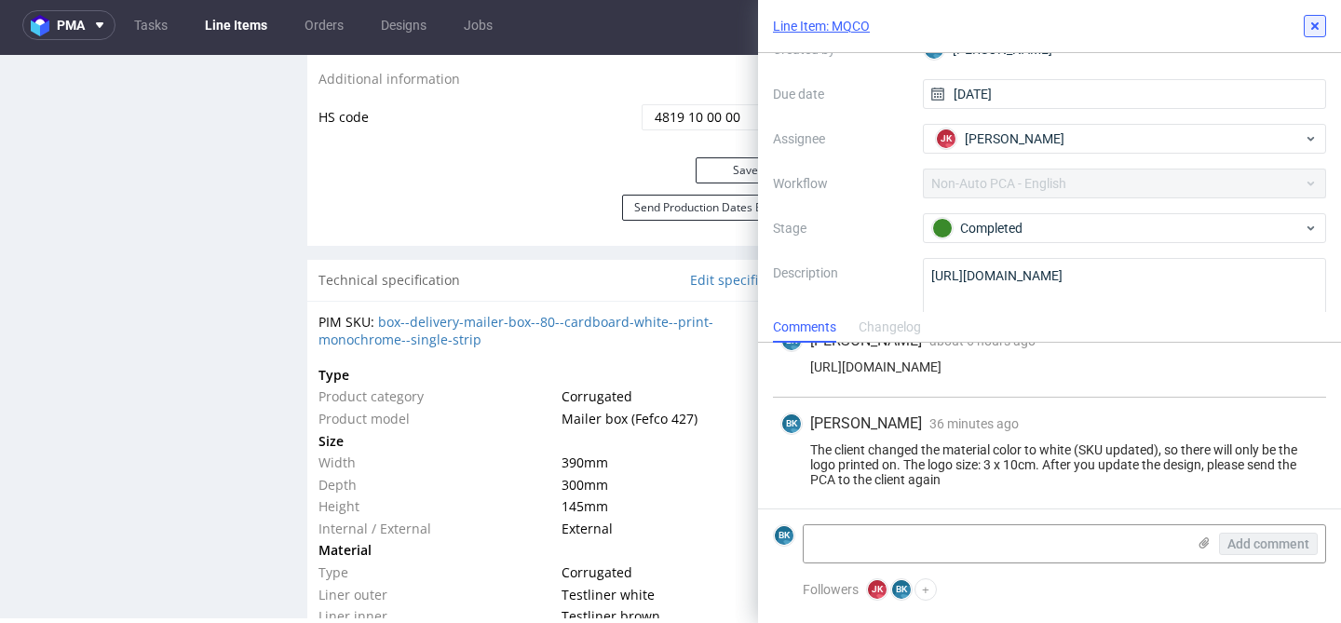
click at [1318, 21] on icon at bounding box center [1315, 26] width 15 height 15
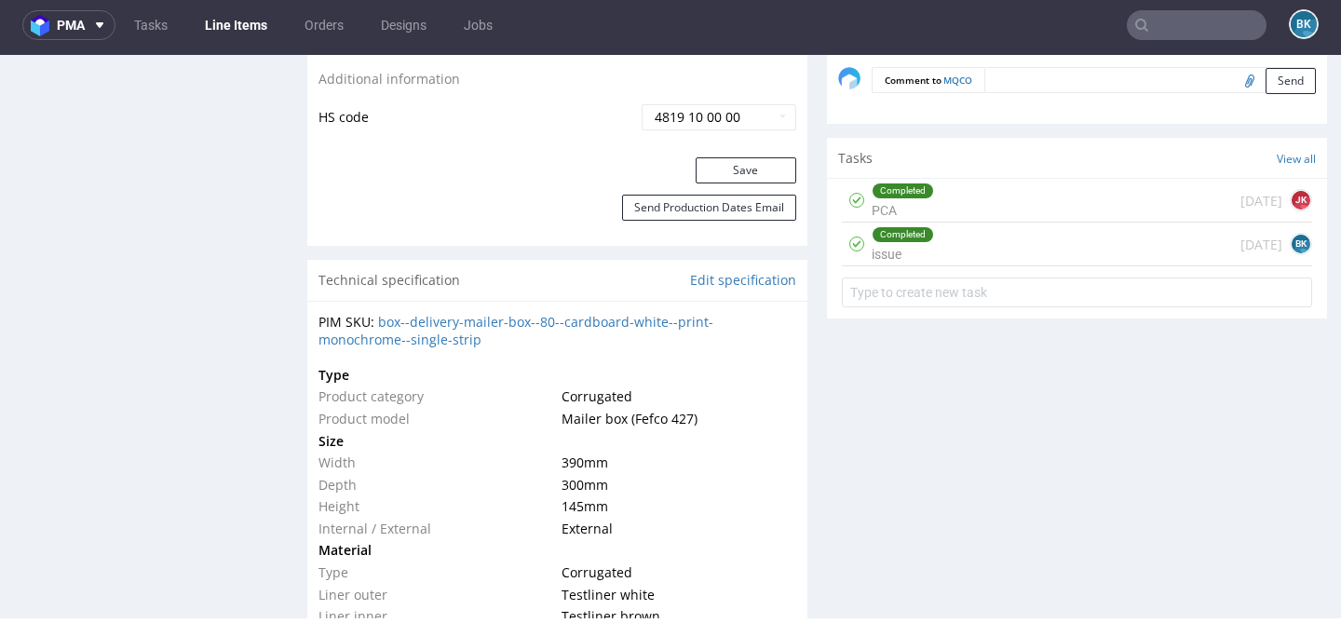
click at [978, 244] on div "Completed issue [DATE] BK" at bounding box center [1077, 245] width 470 height 44
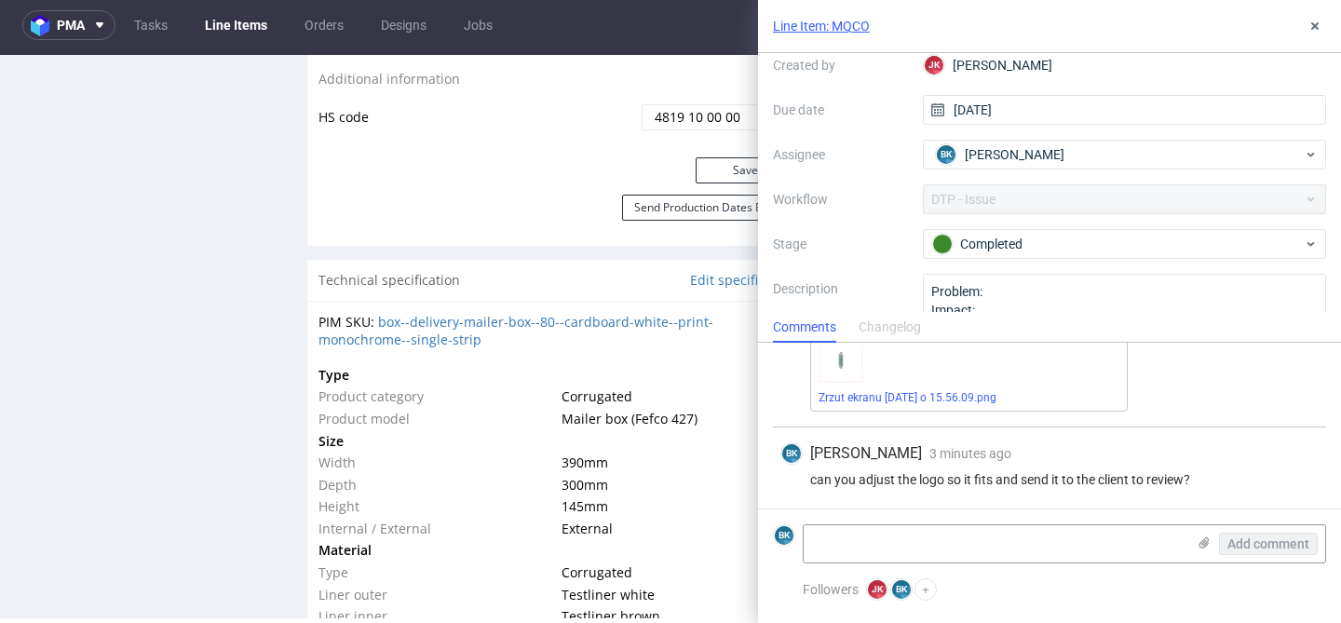
scroll to position [116, 0]
click at [1320, 28] on icon at bounding box center [1315, 26] width 15 height 15
